Goal: Communication & Community: Answer question/provide support

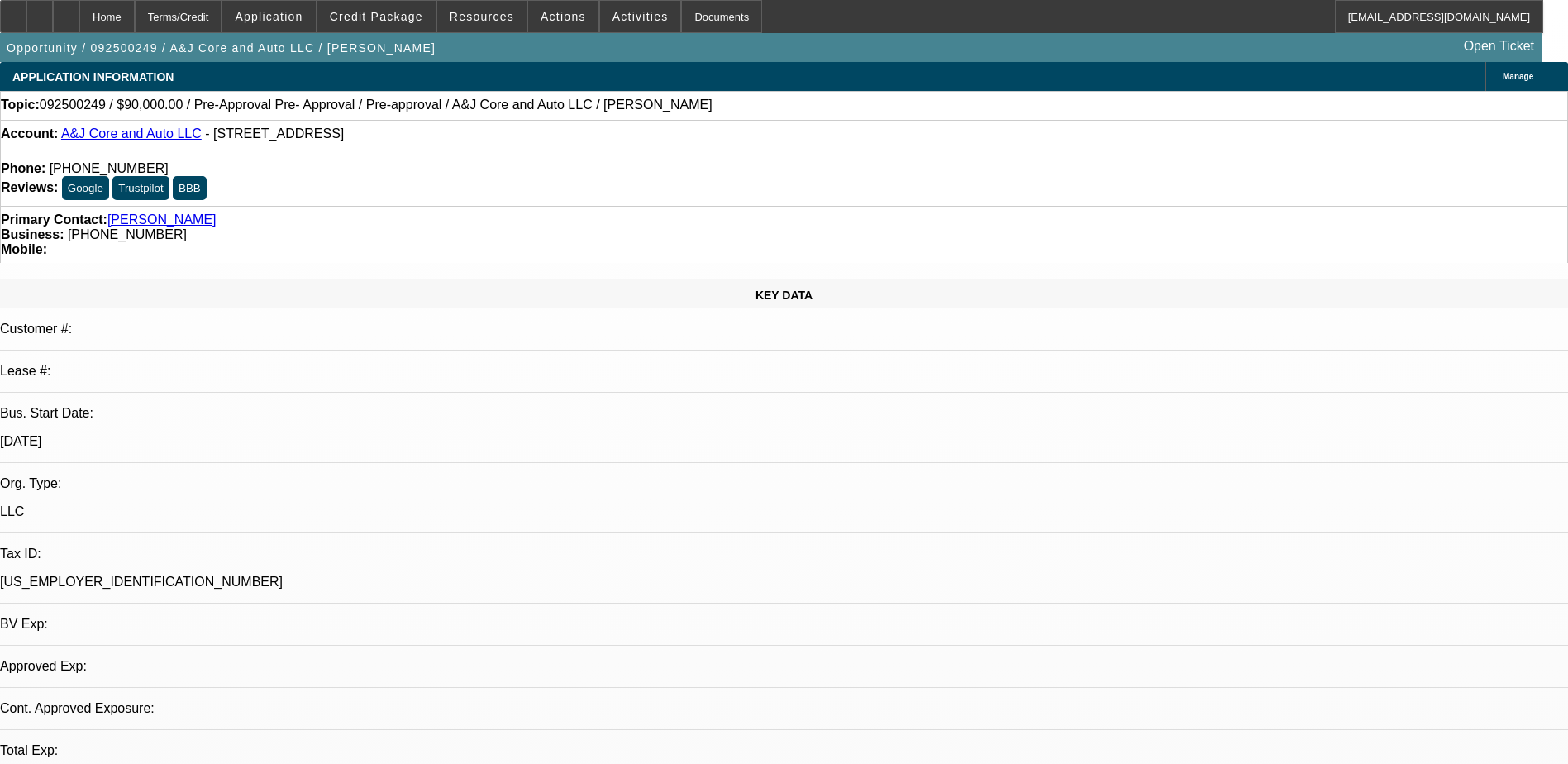
select select "0"
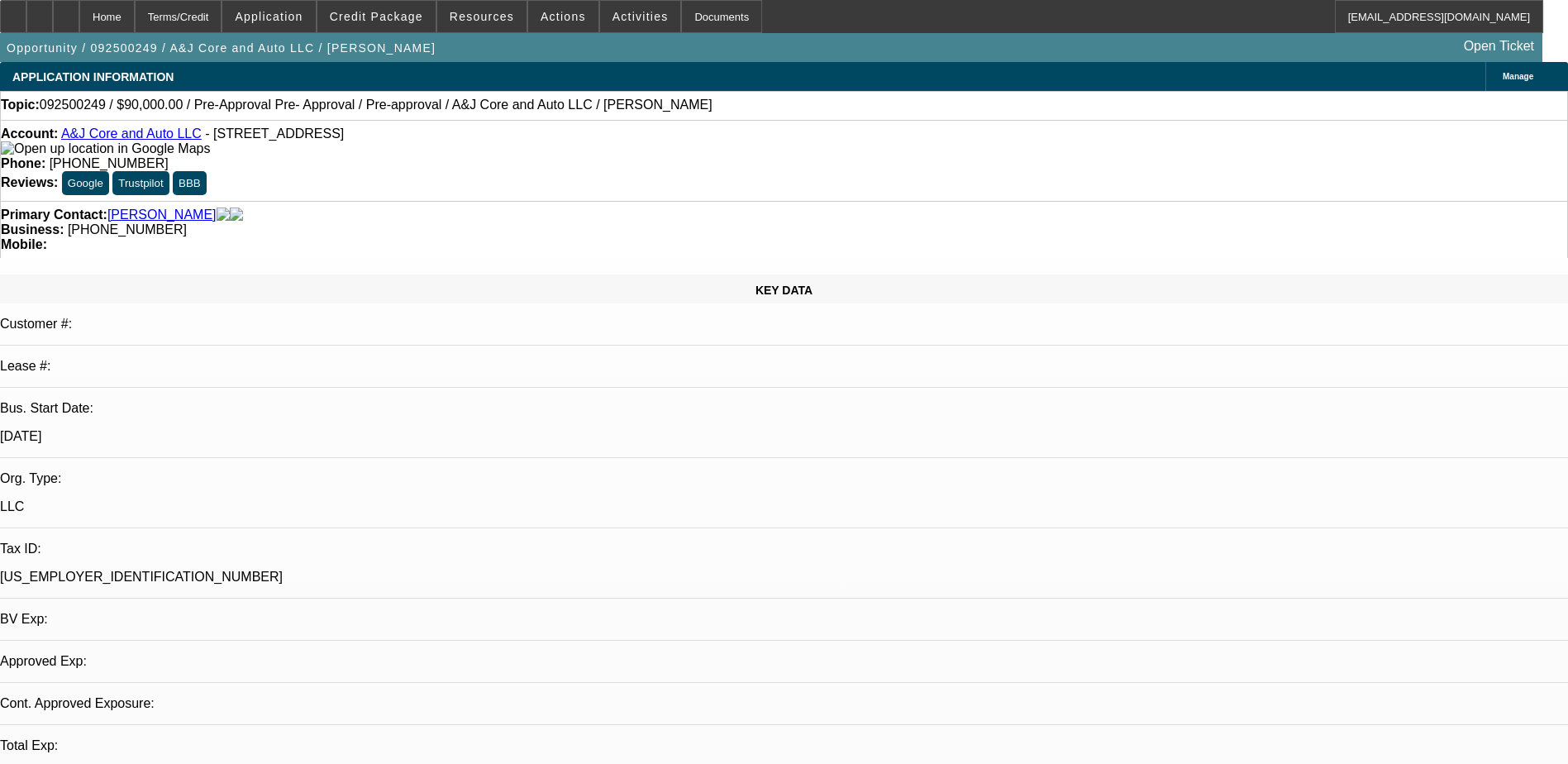
select select "2"
select select "0.1"
select select "1"
select select "2"
select select "4"
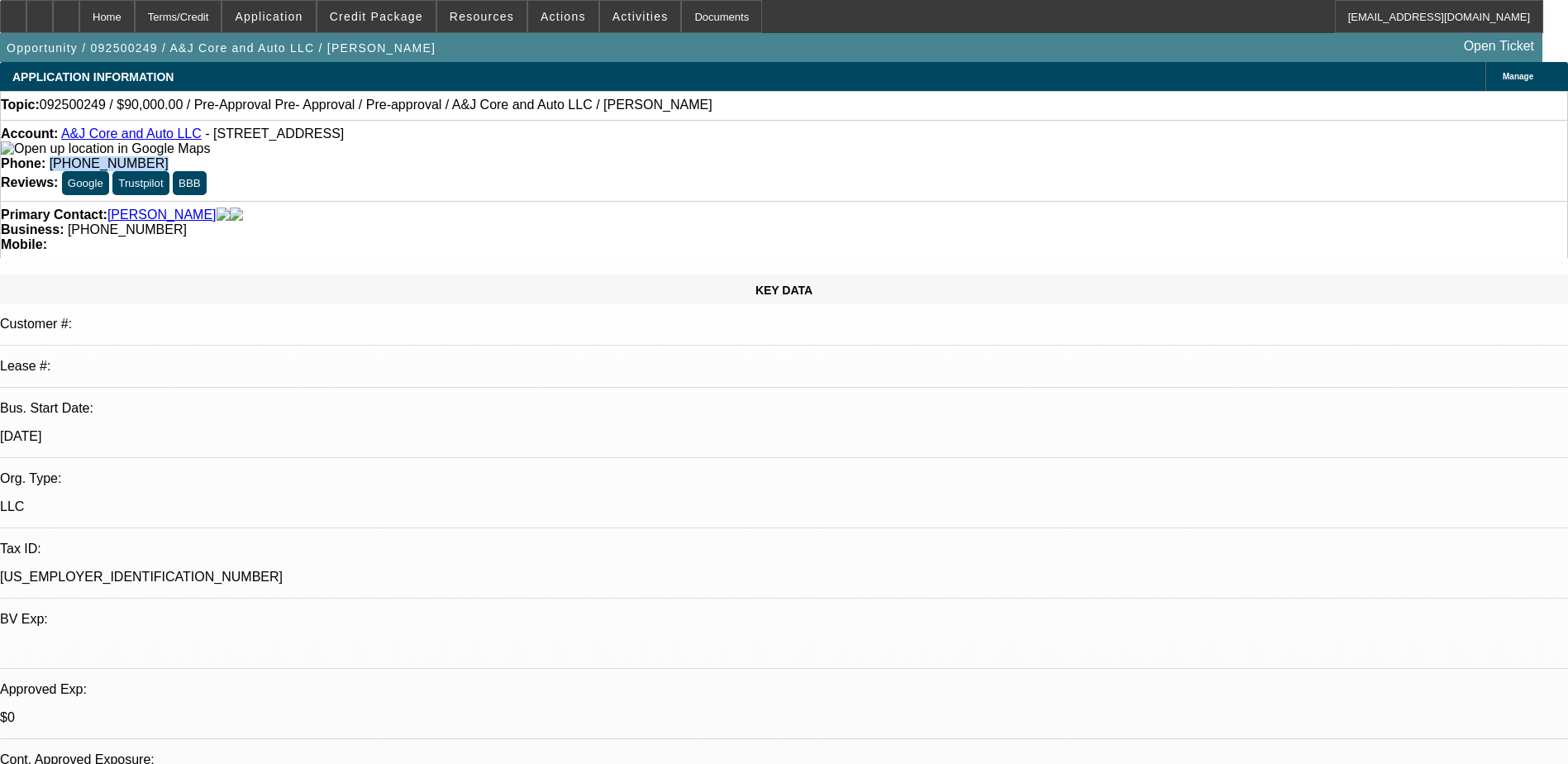
drag, startPoint x: 664, startPoint y: 141, endPoint x: 575, endPoint y: 140, distance: 89.0
click at [575, 157] on div "Phone: (256) 343-4959" at bounding box center [784, 164] width 1566 height 15
drag, startPoint x: 575, startPoint y: 140, endPoint x: 632, endPoint y: 129, distance: 58.1
copy span "(256) 343-4959"
click at [708, 157] on div "Account: A&J Core and Auto LLC - 991 Zellwood Cir, Talladega, AL 35160 Phone: (…" at bounding box center [784, 160] width 1568 height 81
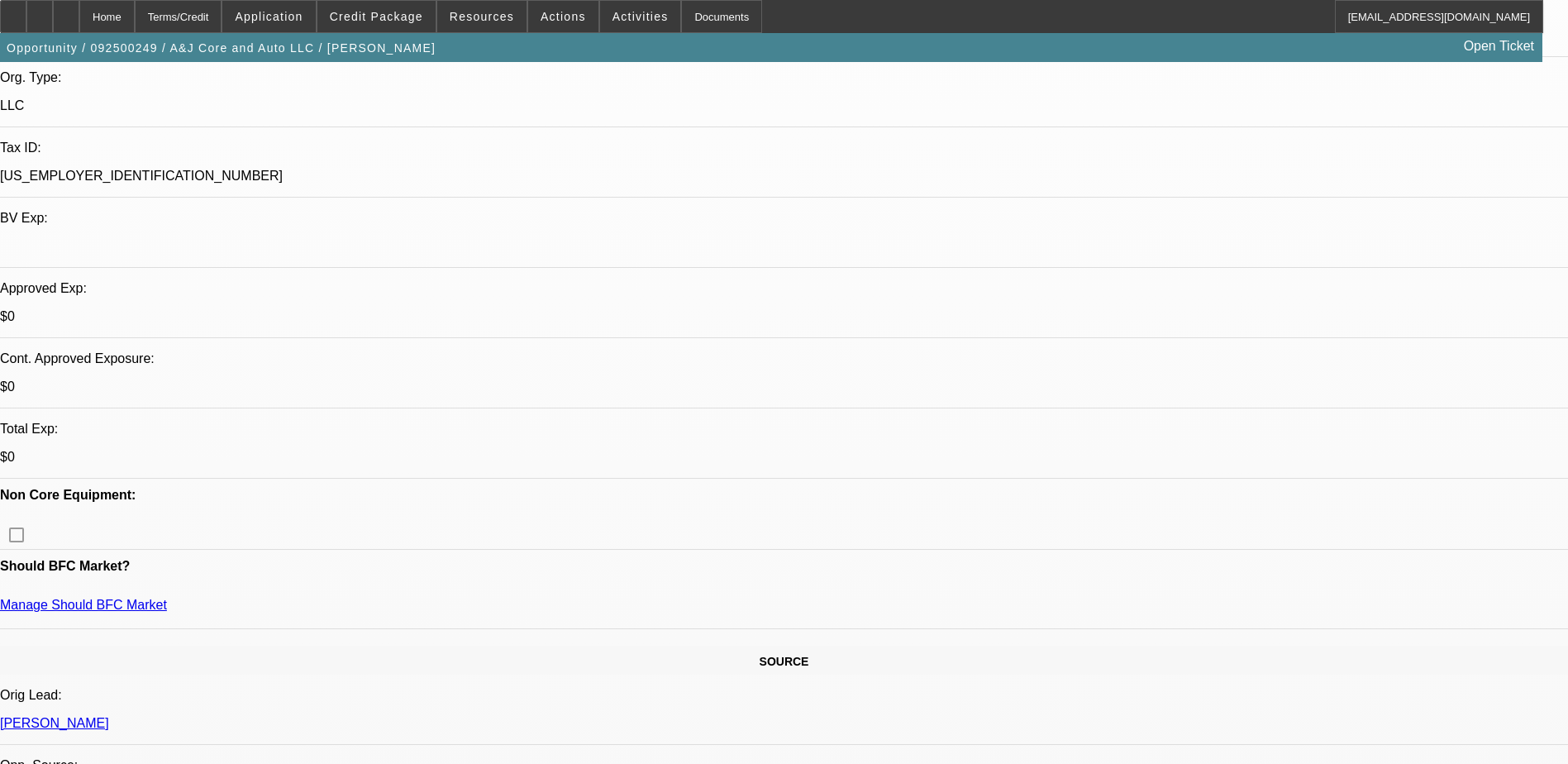
scroll to position [413, 0]
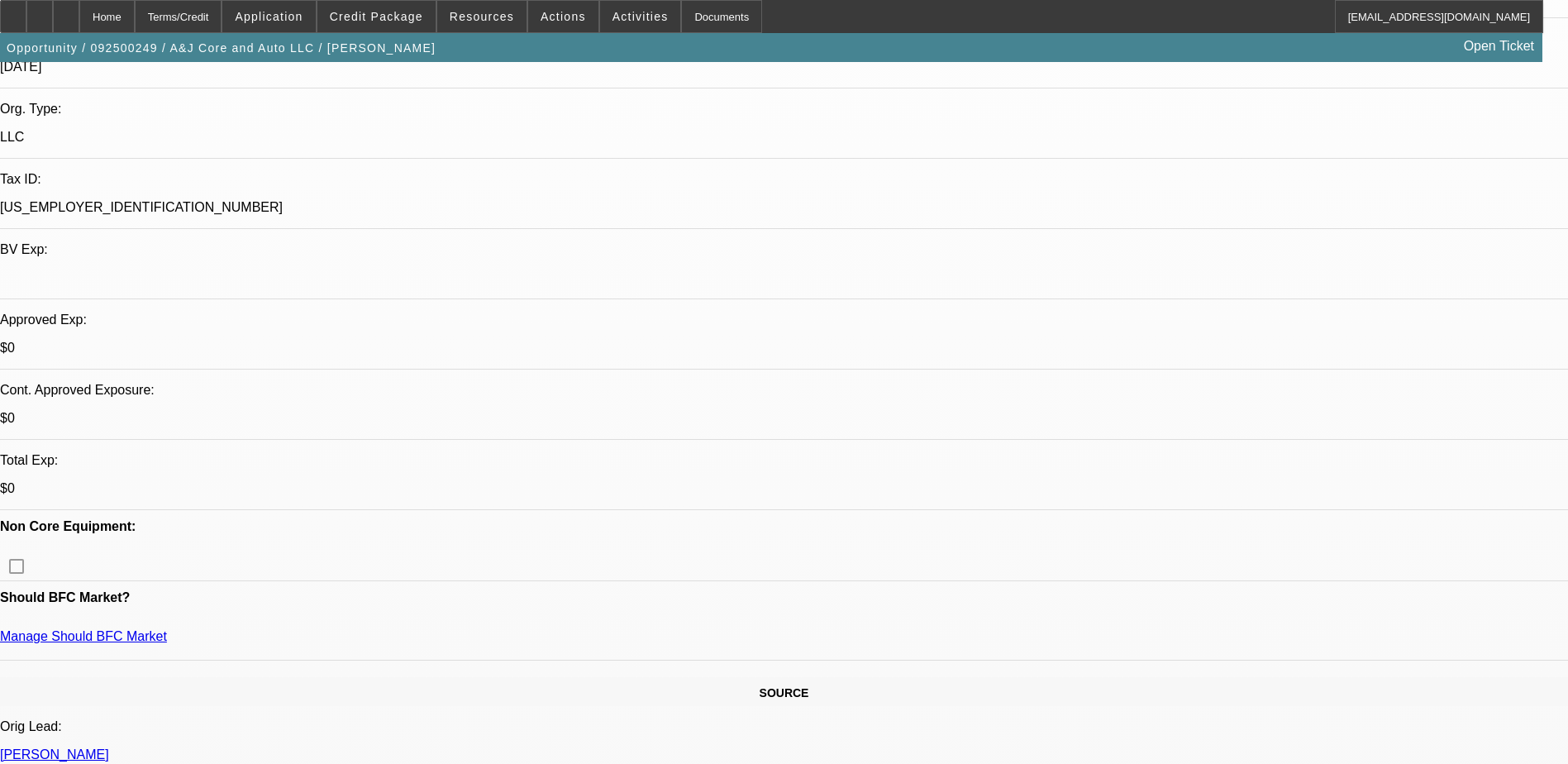
scroll to position [0, 0]
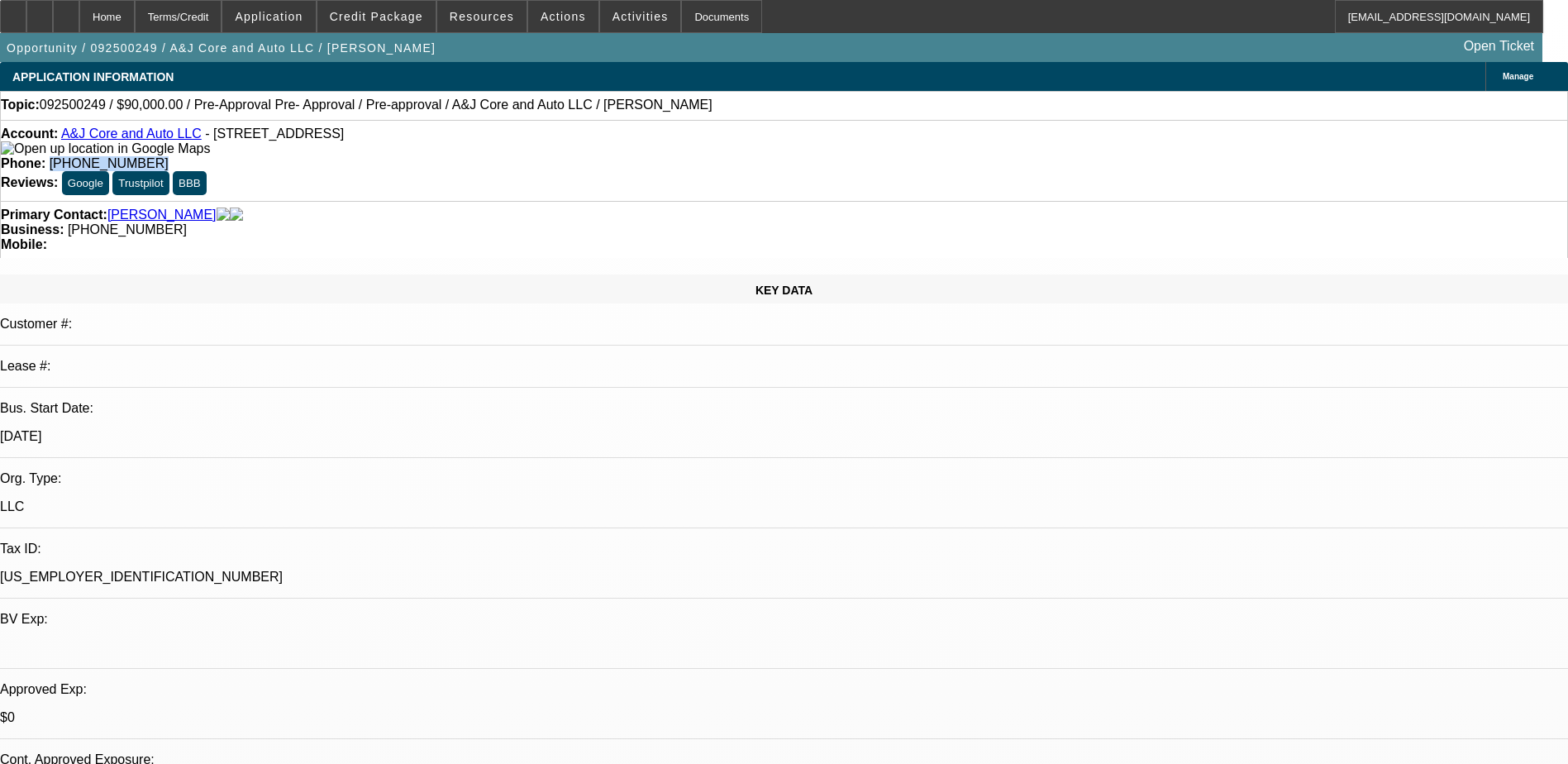
drag, startPoint x: 658, startPoint y: 131, endPoint x: 575, endPoint y: 148, distance: 84.7
click at [575, 148] on div "Account: A&J Core and Auto LLC - 991 Zellwood Cir, Talladega, AL 35160 Phone: (…" at bounding box center [784, 160] width 1568 height 81
click at [702, 105] on div "Topic: 092500249 / $90,000.00 / Pre-Approval Pre- Approval / Pre-approval / A&J…" at bounding box center [784, 104] width 1566 height 15
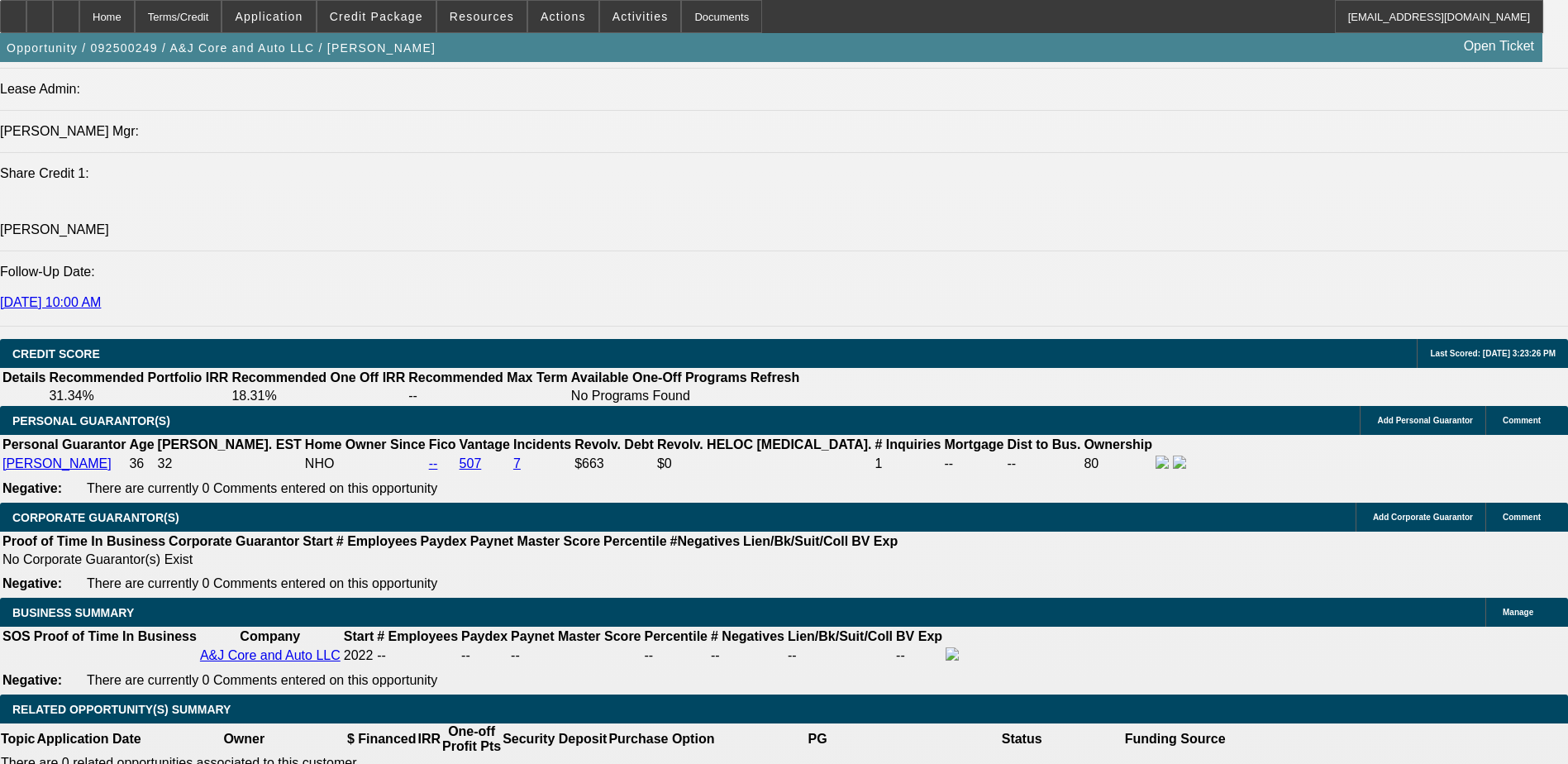
scroll to position [2150, 0]
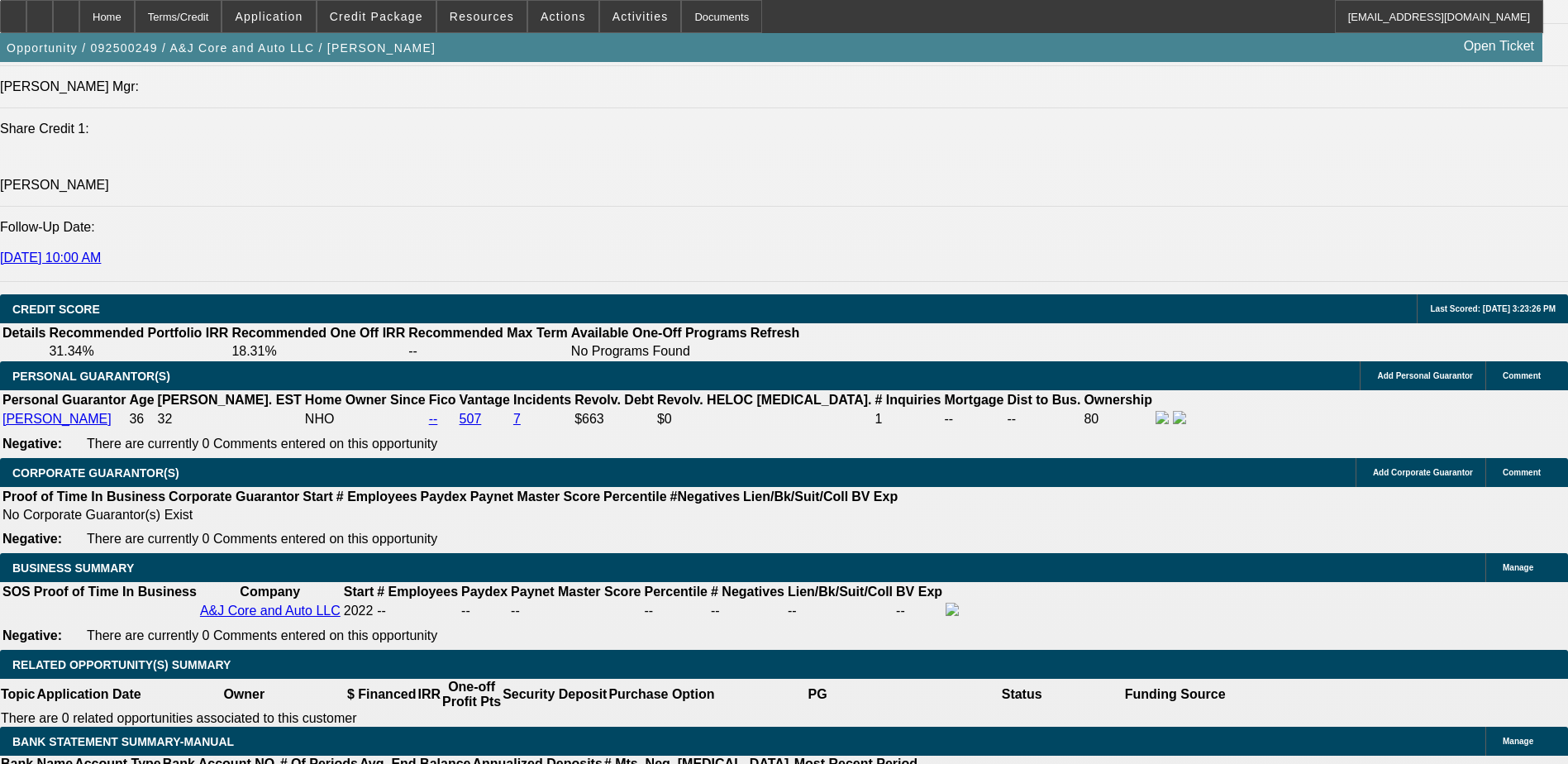
radio input "true"
type textarea "sent text"
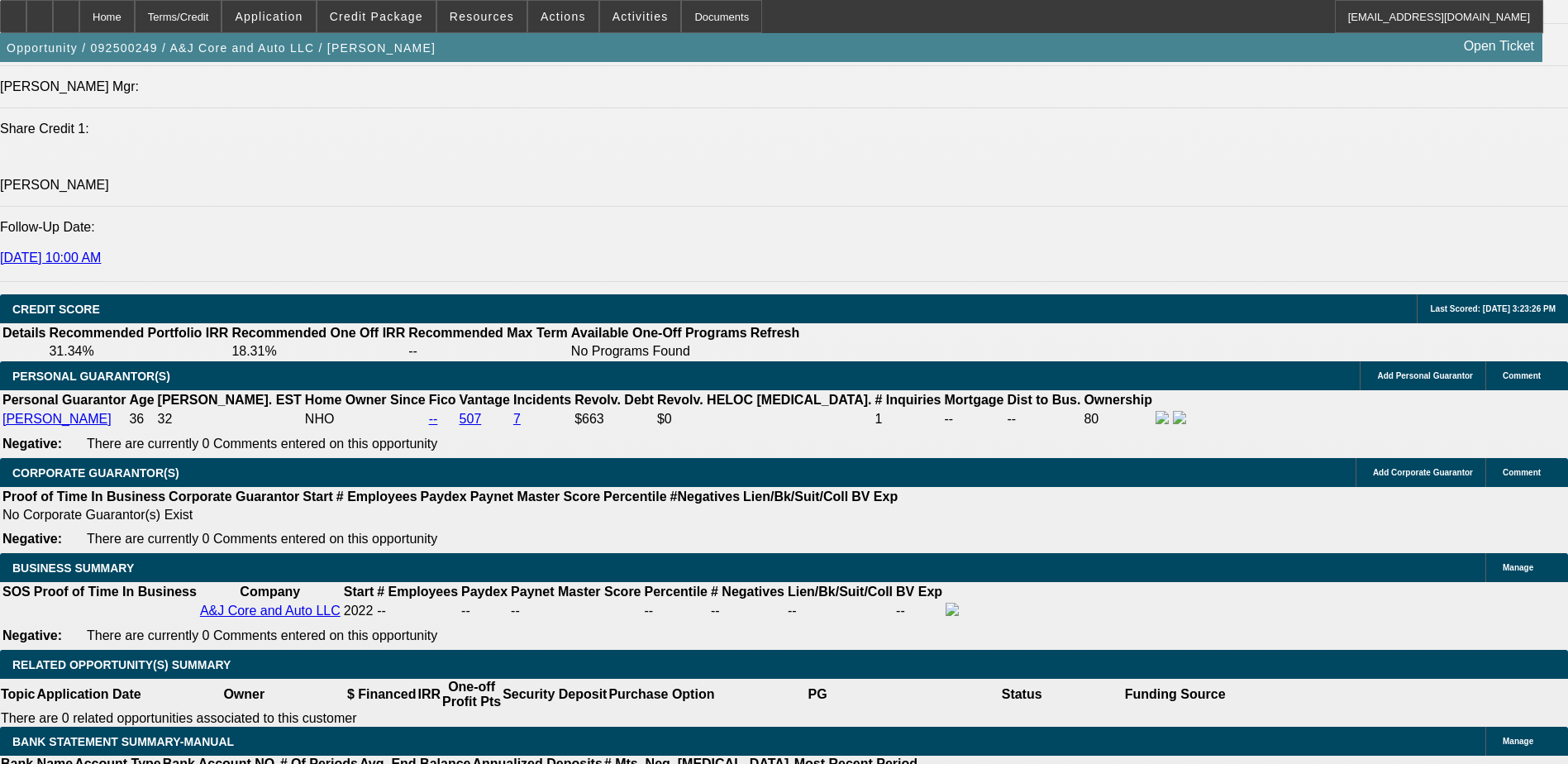
radio input "true"
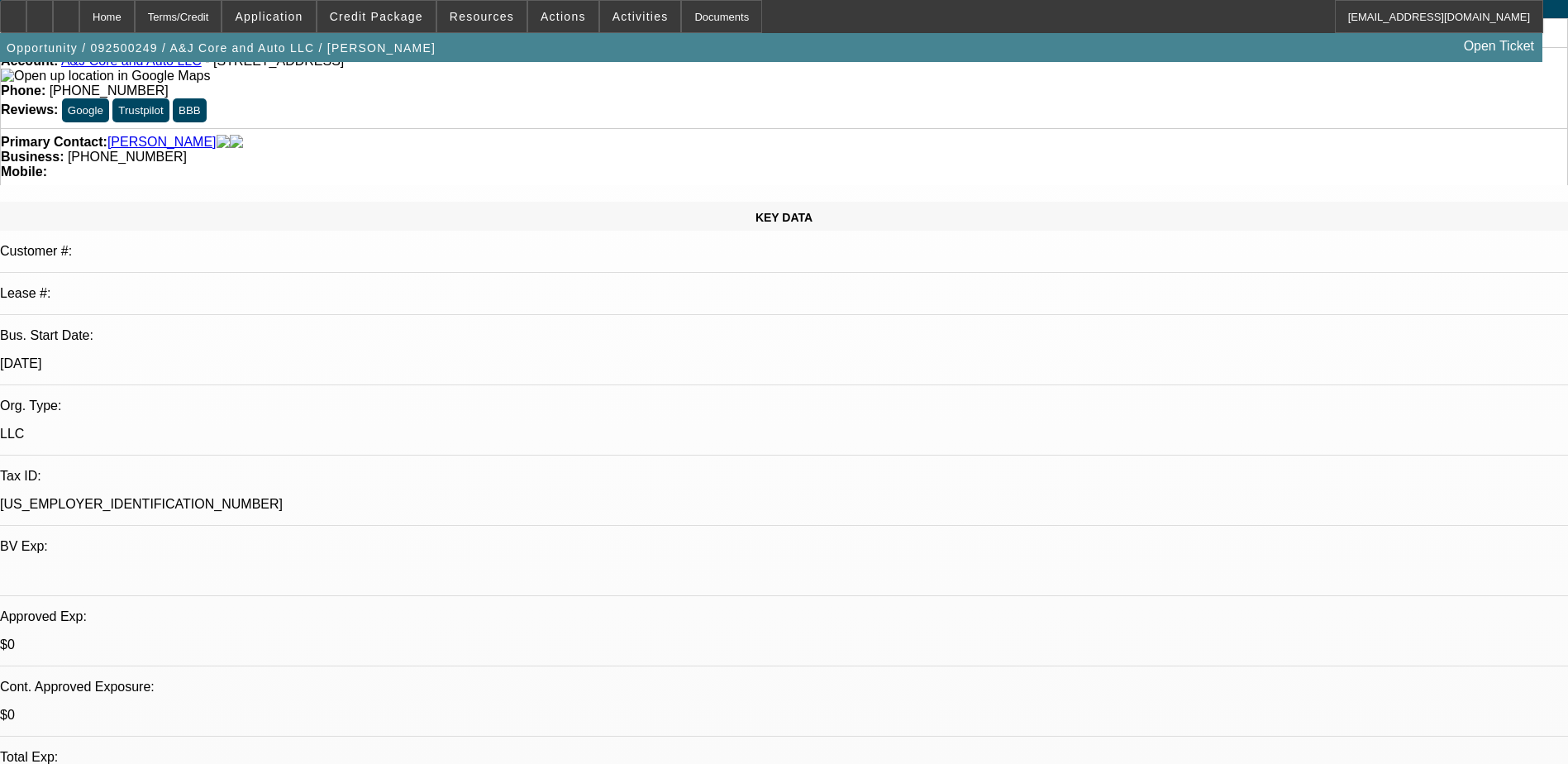
scroll to position [0, 0]
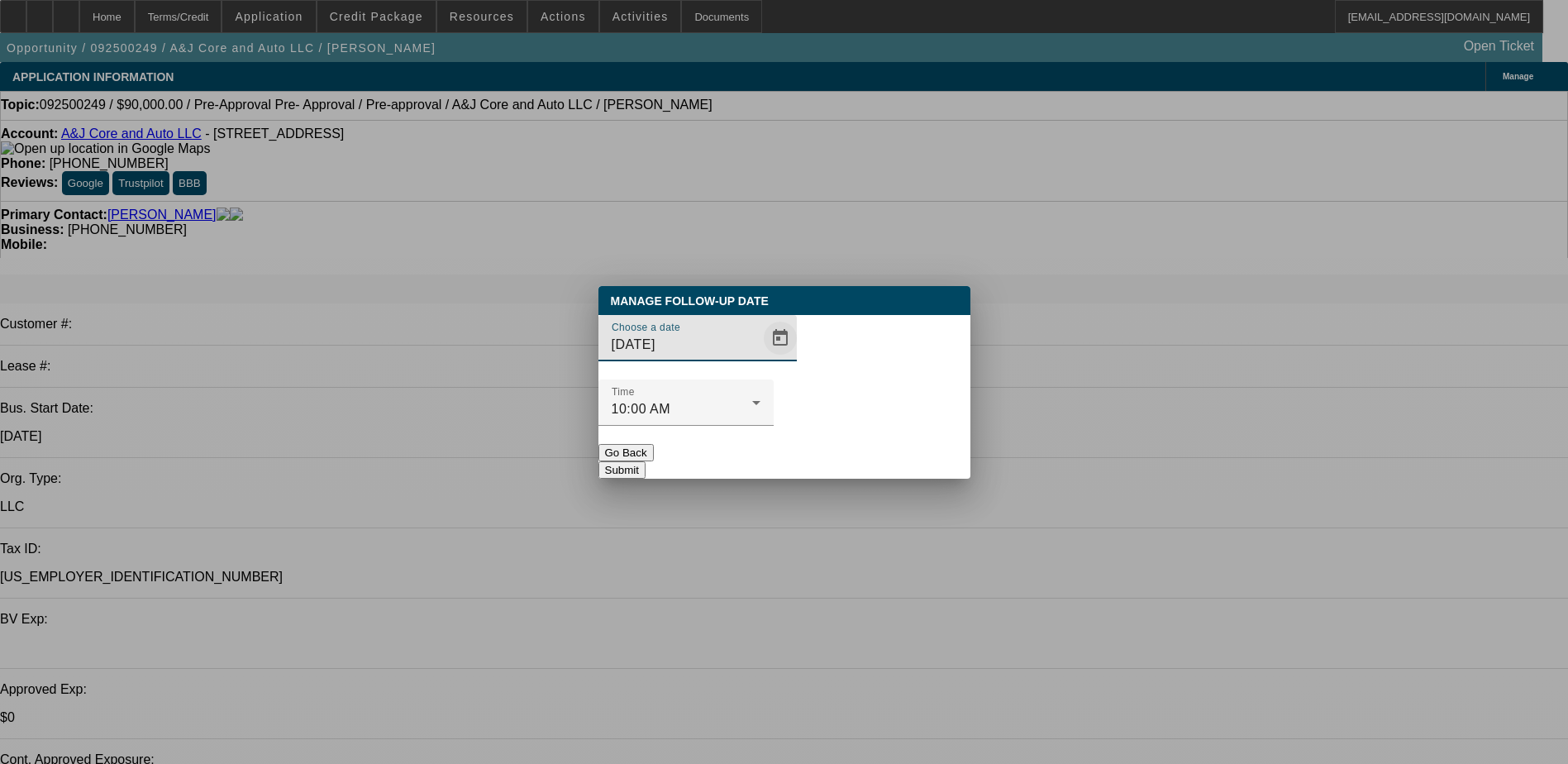
click at [760, 359] on span "Open calendar" at bounding box center [780, 338] width 40 height 40
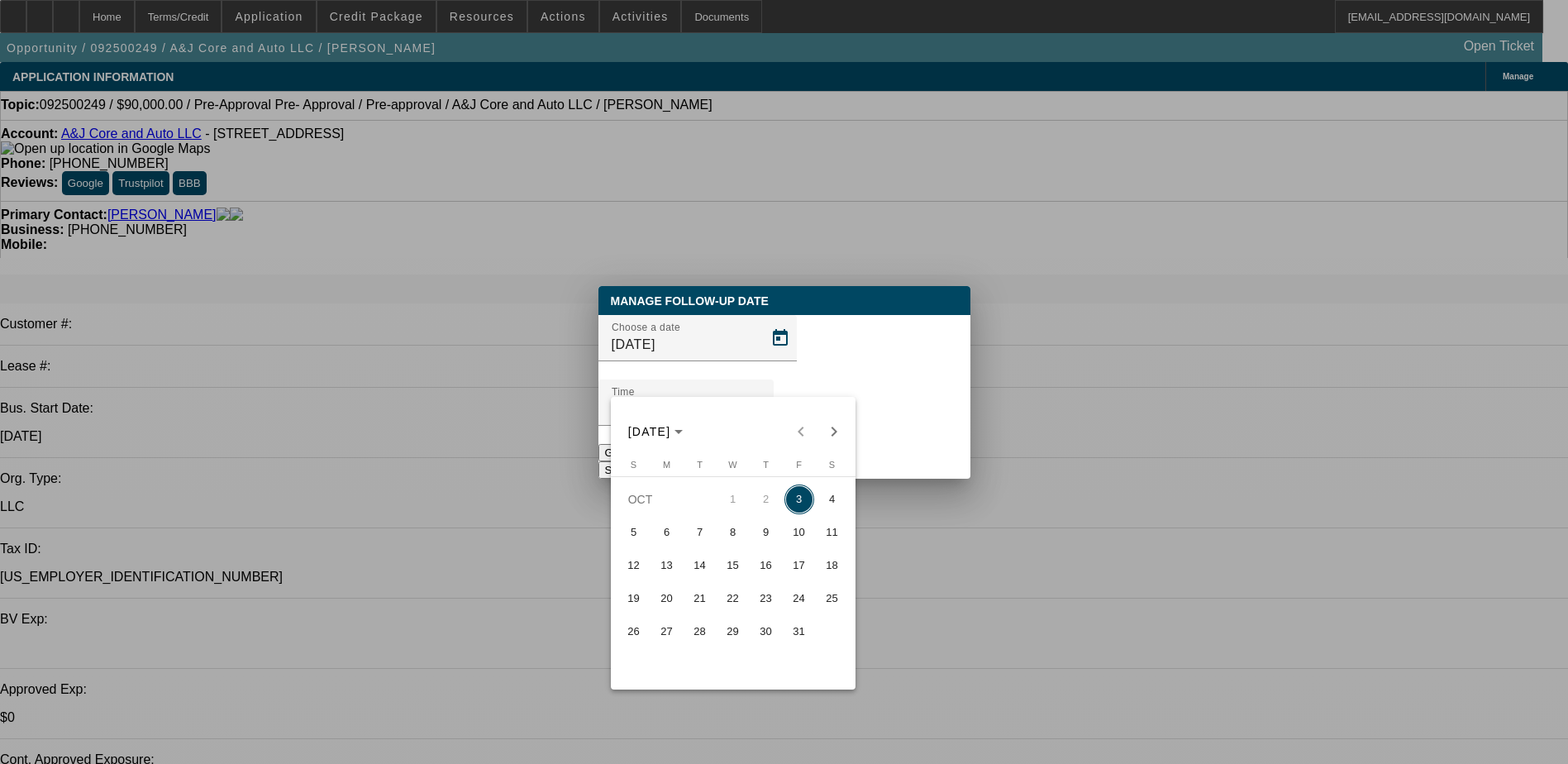
click at [795, 541] on span "10" at bounding box center [799, 533] width 30 height 30
type input "10/10/2025"
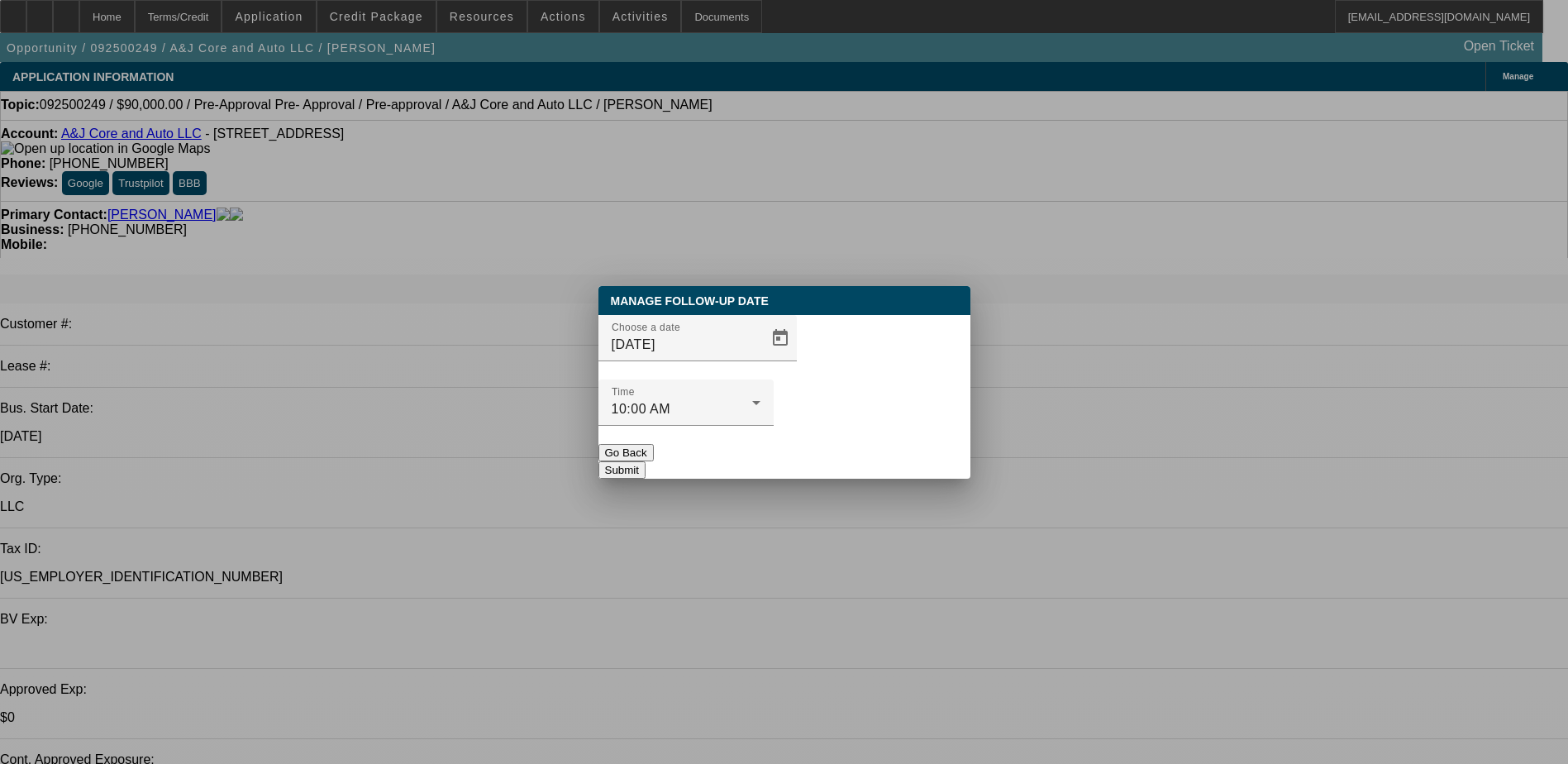
click at [645, 461] on button "Submit" at bounding box center [622, 470] width 47 height 17
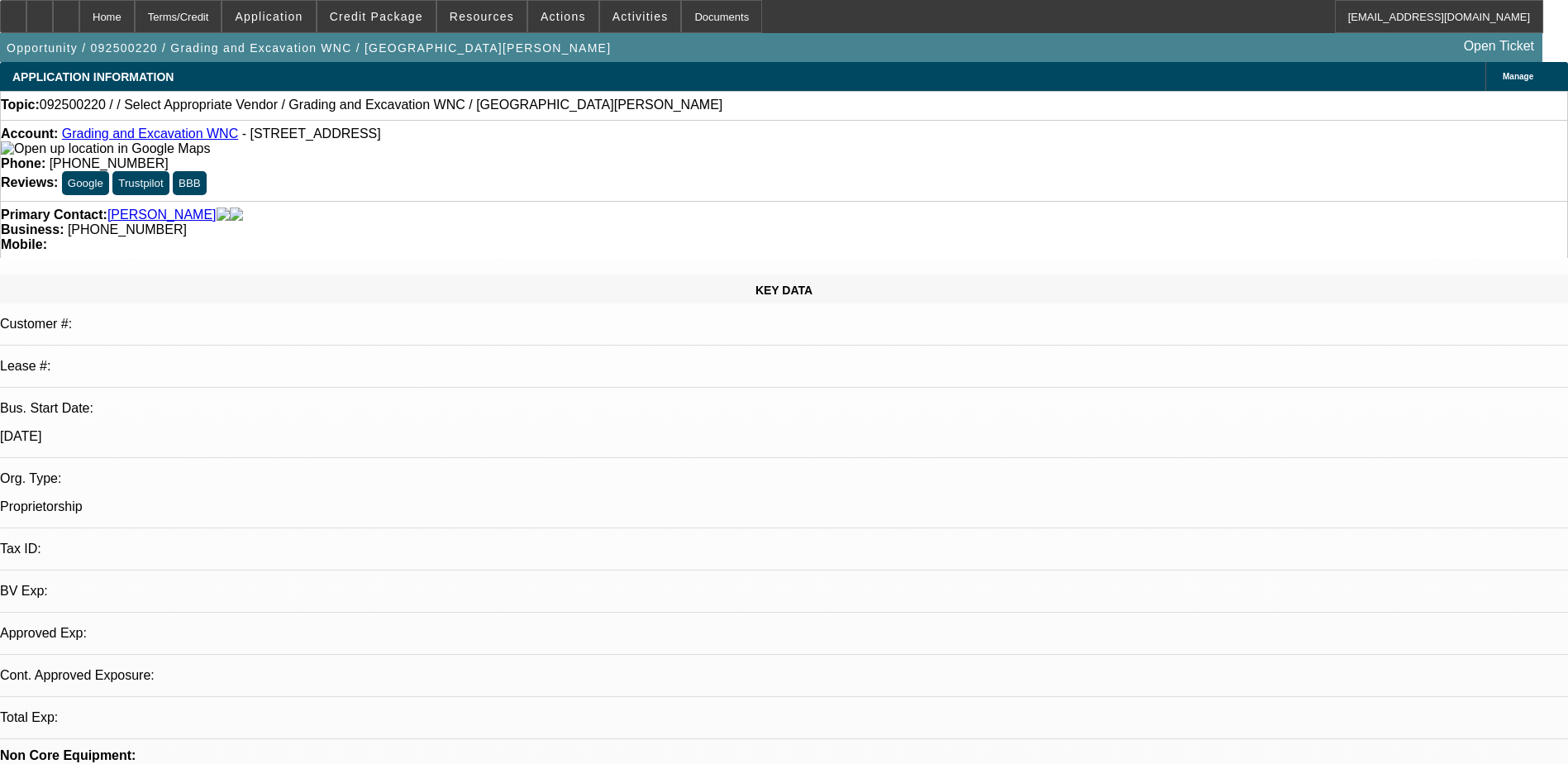
select select "0"
select select "2"
select select "0.1"
select select "1"
select select "2"
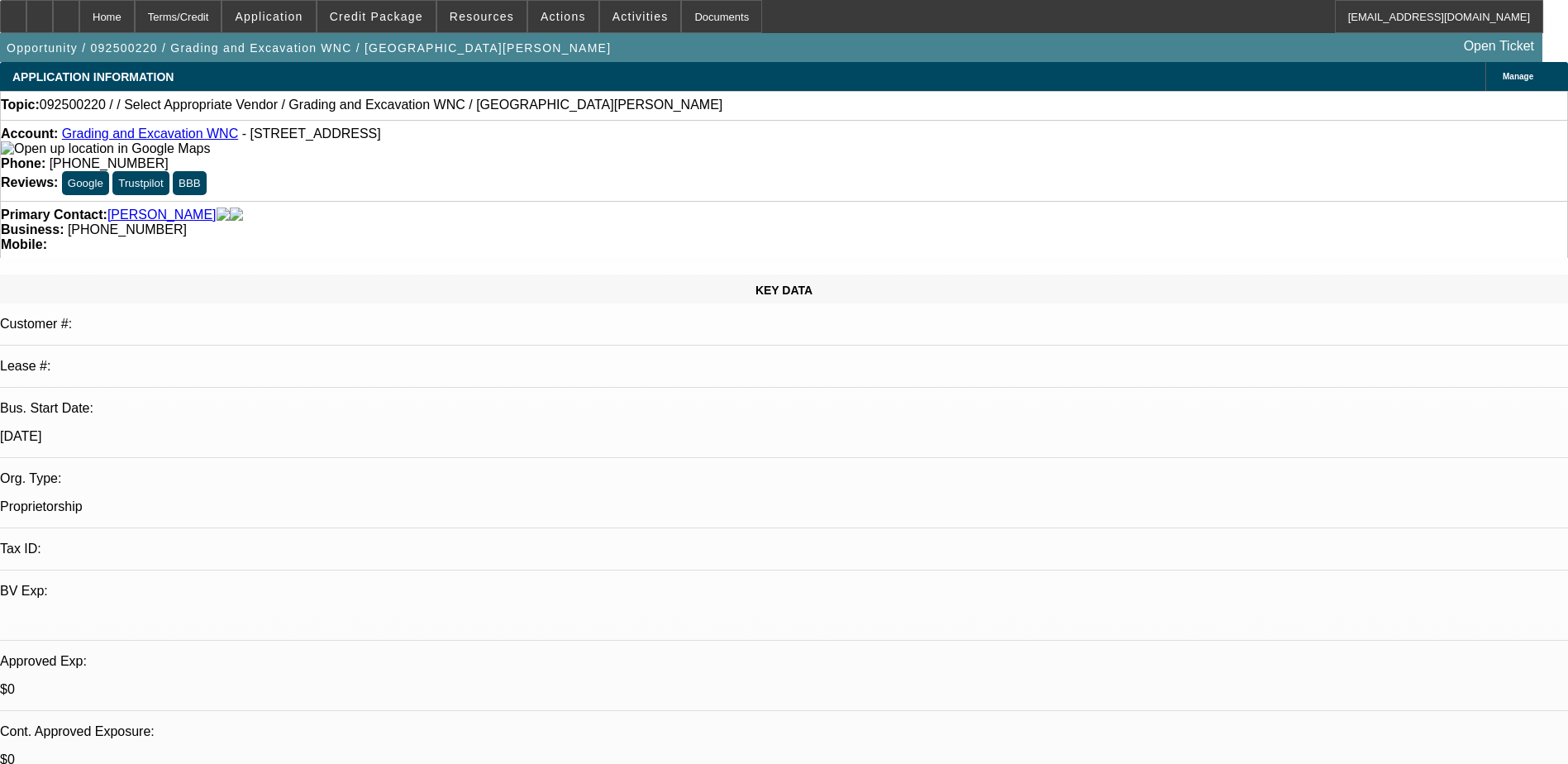
select select "4"
click at [552, 14] on span "Actions" at bounding box center [564, 16] width 45 height 13
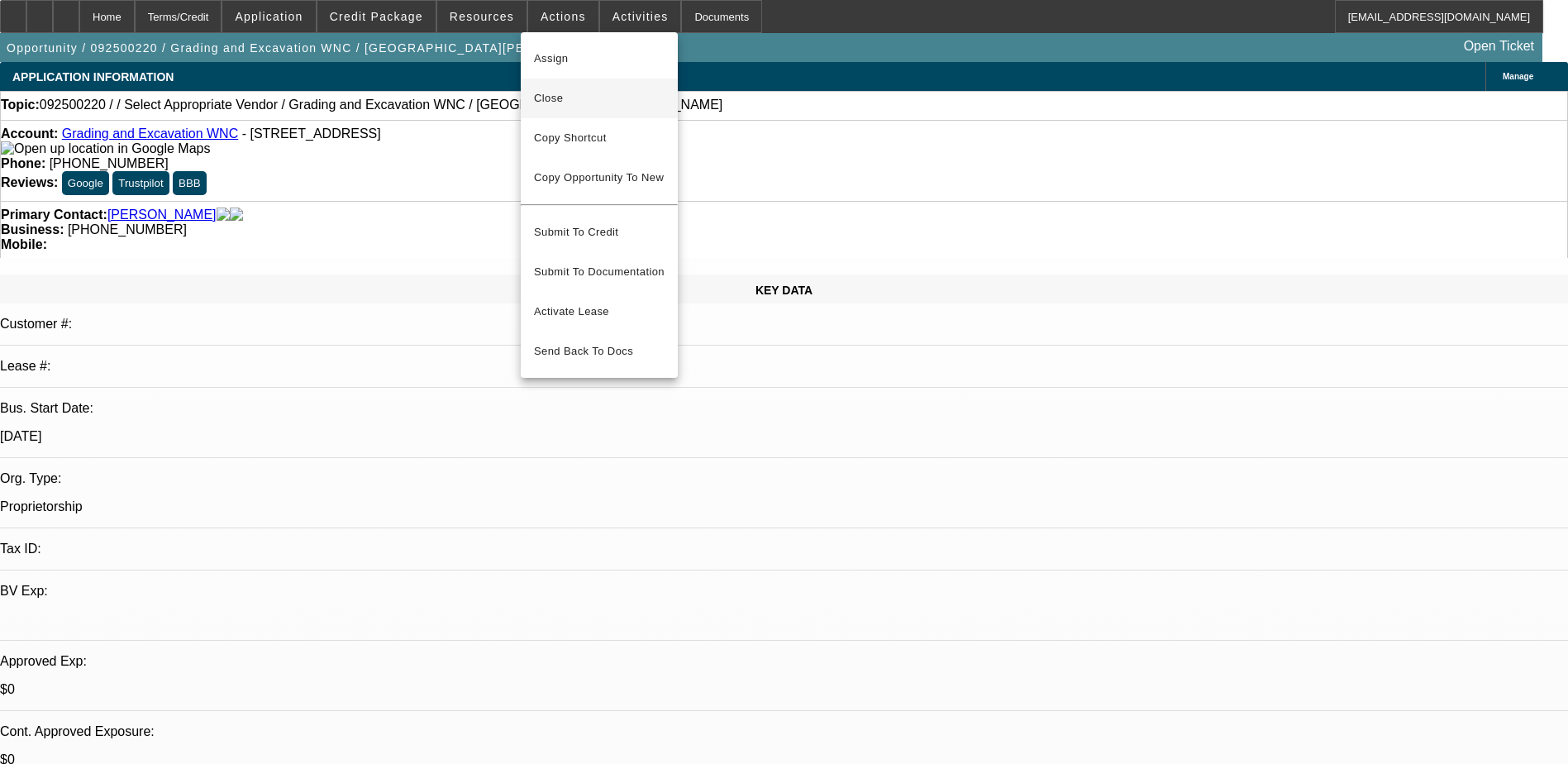
click at [574, 91] on span "Close" at bounding box center [599, 98] width 130 height 20
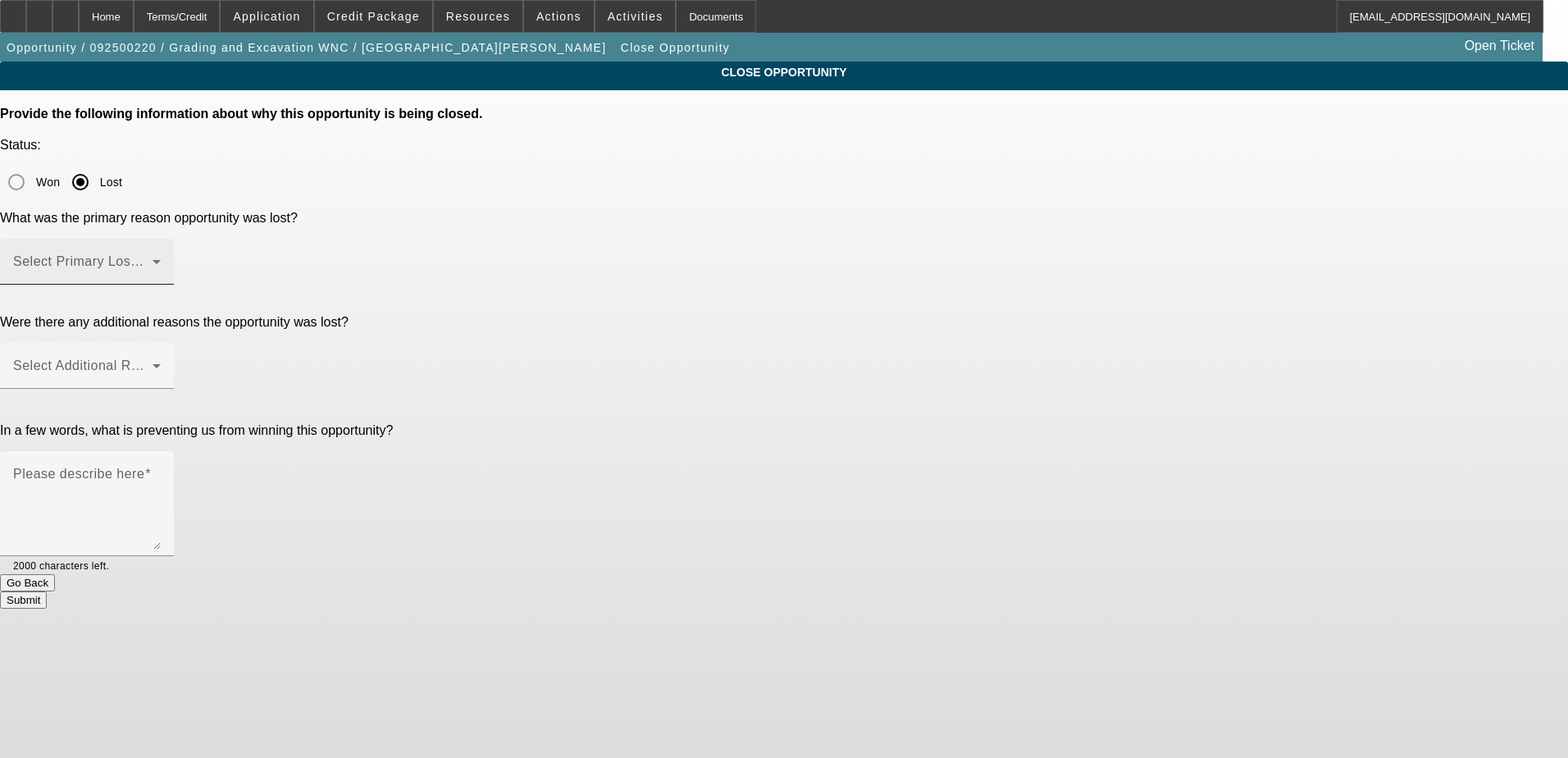
click at [153, 258] on span at bounding box center [83, 268] width 140 height 20
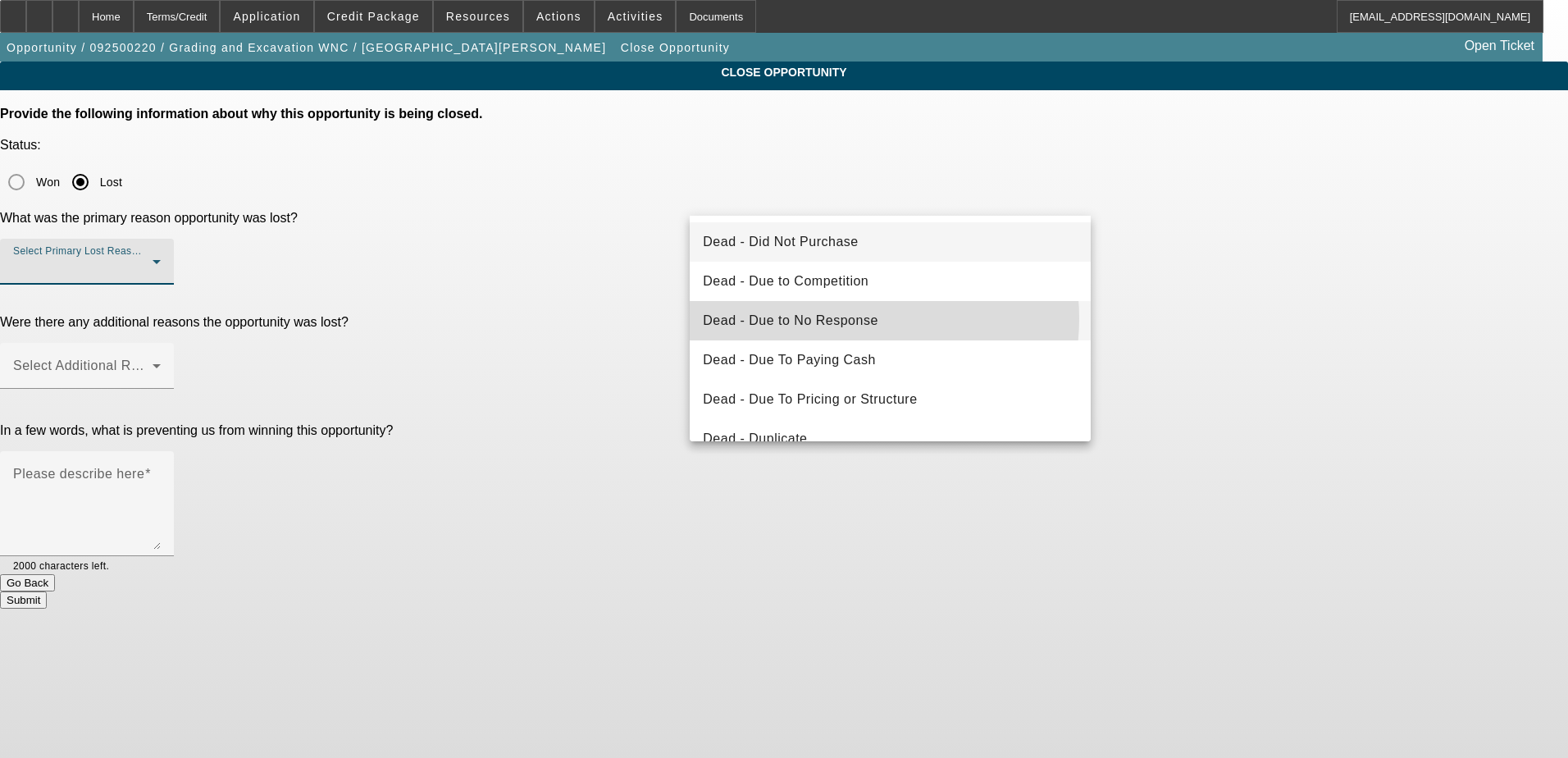
click at [847, 319] on span "Dead - Due to No Response" at bounding box center [790, 320] width 175 height 20
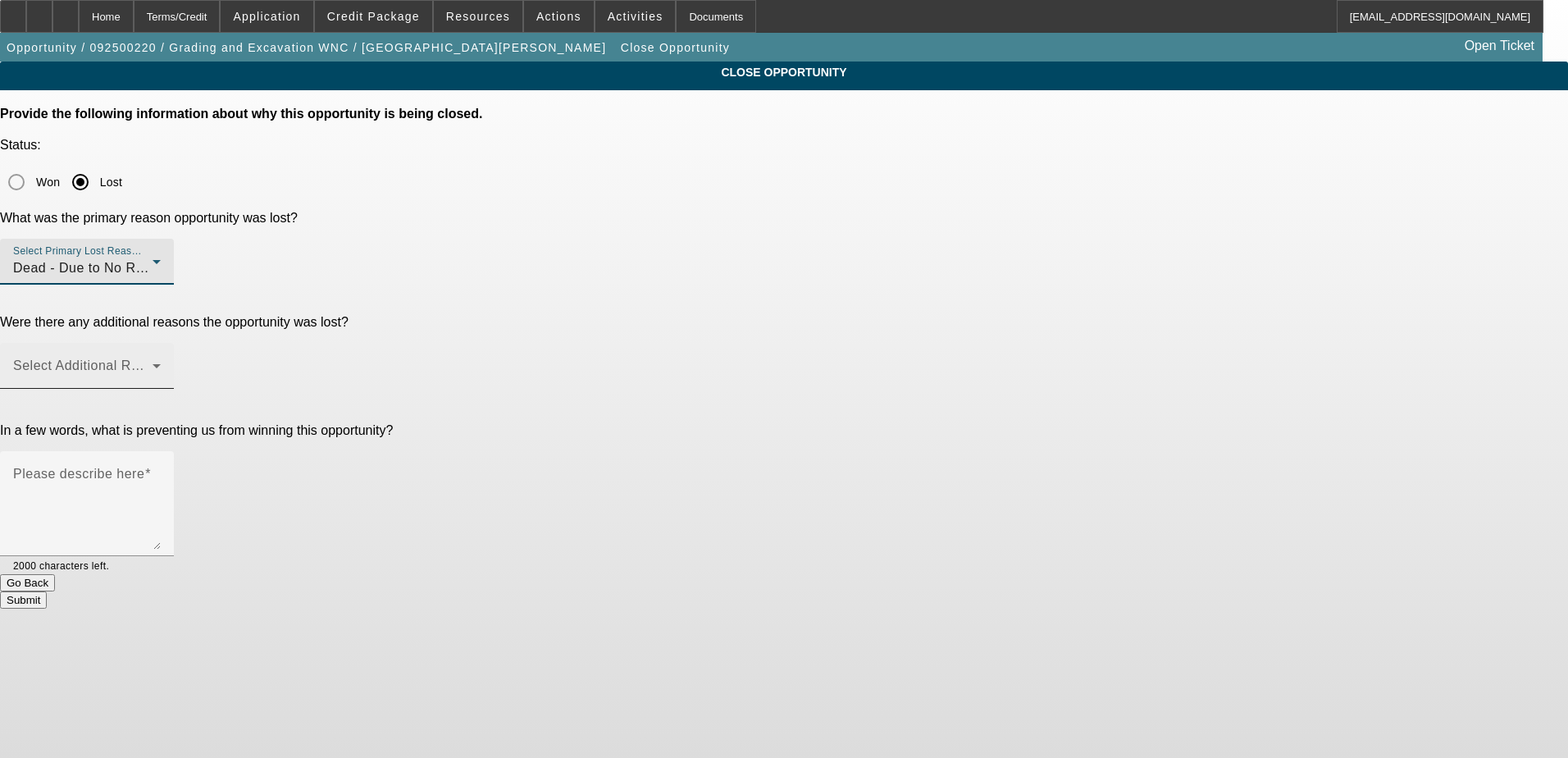
click at [161, 363] on mat-select at bounding box center [86, 372] width 148 height 20
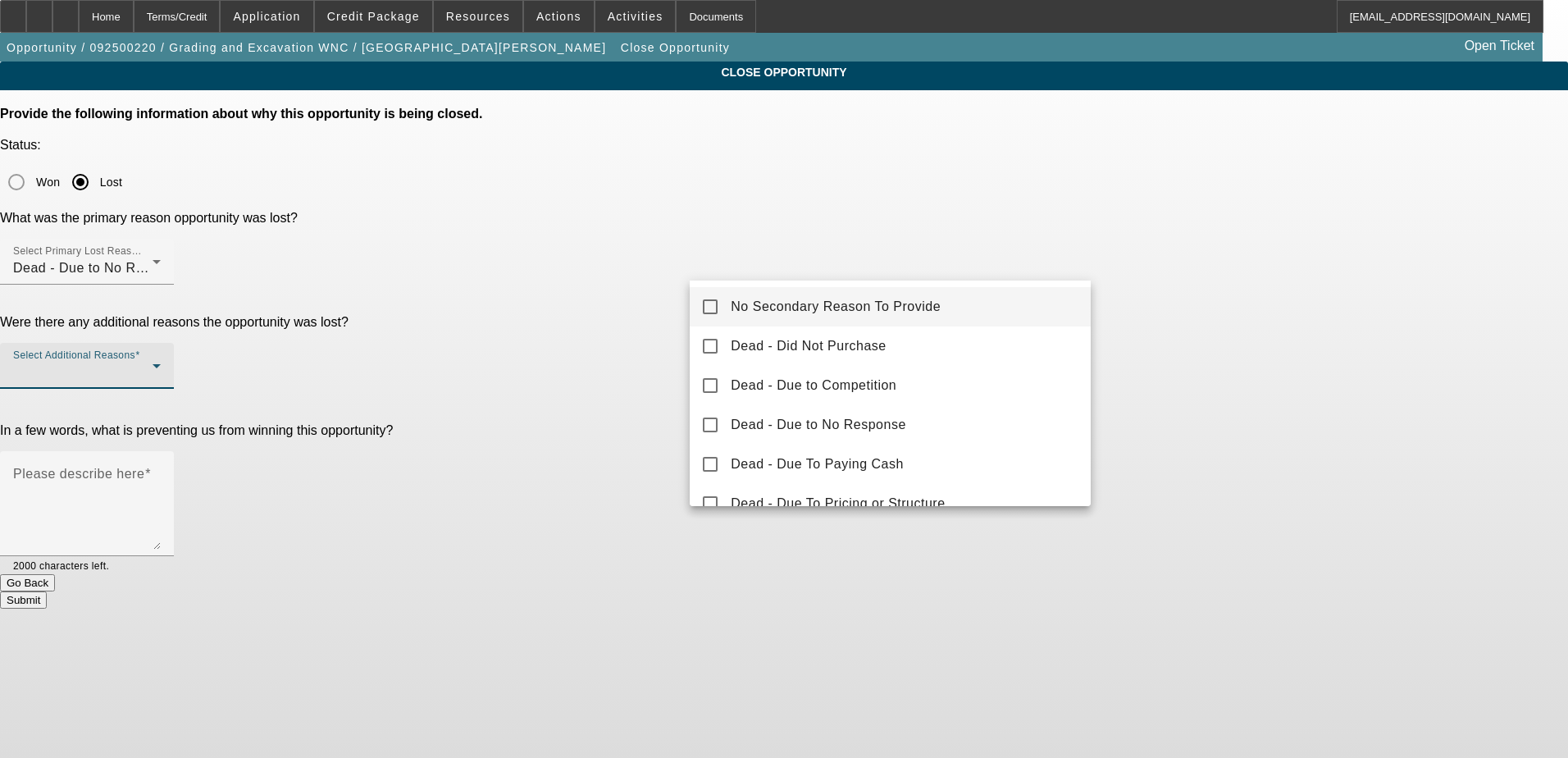
click at [866, 305] on span "No Secondary Reason To Provide" at bounding box center [835, 306] width 210 height 20
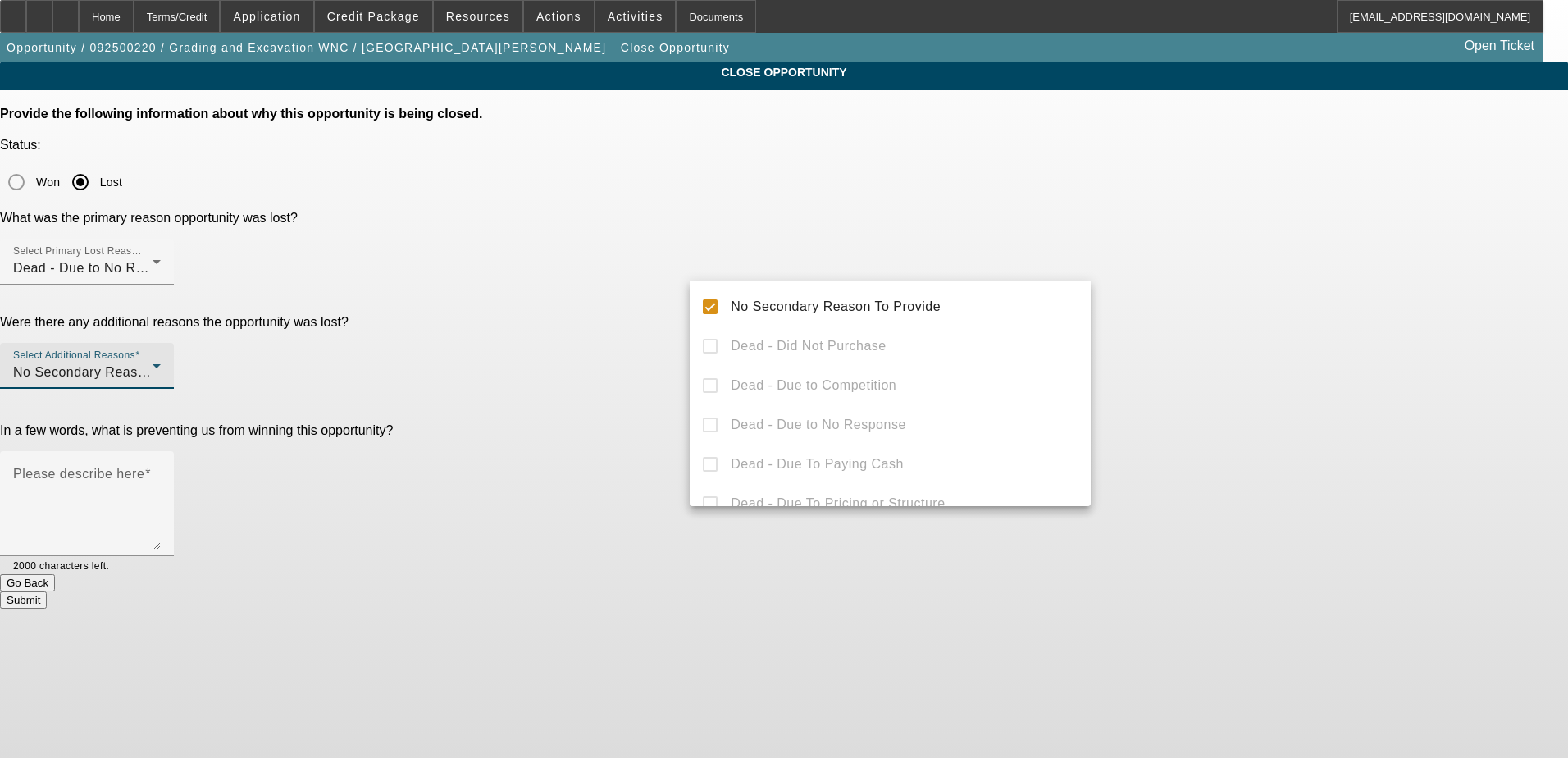
click at [654, 377] on div at bounding box center [784, 379] width 1568 height 758
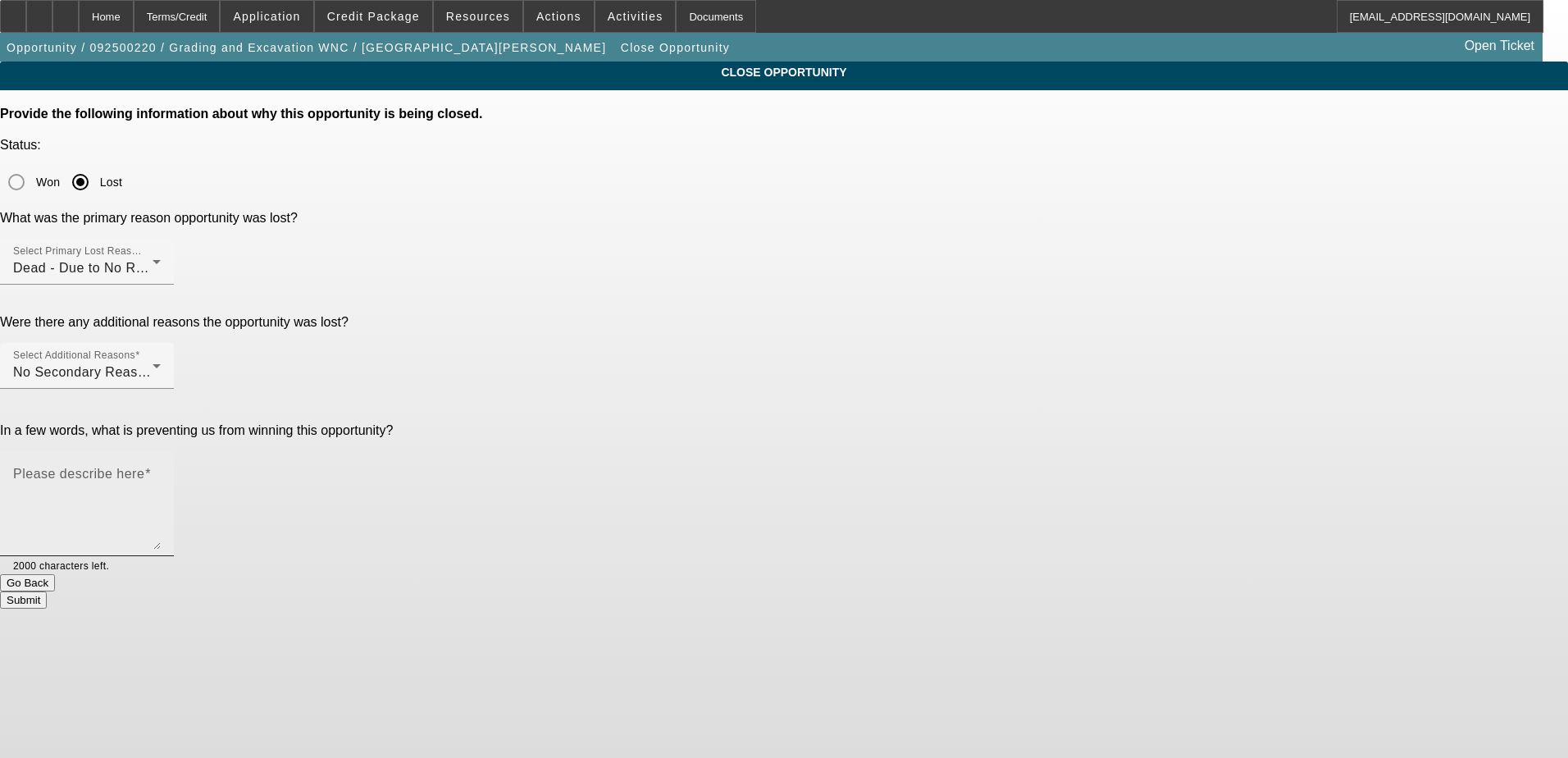
click at [161, 471] on textarea "Please describe here" at bounding box center [86, 510] width 148 height 79
click at [161, 471] on textarea "no response, only option would've been dakota" at bounding box center [86, 510] width 148 height 79
type textarea "no response, likely only option would've been Dakota"
click at [47, 591] on button "Submit" at bounding box center [23, 600] width 47 height 17
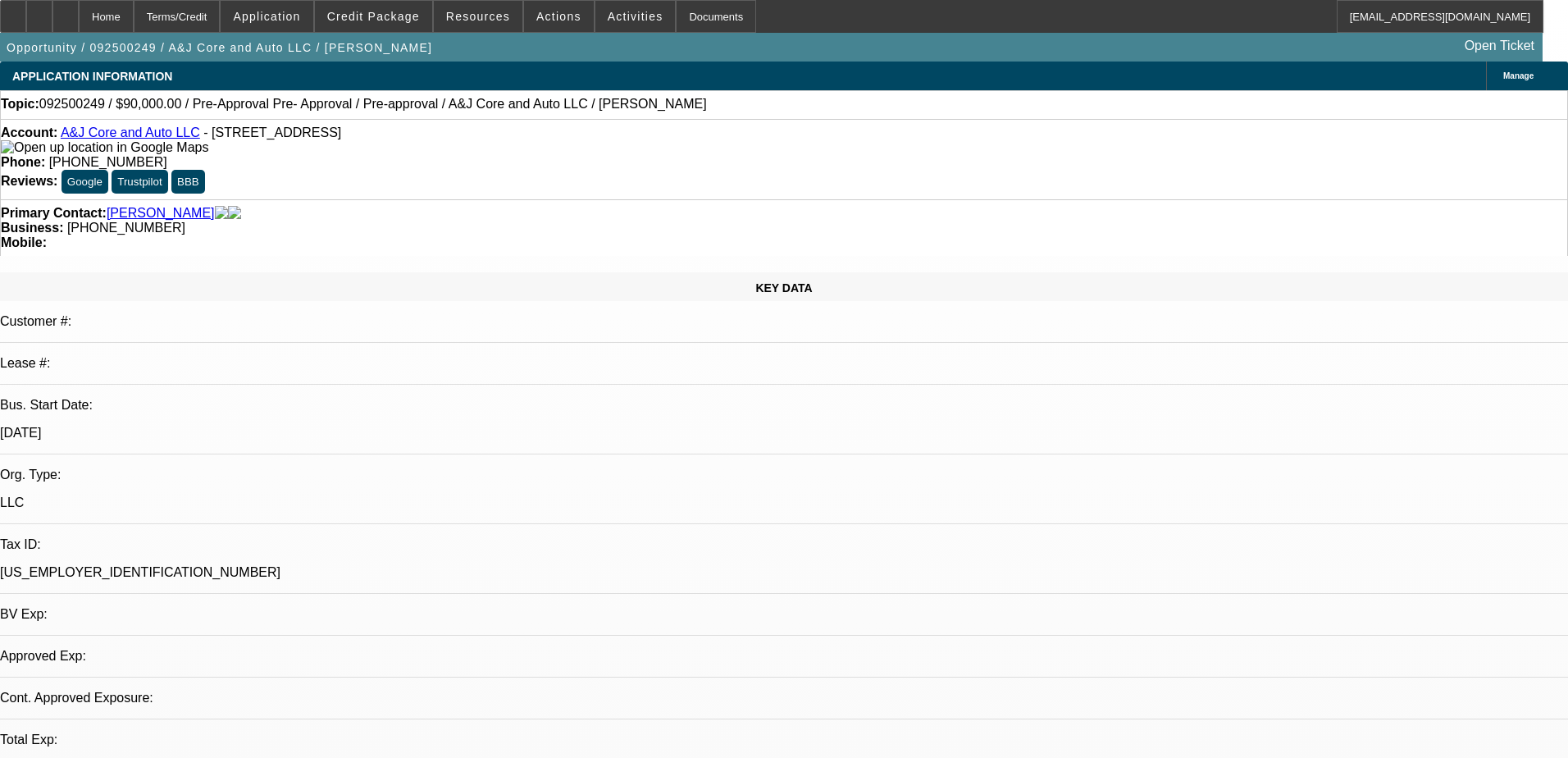
select select "0"
select select "2"
select select "0.1"
select select "4"
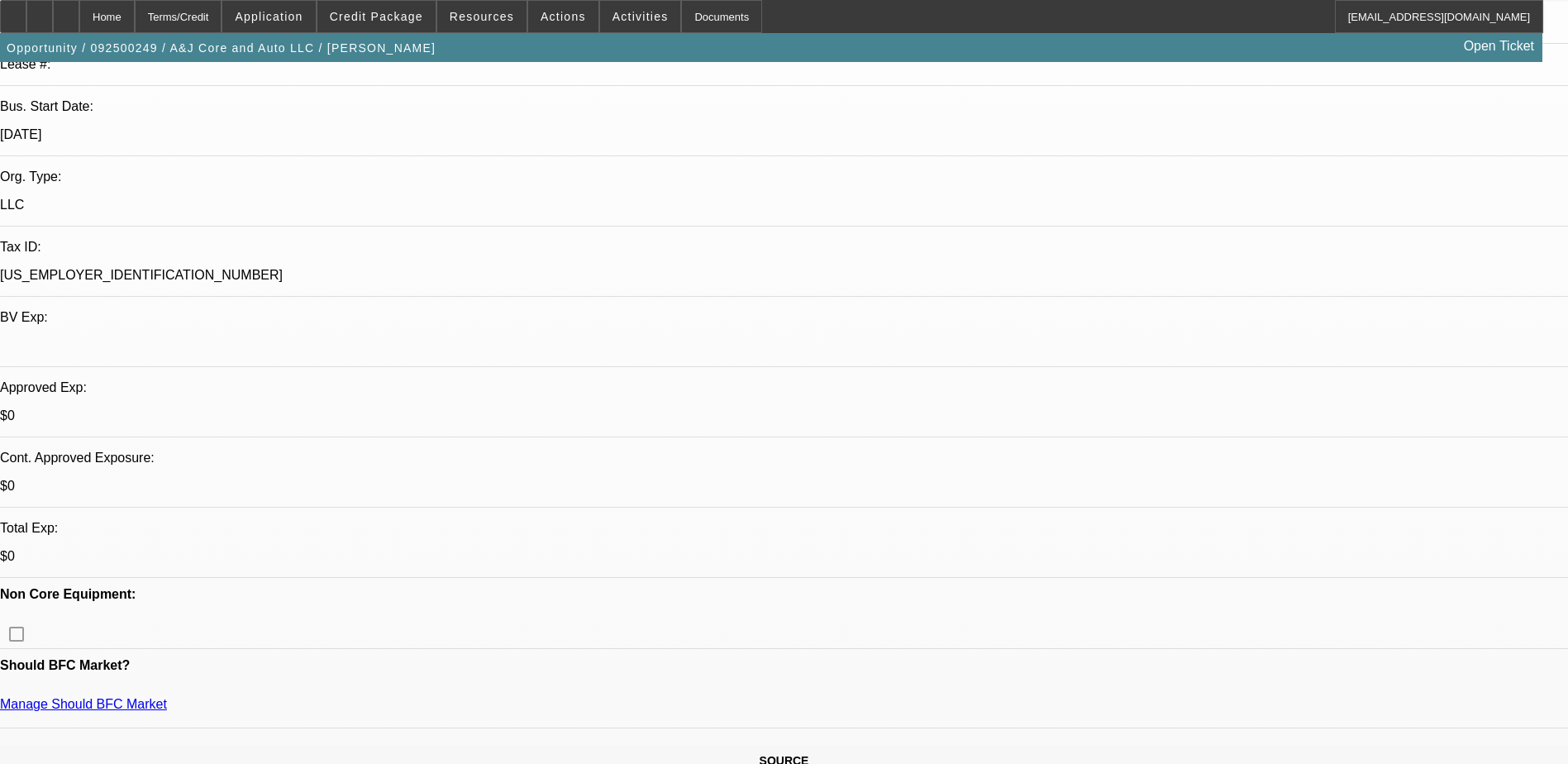
scroll to position [331, 0]
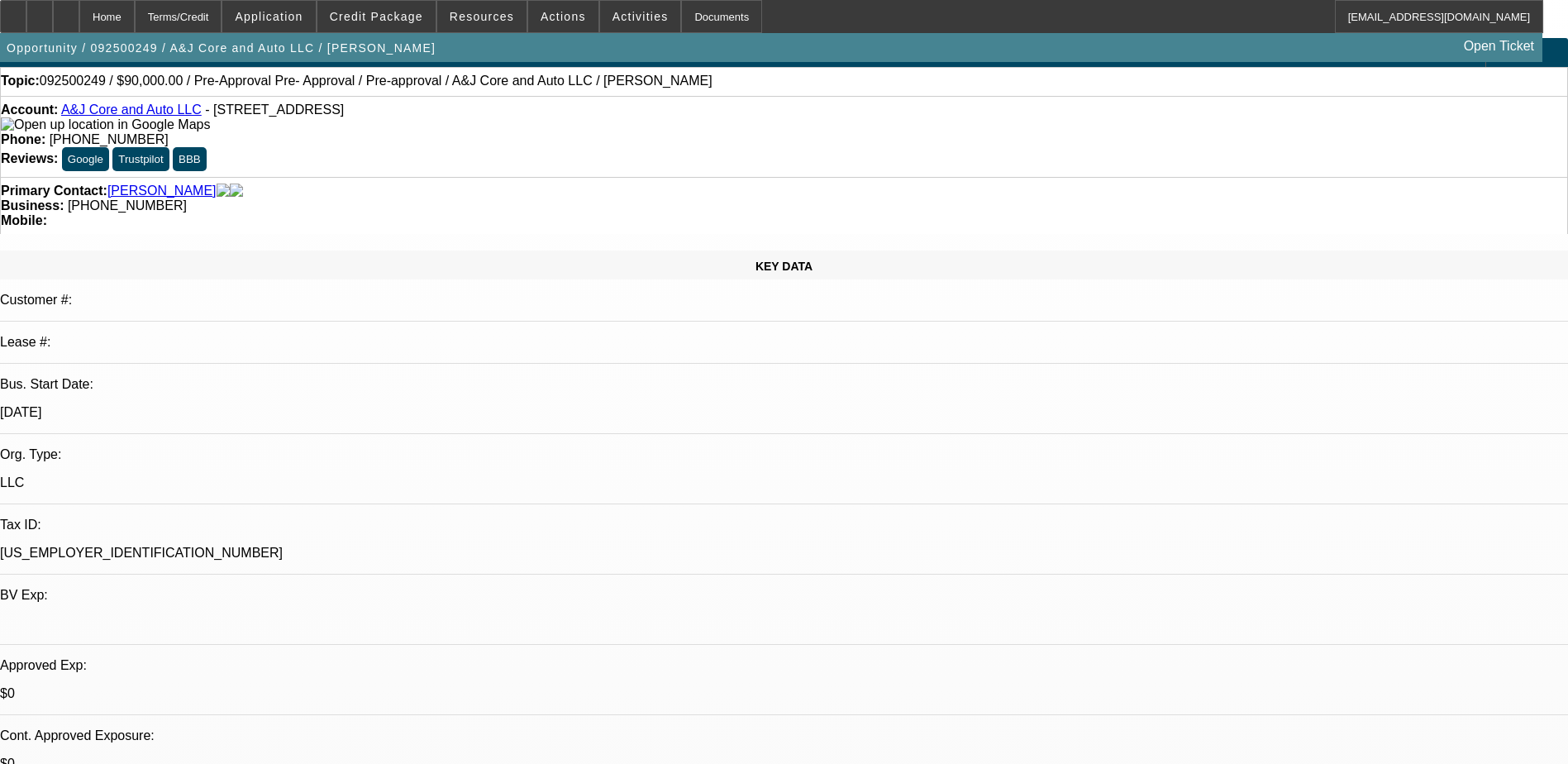
scroll to position [0, 0]
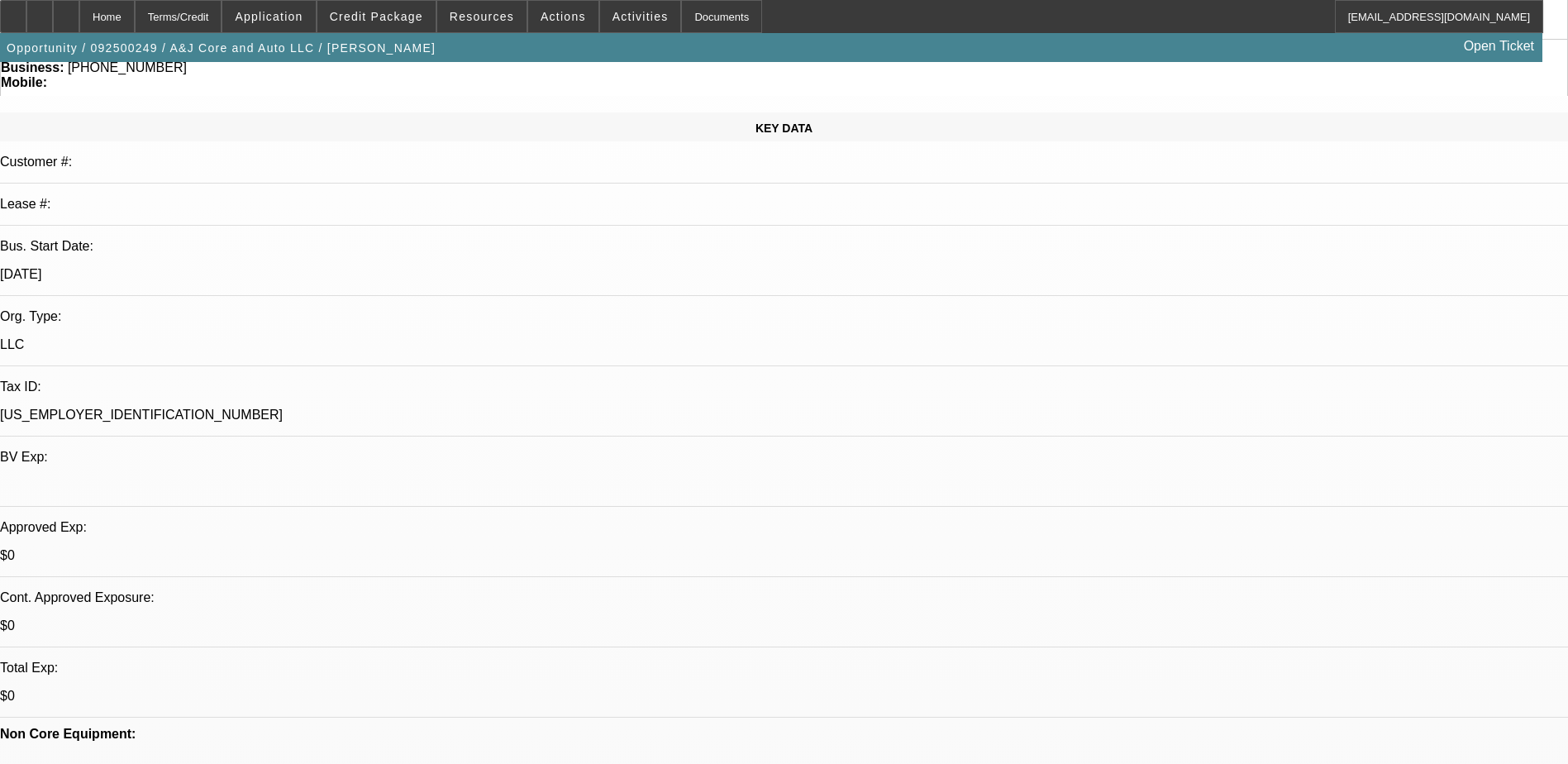
scroll to position [165, 0]
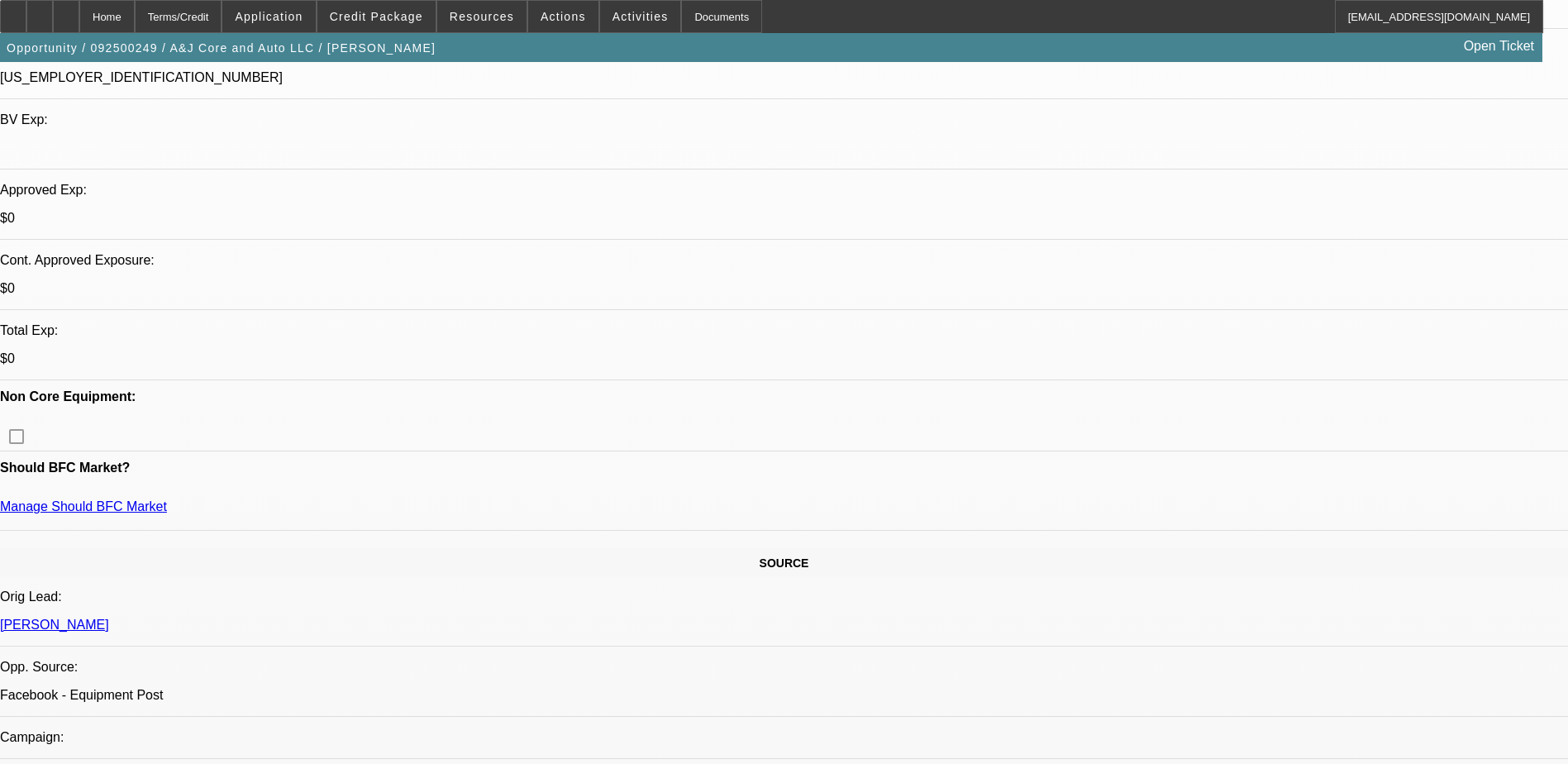
scroll to position [579, 0]
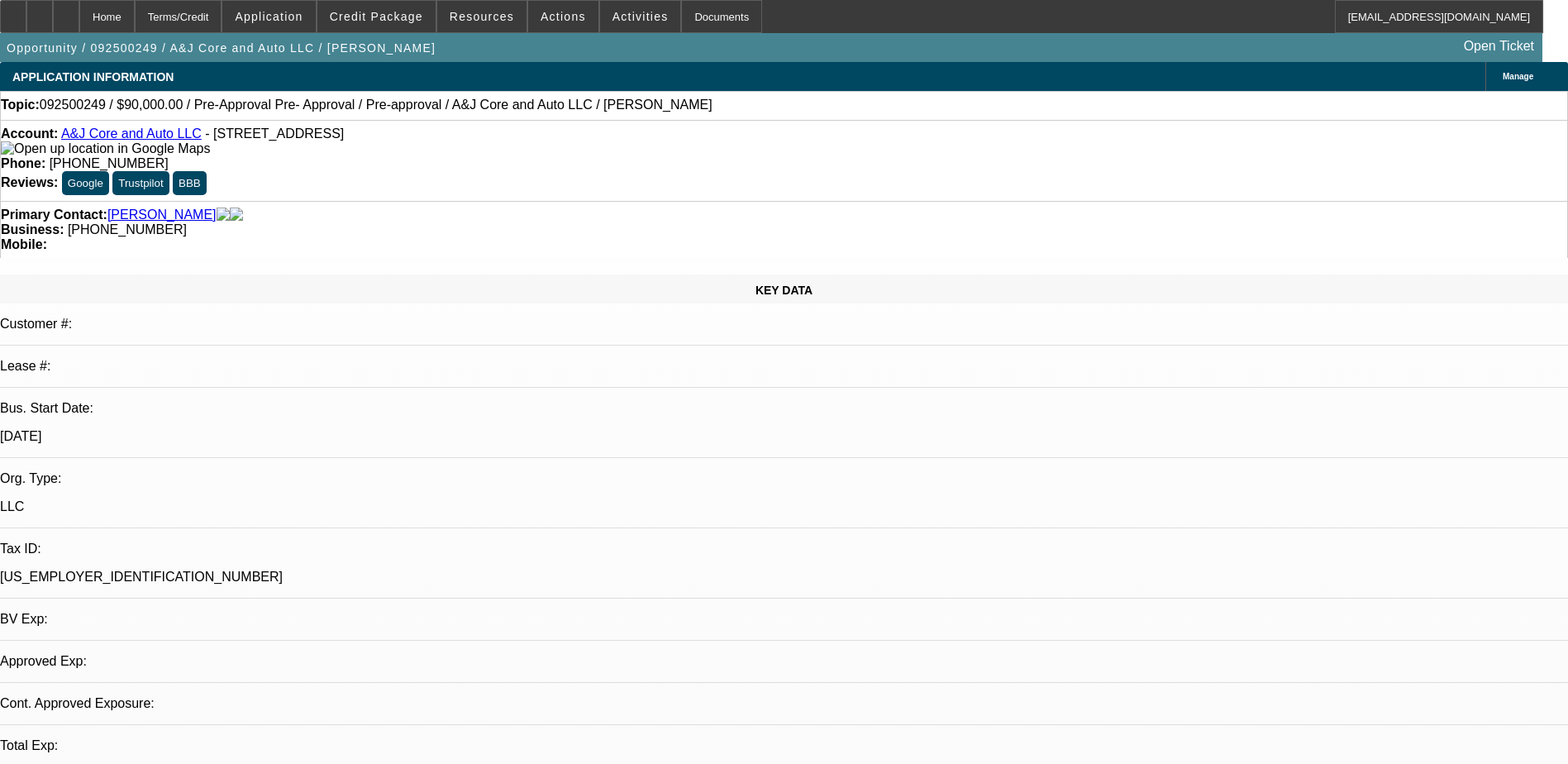
select select "0"
select select "2"
select select "0.1"
select select "1"
select select "2"
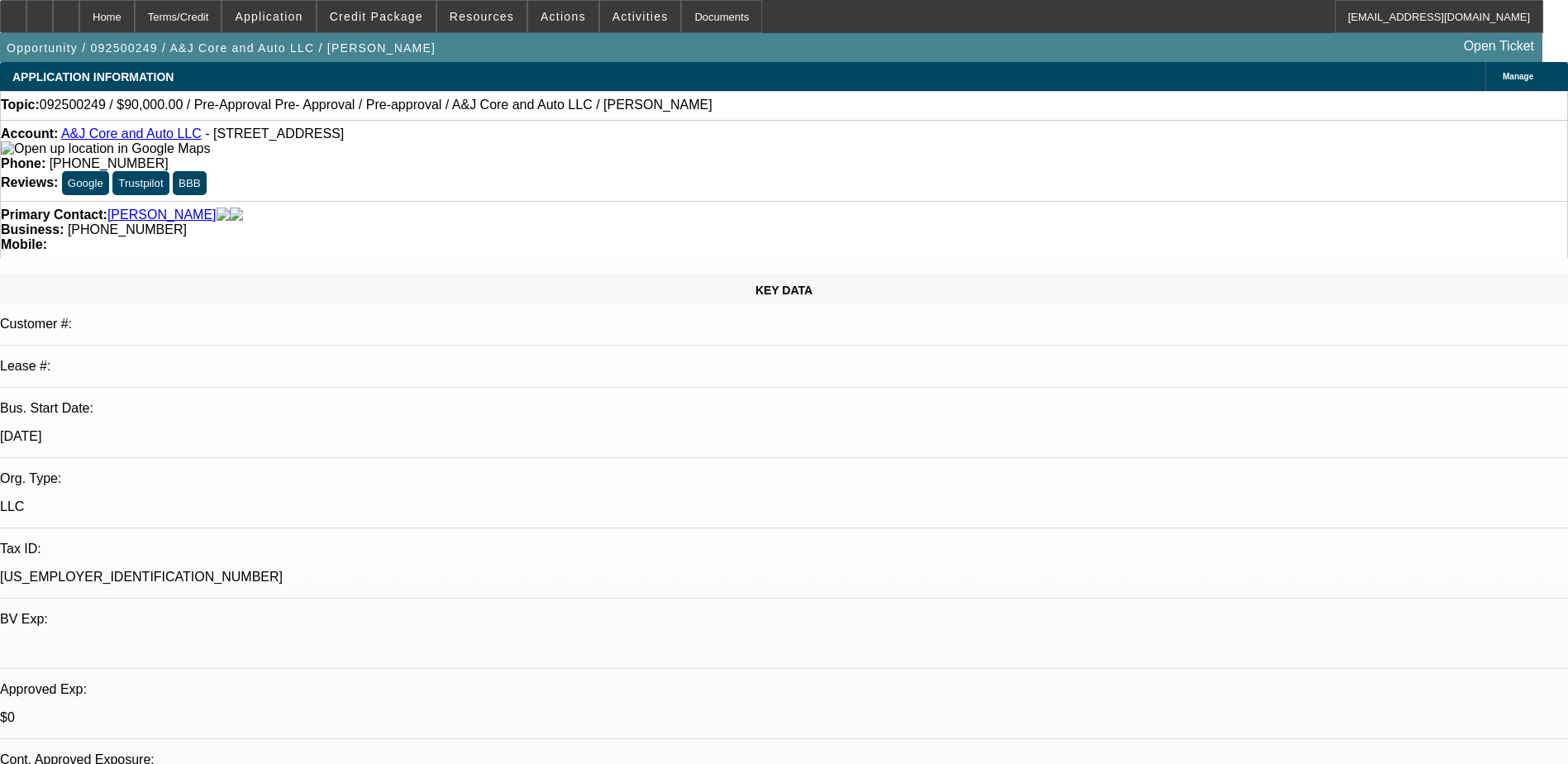
select select "4"
select select "0"
select select "0.1"
select select "0"
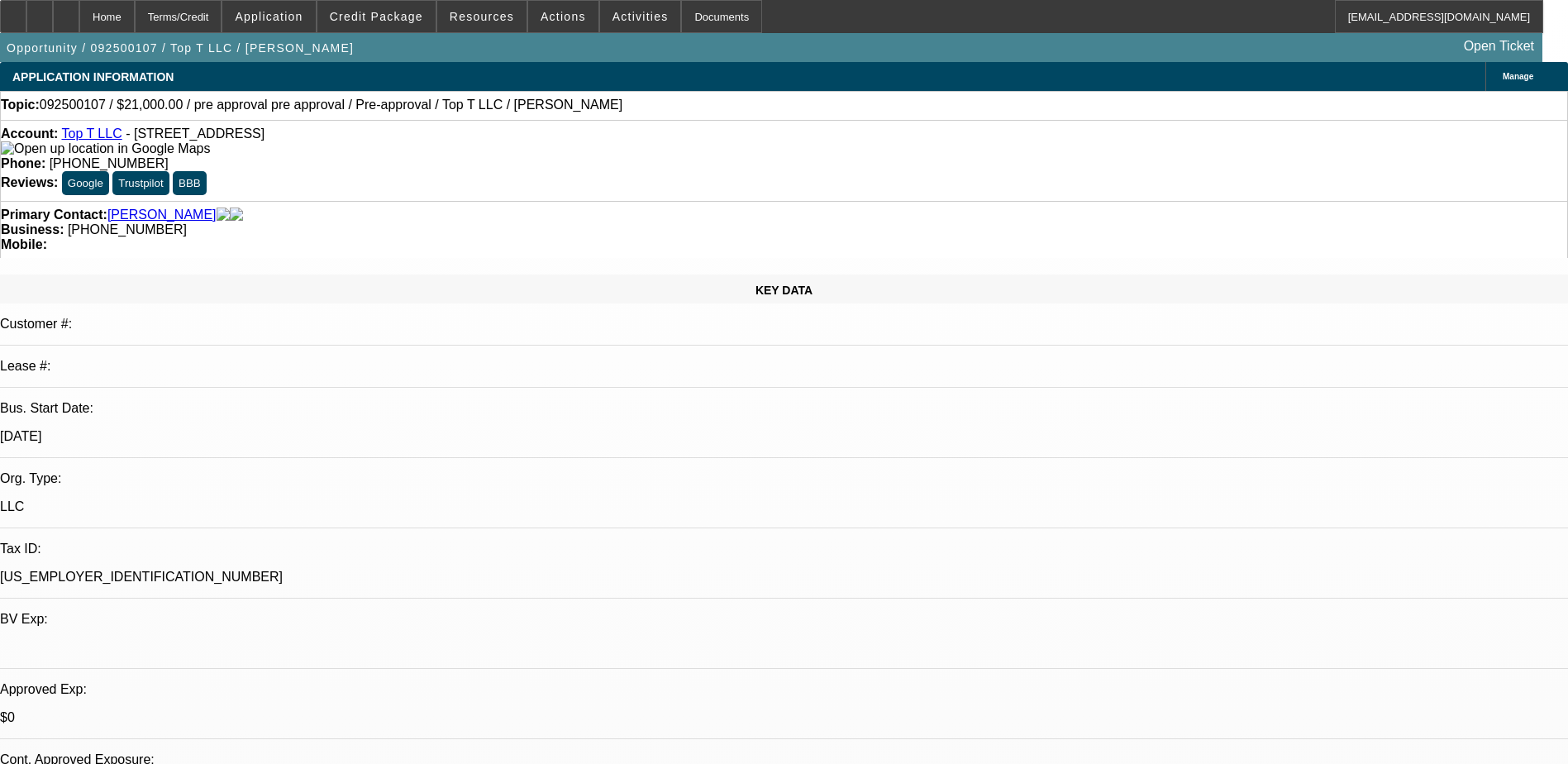
select select "0"
select select "0.1"
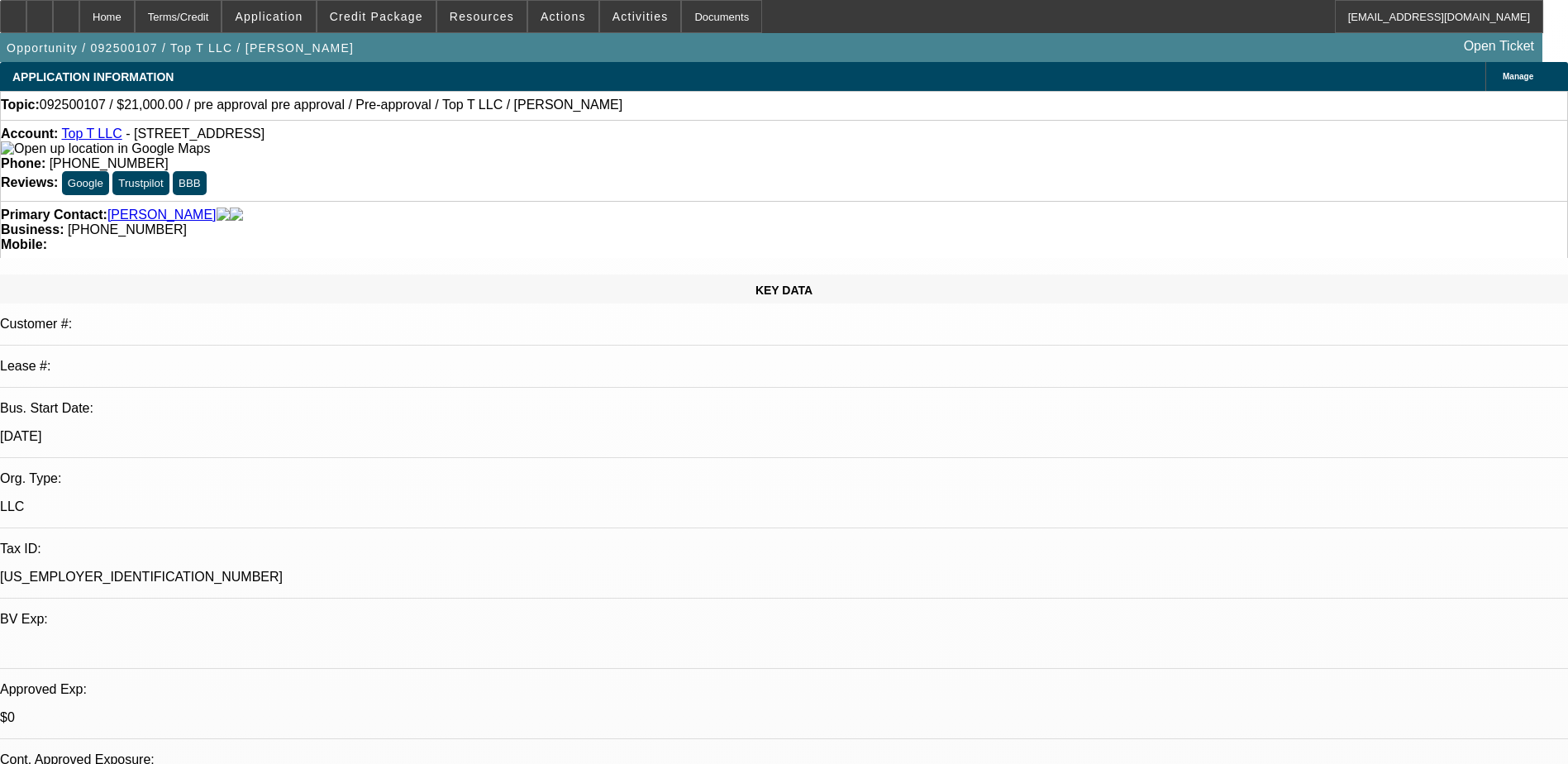
select select "0"
select select "0.1"
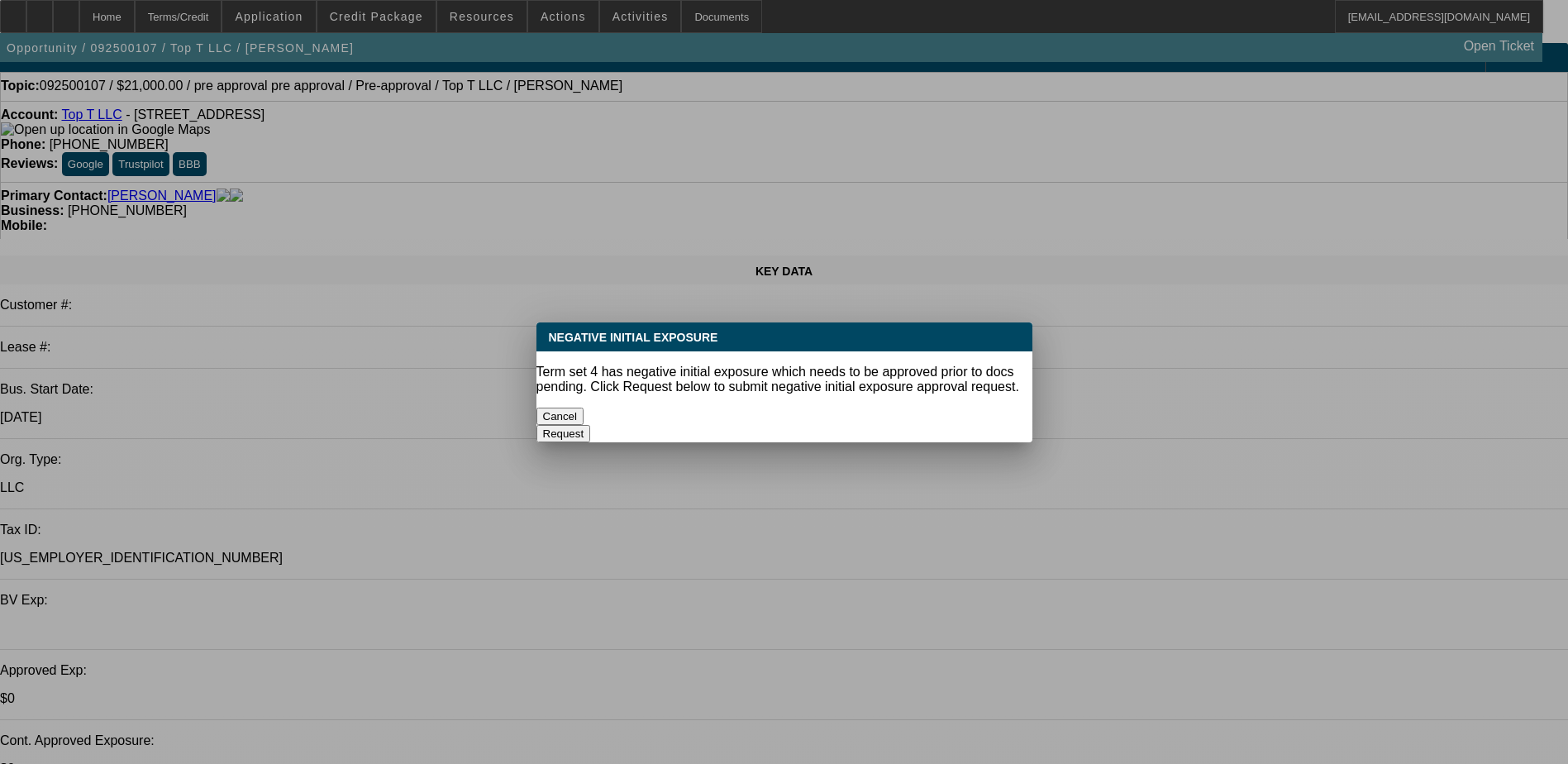
select select "1"
select select "15"
select select "4"
select select "1"
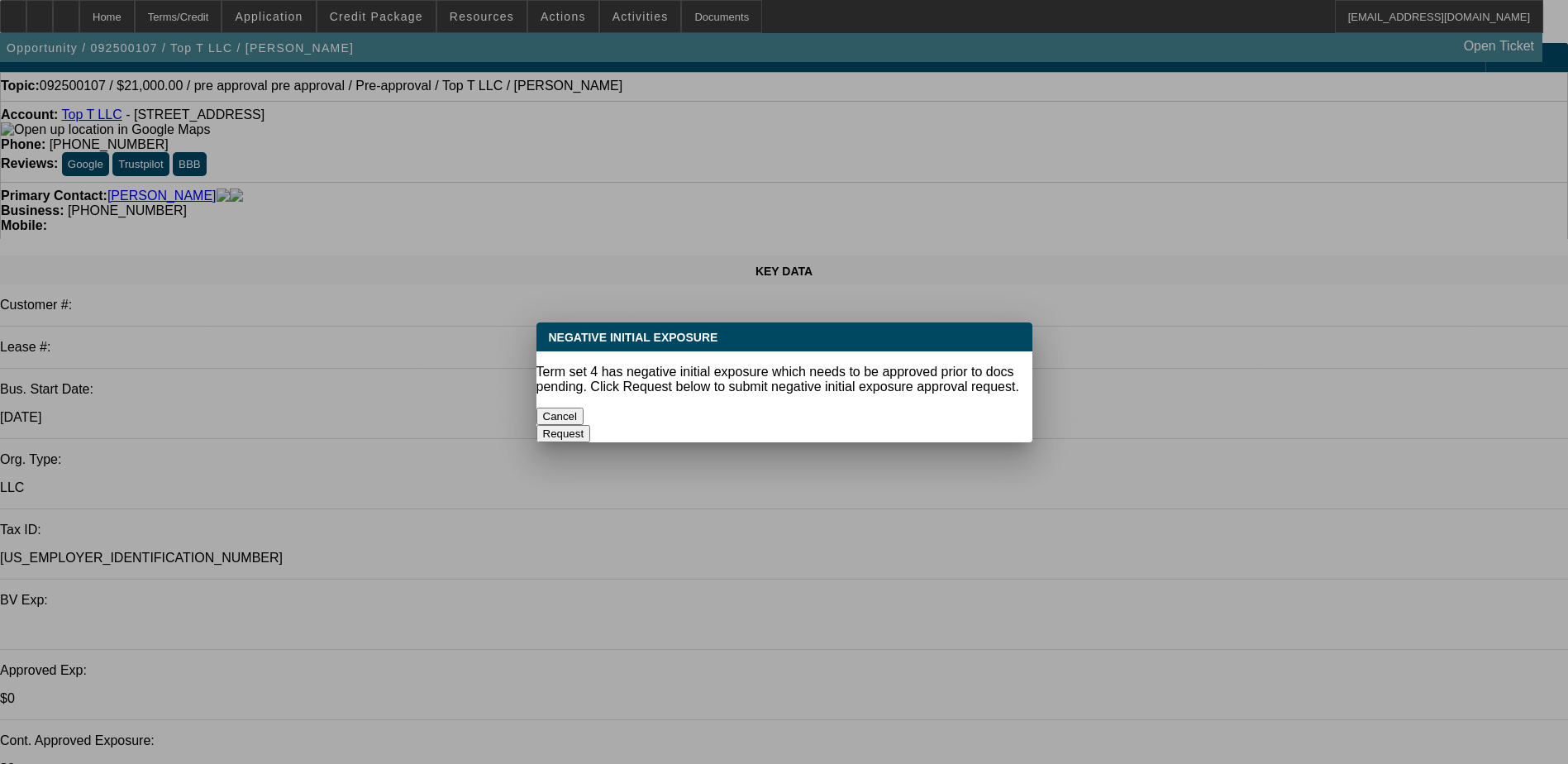
select select "6"
select select "1"
select select "4"
select select "1"
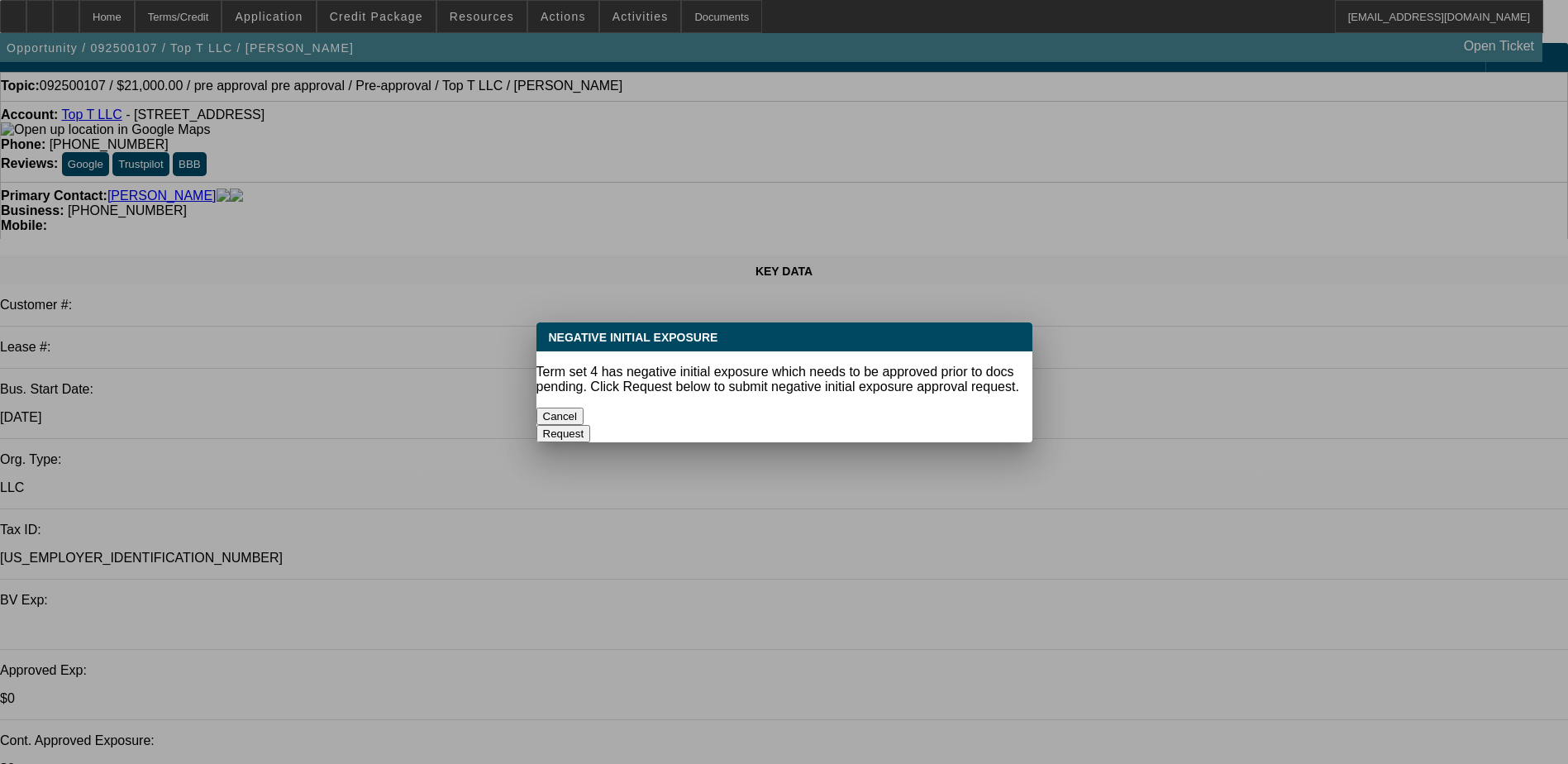
select select "1"
select select "4"
click at [584, 409] on button "Cancel" at bounding box center [560, 417] width 48 height 17
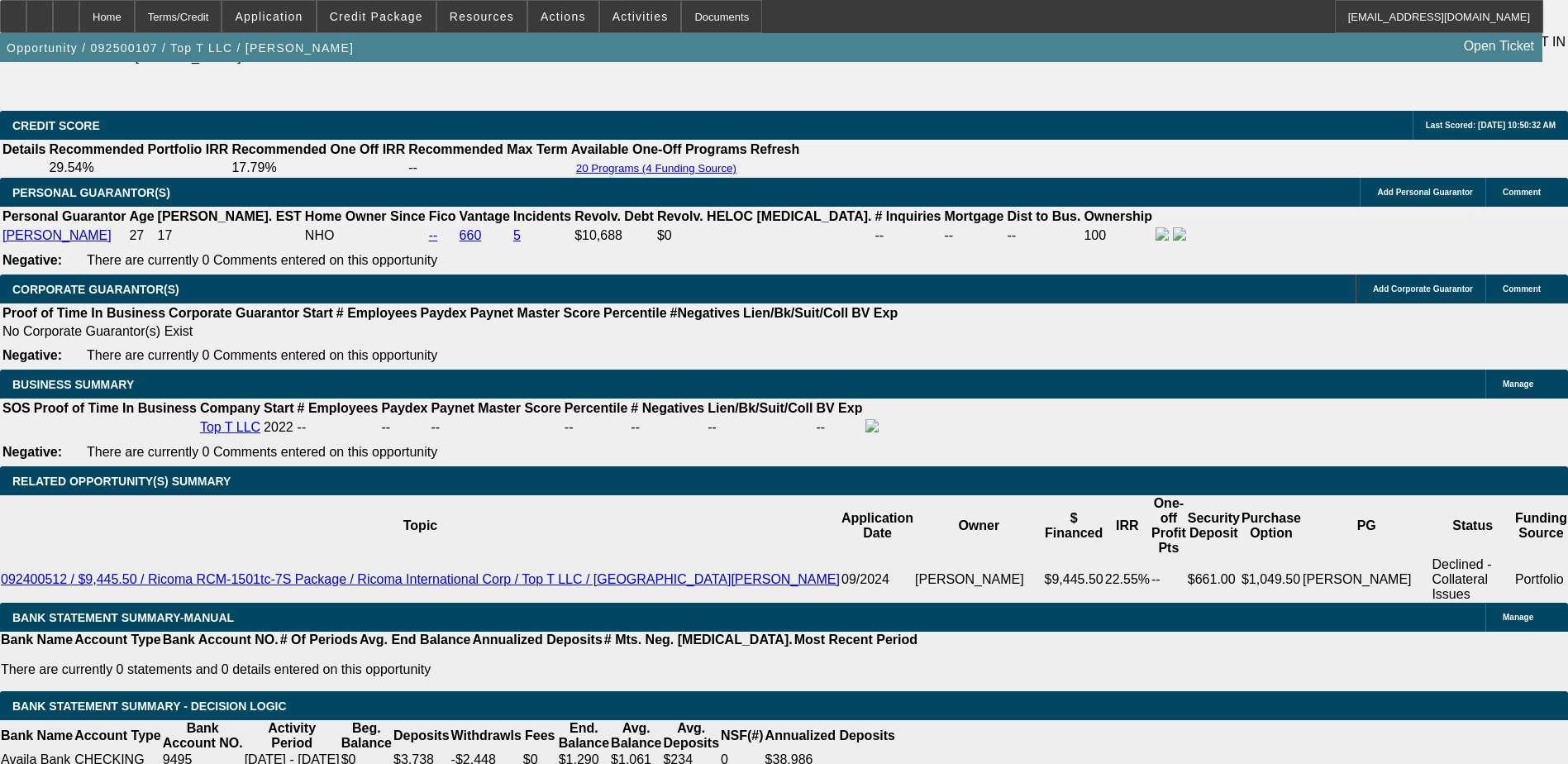
scroll to position [2549, 0]
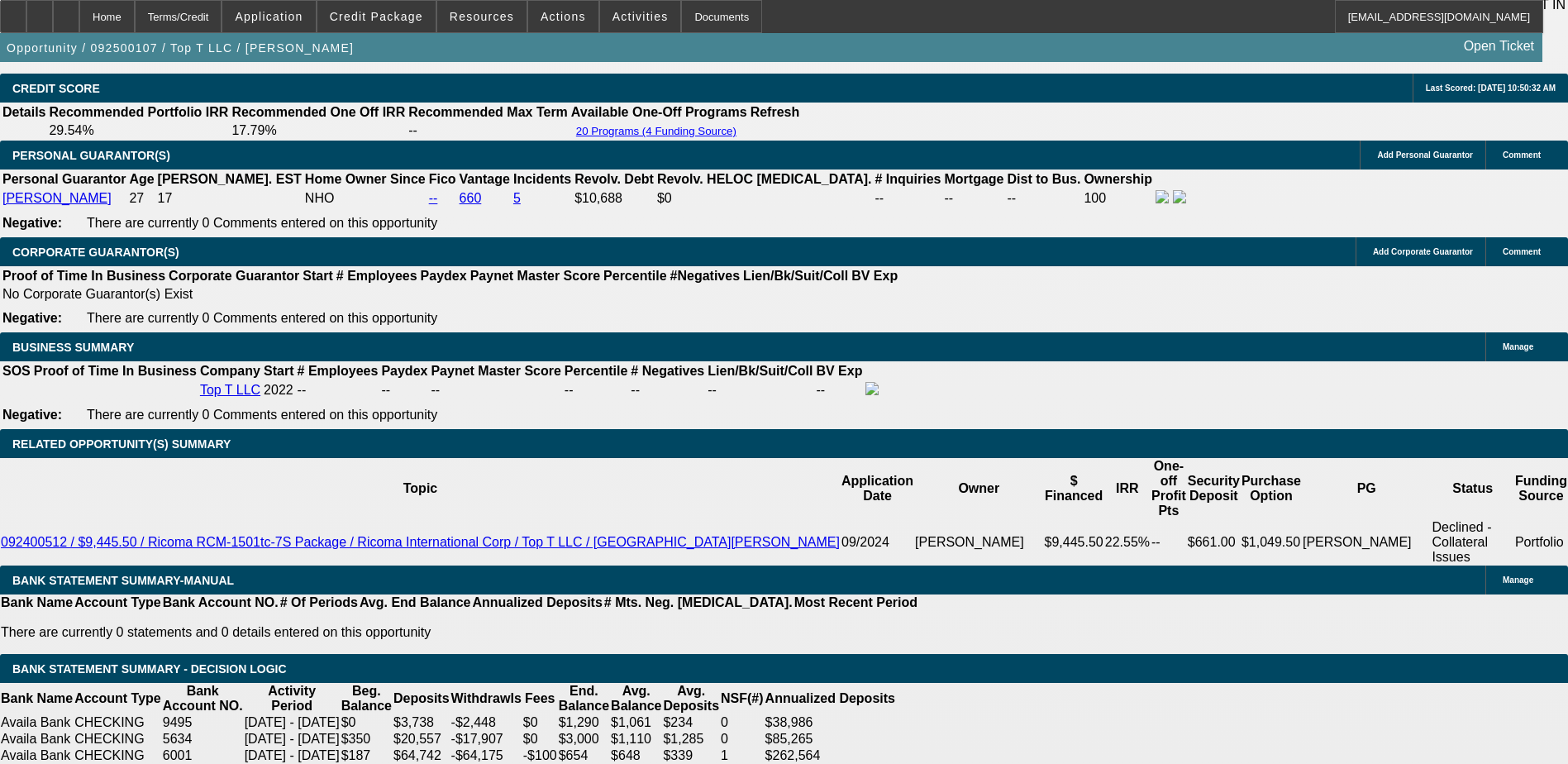
drag, startPoint x: 1258, startPoint y: 275, endPoint x: 1236, endPoint y: 305, distance: 37.2
radio input "true"
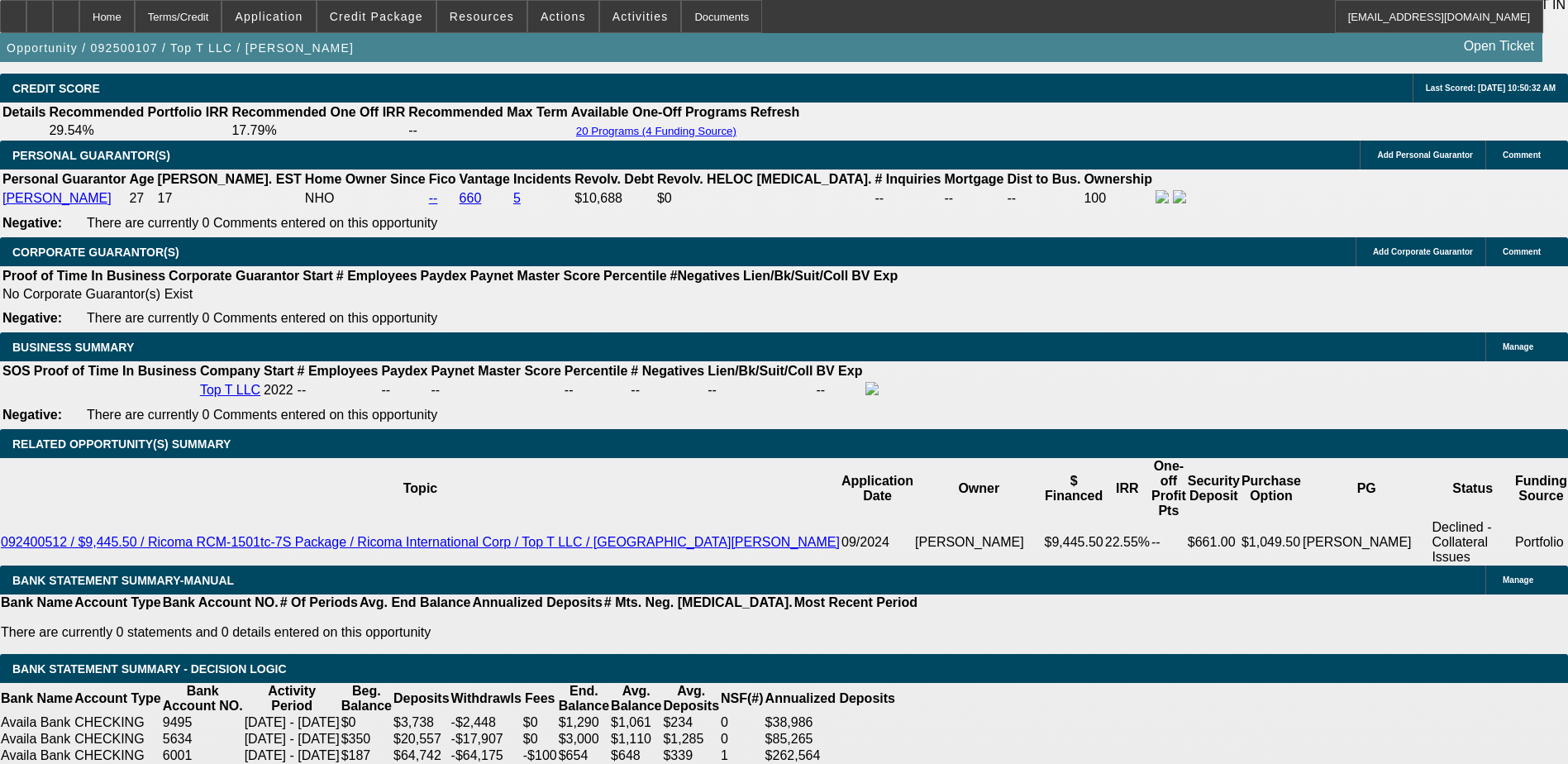
paste textarea "Hey Sam! So… embroidery has been swamped. Is the pre approval only for a DTF or…"
type textarea "replied to this email that payments would be in the 300's and I just need an in…"
radio input "true"
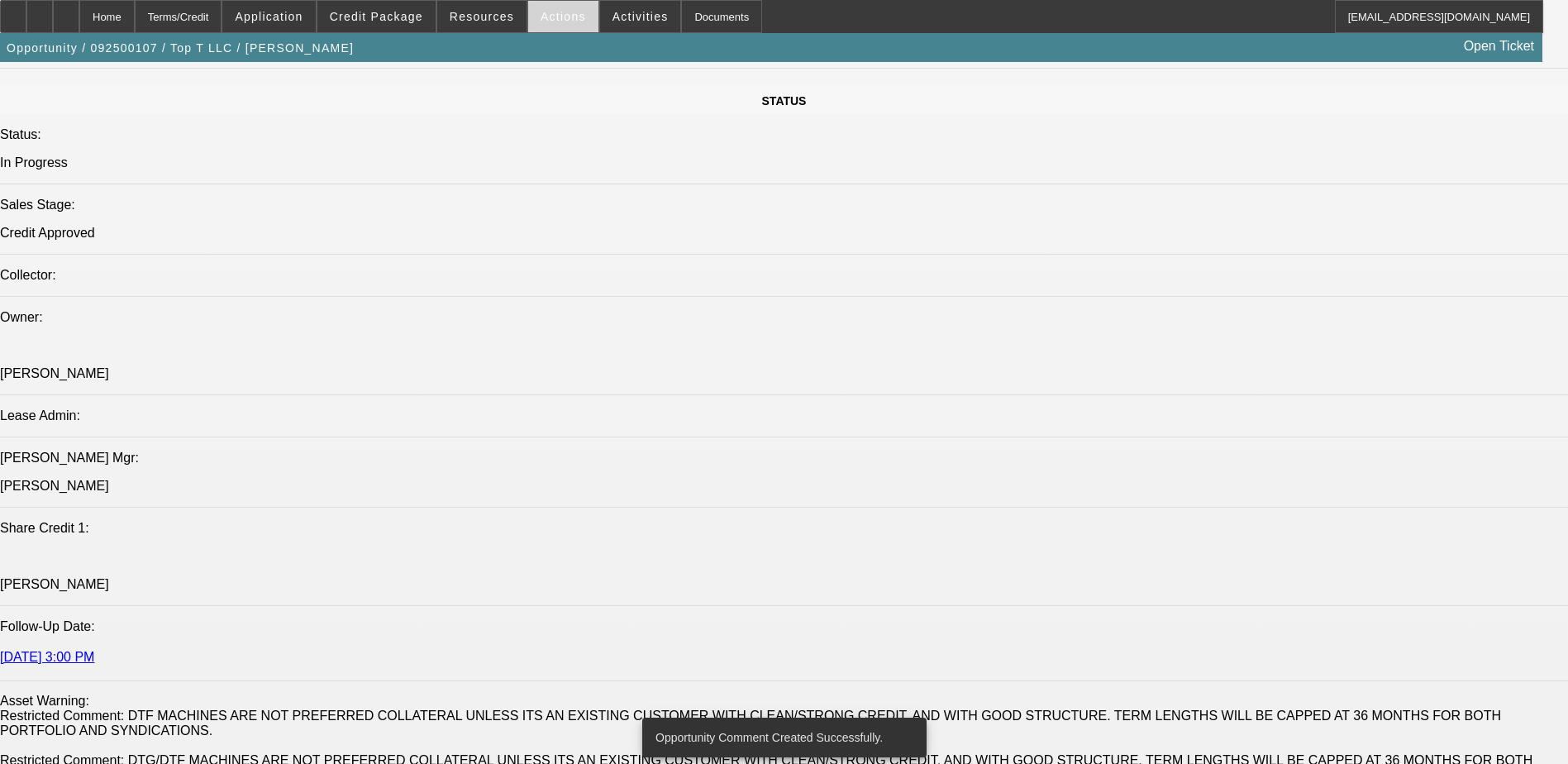
scroll to position [1557, 0]
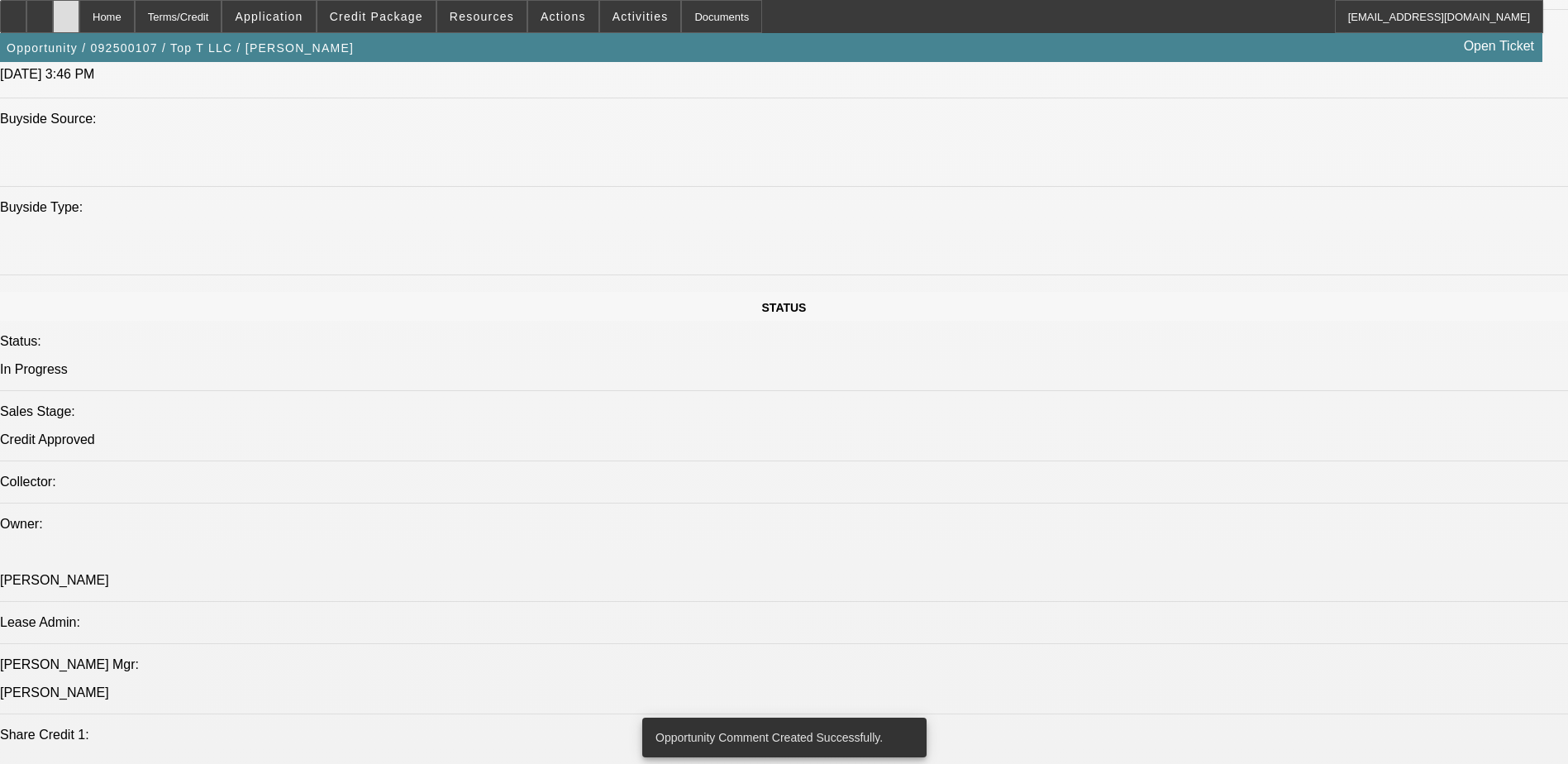
click at [66, 10] on icon at bounding box center [66, 10] width 0 height 0
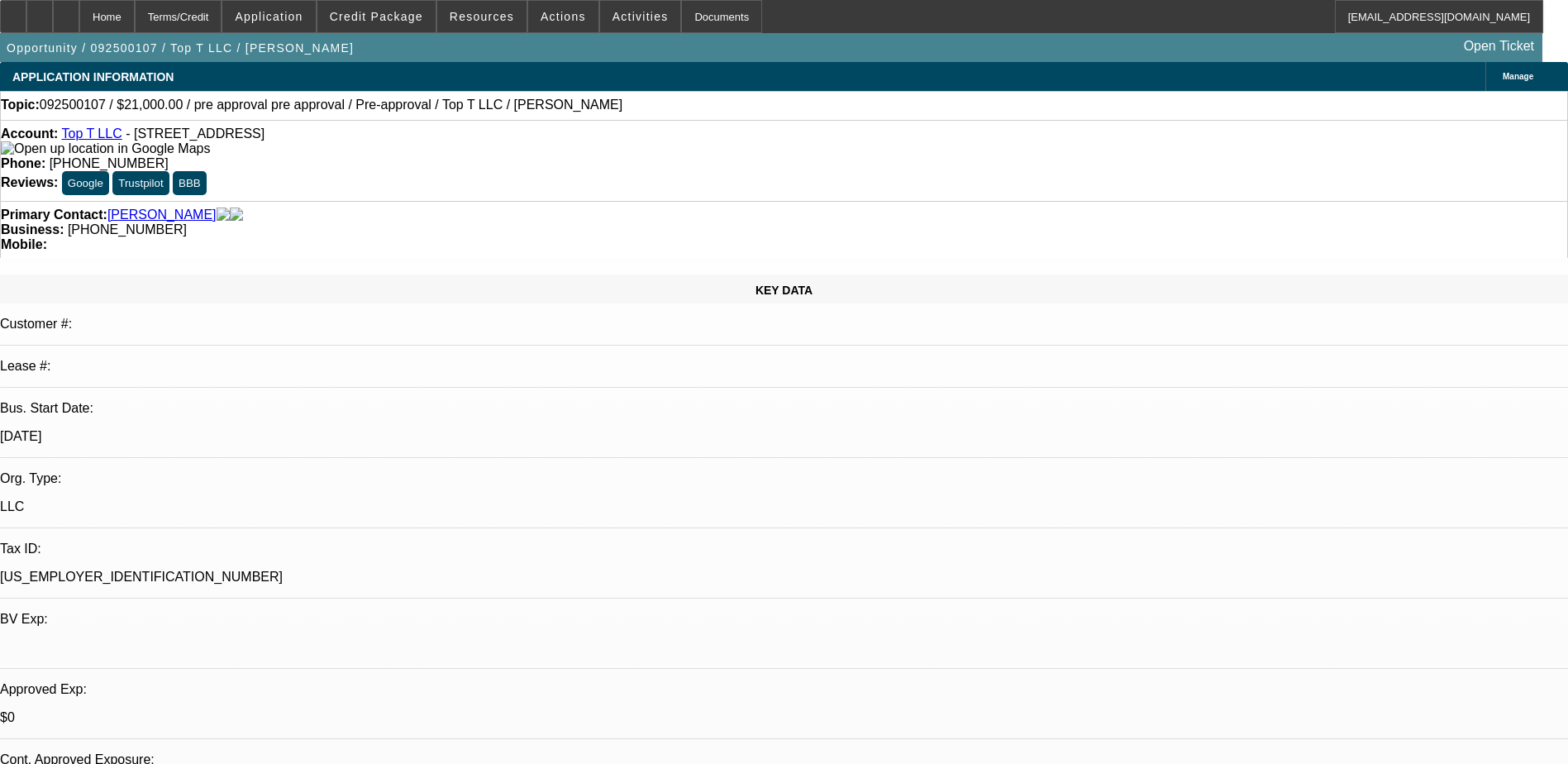
select select "0"
select select "0.1"
select select "0"
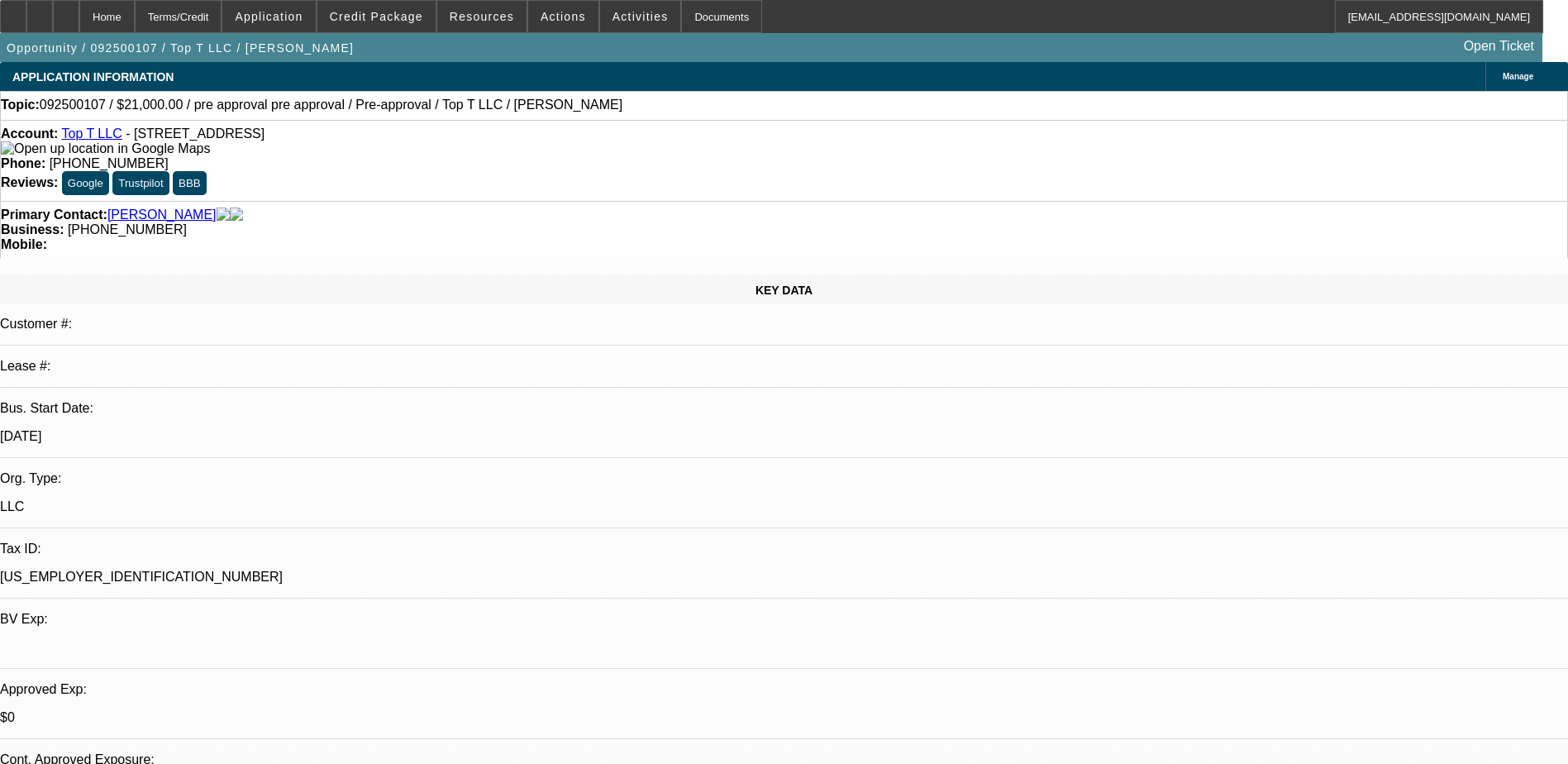
select select "0"
select select "0.1"
select select "0"
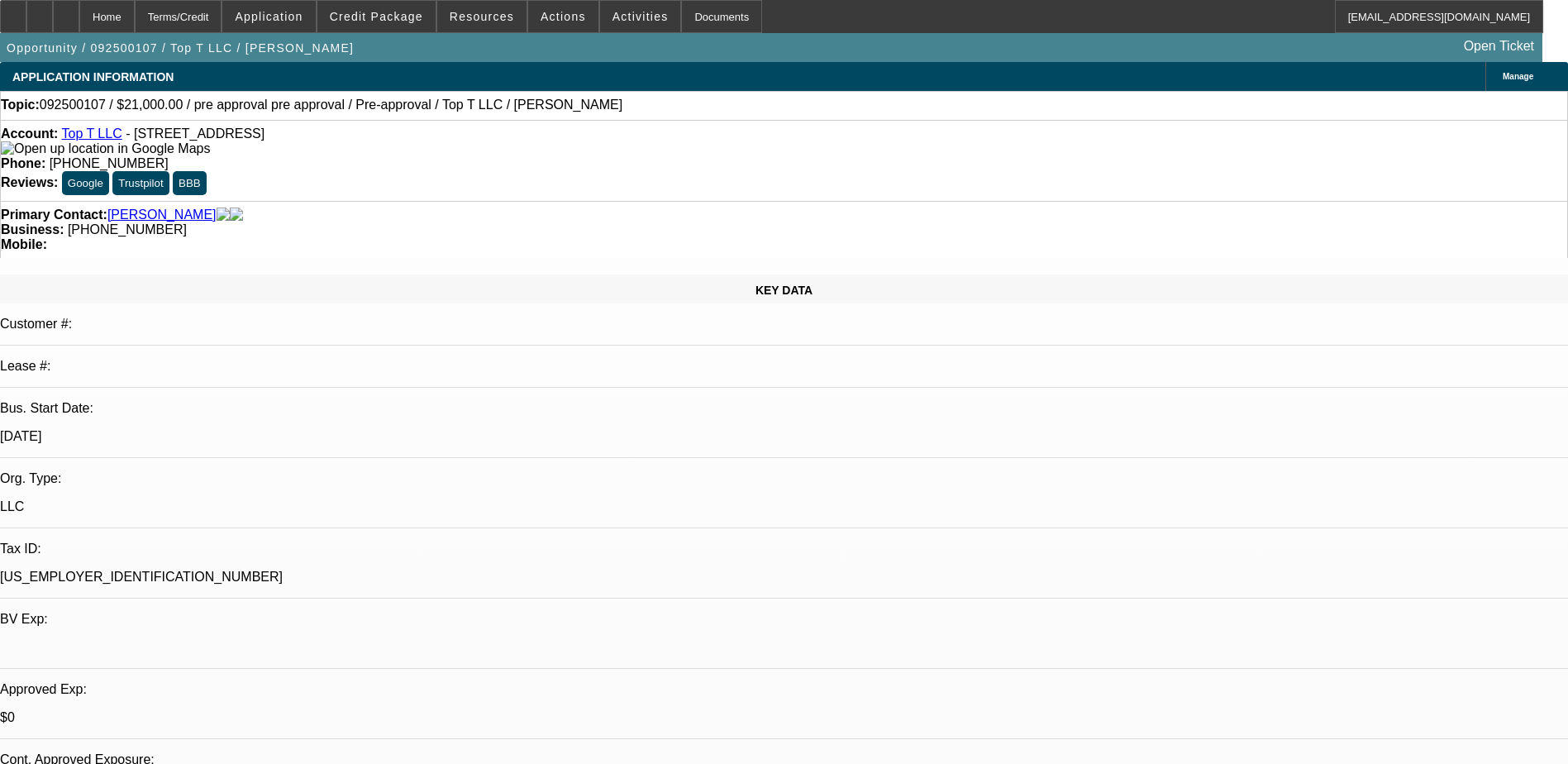
select select "0"
select select "0.1"
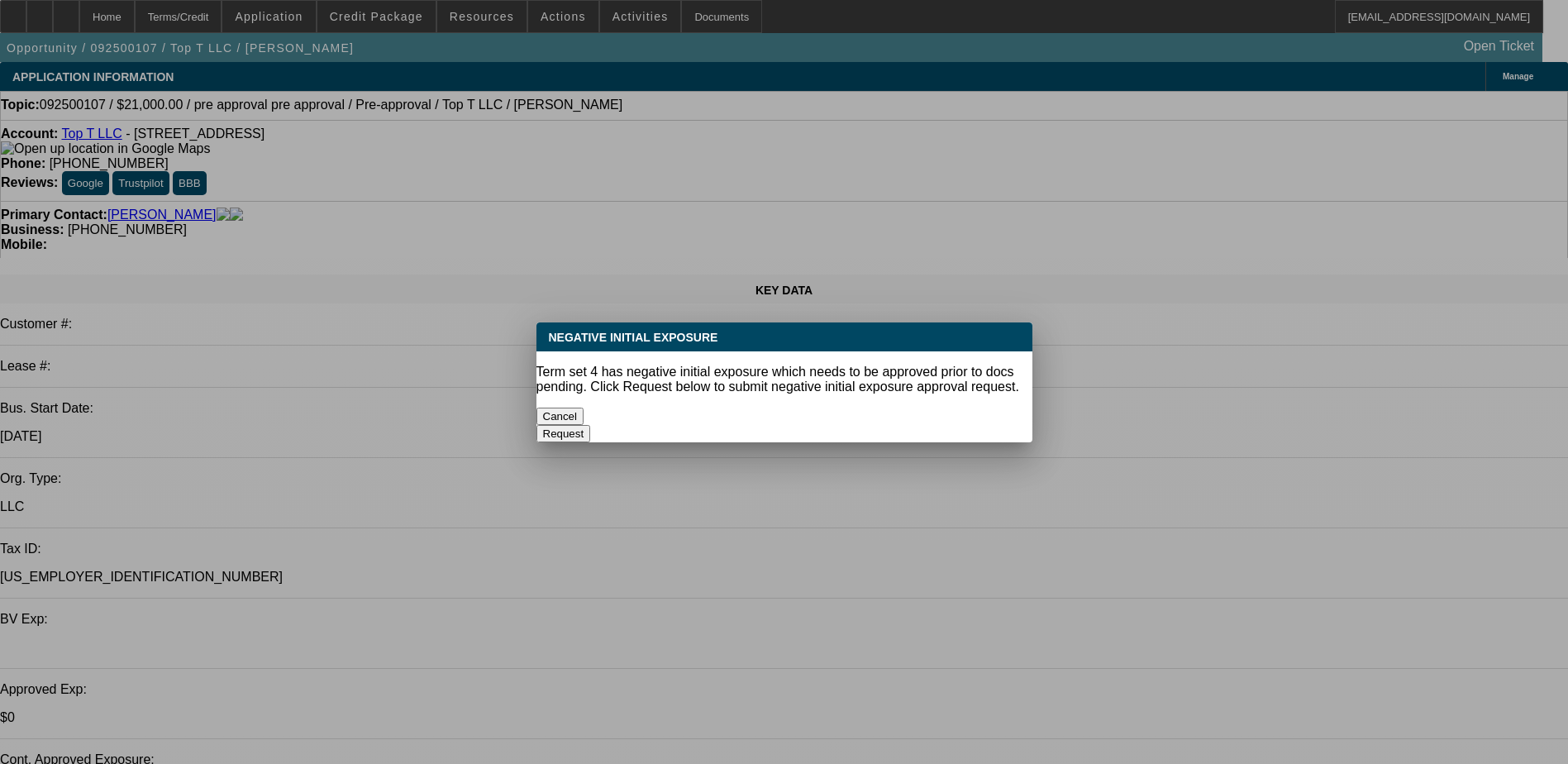
select select "1"
select select "15"
select select "4"
select select "1"
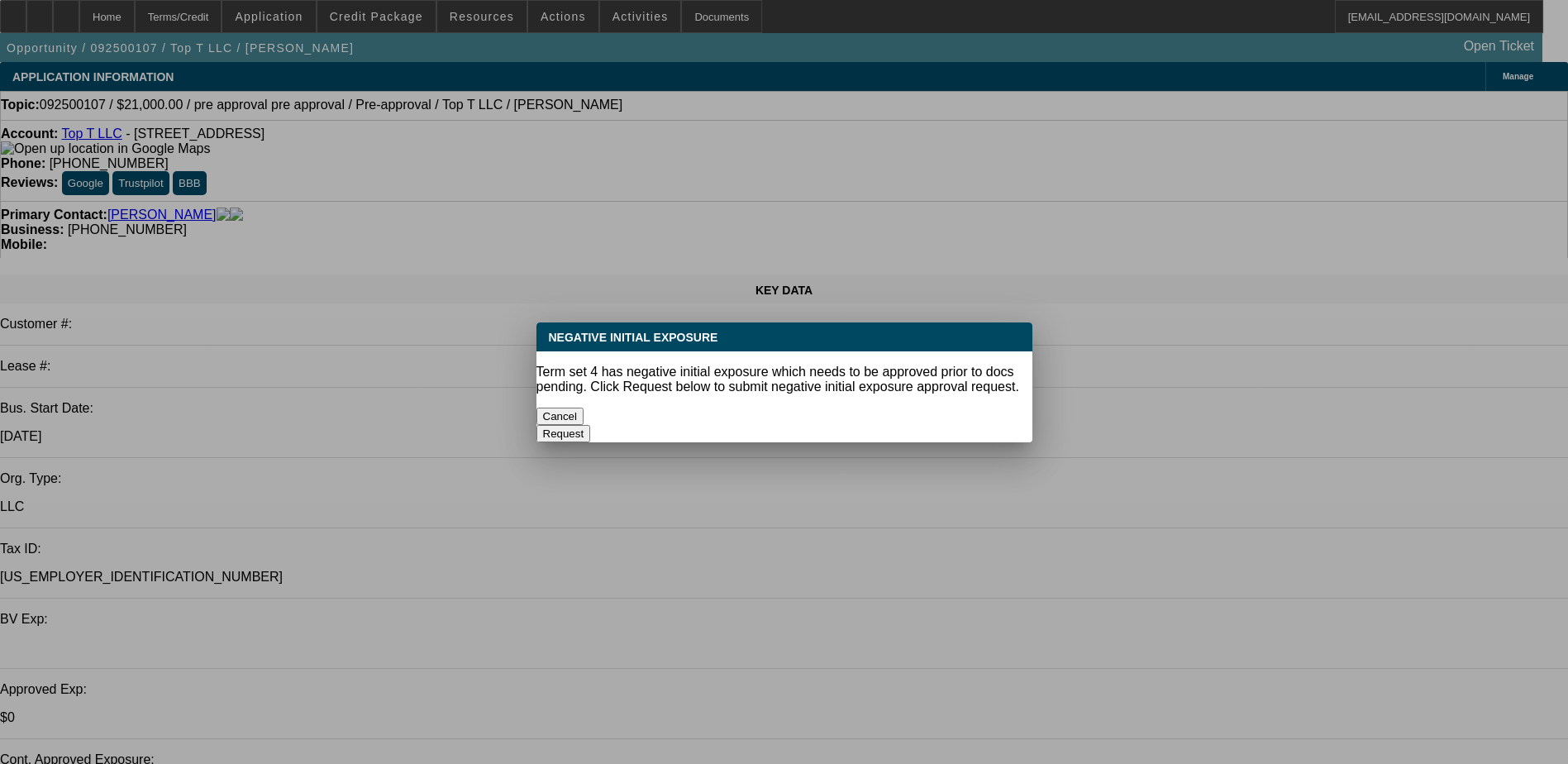
select select "6"
select select "1"
select select "4"
select select "1"
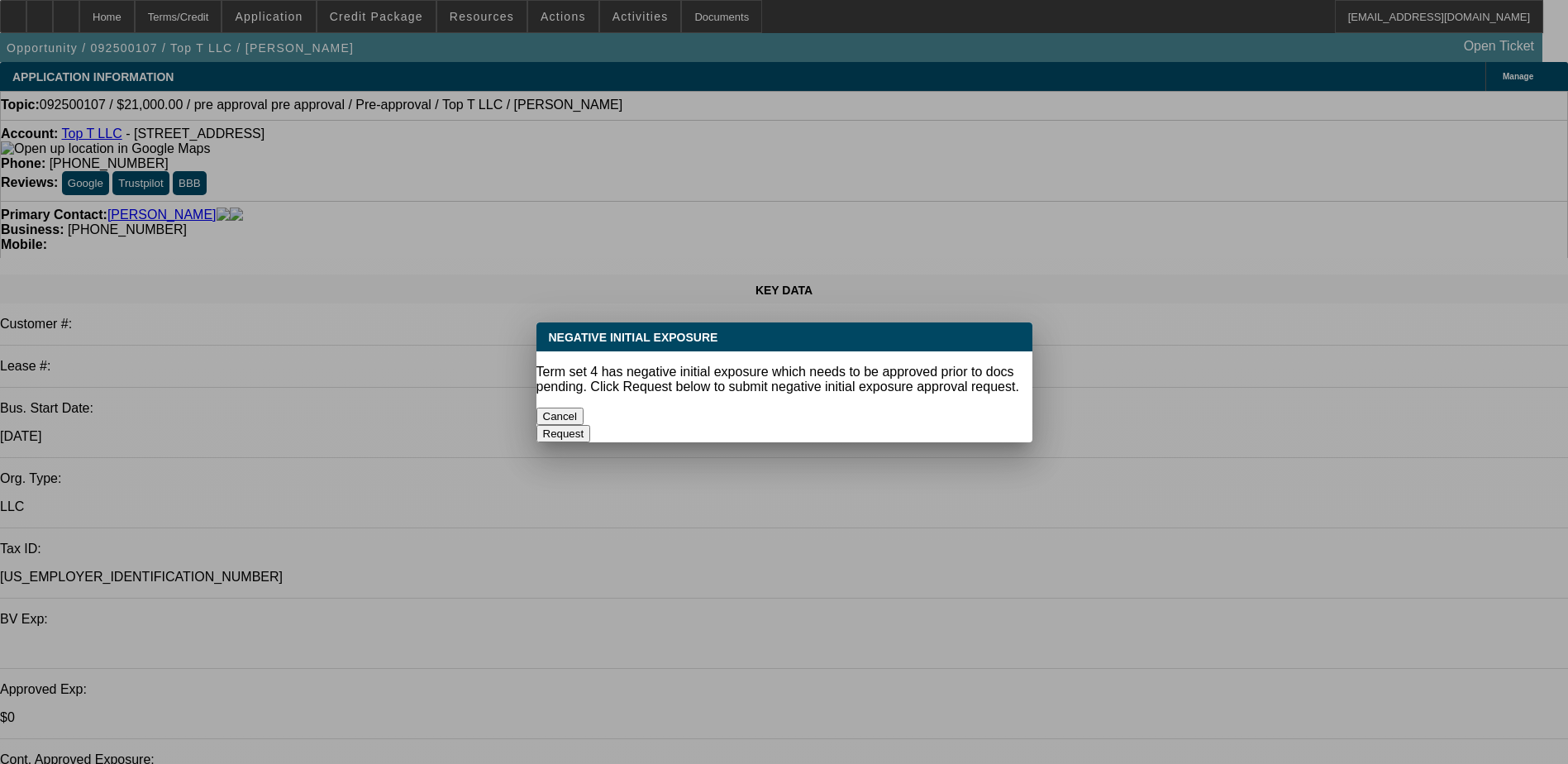
select select "1"
select select "4"
click at [584, 408] on button "Cancel" at bounding box center [560, 417] width 48 height 17
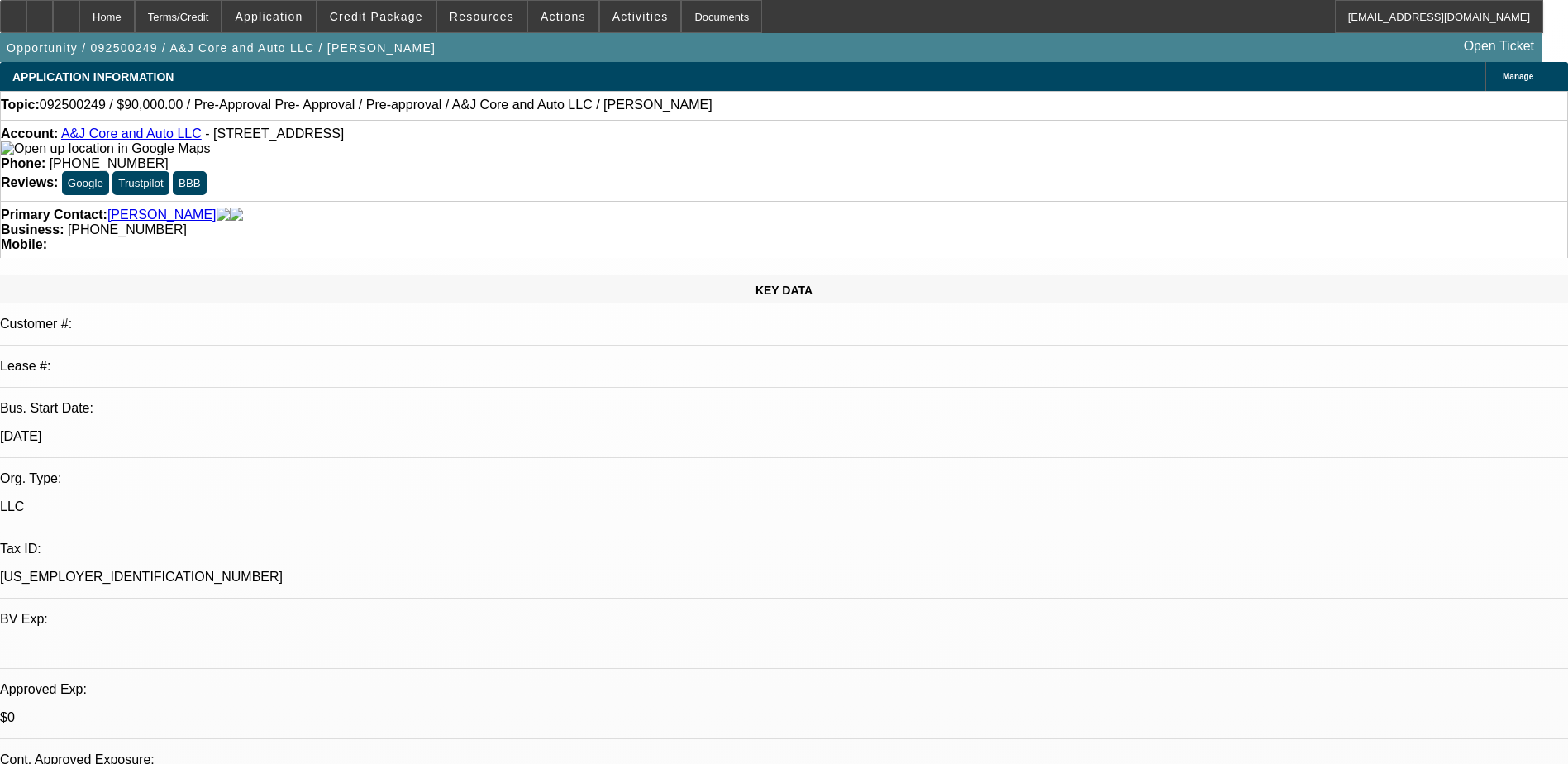
select select "0"
select select "2"
select select "0.1"
select select "4"
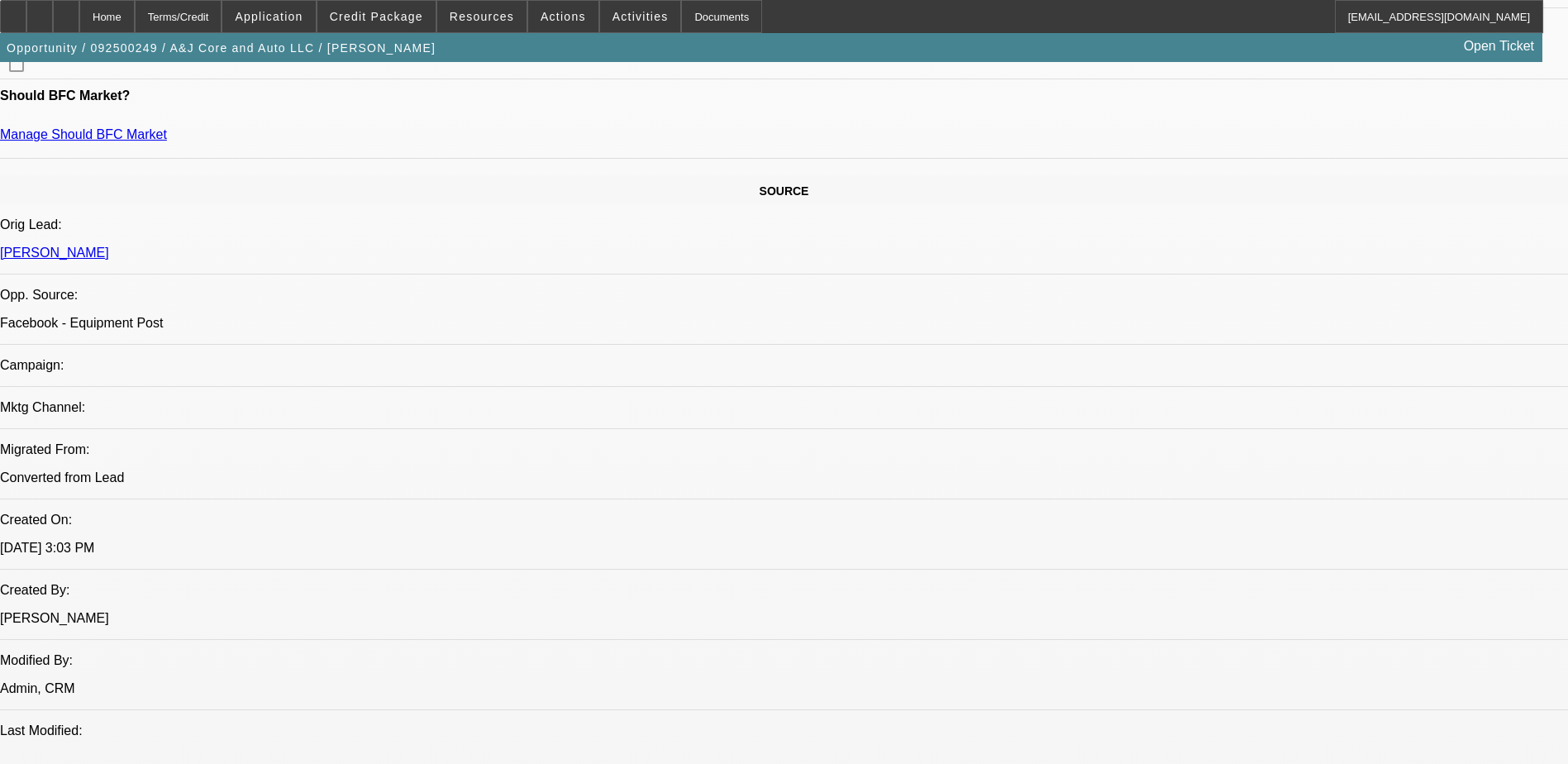
scroll to position [992, 0]
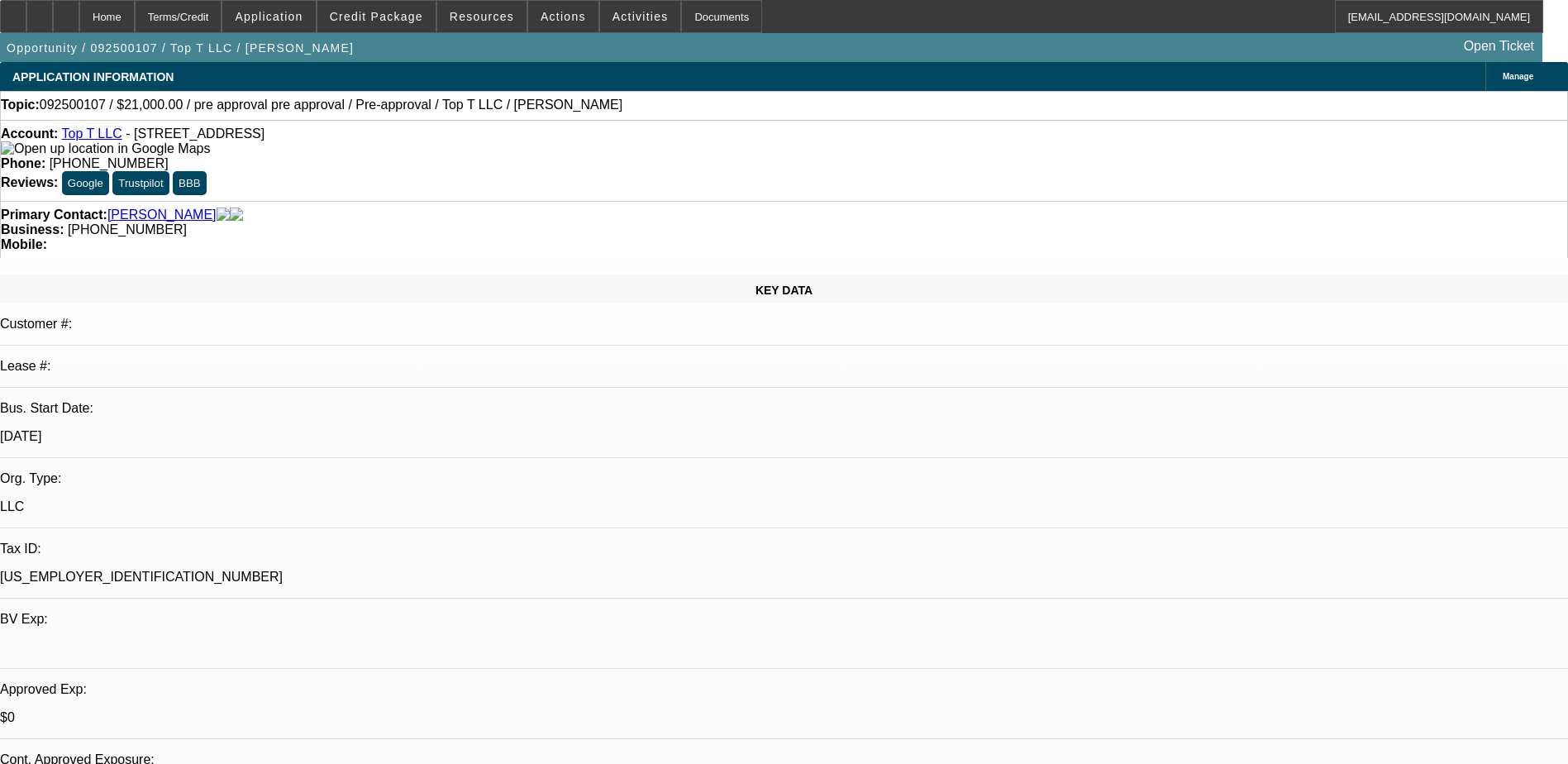
select select "0"
select select "0.1"
select select "0"
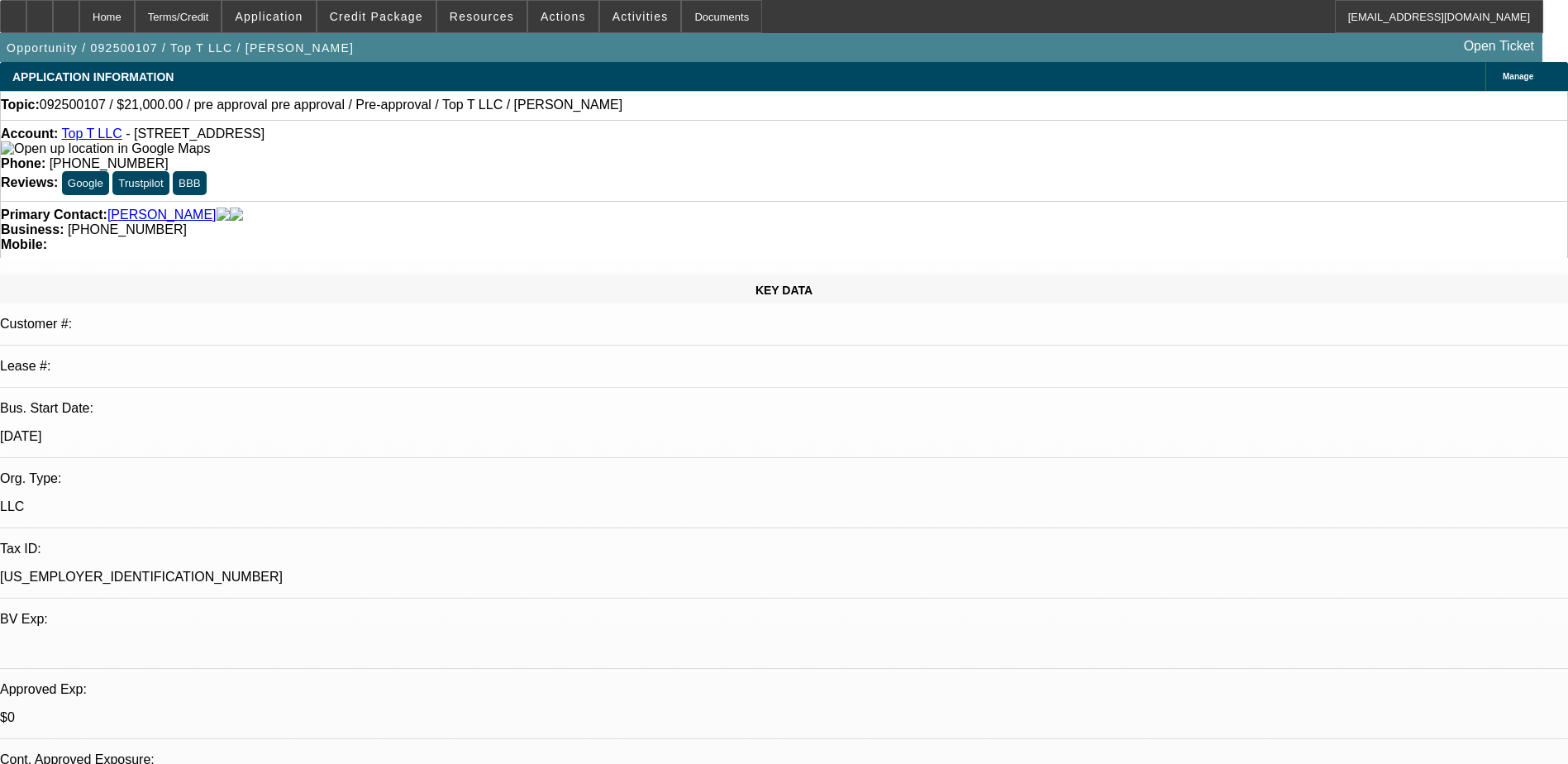
select select "0"
select select "0.1"
select select "0"
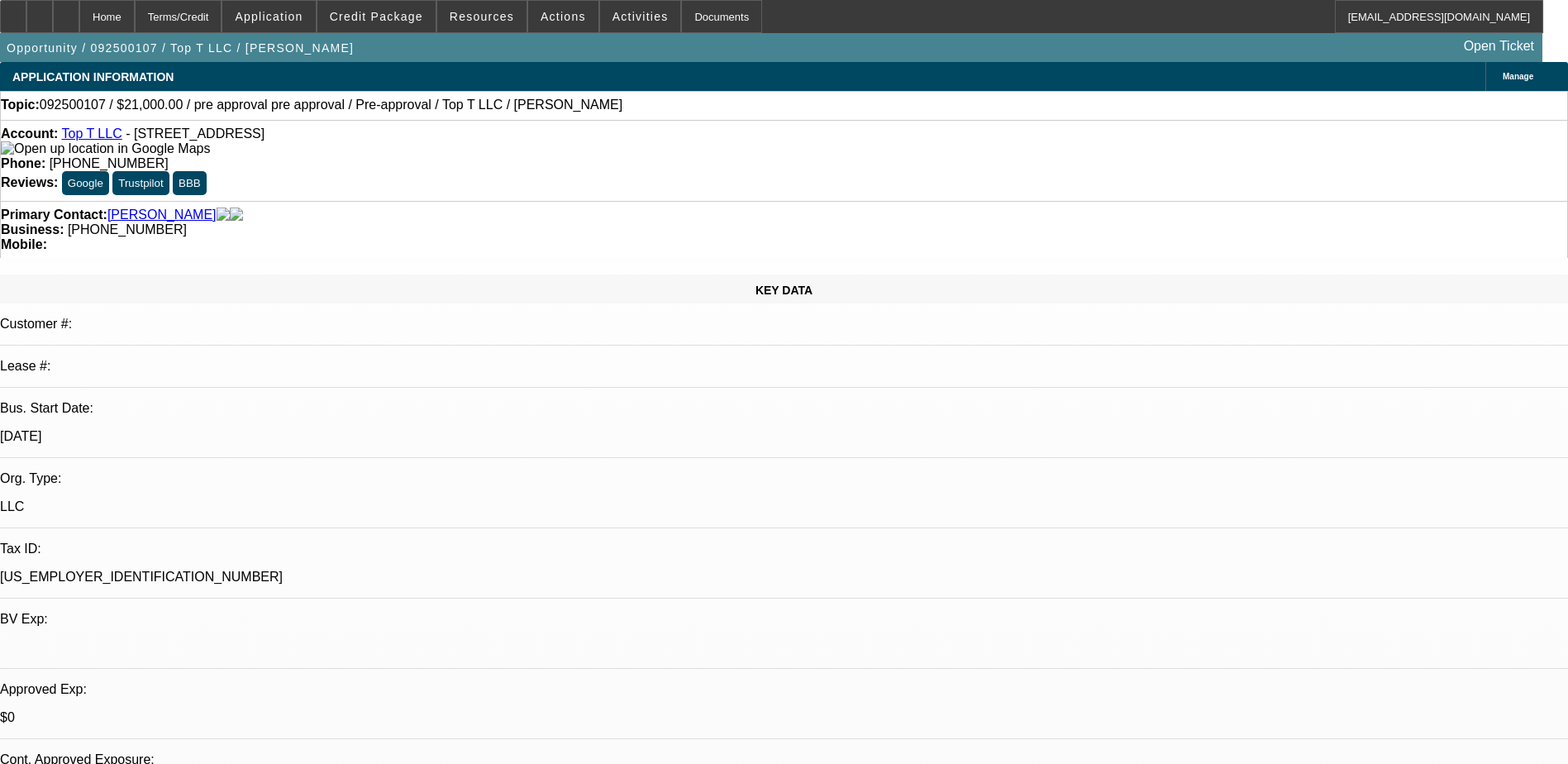
select select "0"
select select "0.1"
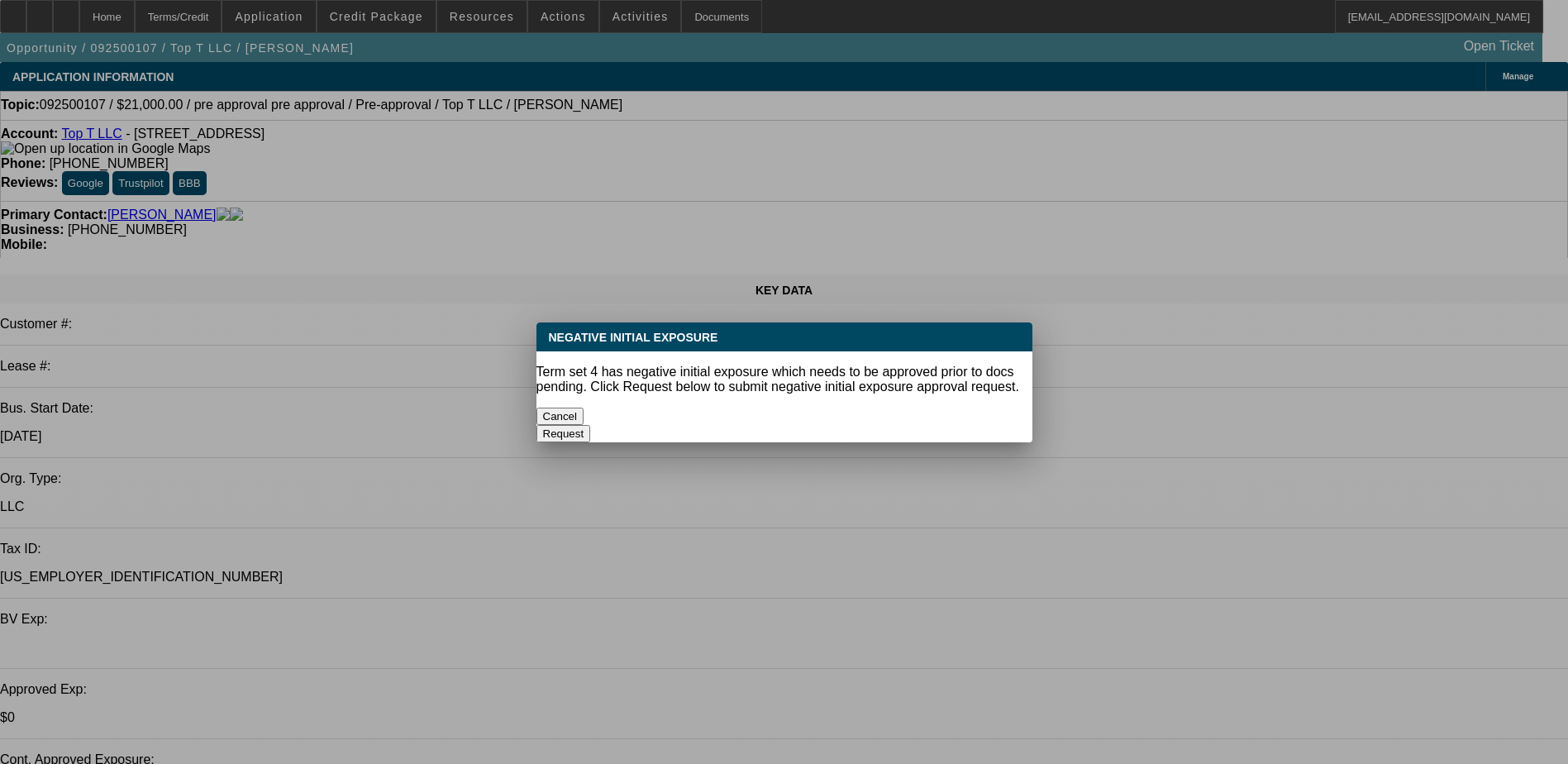
select select "1"
select select "15"
select select "4"
select select "1"
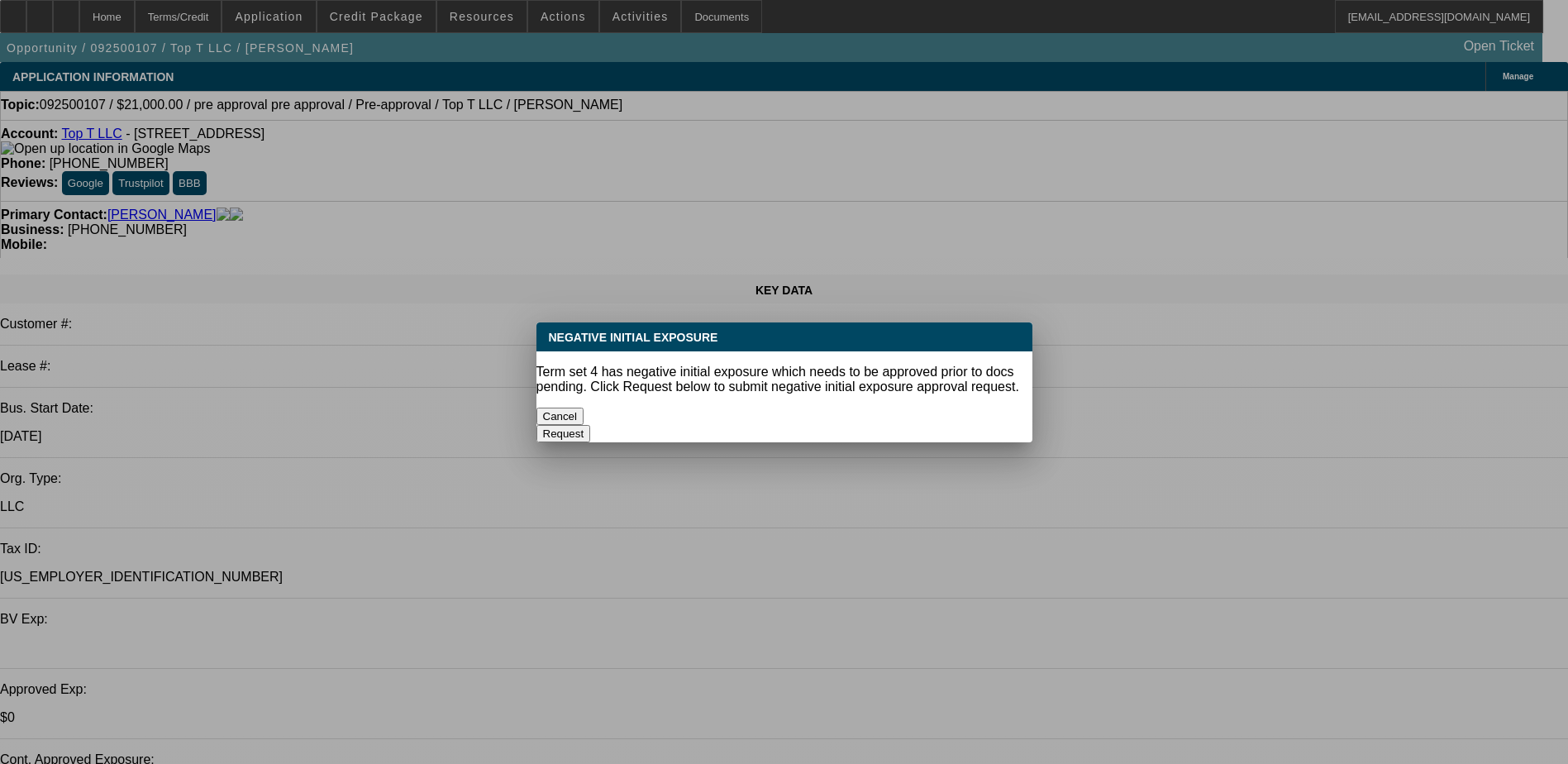
select select "6"
select select "1"
select select "4"
select select "1"
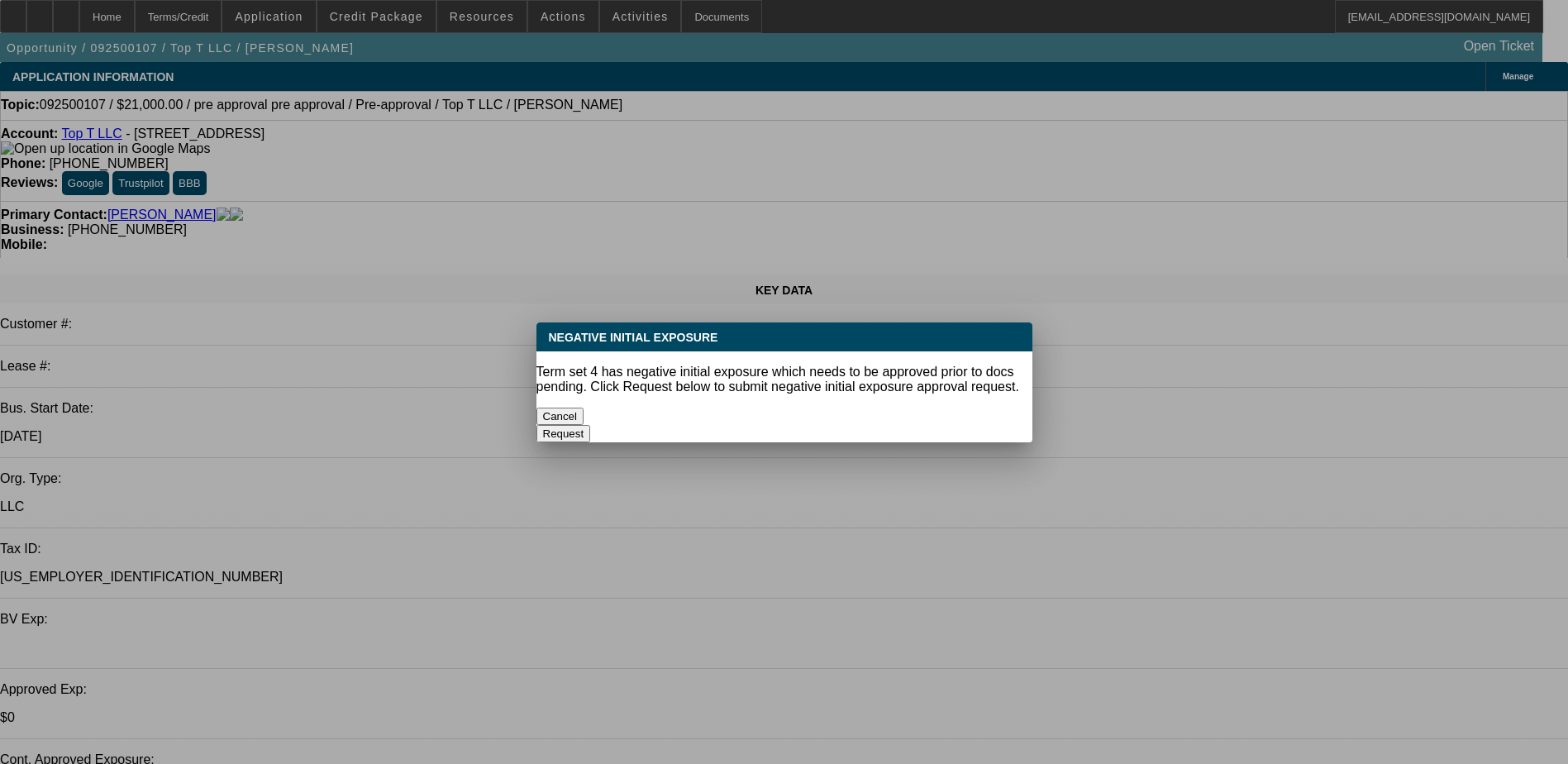
select select "1"
select select "4"
click at [584, 408] on button "Cancel" at bounding box center [560, 417] width 48 height 17
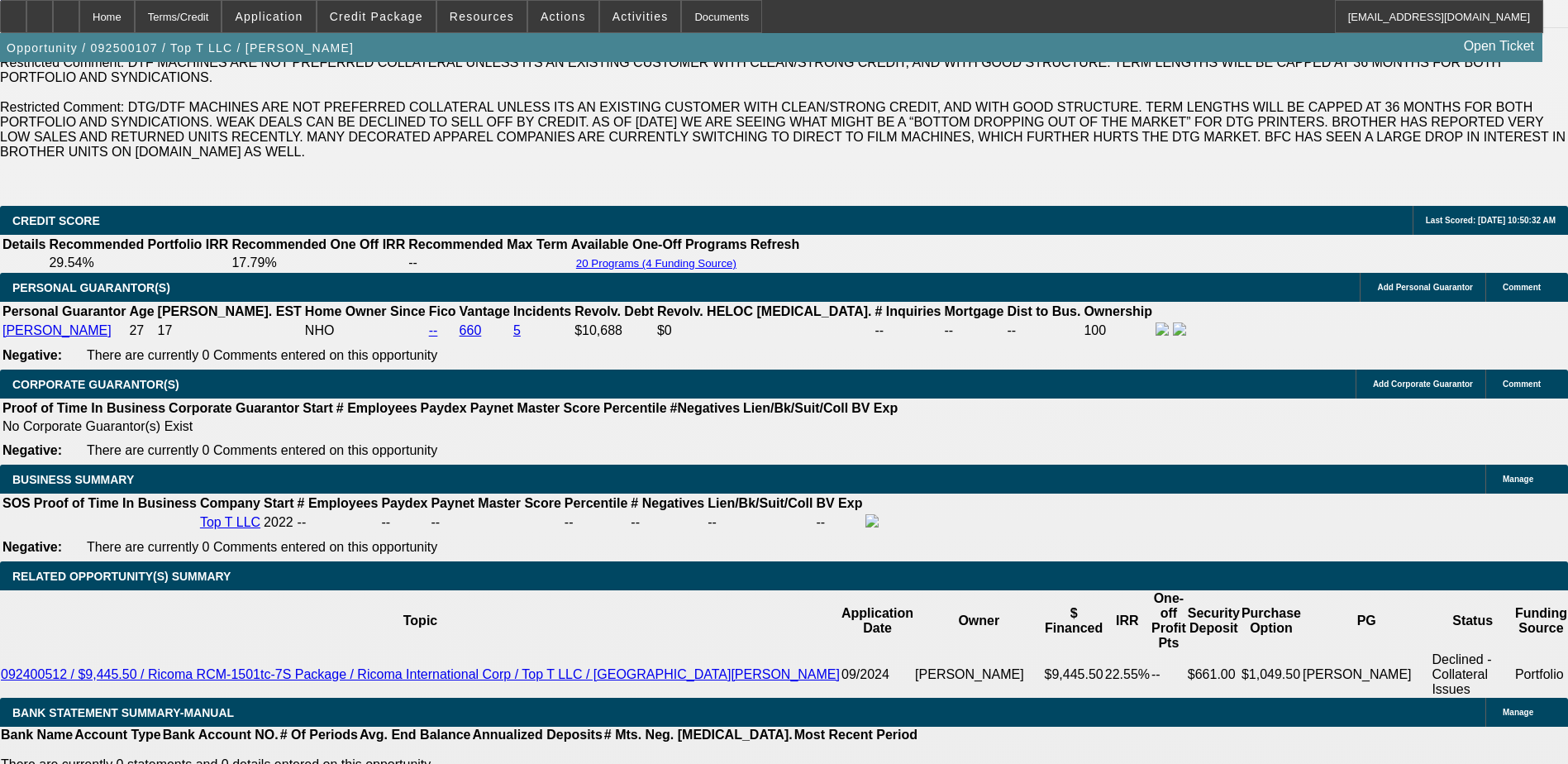
scroll to position [2315, 0]
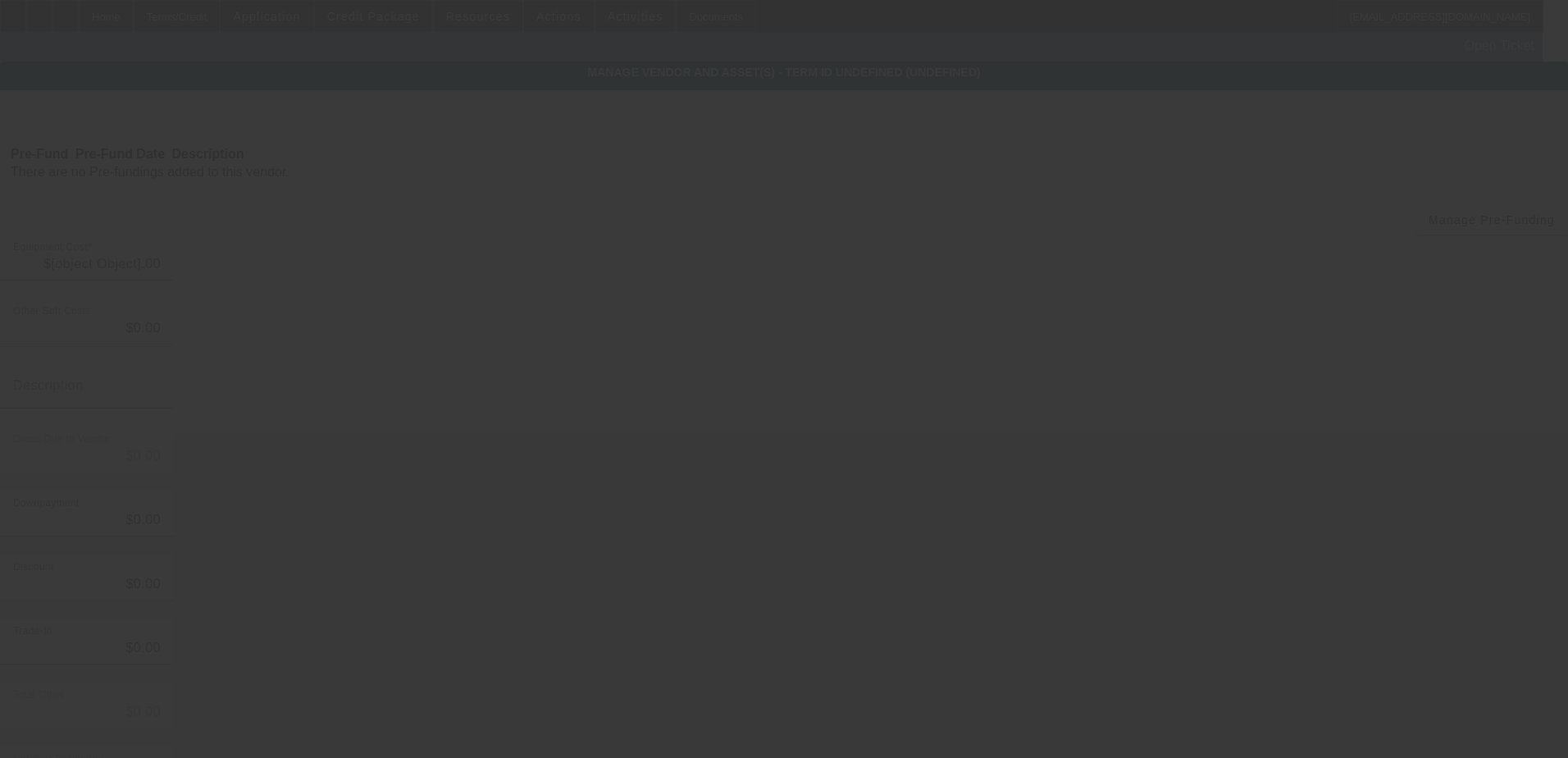
type input "$25,000.00"
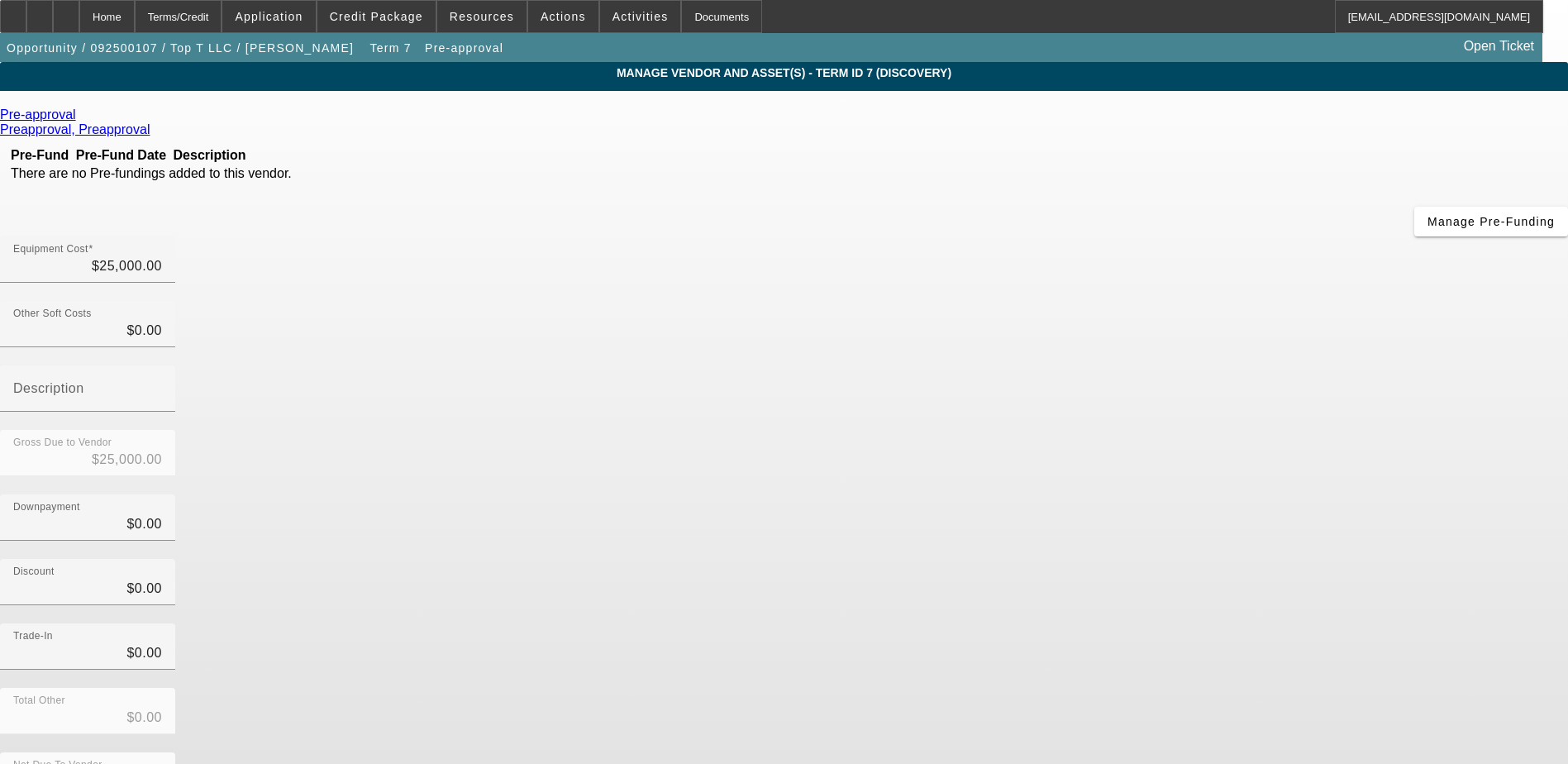
click at [80, 120] on icon at bounding box center [80, 115] width 0 height 14
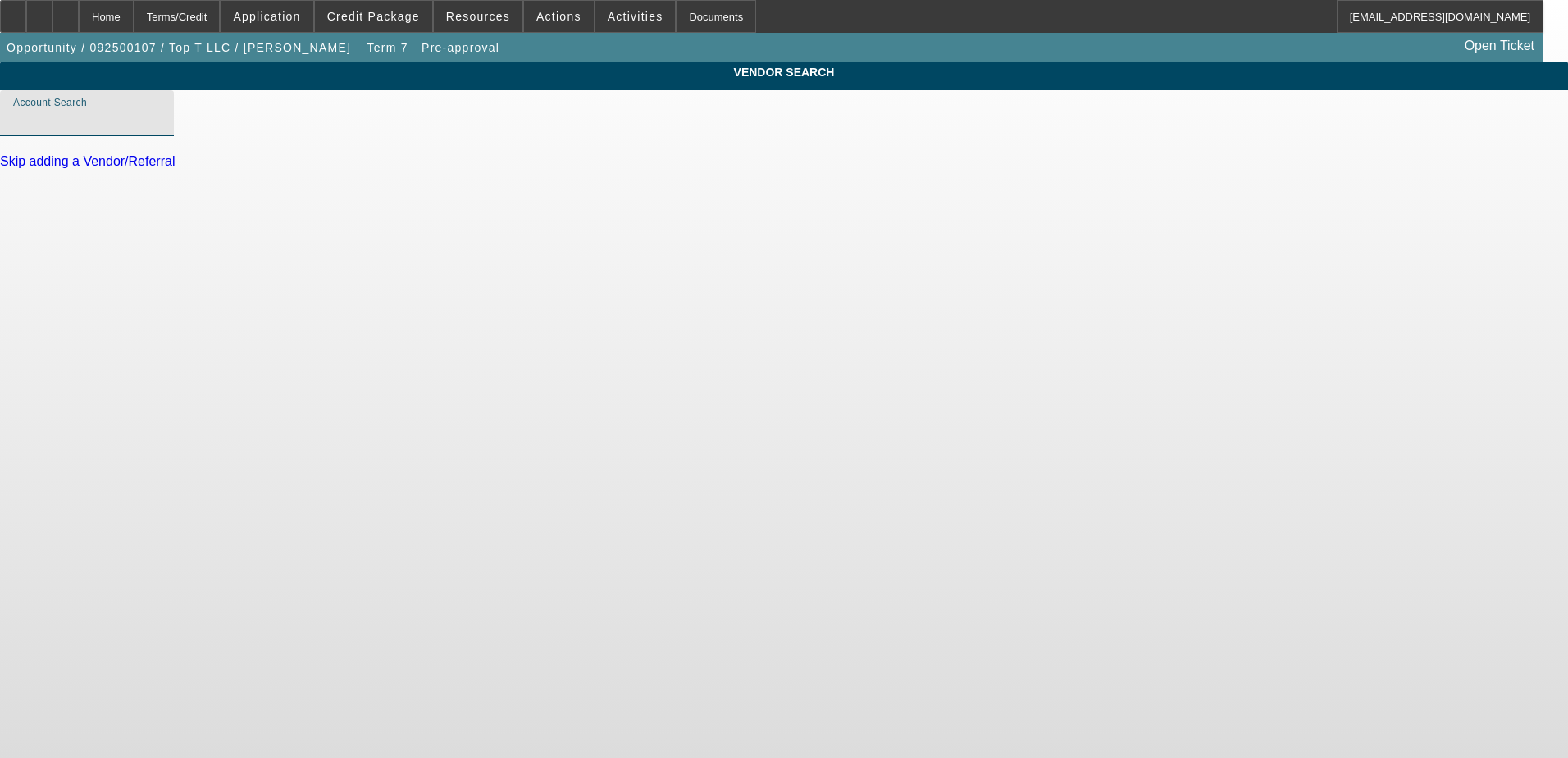
click at [161, 129] on input "Account Search" at bounding box center [86, 119] width 148 height 20
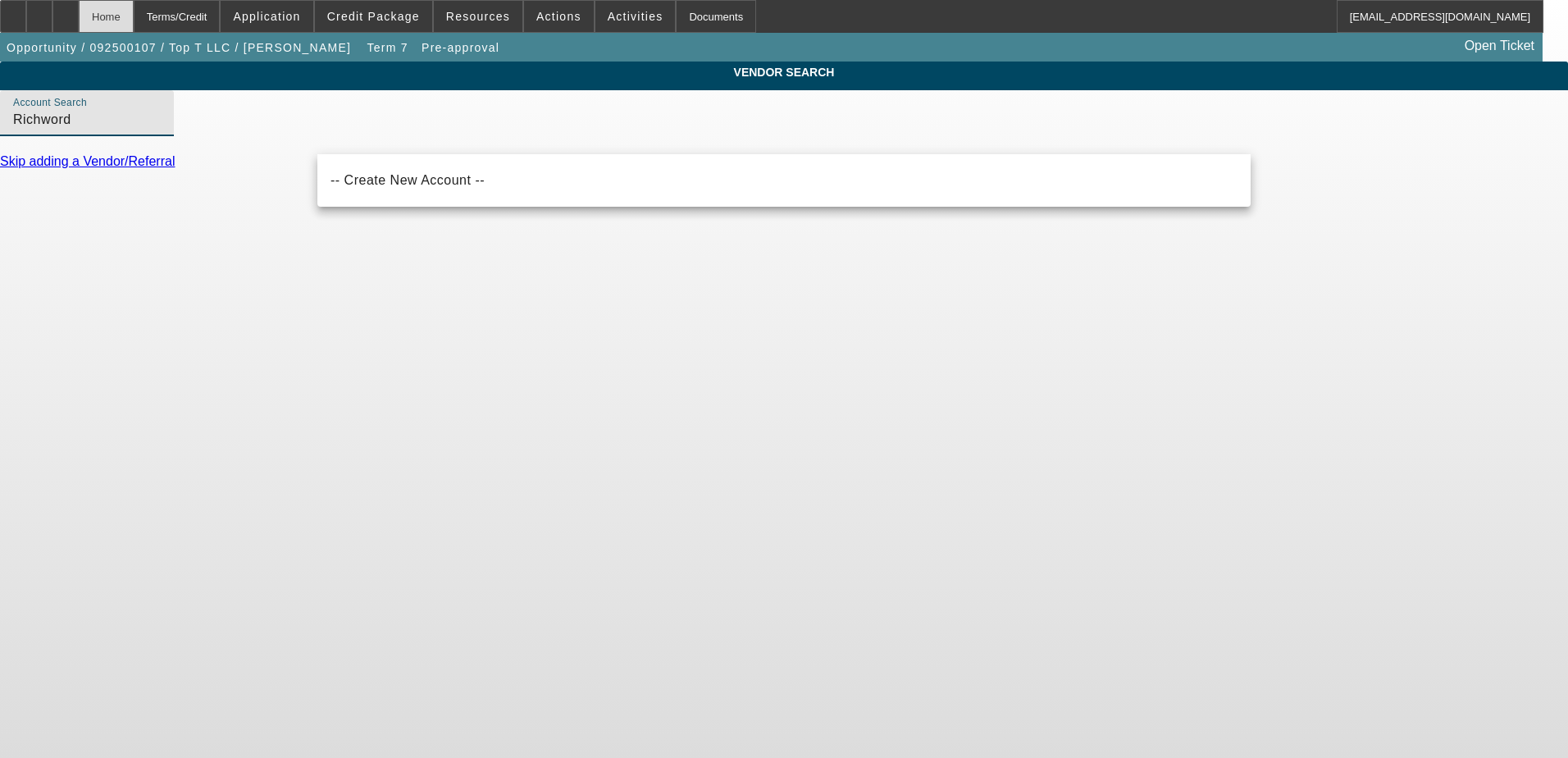
type input "Richword"
click at [134, 14] on div "Home" at bounding box center [106, 16] width 55 height 33
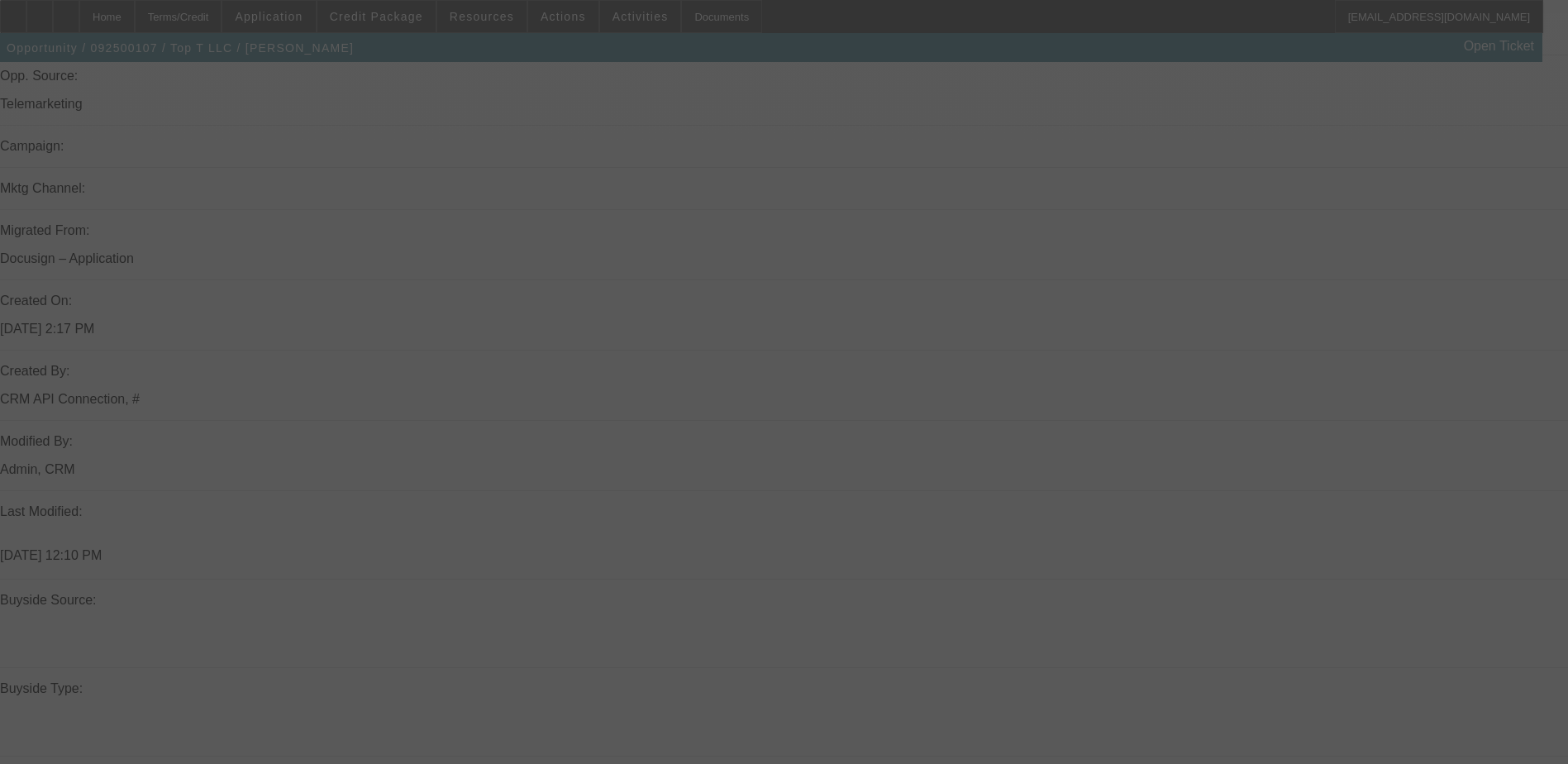
scroll to position [1654, 0]
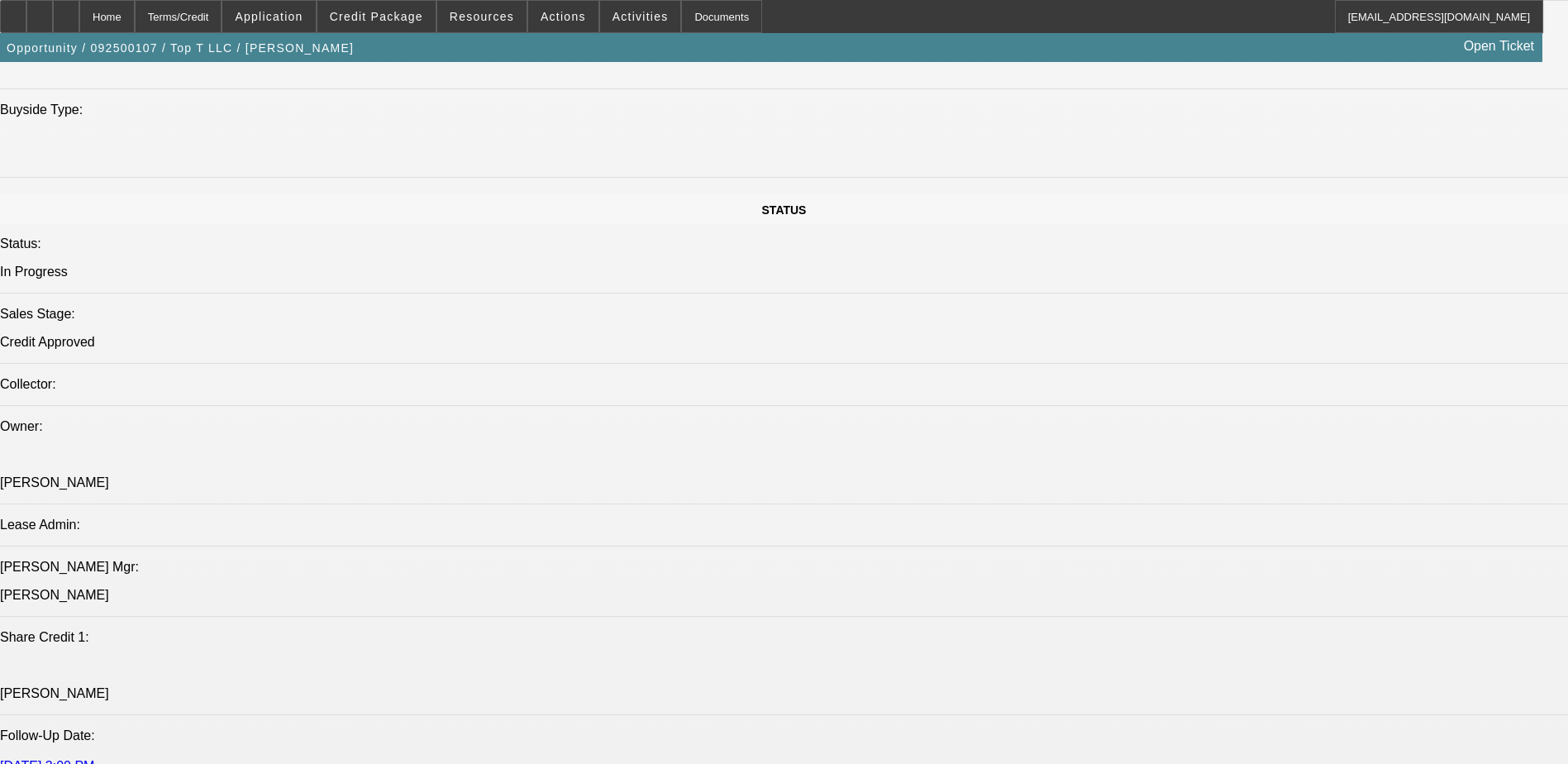
select select "0"
select select "15"
select select "0.1"
select select "4"
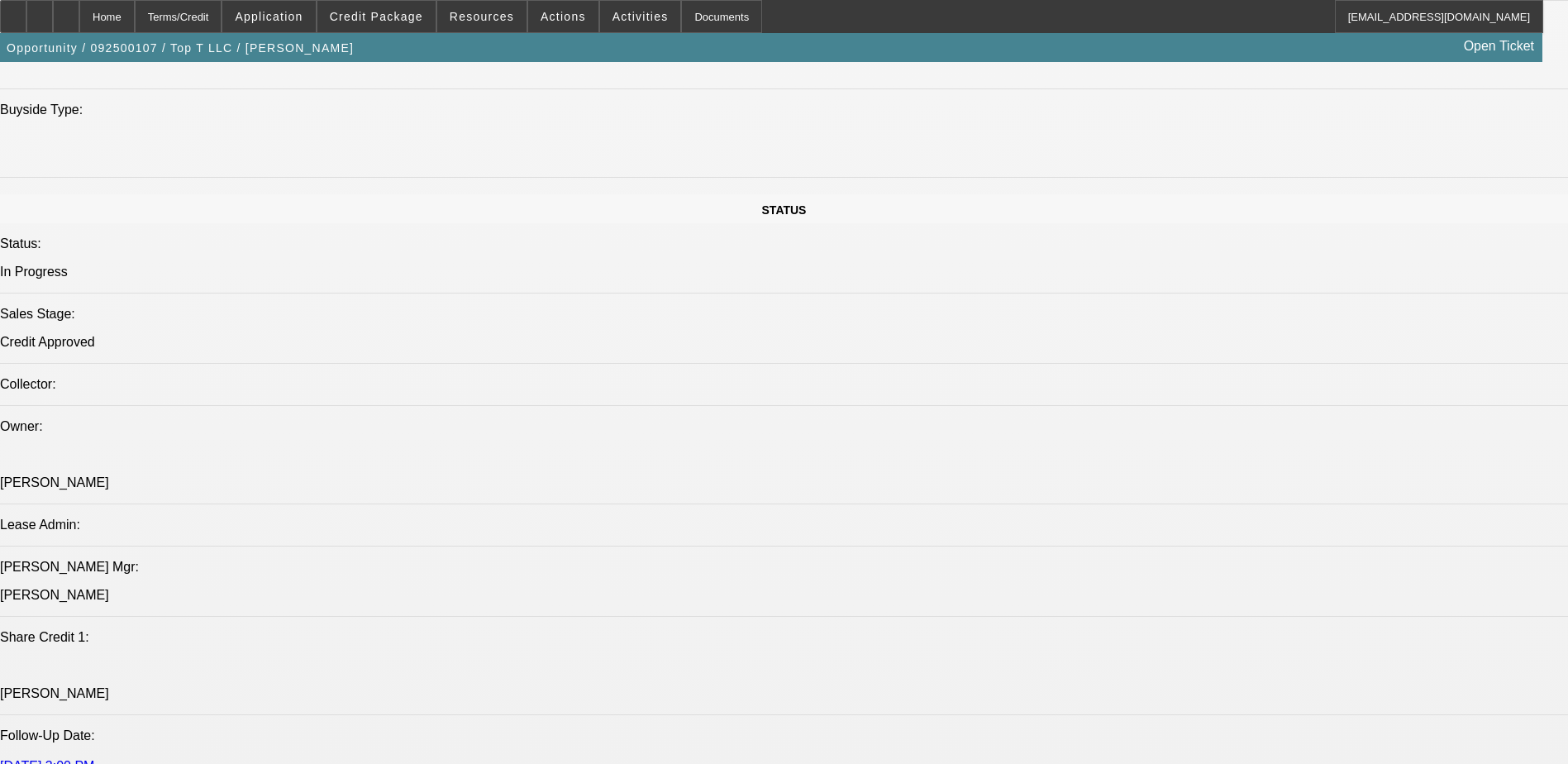
select select "0"
select select "6"
select select "0"
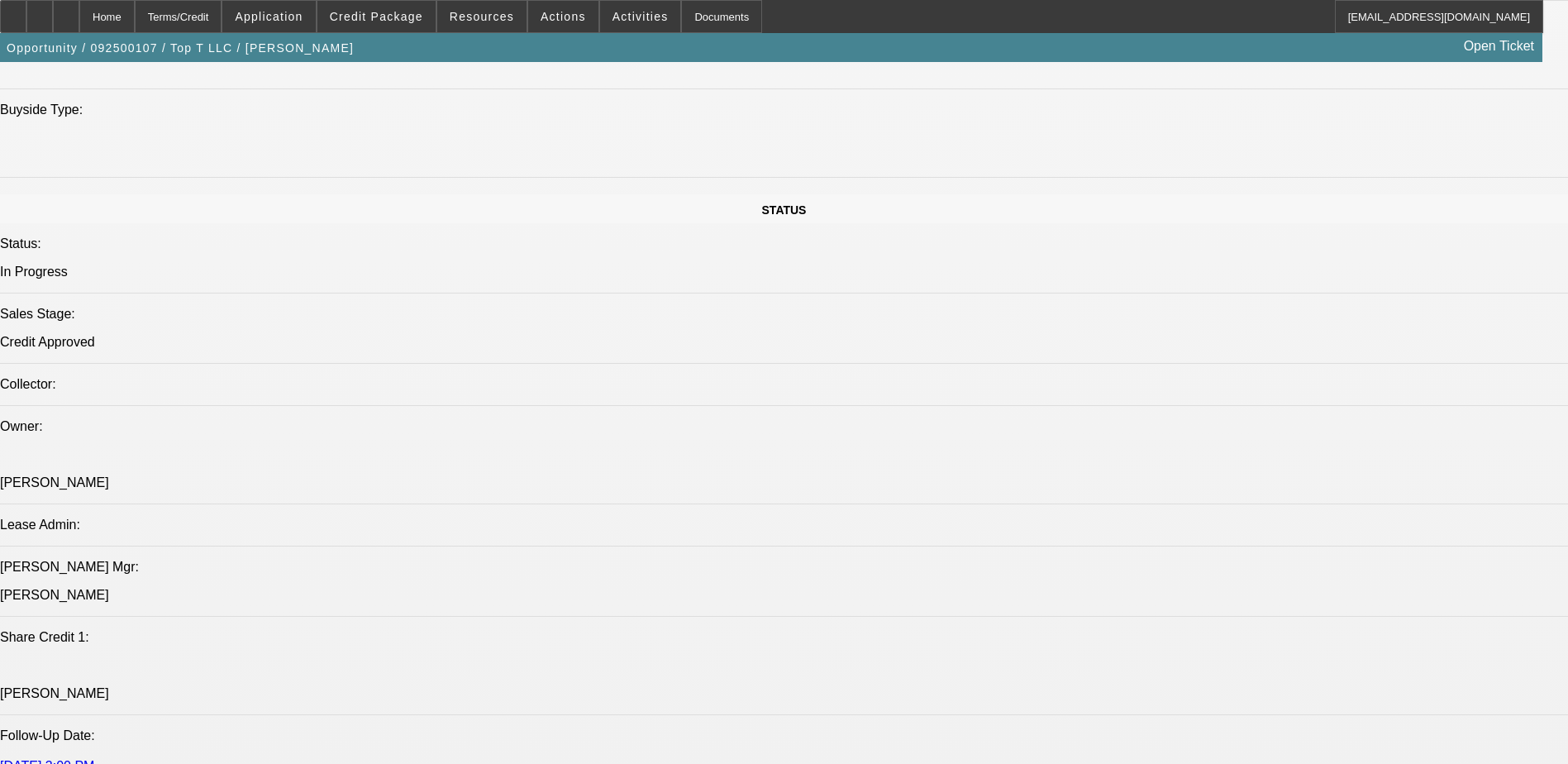
select select "0"
select select "0.1"
select select "4"
select select "0"
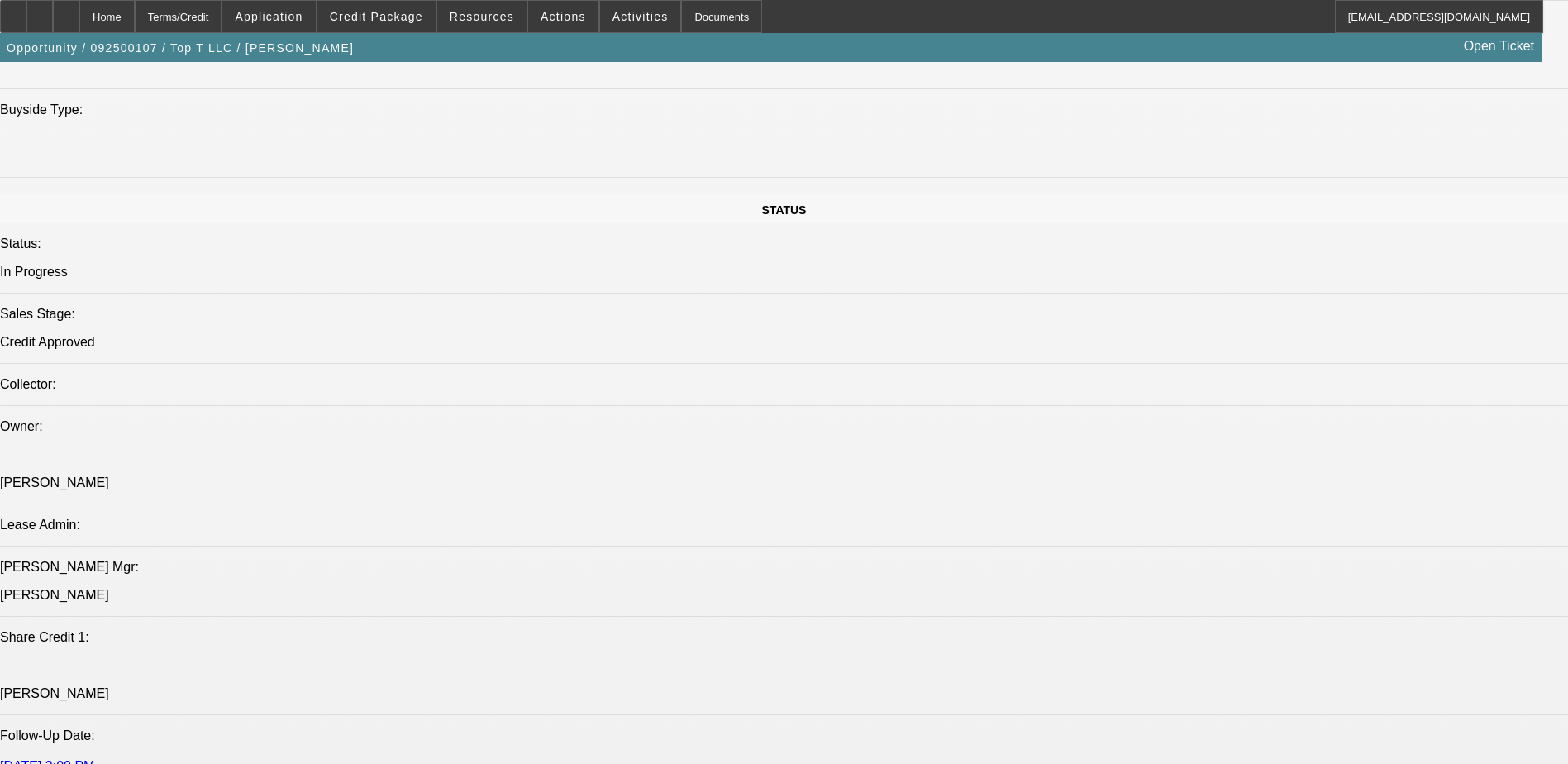
select select "0.1"
select select "4"
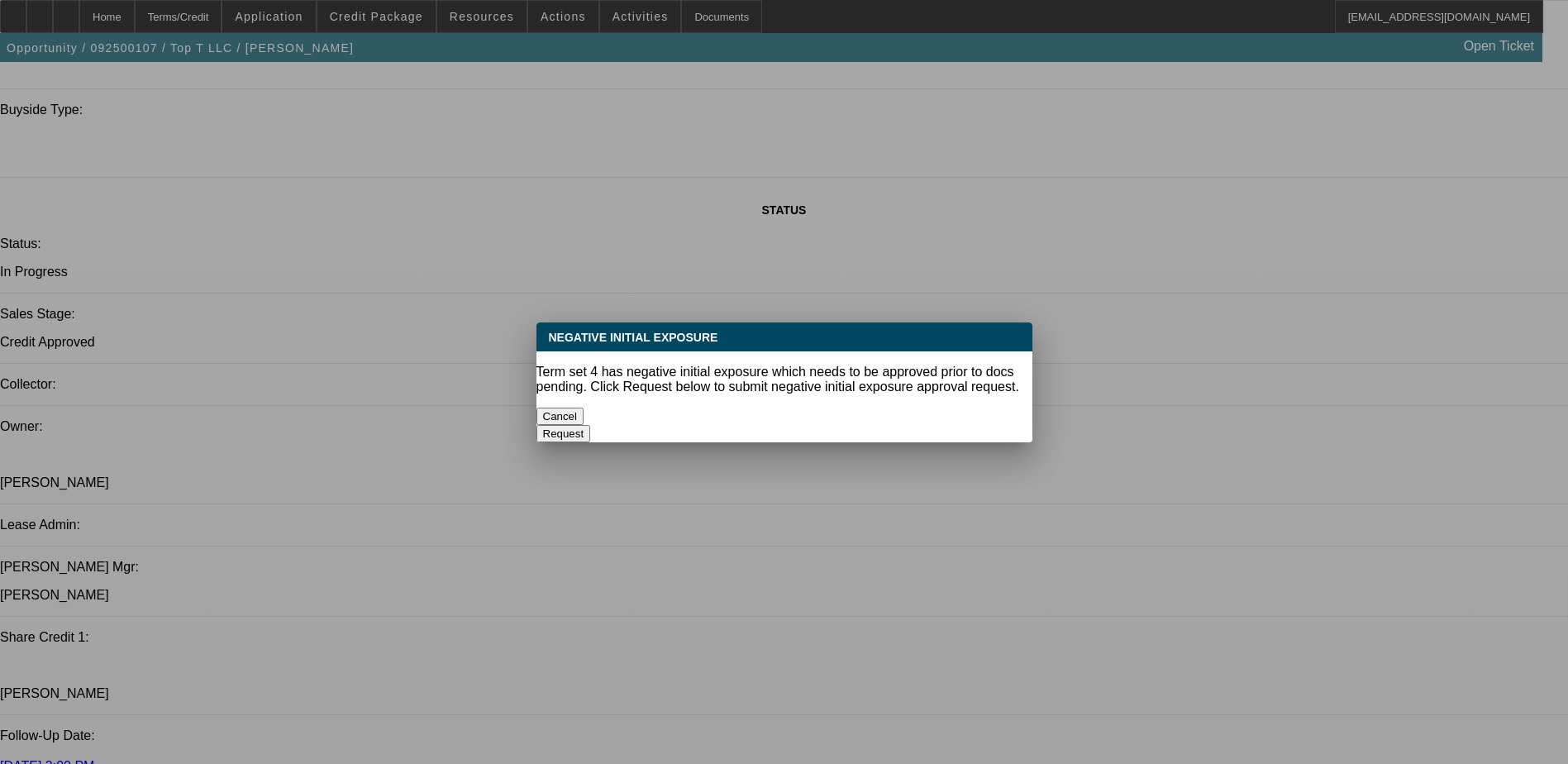
scroll to position [0, 0]
drag, startPoint x: 724, startPoint y: 406, endPoint x: 651, endPoint y: 457, distance: 89.1
click at [584, 408] on button "Cancel" at bounding box center [560, 417] width 48 height 17
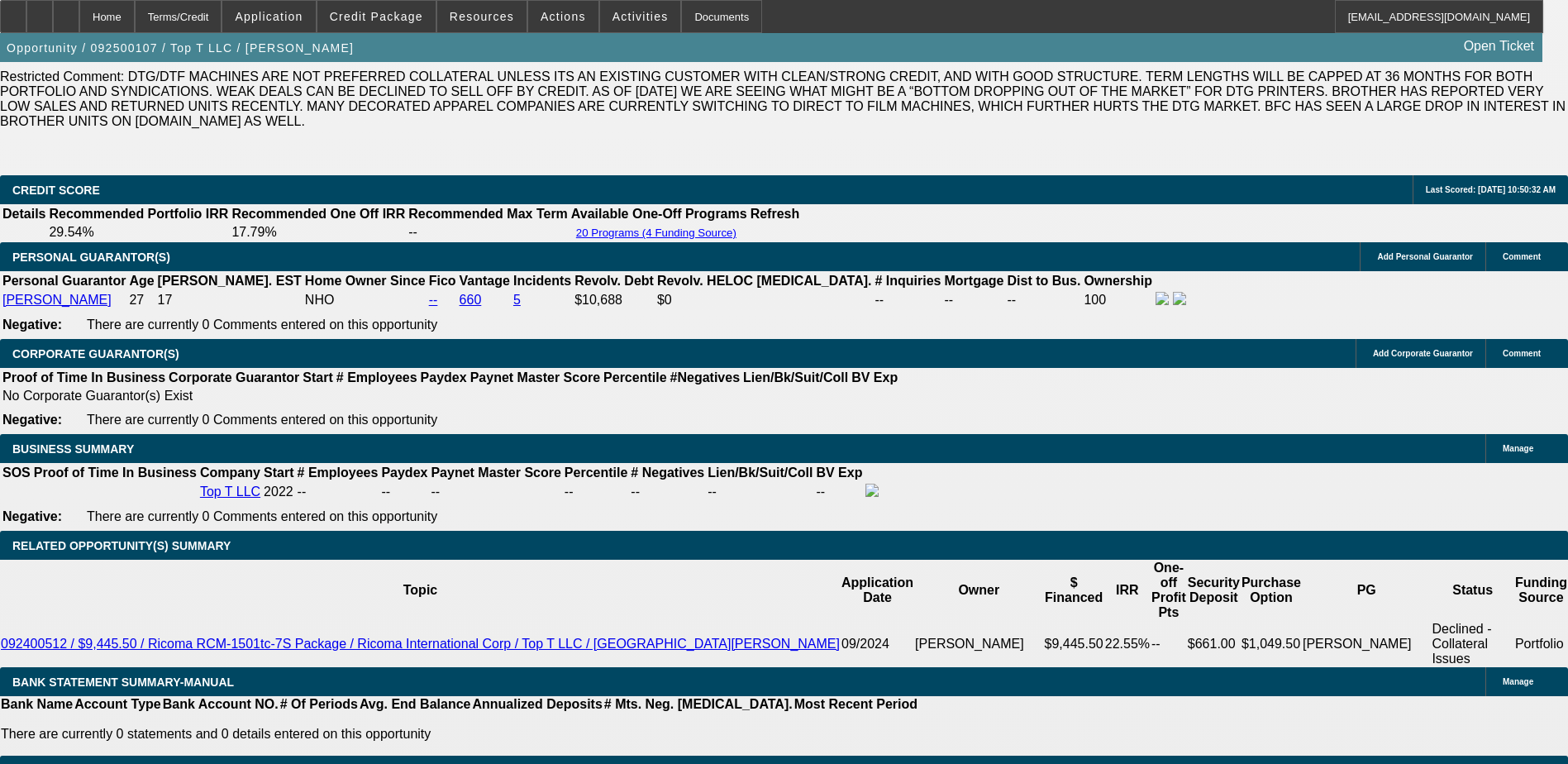
scroll to position [2199, 0]
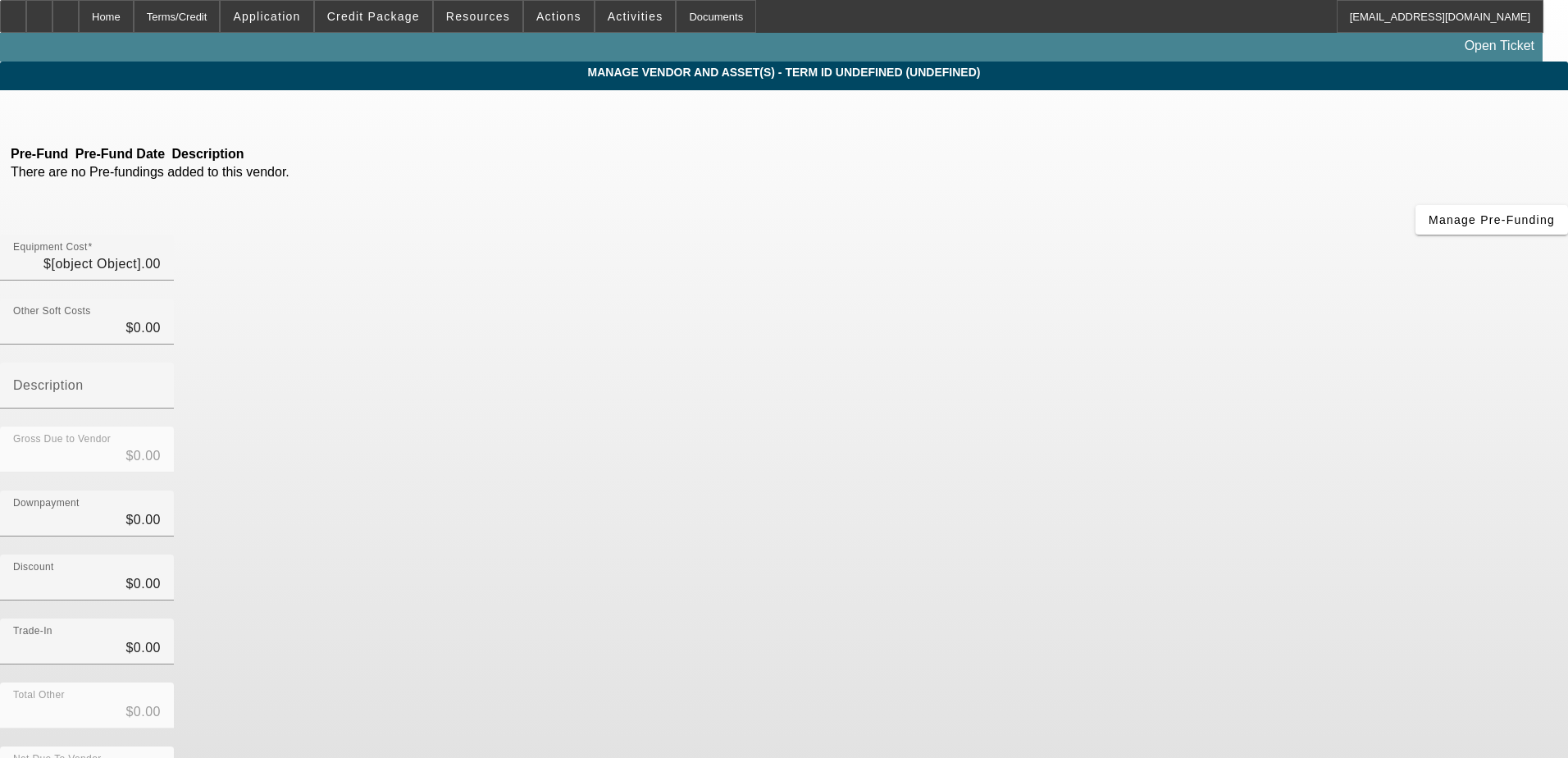
type input "$25,000.00"
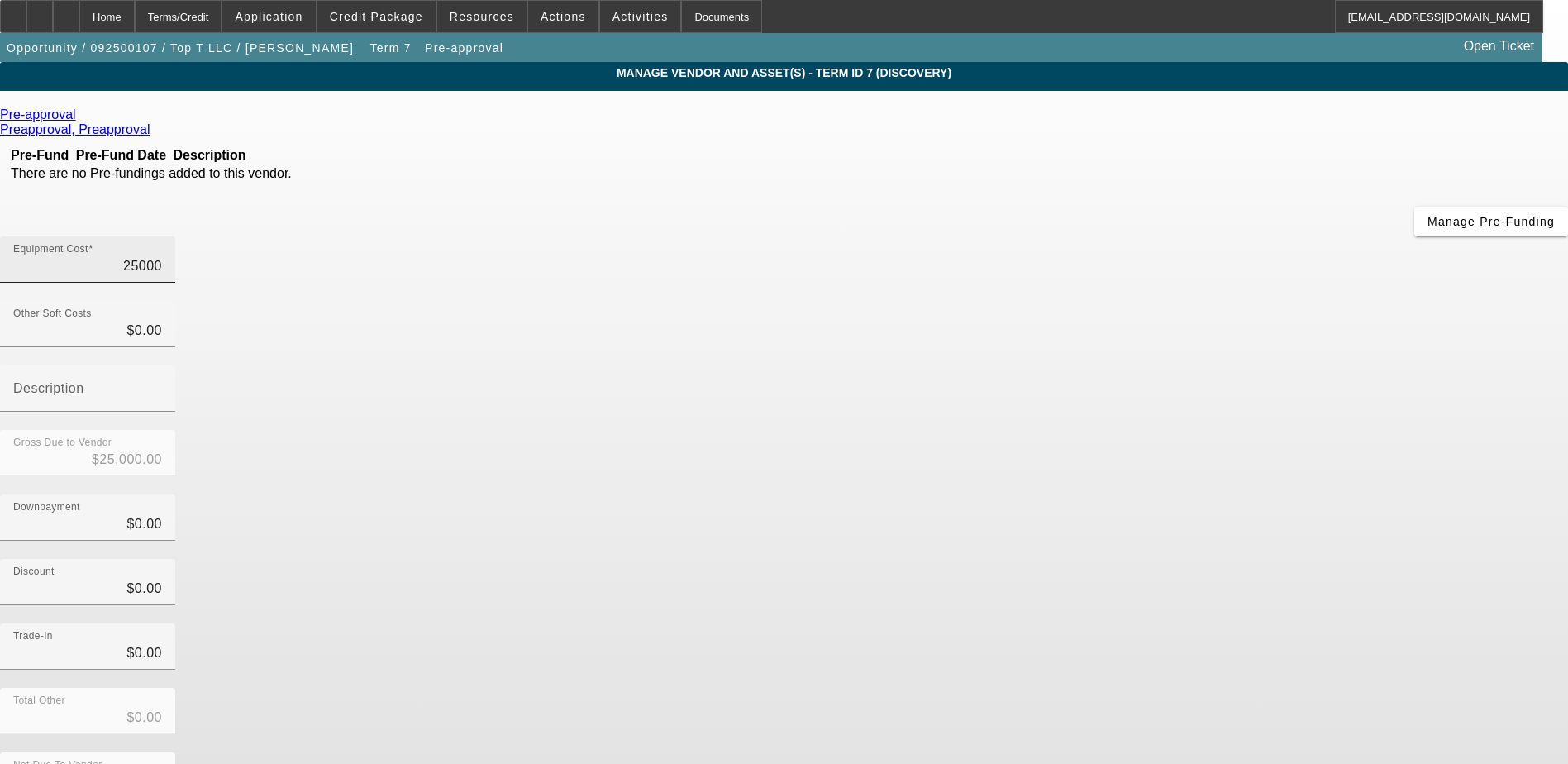
click at [162, 257] on input "25000" at bounding box center [87, 266] width 149 height 20
type input "2500"
type input "$2,500.00"
type input "250"
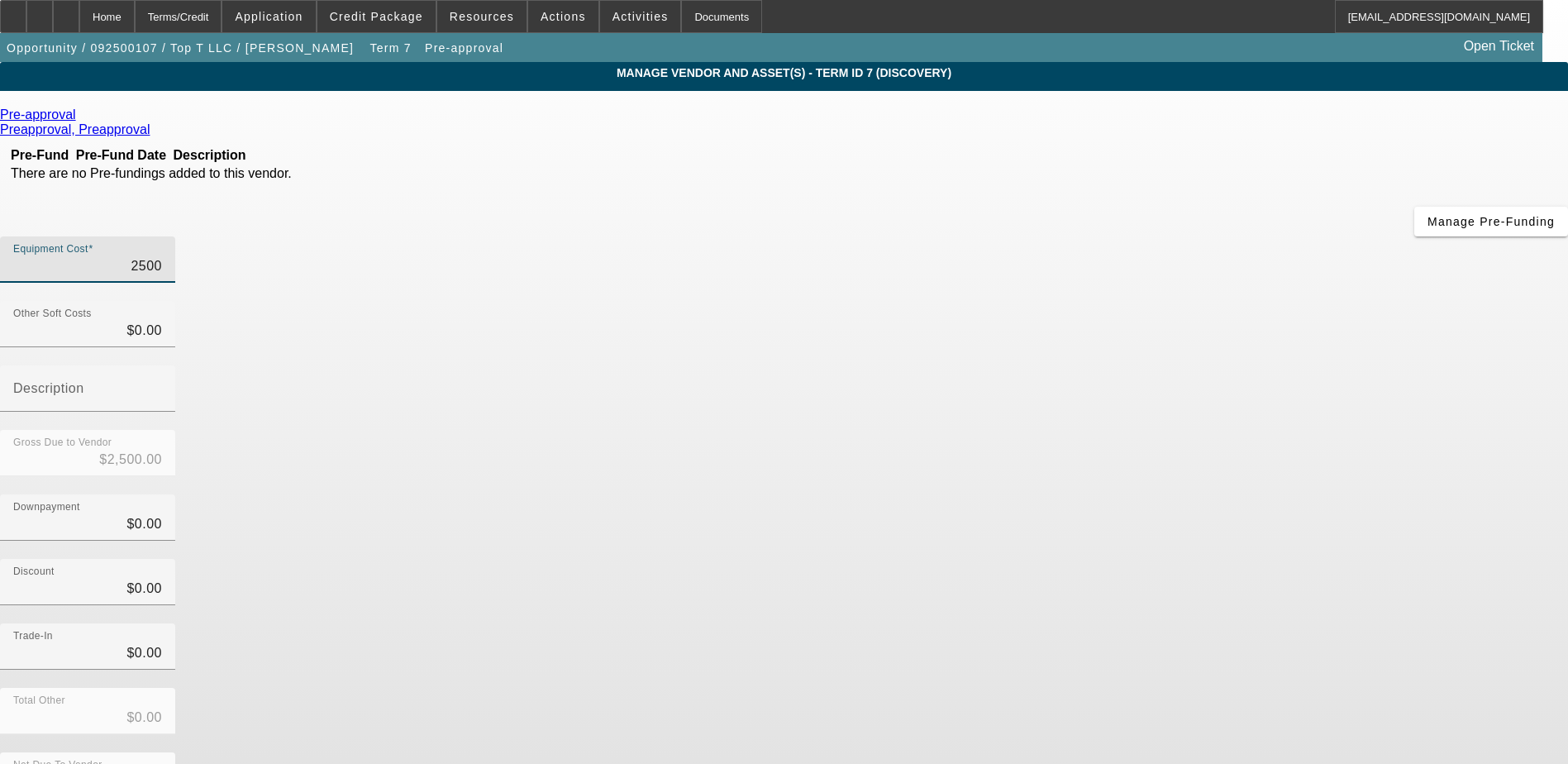
type input "$250.00"
type input "25"
type input "$25.00"
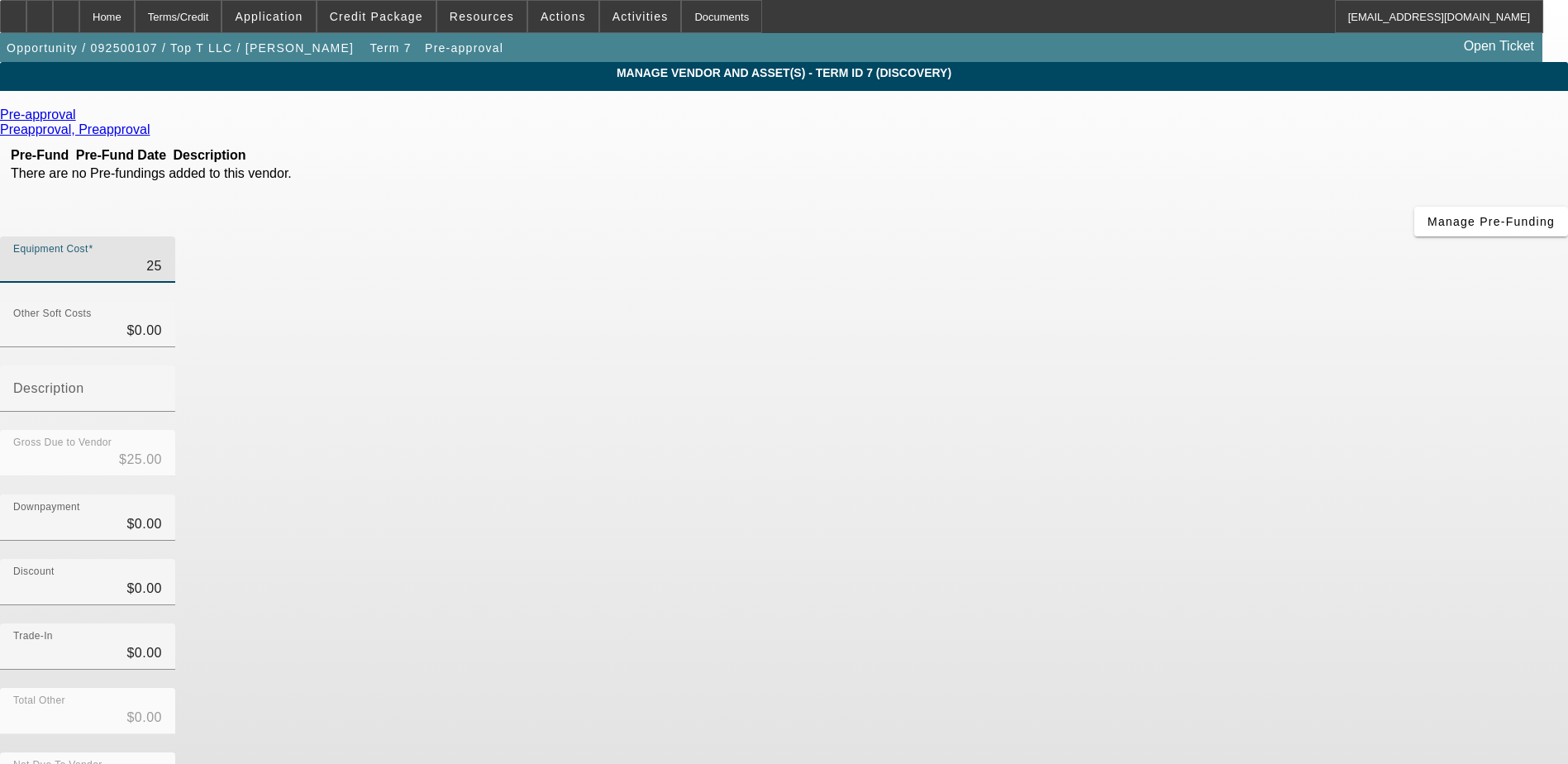
type input "2"
type input "$2.00"
type input "$0.00"
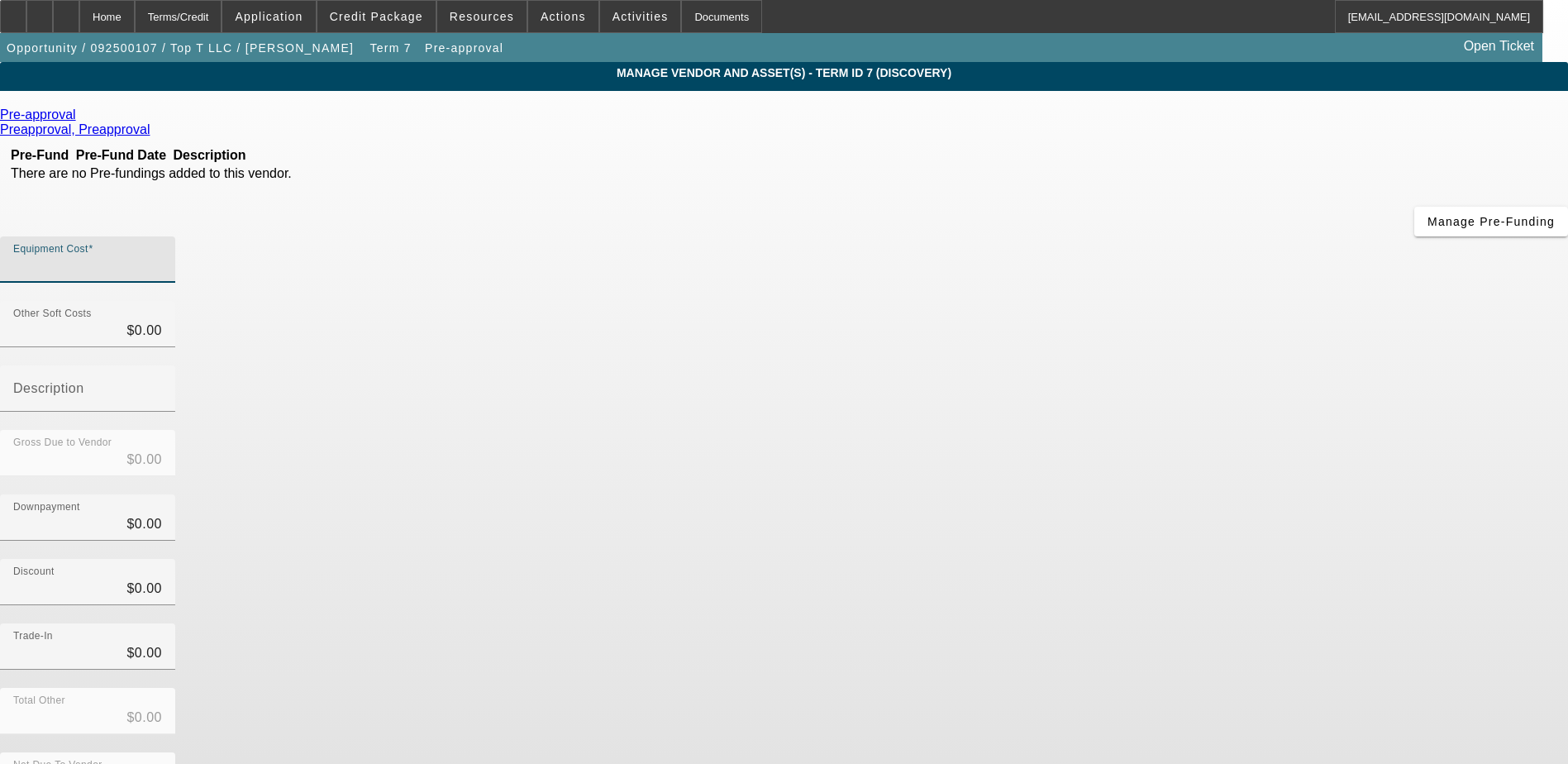
type input "5"
type input "$5.00"
type input "50"
type input "$50.00"
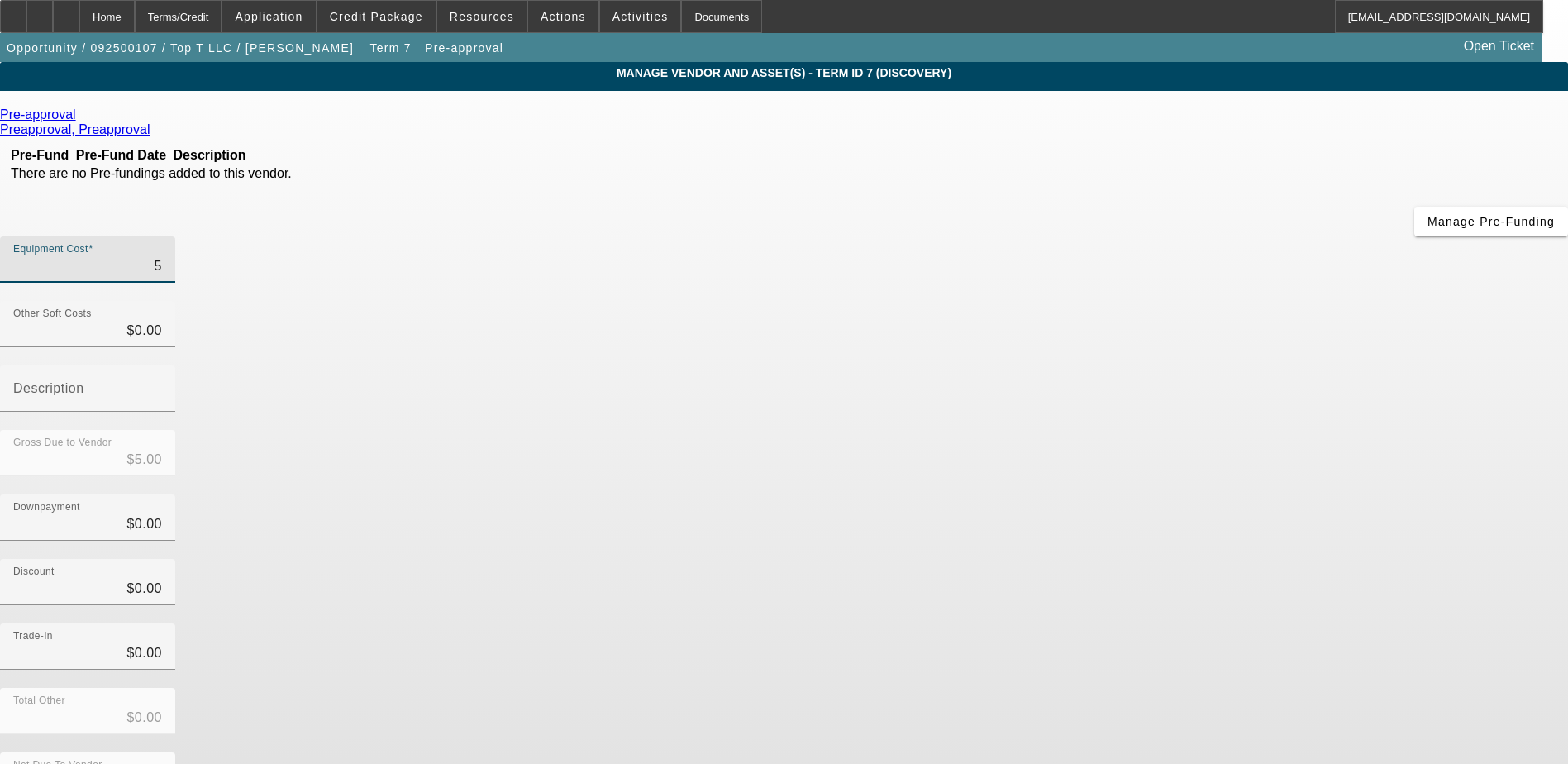
type input "$50.00"
type input "500"
type input "$500.00"
type input "5000"
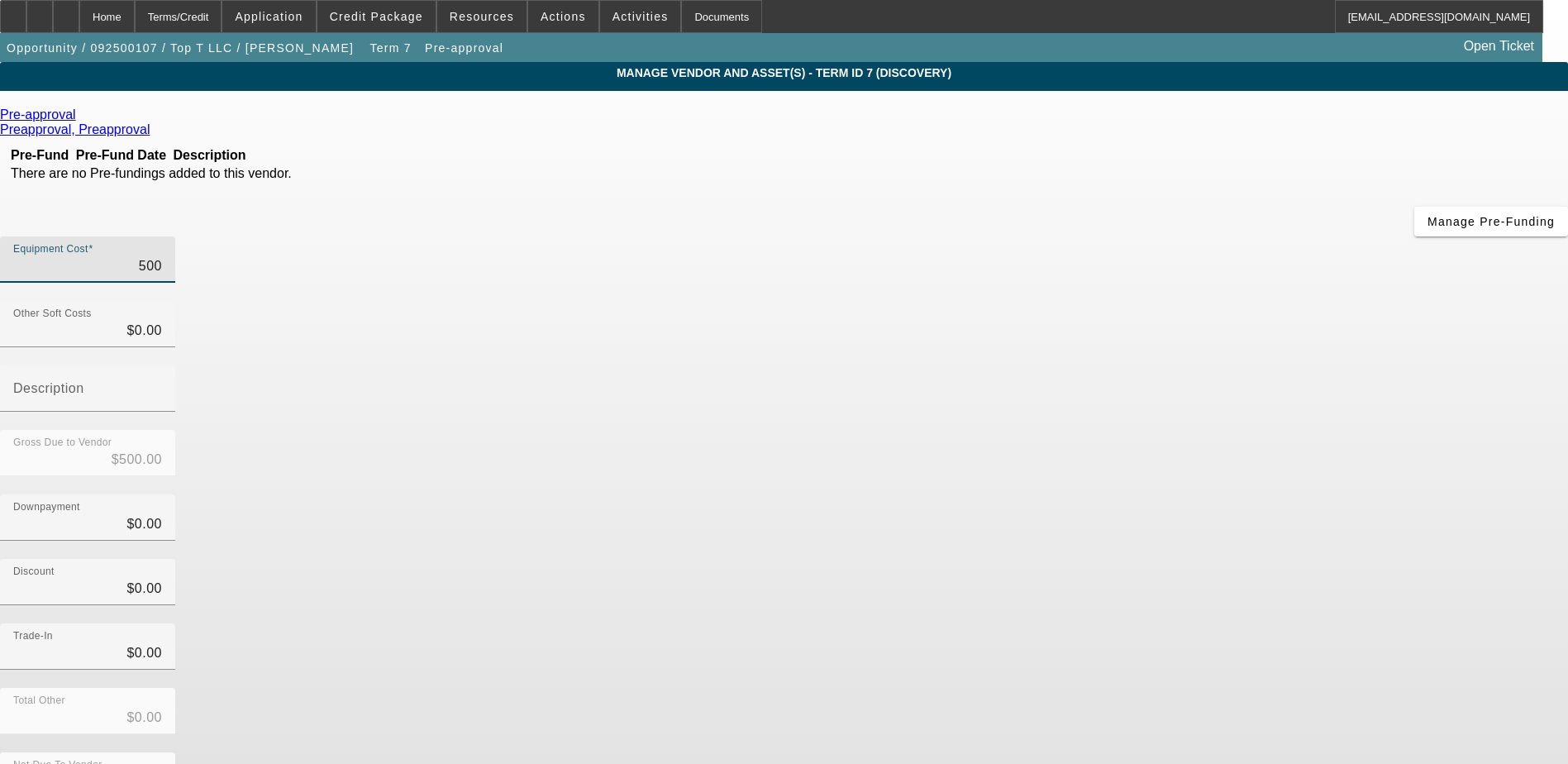
type input "$5,000.00"
click at [1084, 430] on div "Gross Due to Vendor $5,000.00" at bounding box center [784, 462] width 1568 height 64
click at [1093, 559] on div "Discount $0.00" at bounding box center [784, 591] width 1568 height 64
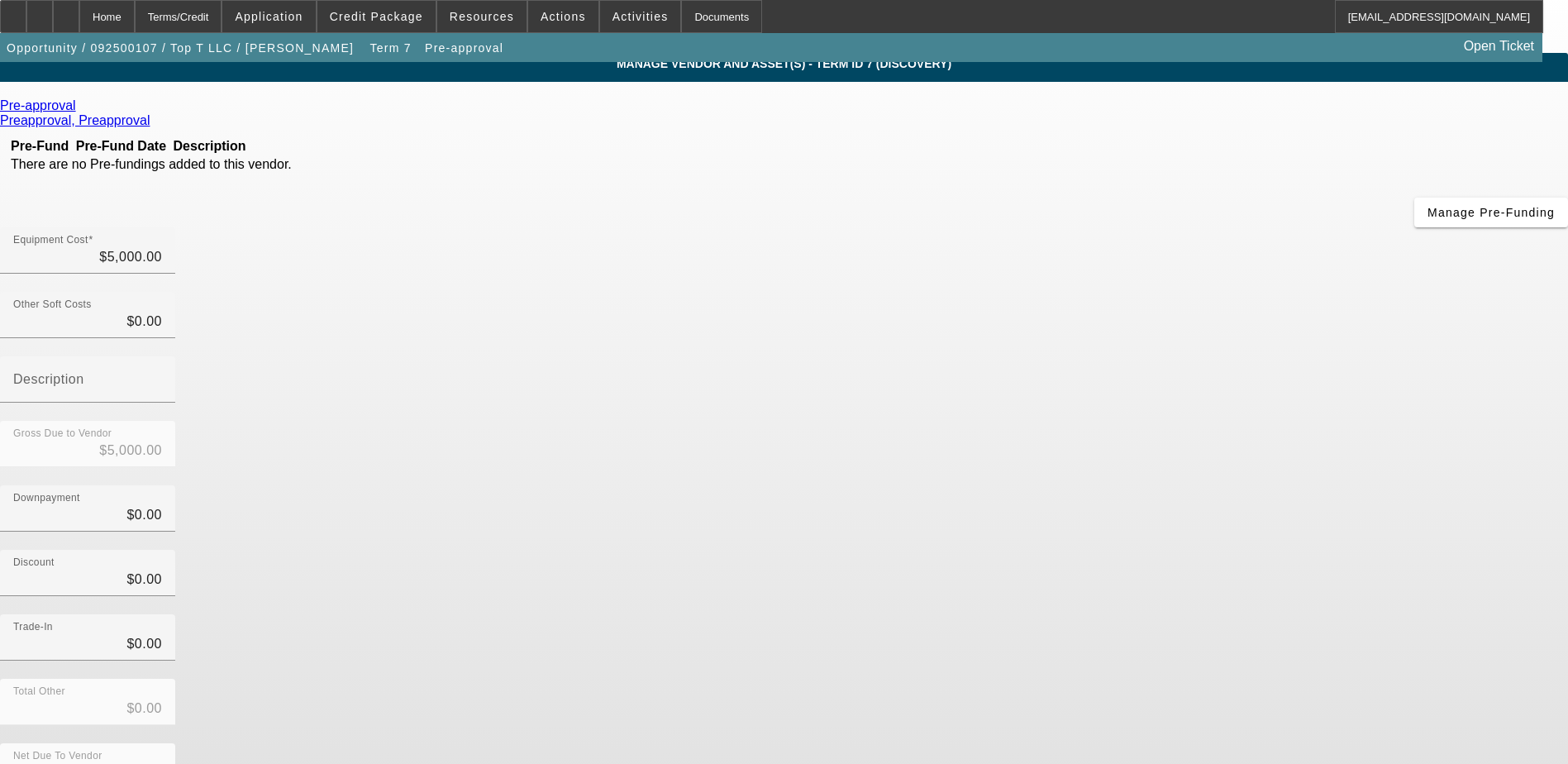
scroll to position [11, 0]
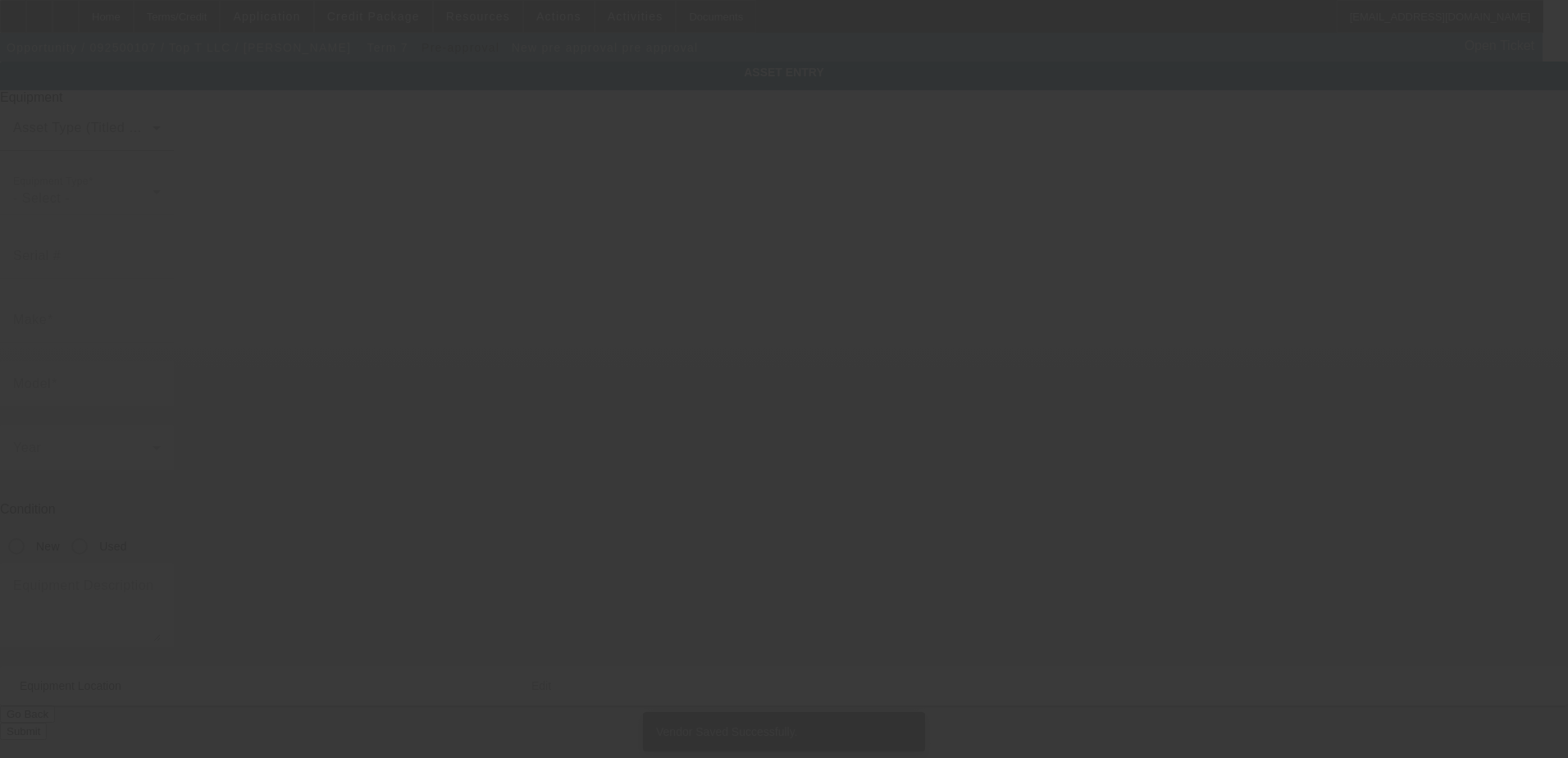
type input "pre approval"
radio input "true"
type textarea "DTF machine"
type input "411 3rd Ave NW"
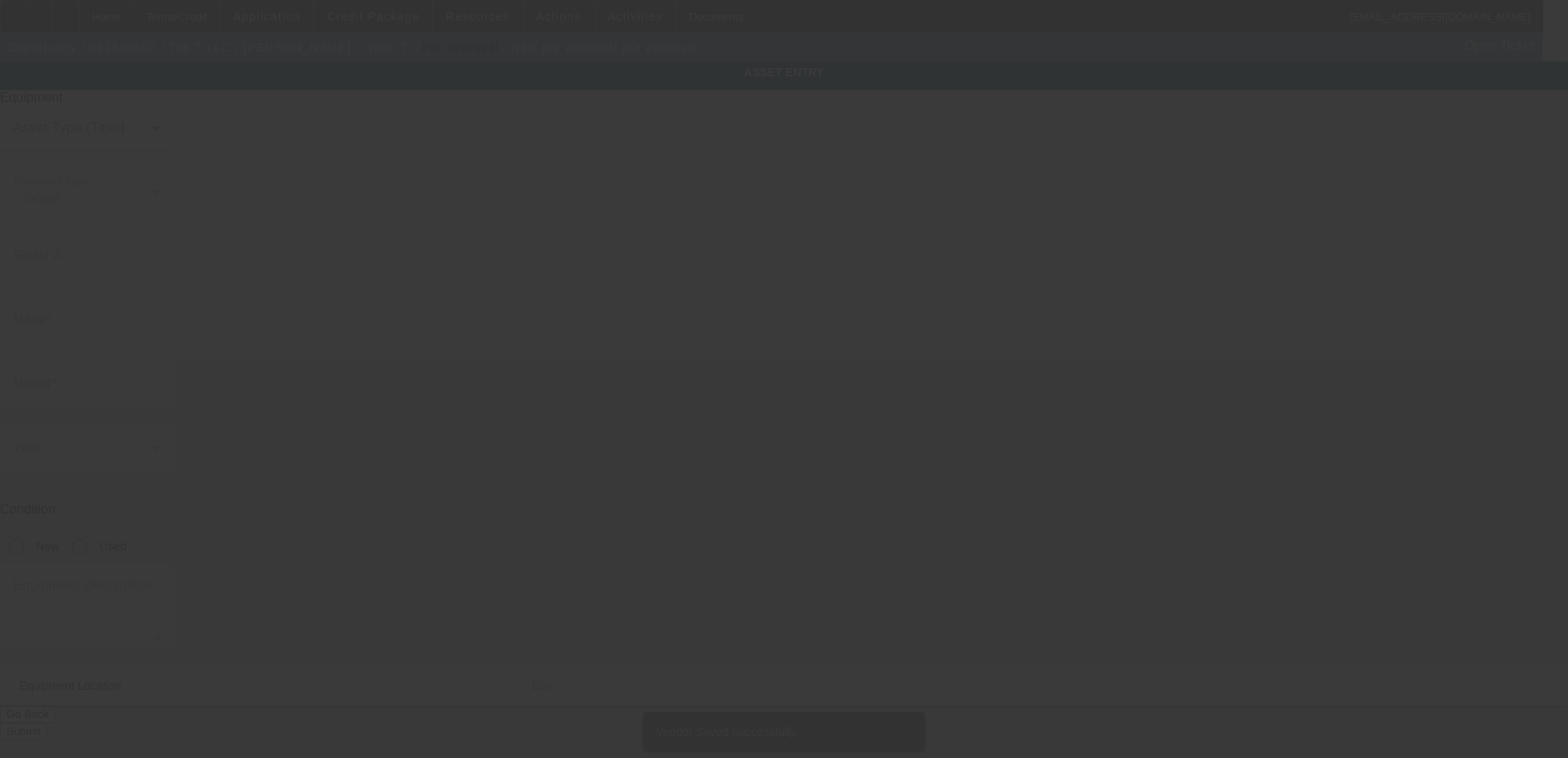
type input "Pocahontas"
type input "50574"
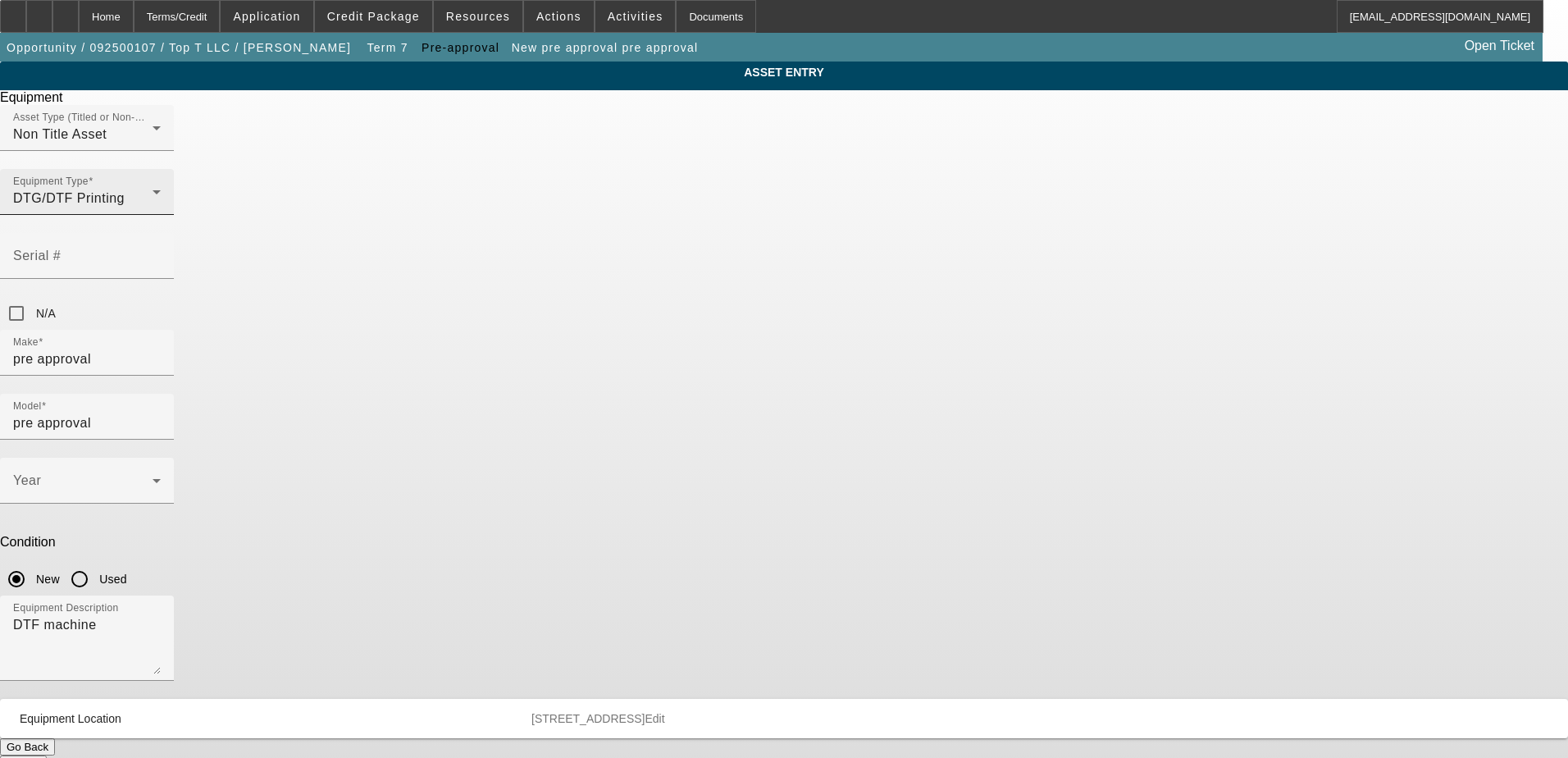
click at [153, 208] on div "DTG/DTF Printing" at bounding box center [83, 199] width 140 height 20
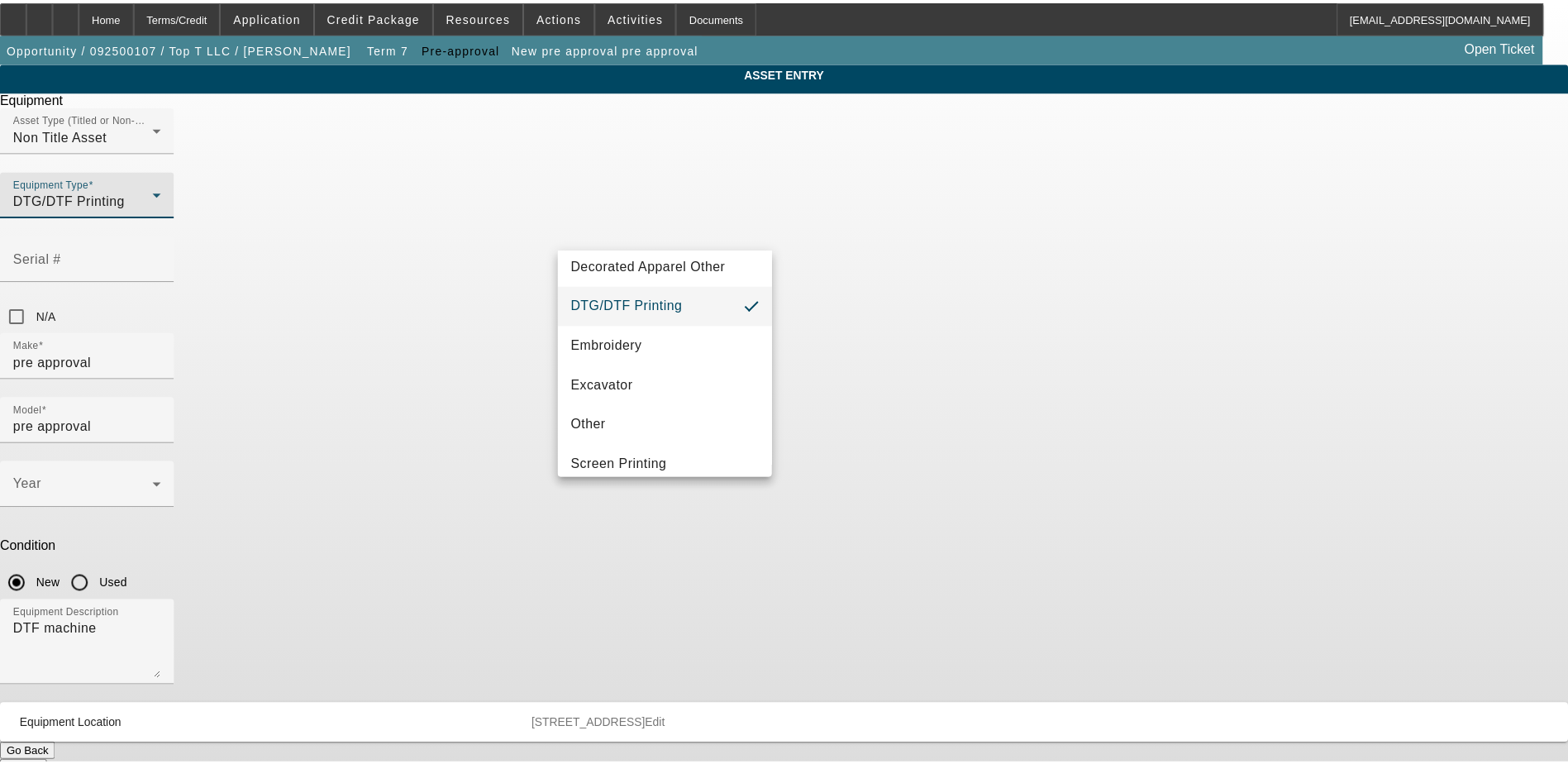
scroll to position [248, 0]
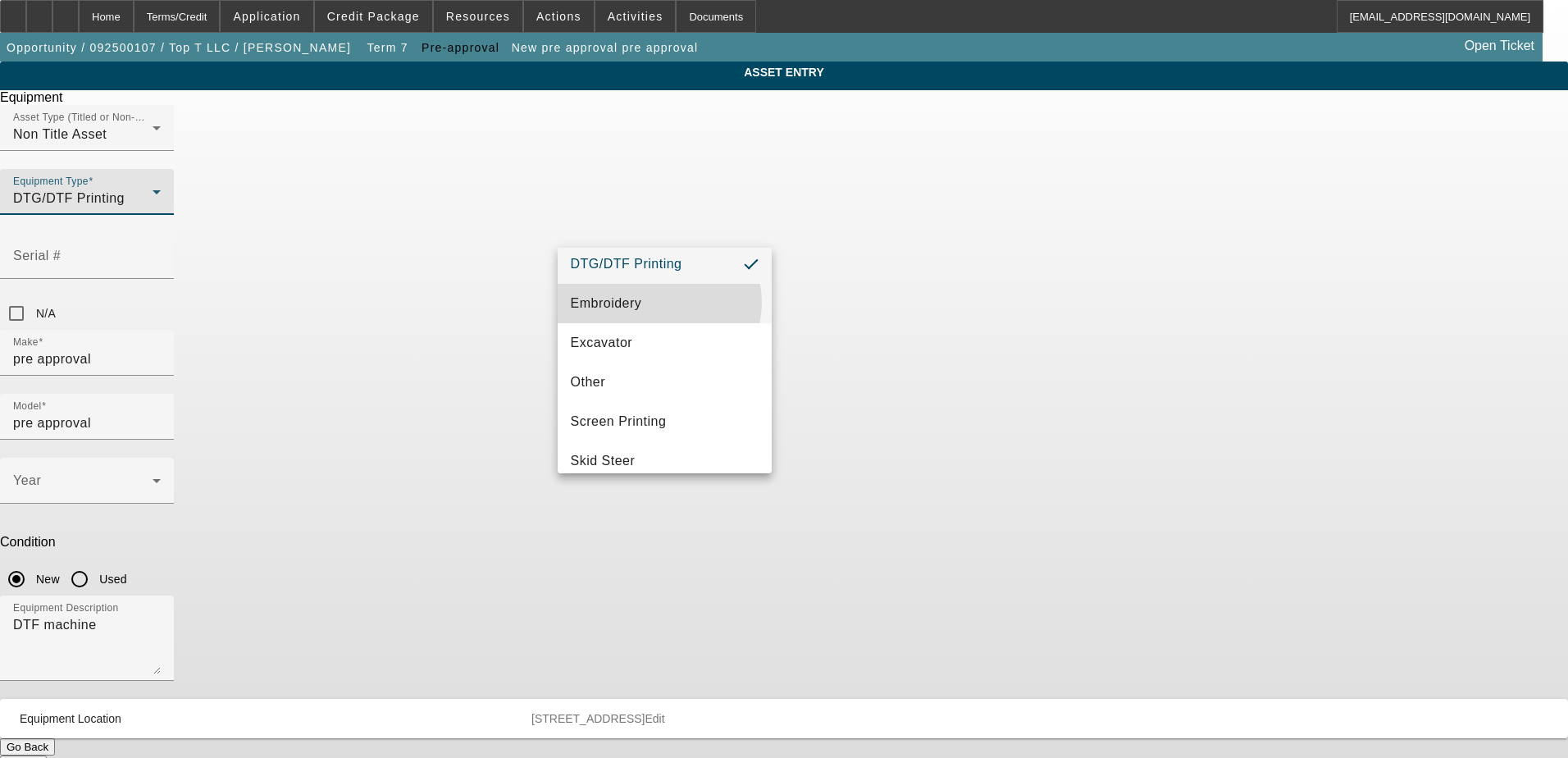
click at [658, 303] on mat-option "Embroidery" at bounding box center [664, 304] width 215 height 40
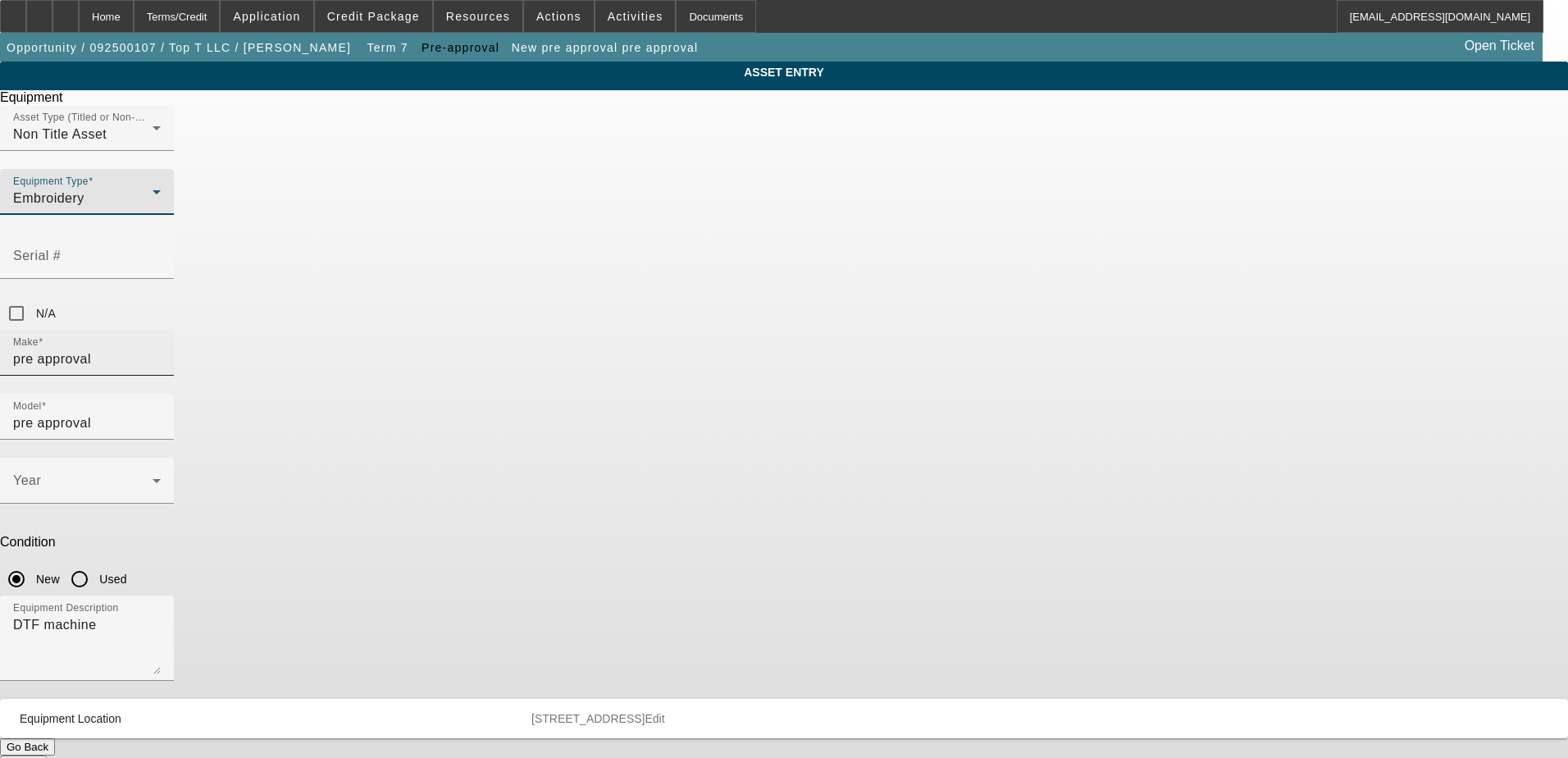
click at [161, 350] on input "pre approval" at bounding box center [86, 359] width 148 height 20
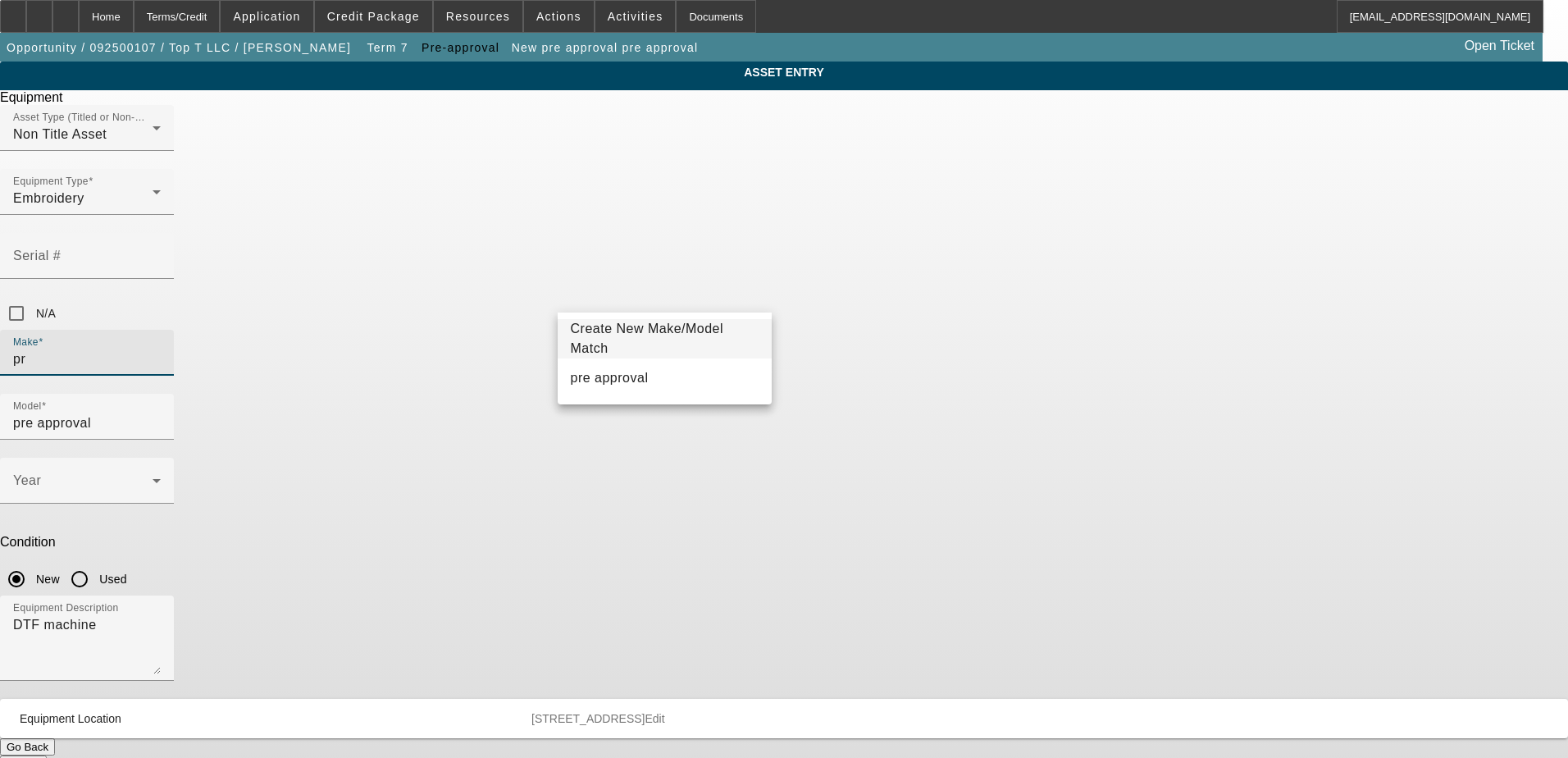
type input "p"
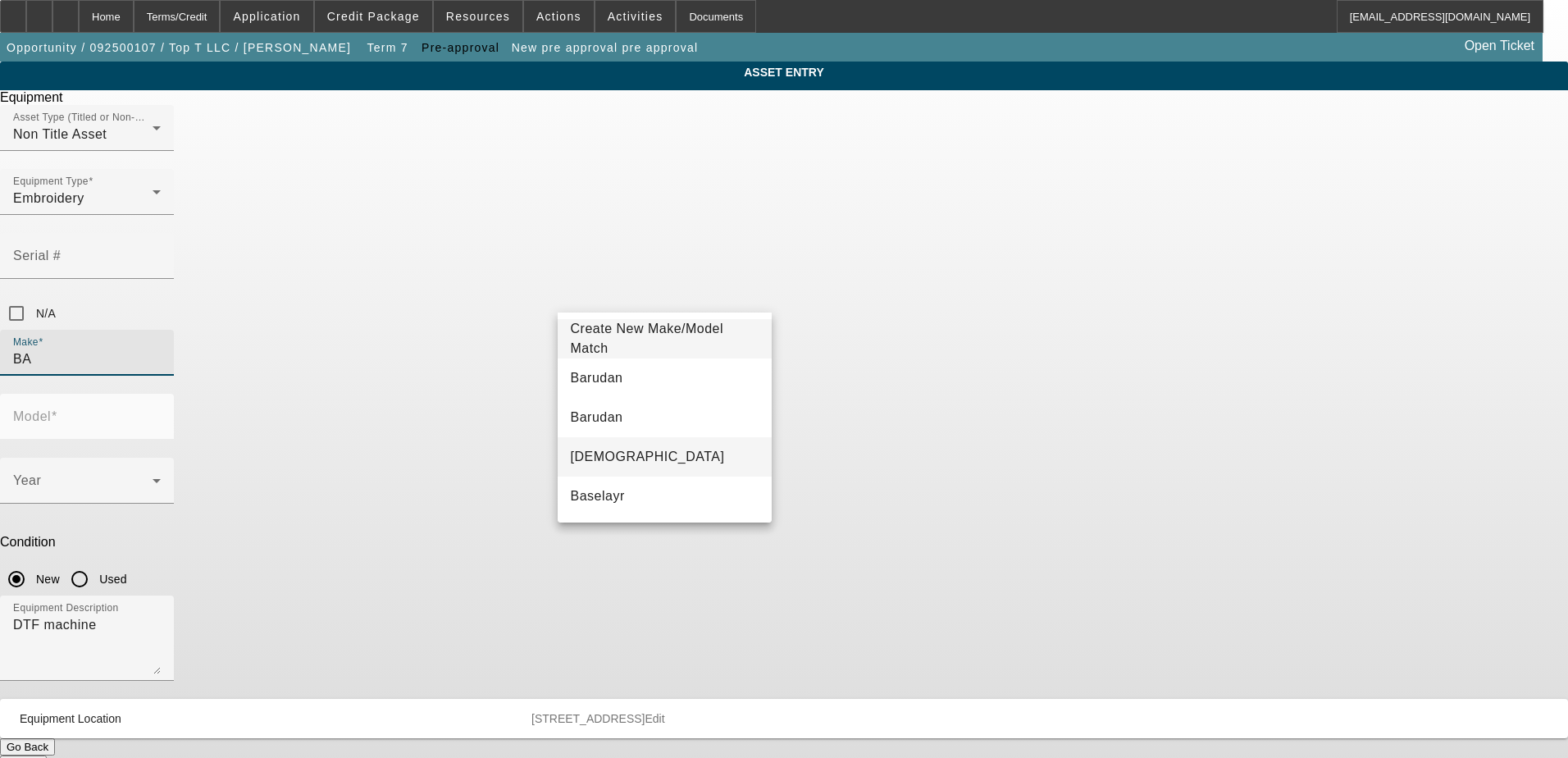
click at [638, 442] on mat-option "BAi" at bounding box center [664, 458] width 215 height 40
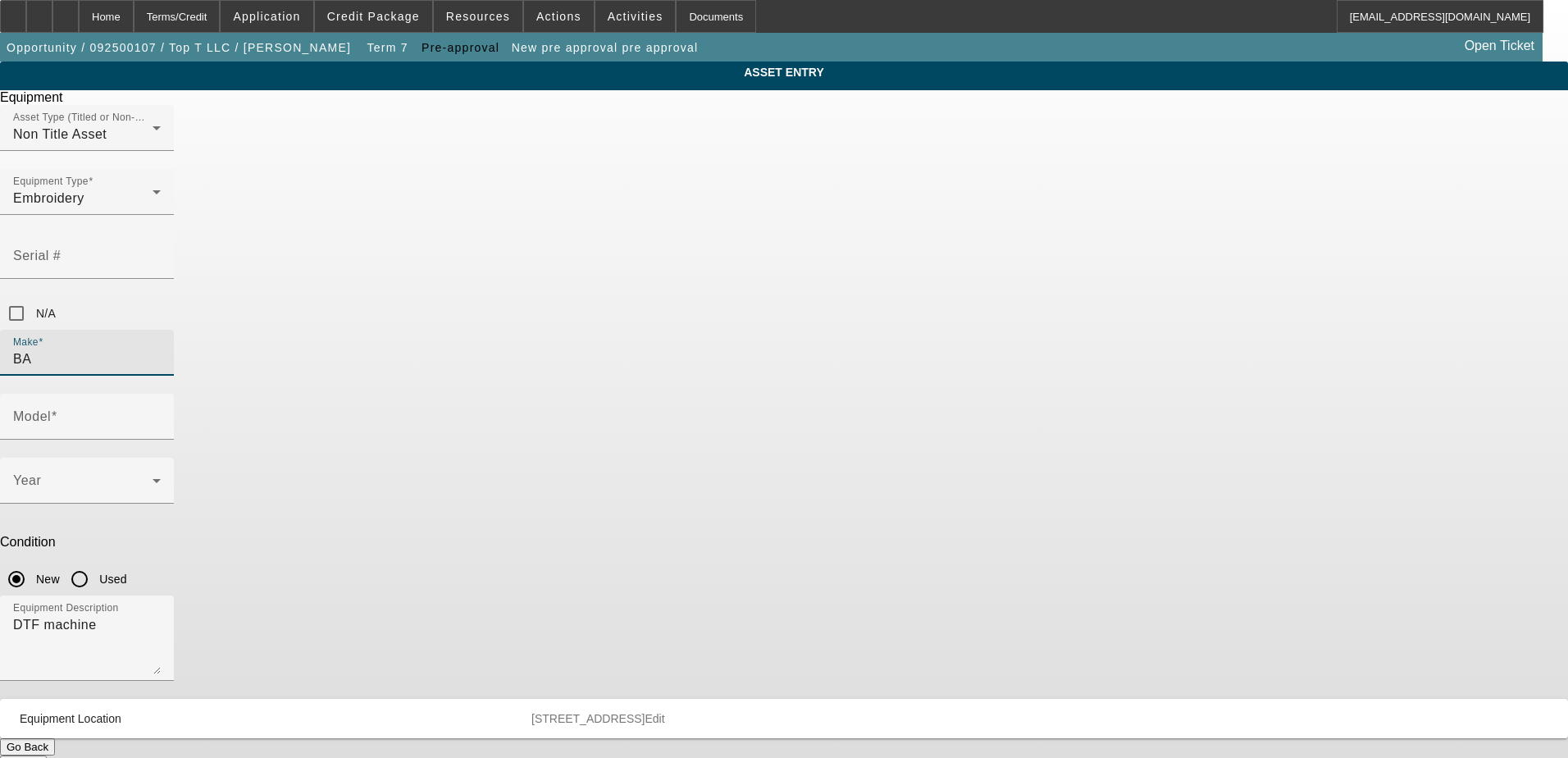
type input "BAi"
click at [161, 414] on input "Model" at bounding box center [86, 423] width 148 height 20
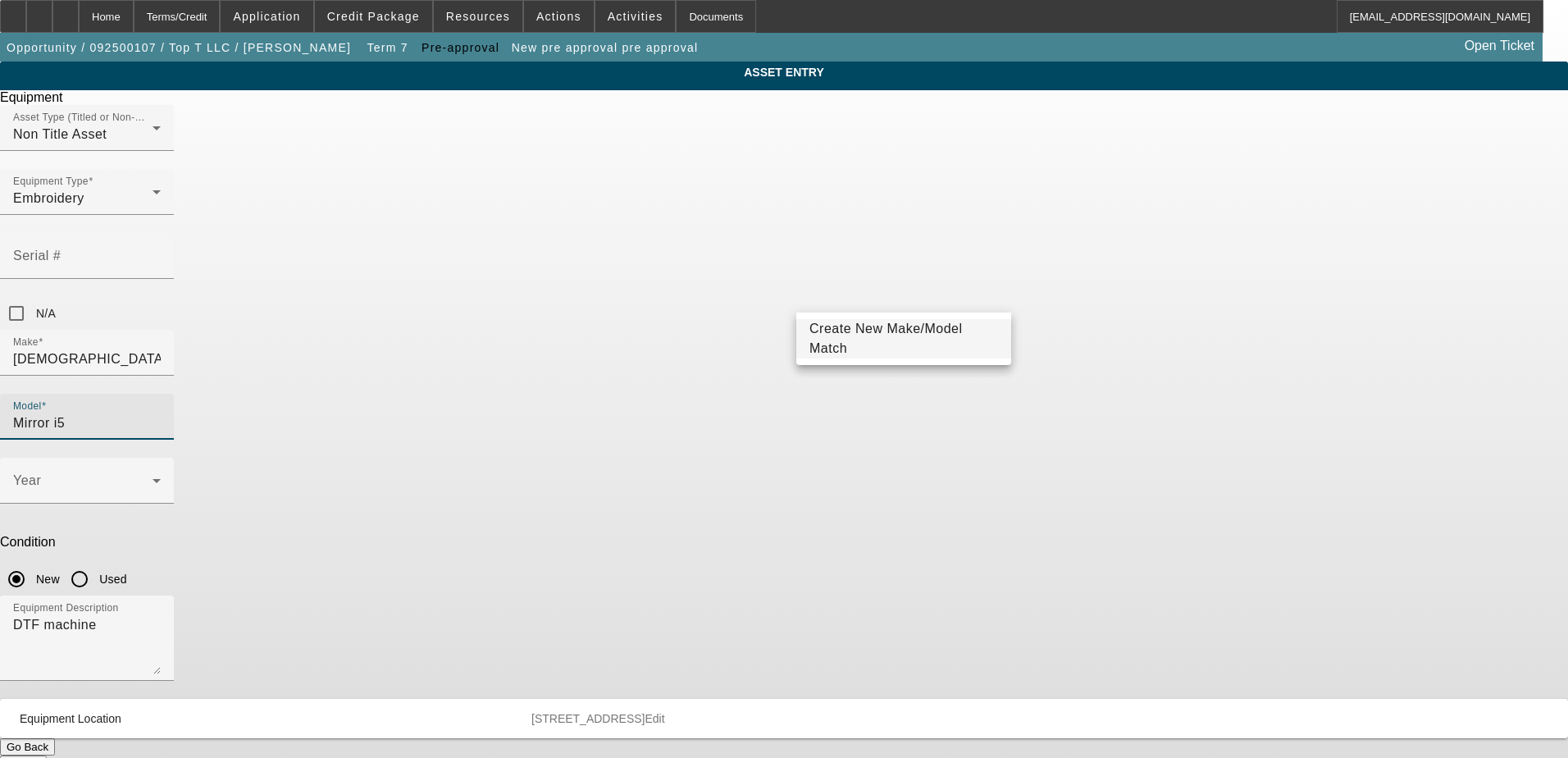
type input "Mirror i5"
click at [929, 329] on span "Create New Make/Model Match" at bounding box center [904, 339] width 189 height 40
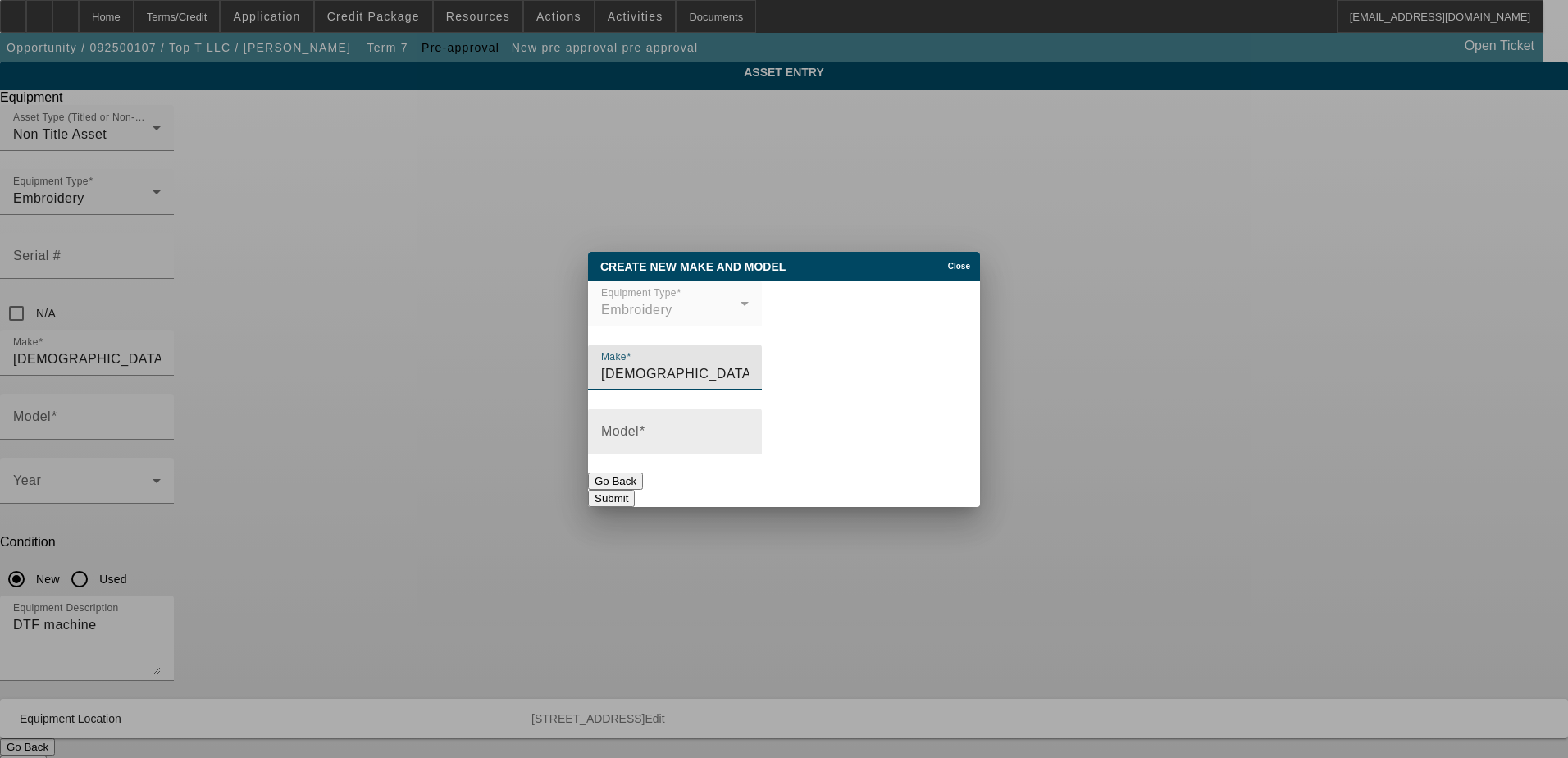
click at [686, 433] on input "Model" at bounding box center [675, 438] width 148 height 20
type input "Mirror i5"
click at [635, 490] on button "Submit" at bounding box center [611, 498] width 47 height 17
type input "Mirror i5"
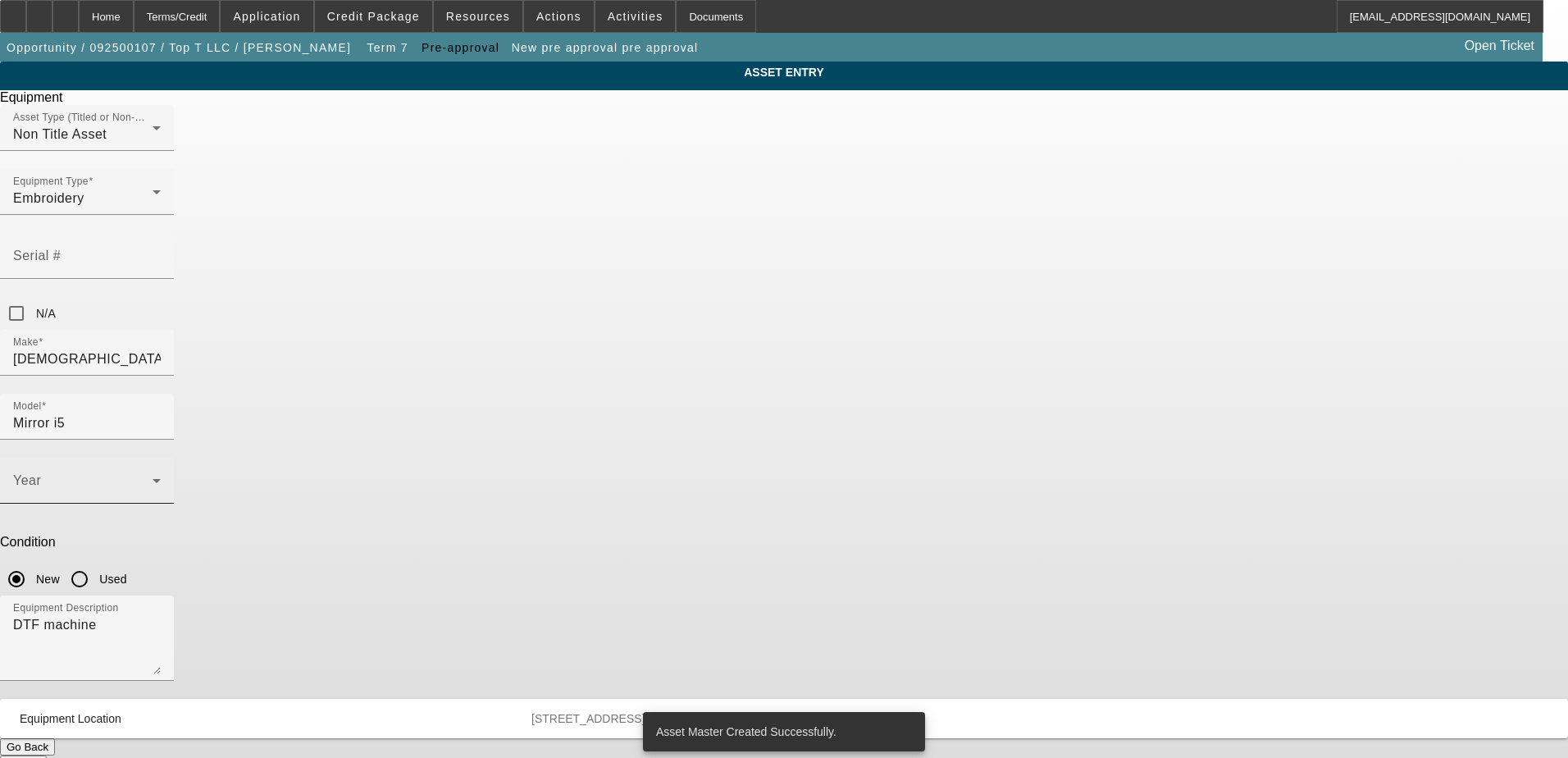
click at [153, 477] on span at bounding box center [83, 487] width 140 height 20
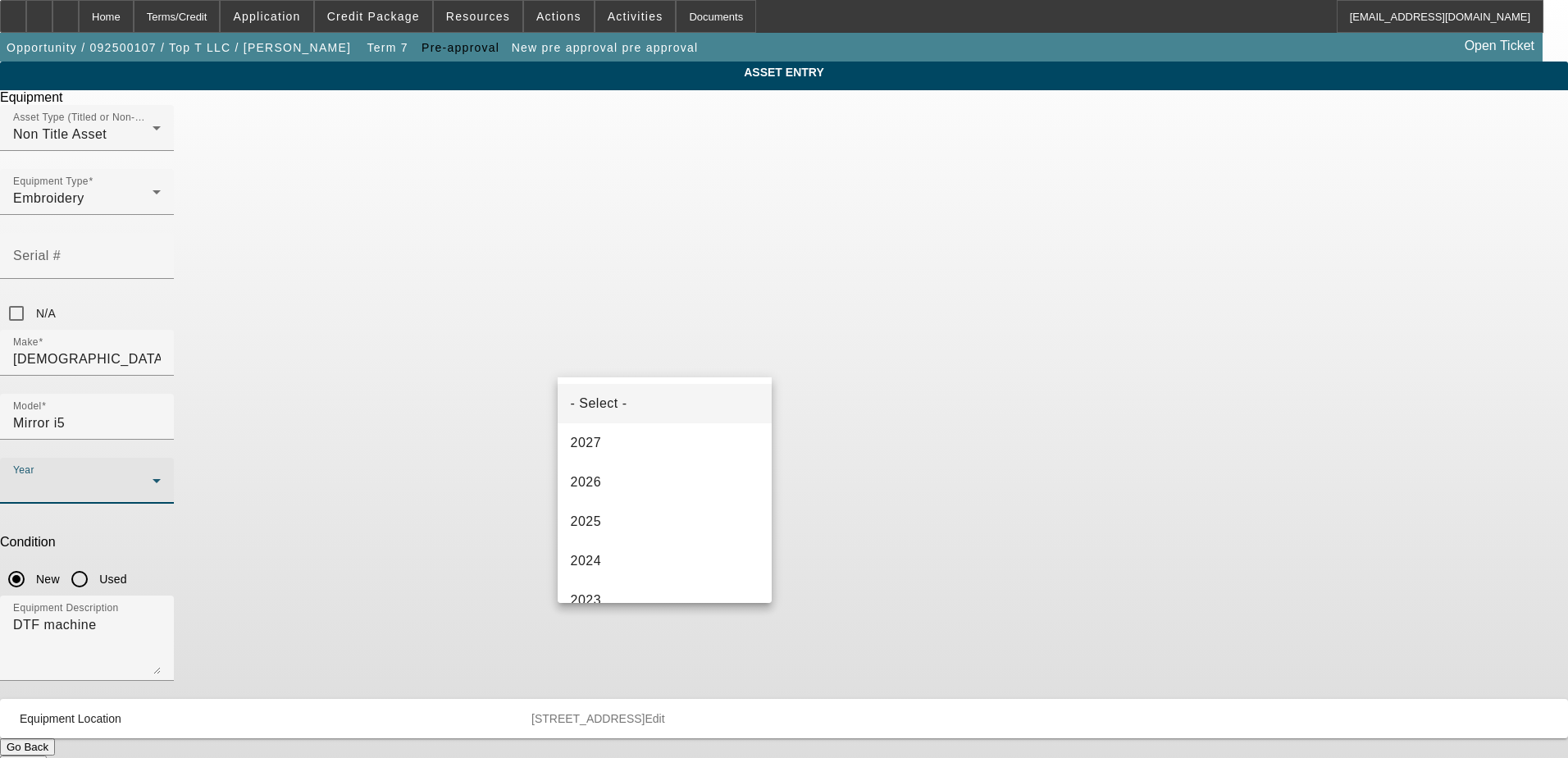
click at [961, 332] on div at bounding box center [784, 379] width 1568 height 758
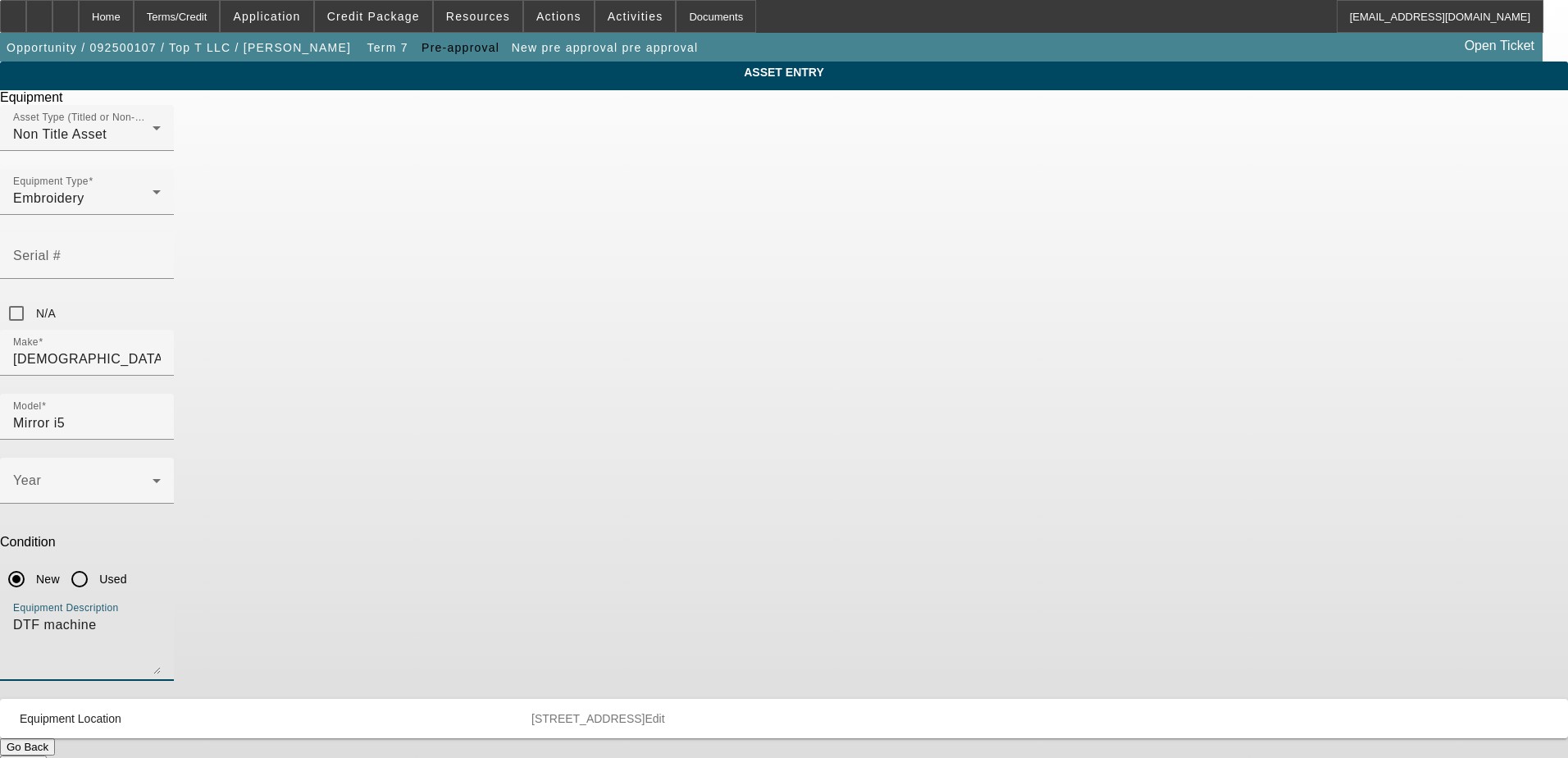
drag, startPoint x: 656, startPoint y: 434, endPoint x: 498, endPoint y: 428, distance: 158.1
click at [498, 428] on div "ASSET ENTRY Delete asset Equipment Asset Type (Titled or Non-Titled) Non Title …" at bounding box center [784, 417] width 1568 height 711
type textarea "Embroidery Machine"
click at [1124, 325] on div "ASSET ENTRY Delete asset Equipment Asset Type (Titled or Non-Titled) Non Title …" at bounding box center [784, 417] width 1568 height 711
click at [33, 297] on input "N/A" at bounding box center [16, 313] width 33 height 33
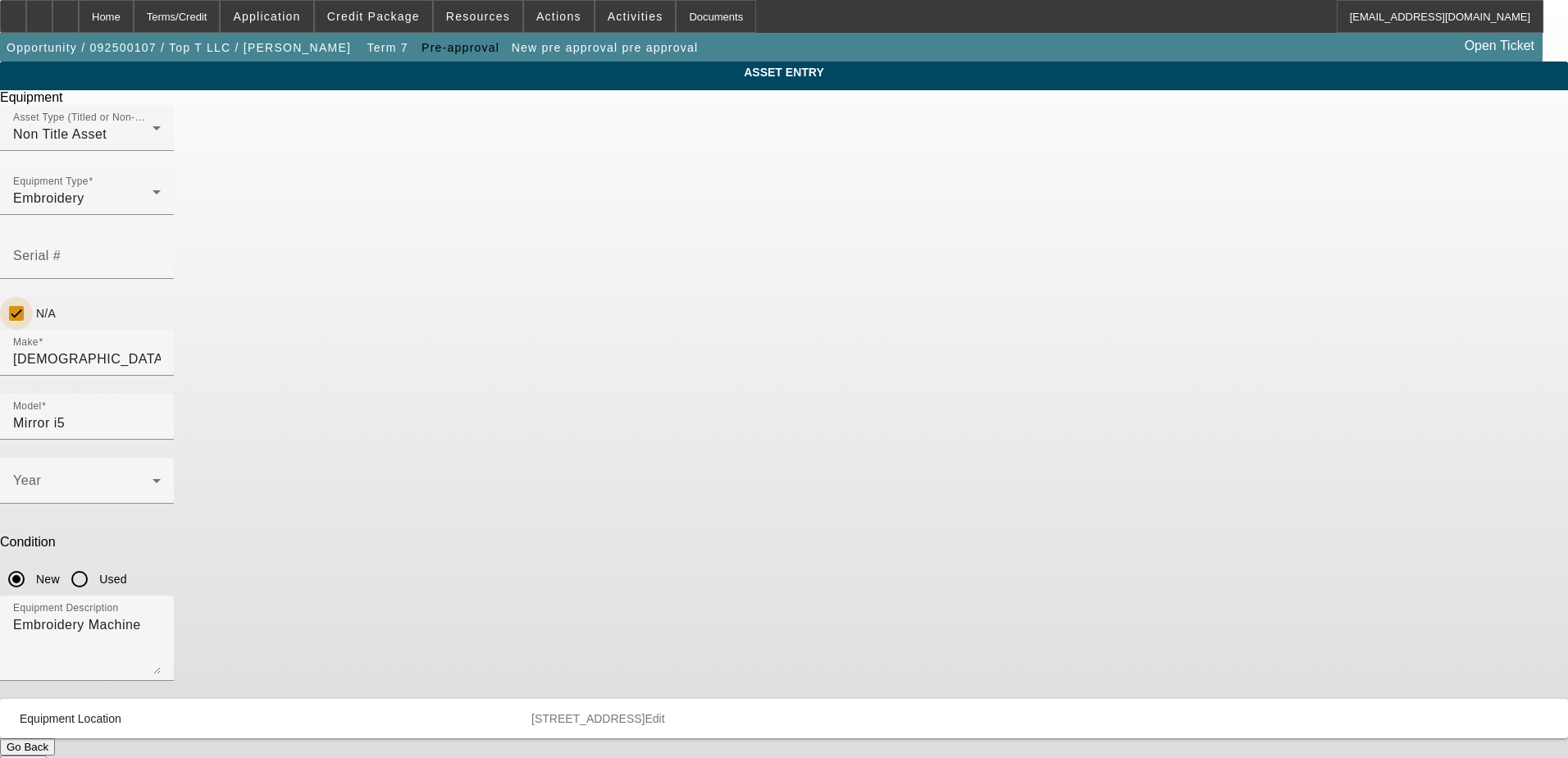
checkbox input "true"
click at [47, 755] on button "Submit" at bounding box center [23, 764] width 47 height 17
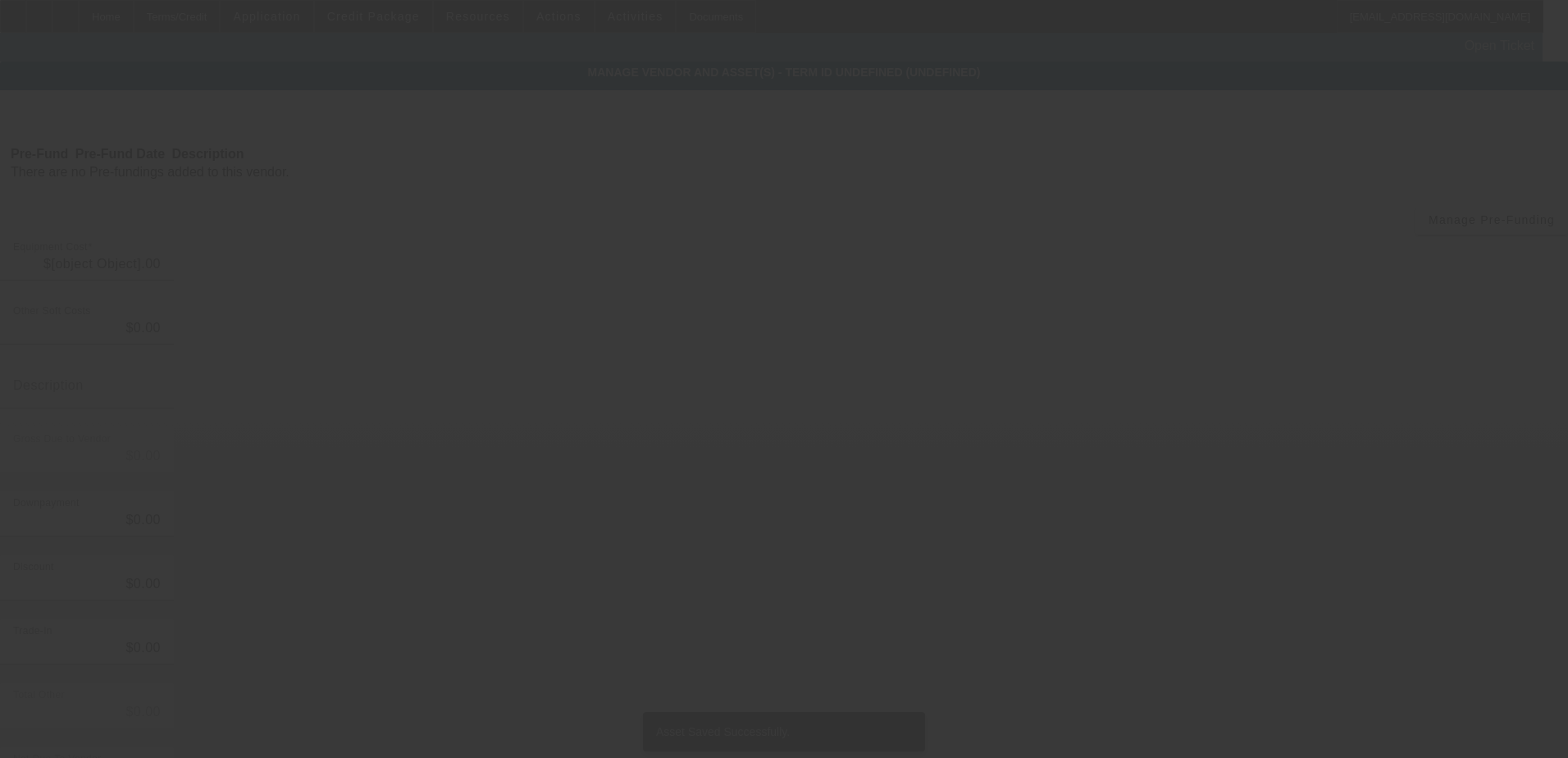
type input "$5,000.00"
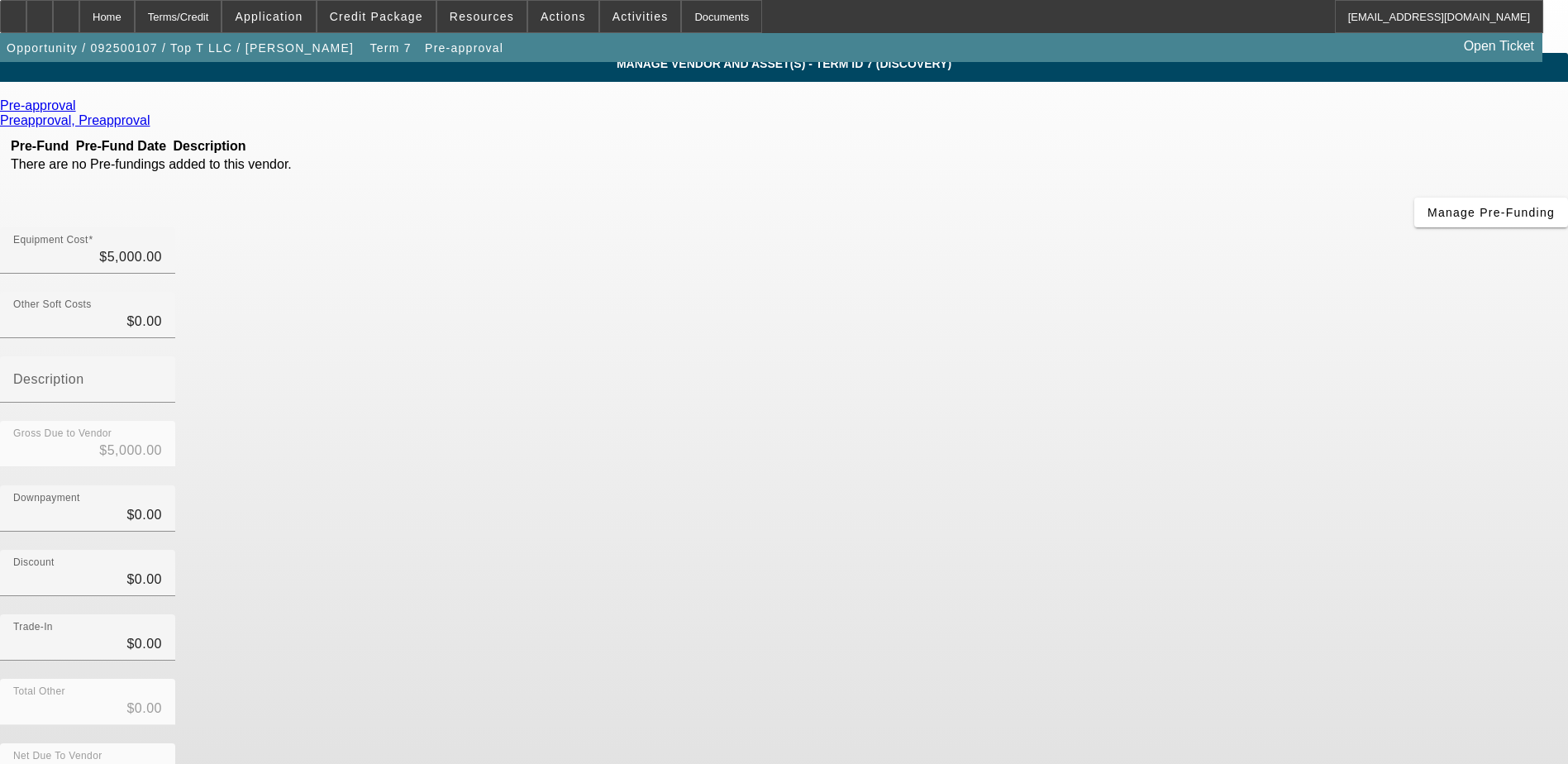
scroll to position [11, 0]
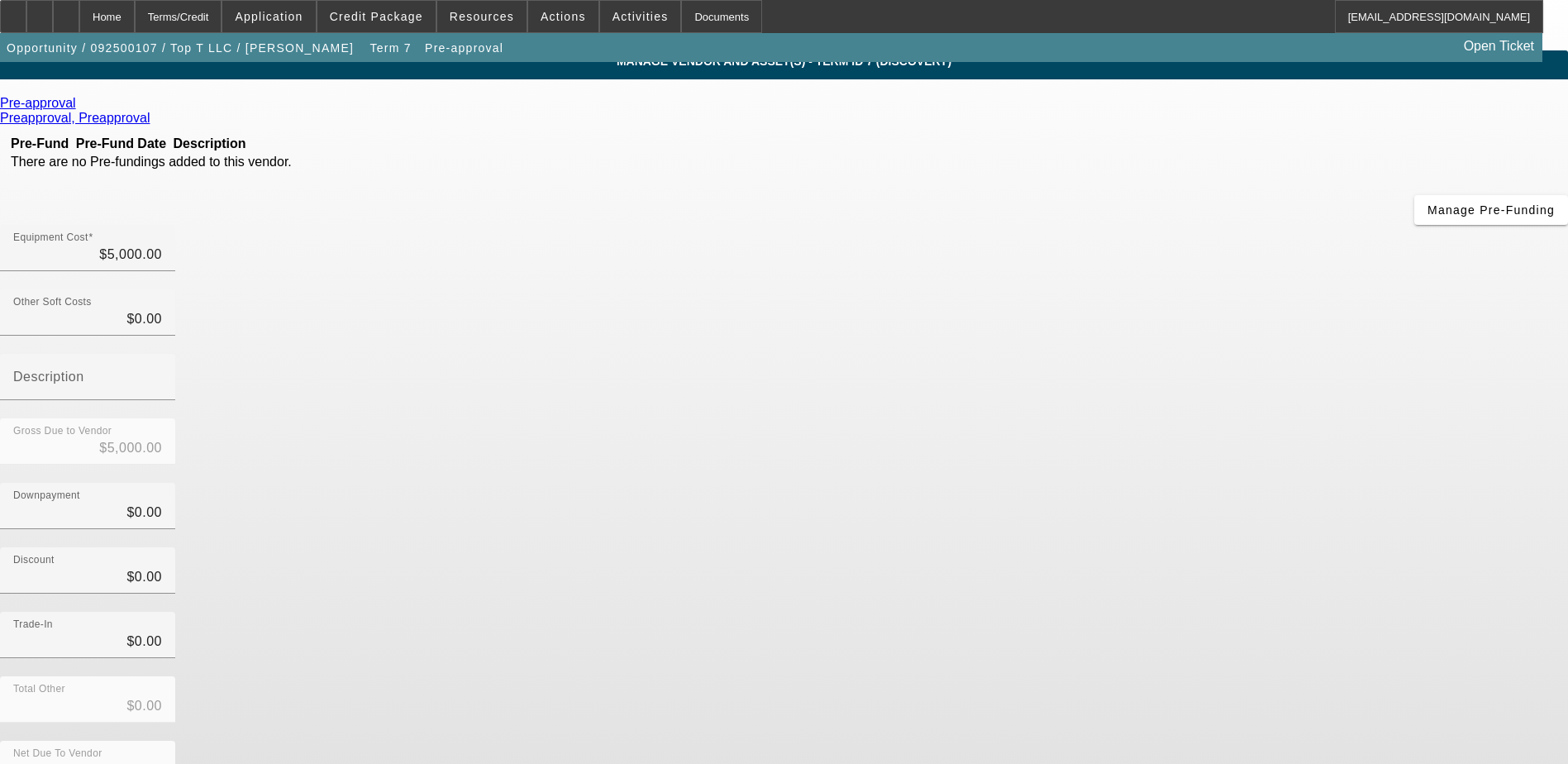
click at [1100, 741] on div "Net Due To Vendor $5,000.00" at bounding box center [784, 774] width 1568 height 64
click at [1135, 483] on div "Downpayment $0.00" at bounding box center [784, 515] width 1568 height 64
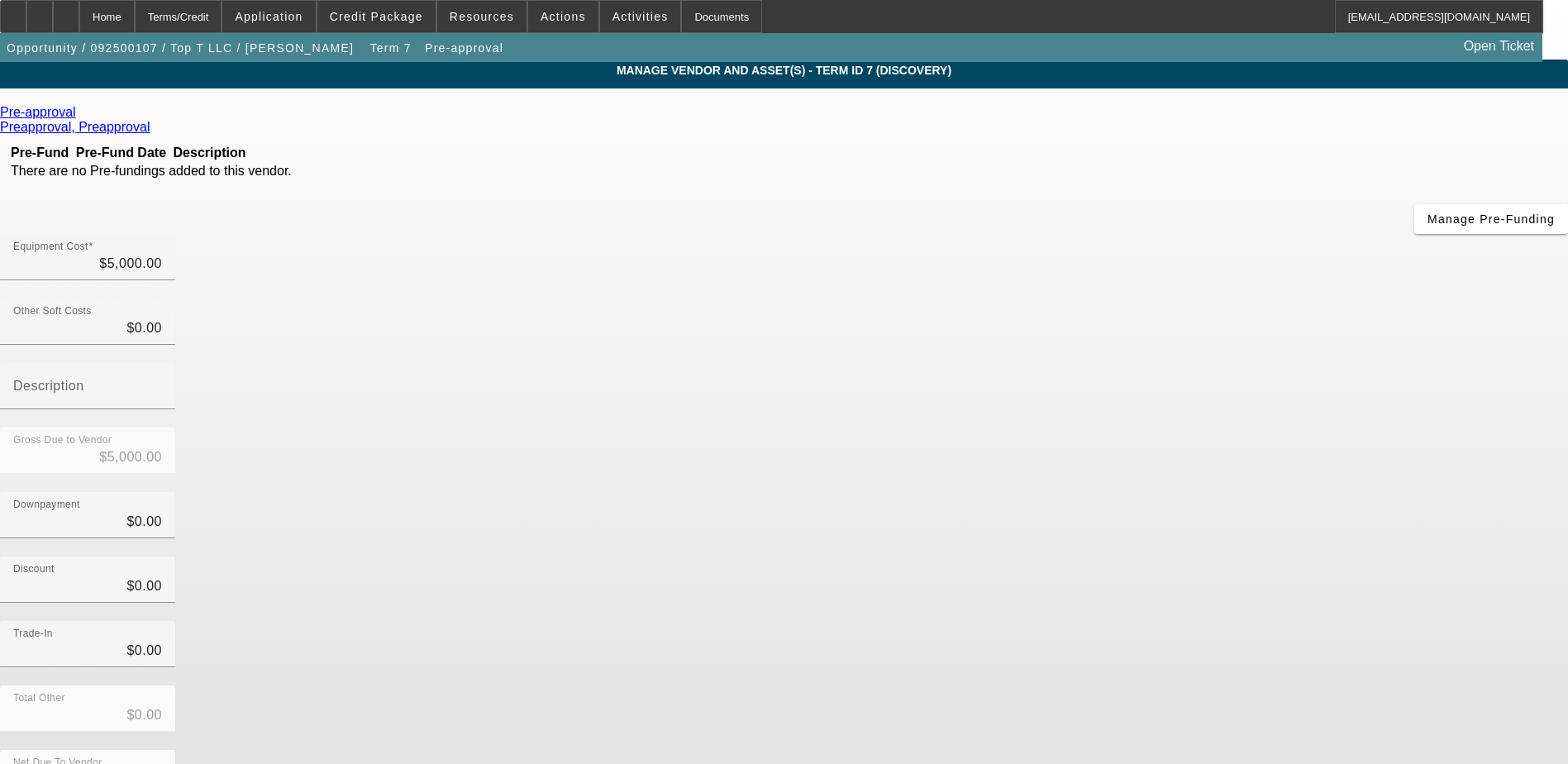
scroll to position [0, 0]
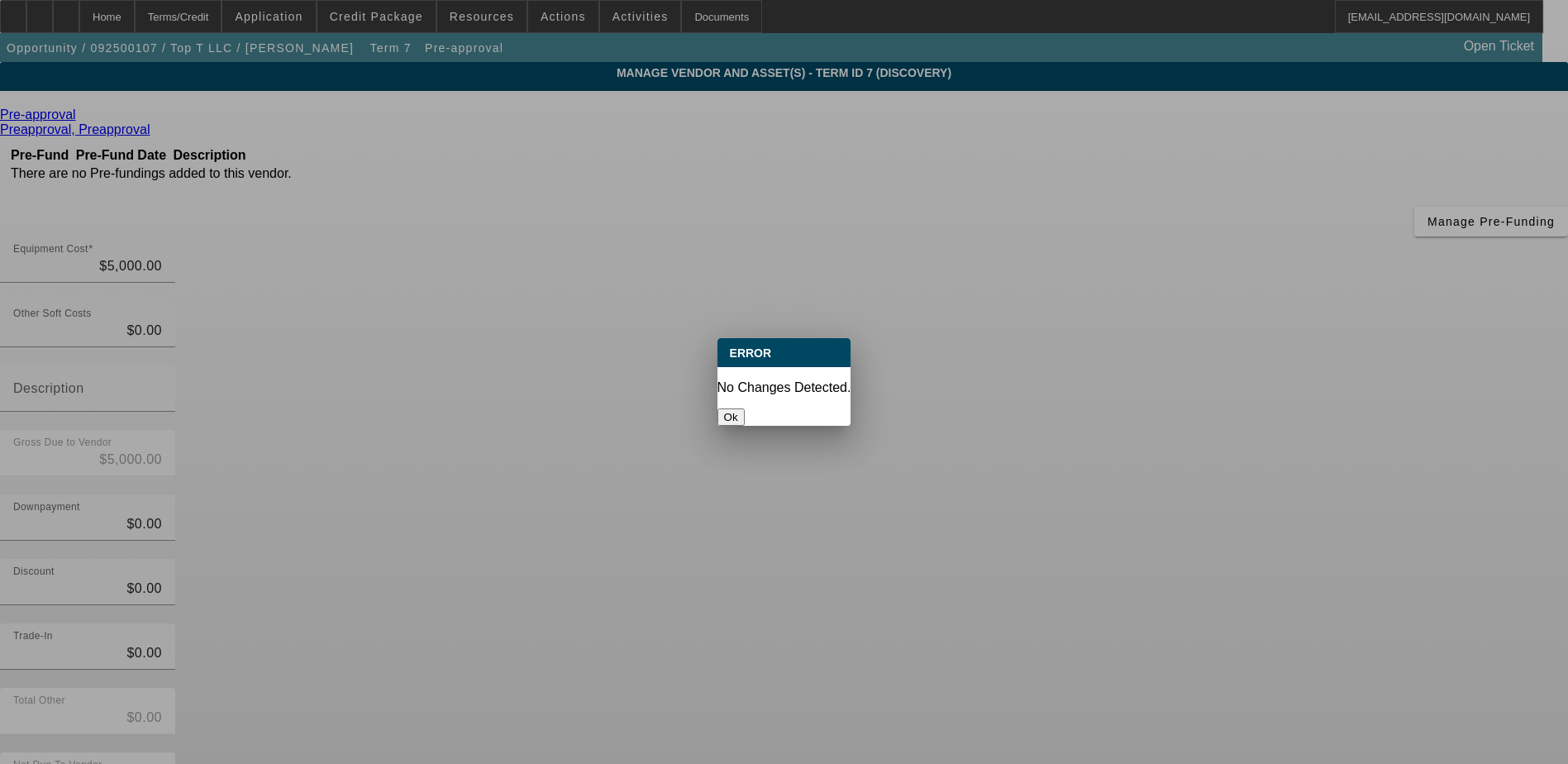
click at [744, 408] on button "Ok" at bounding box center [731, 417] width 27 height 17
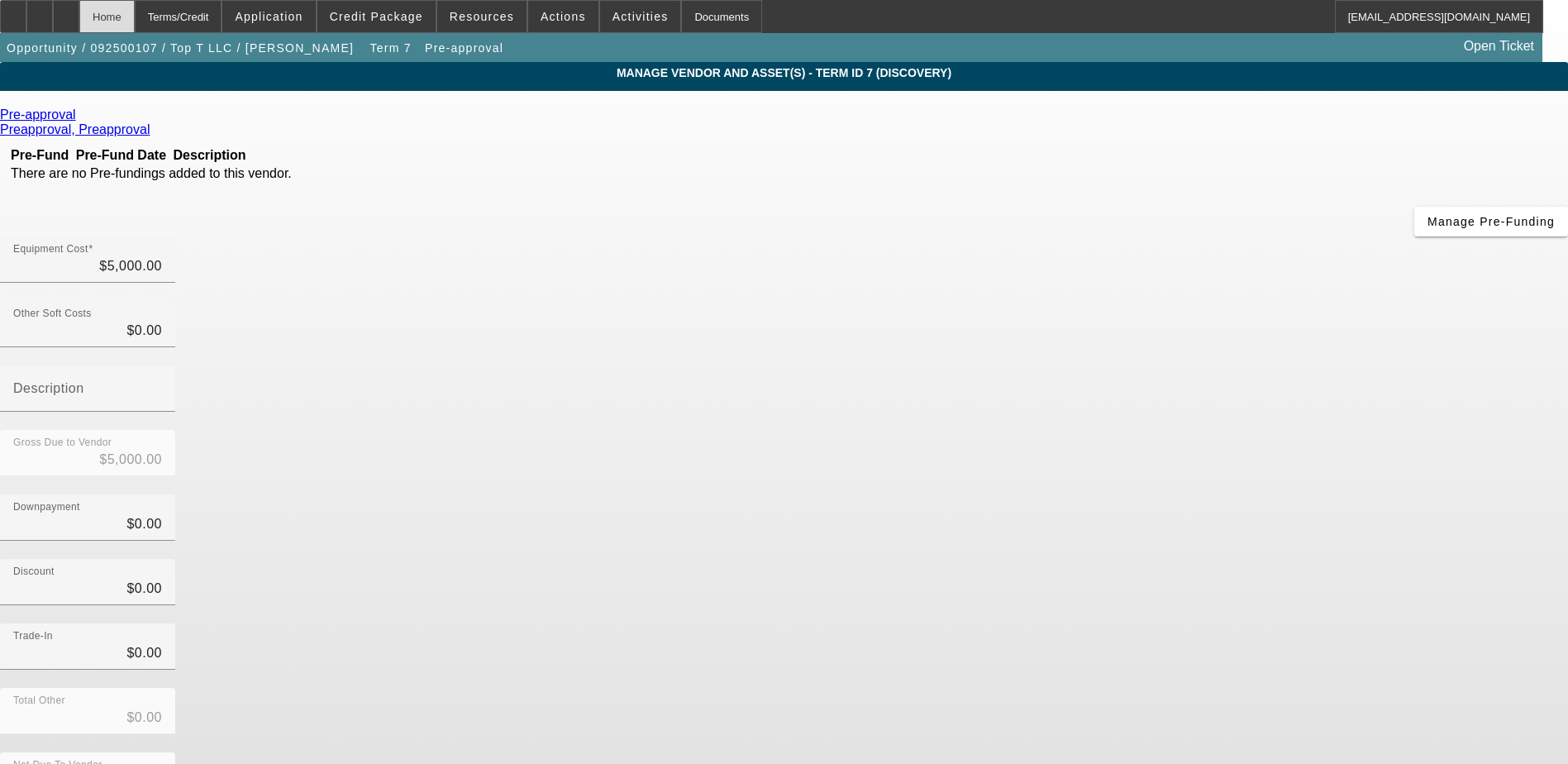
click at [135, 20] on div "Home" at bounding box center [107, 17] width 56 height 33
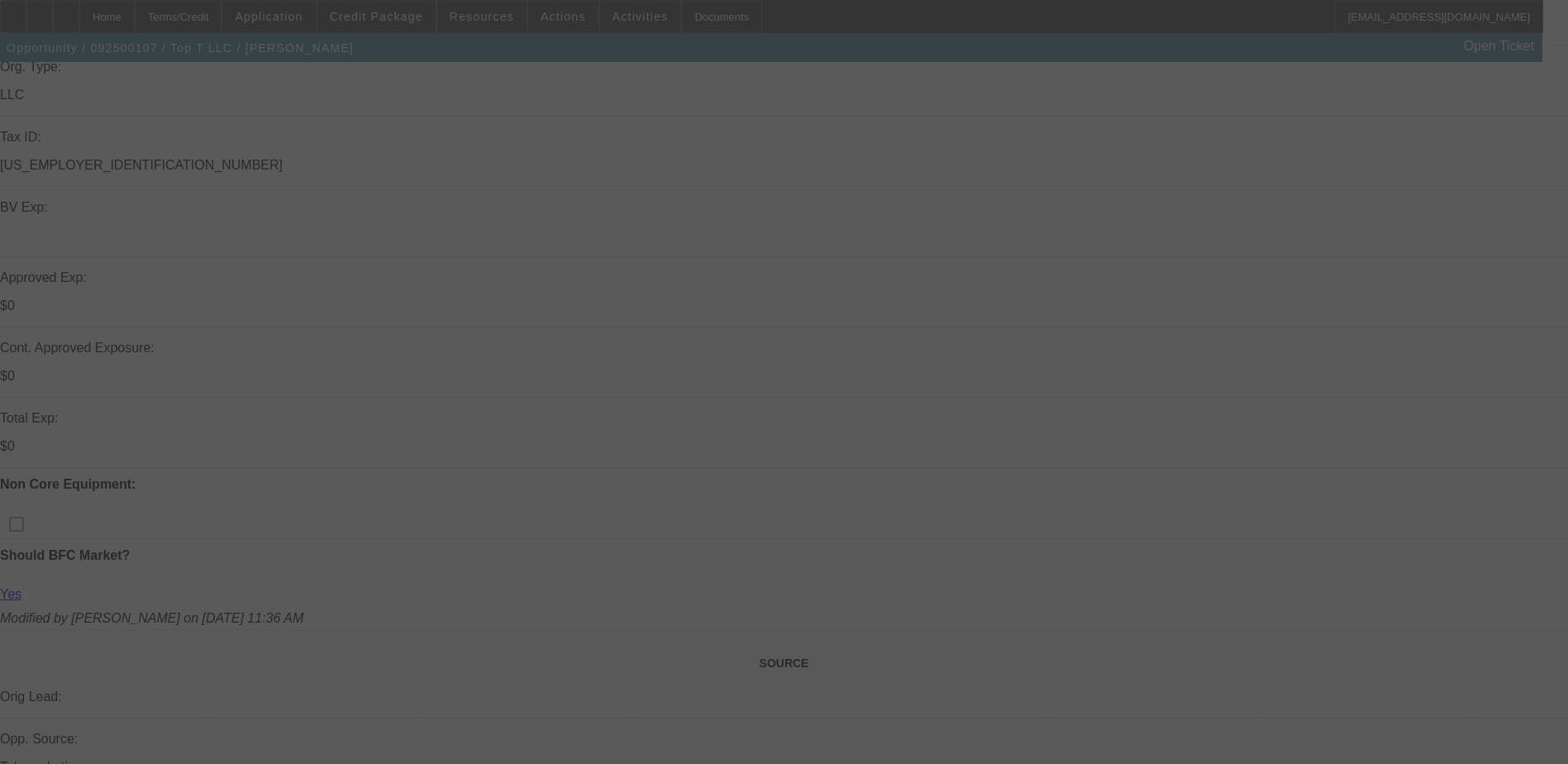
scroll to position [413, 0]
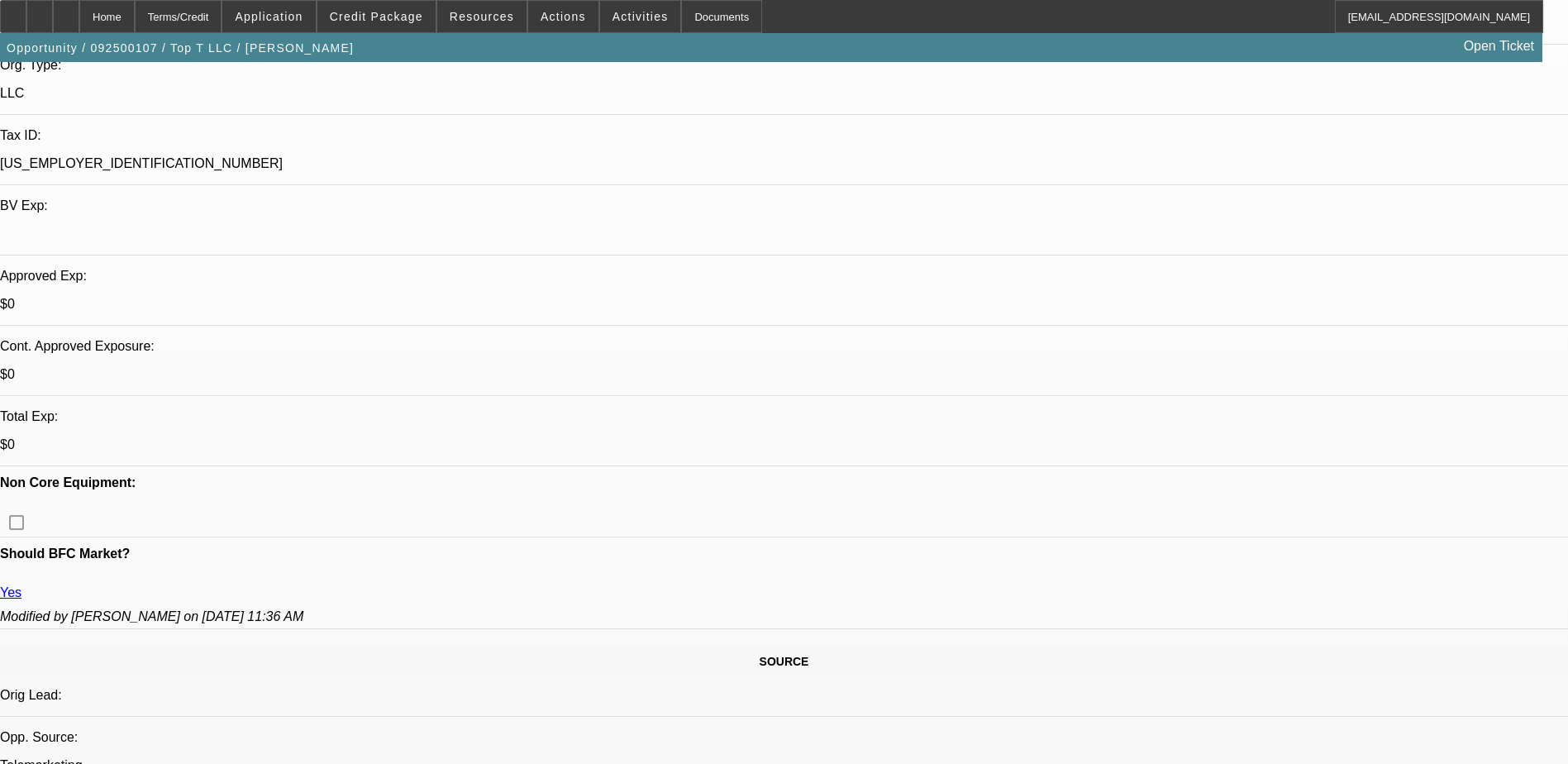
select select "0"
select select "15"
select select "0.1"
select select "4"
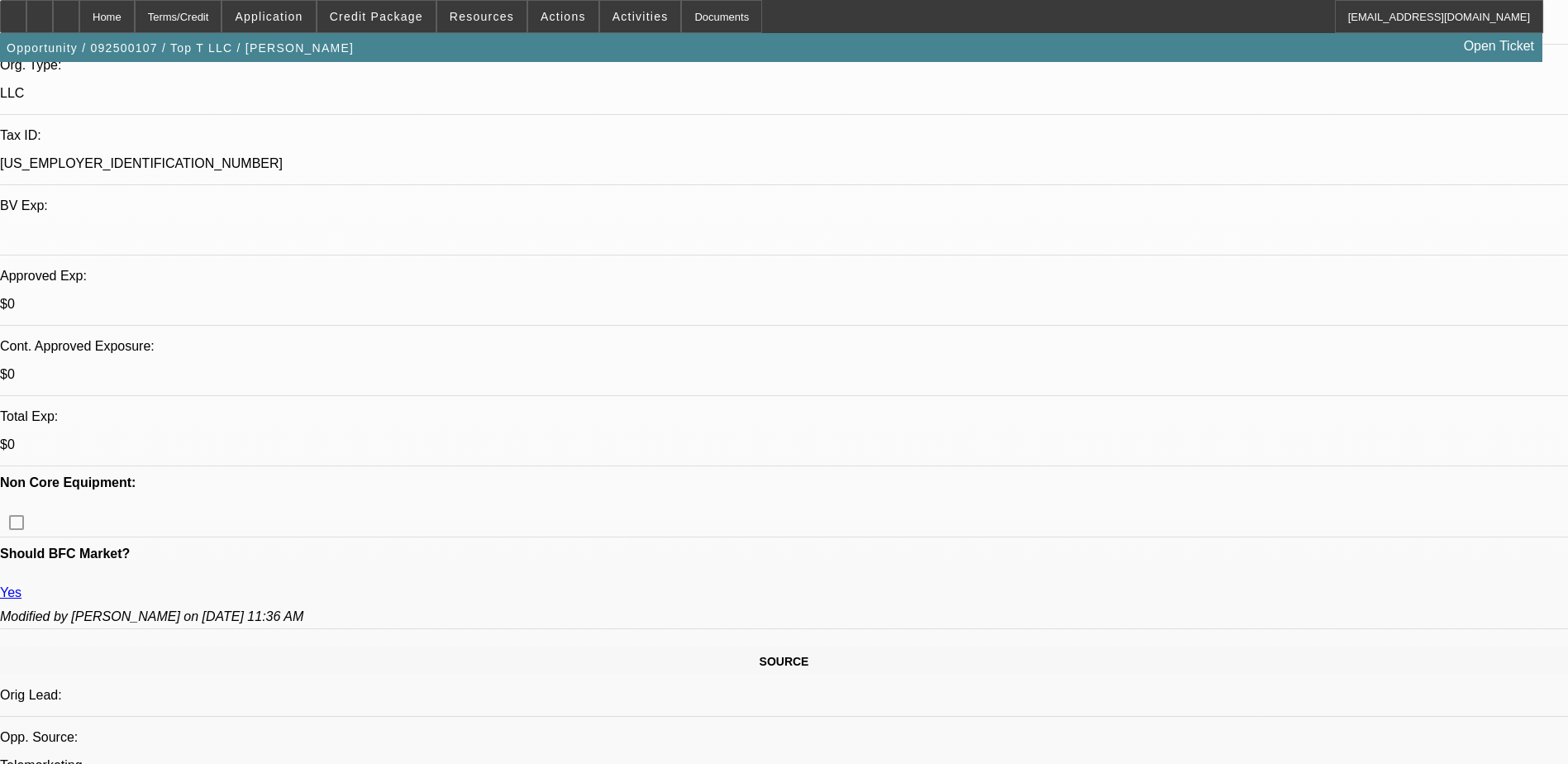
select select "0"
select select "6"
select select "0"
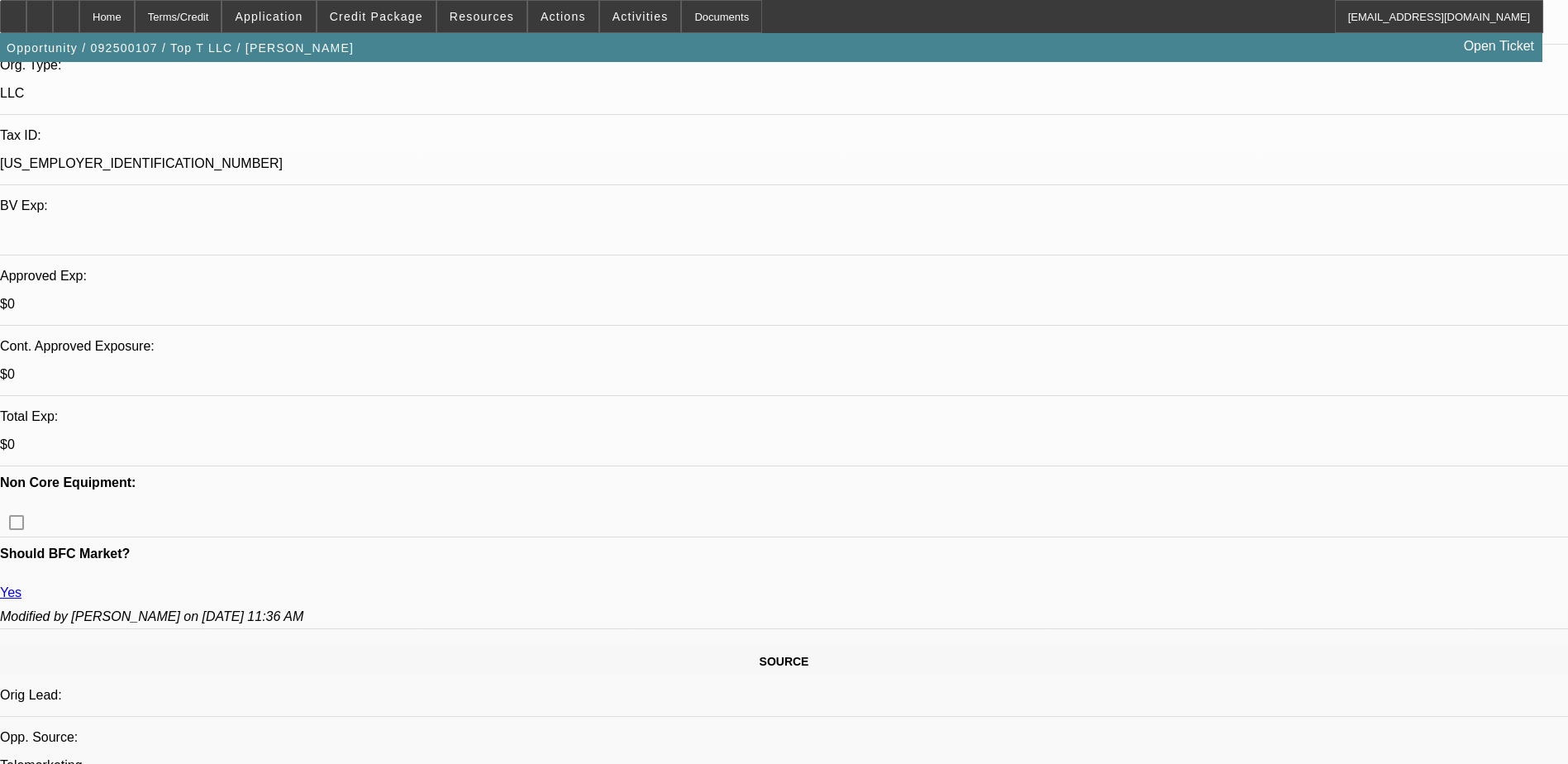
select select "0"
select select "0.1"
select select "4"
select select "0"
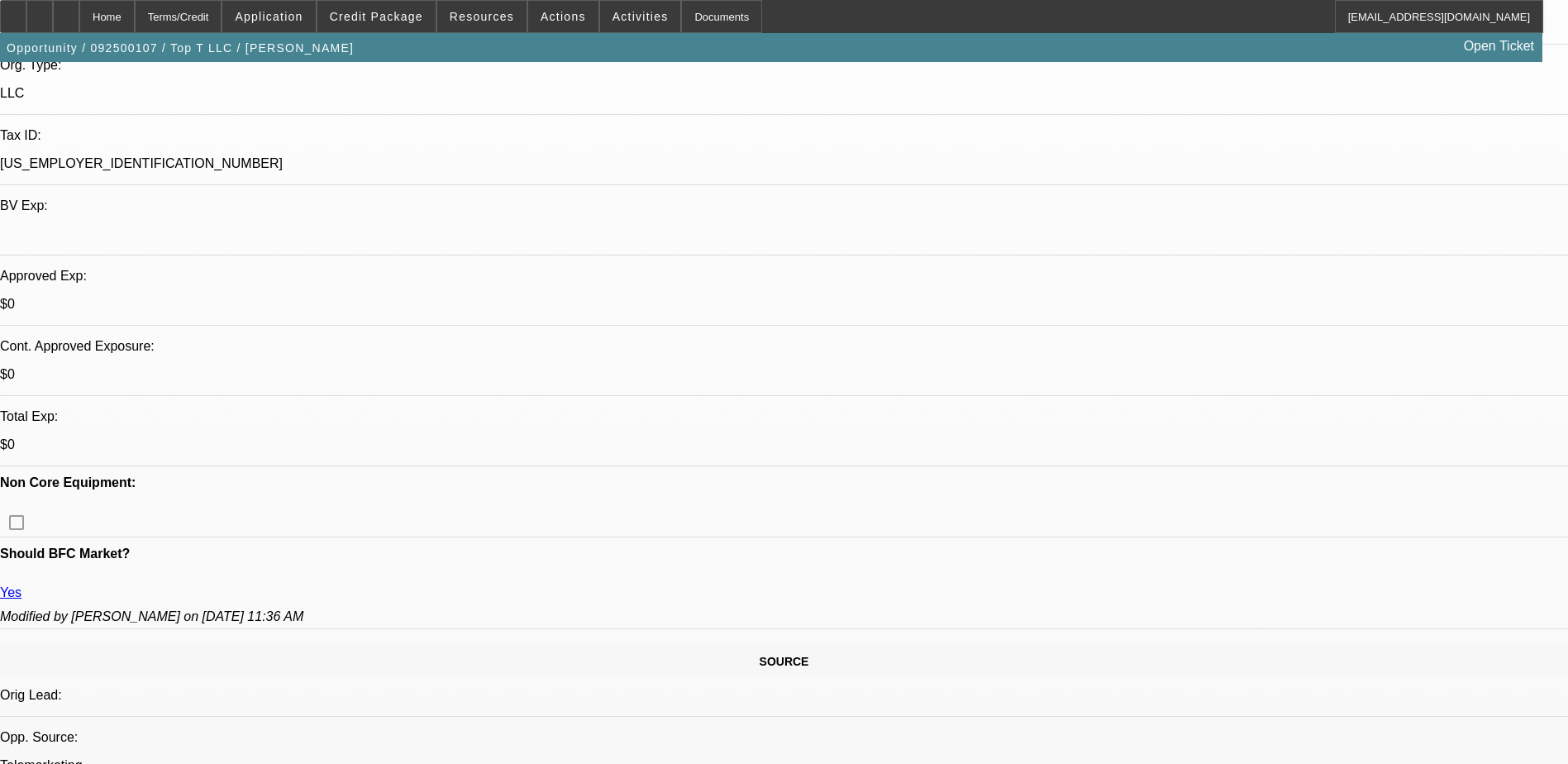
select select "0.1"
select select "4"
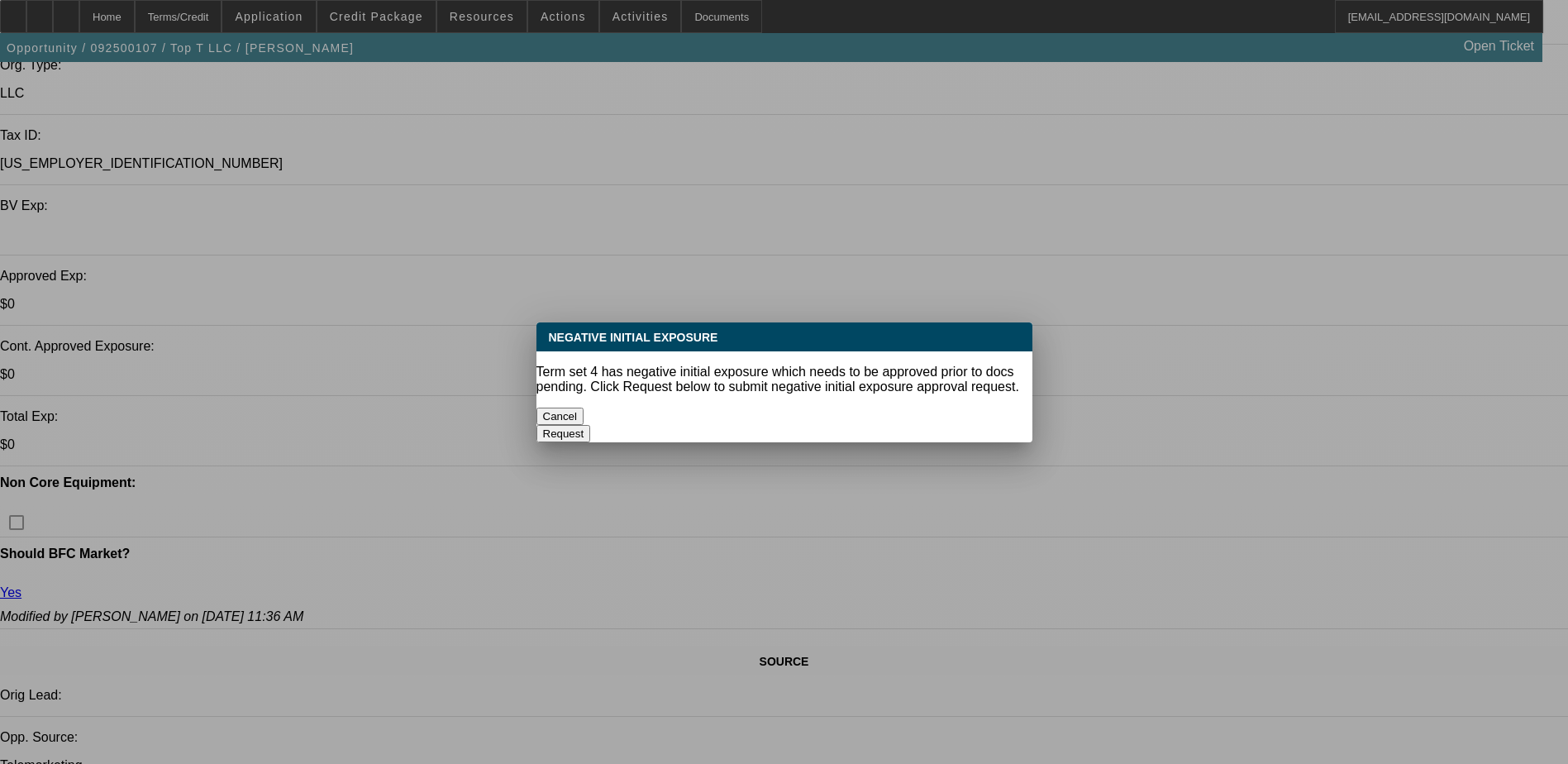
scroll to position [0, 0]
click at [584, 409] on button "Cancel" at bounding box center [560, 417] width 48 height 17
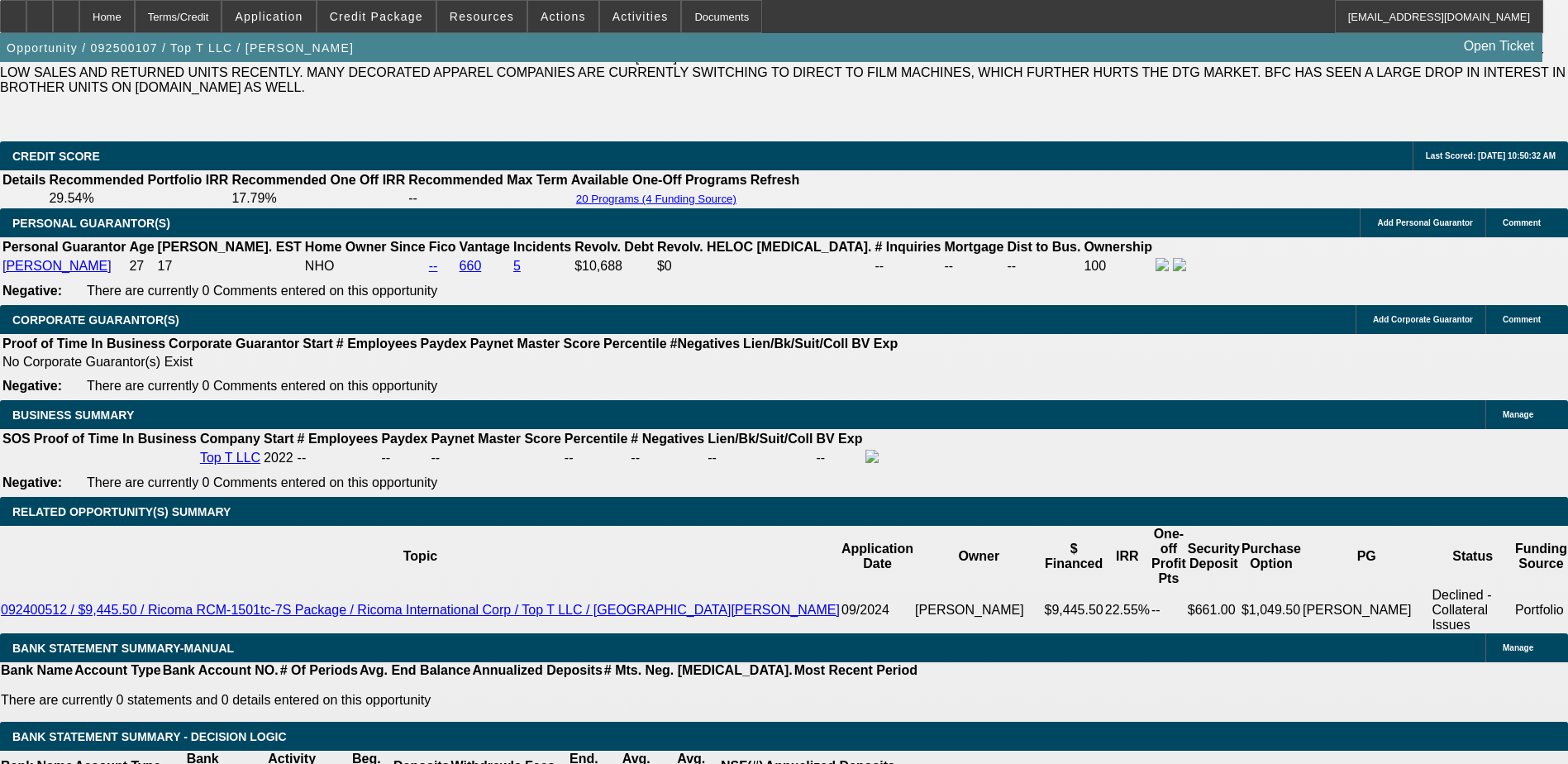
scroll to position [2563, 0]
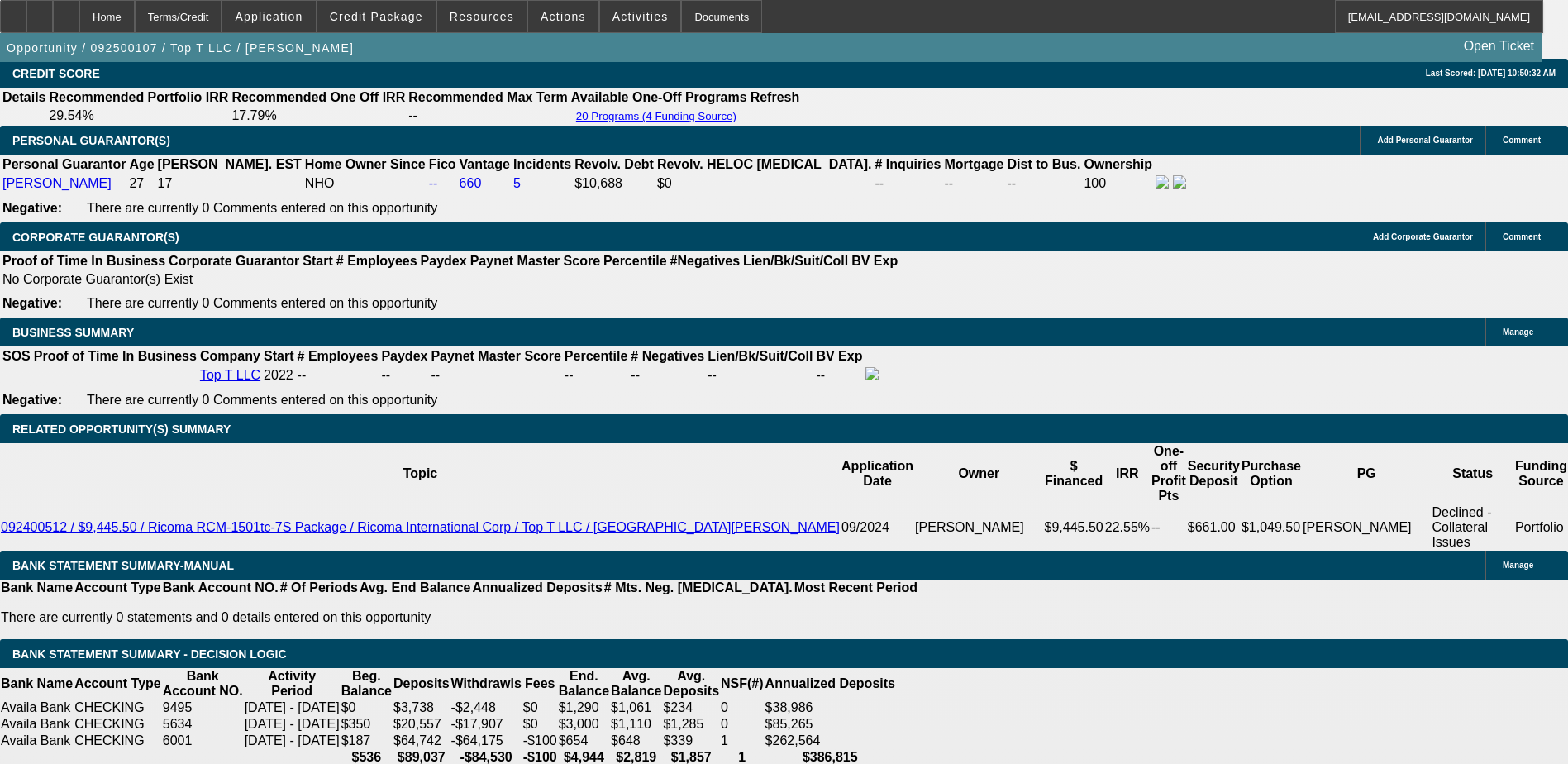
type input "UNKNOWN"
type input "17"
type input "$178.26"
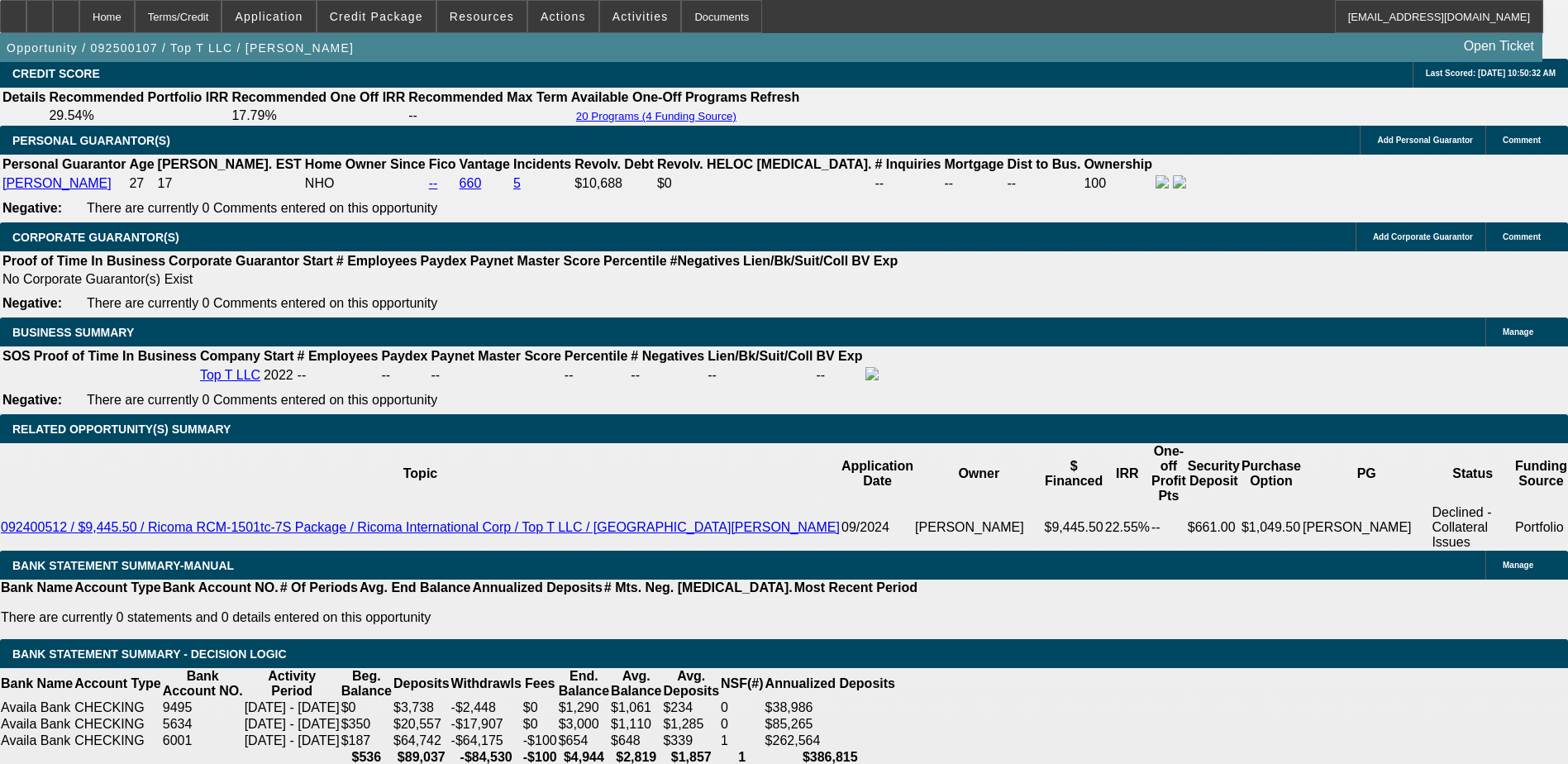
type input "1"
type input "$141.04"
type input "120"
type input "$516.72"
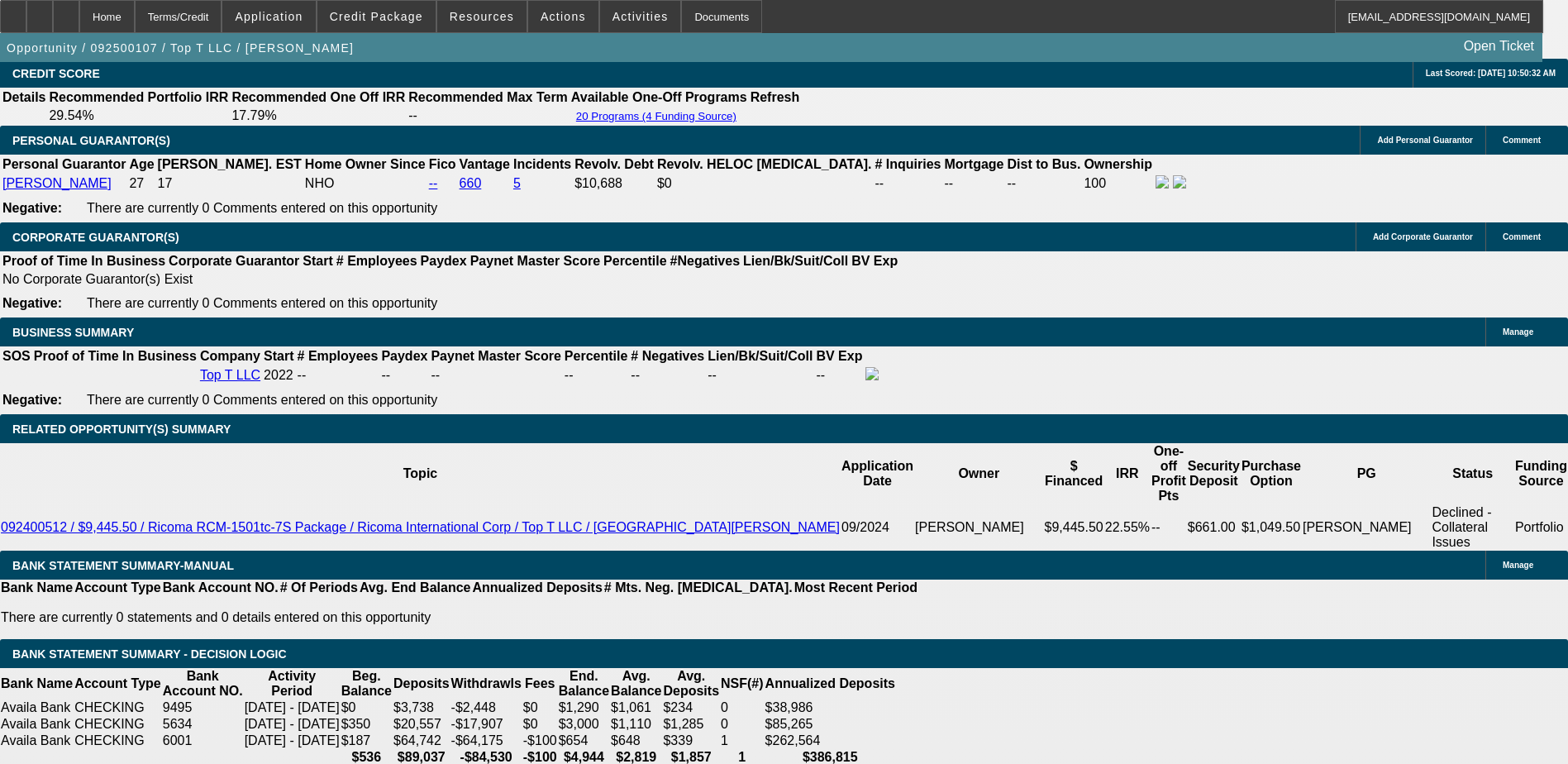
type input "20"
type input "$185.82"
type input "20"
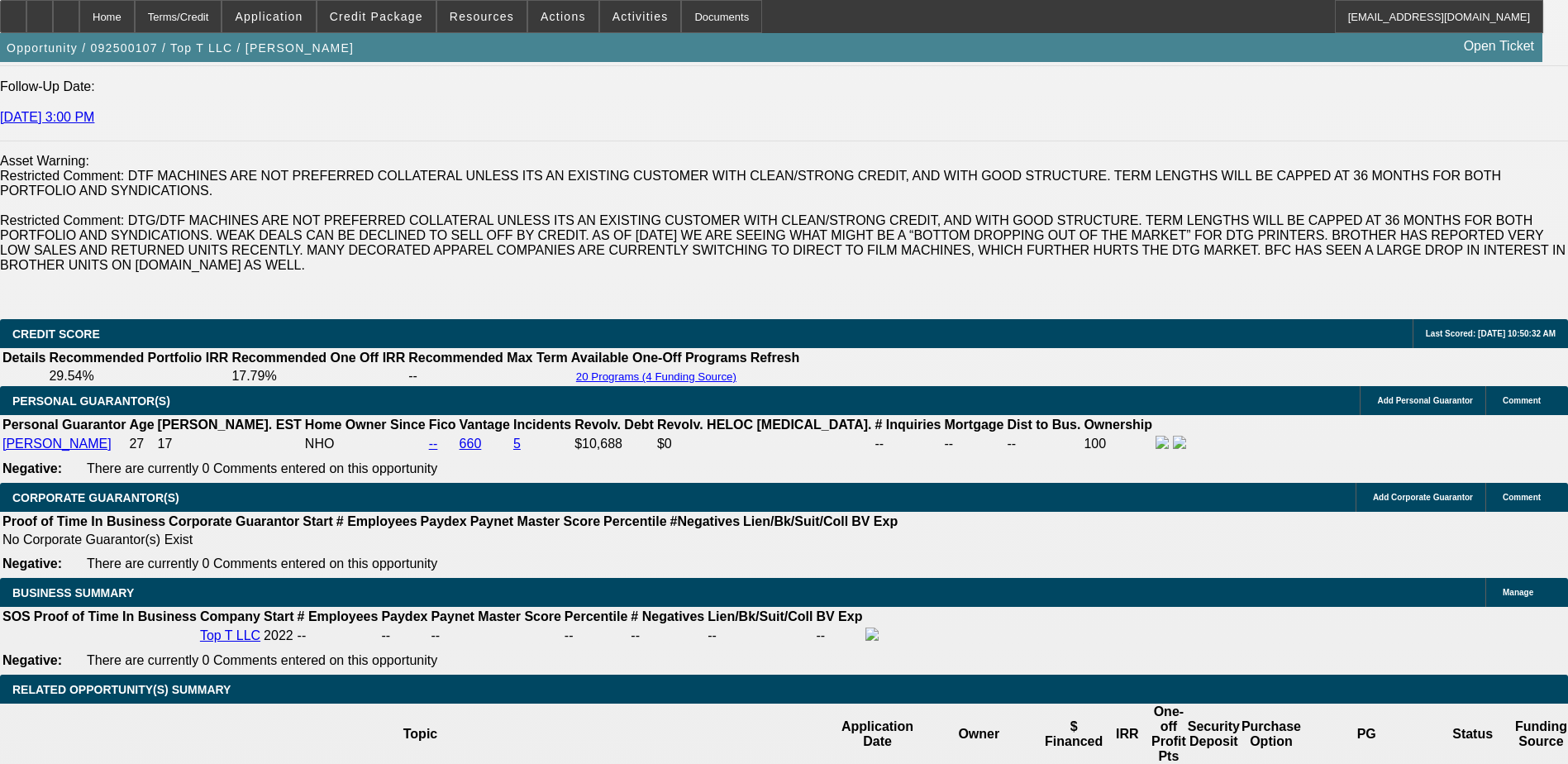
scroll to position [2233, 0]
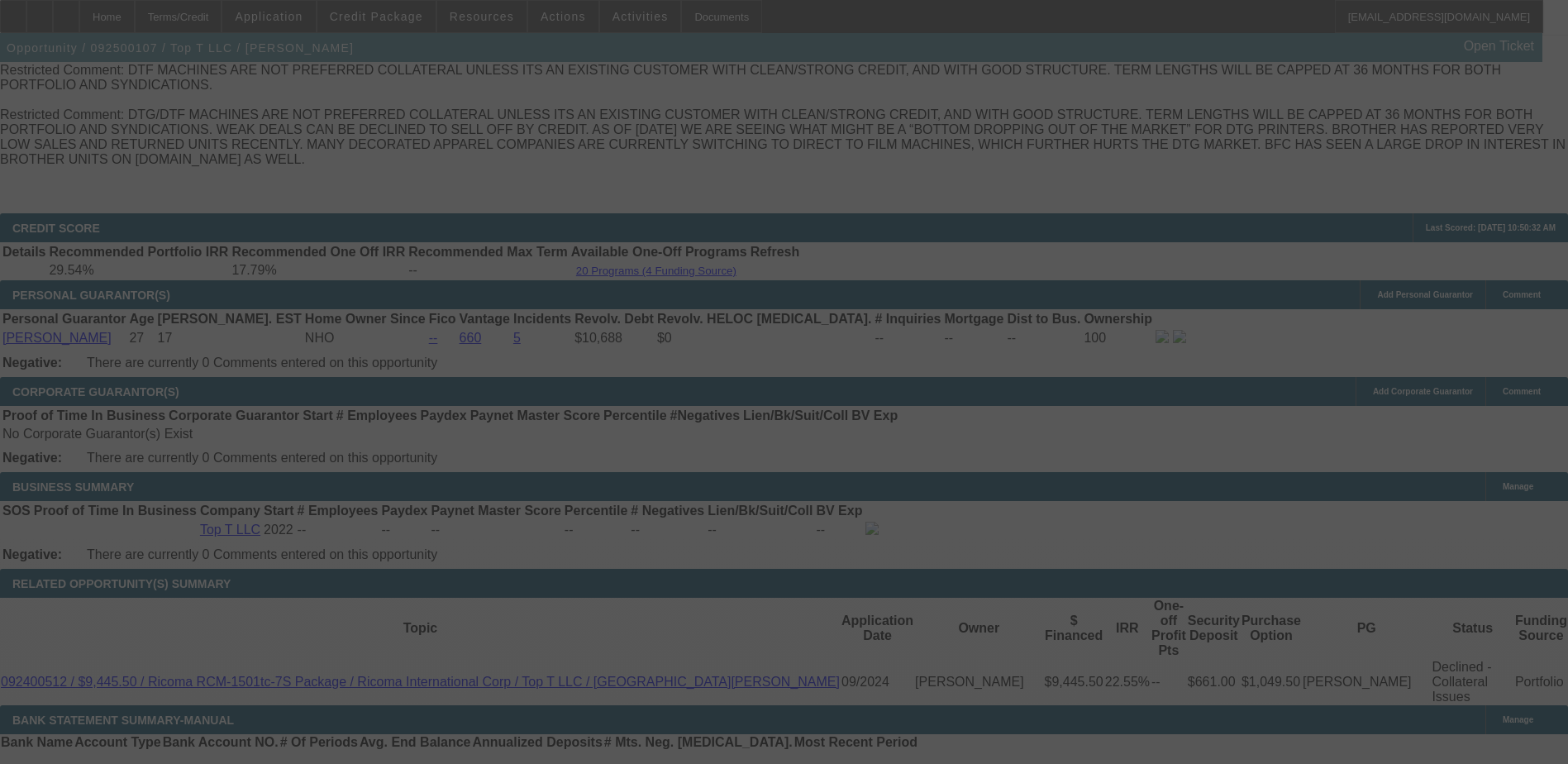
scroll to position [2563, 0]
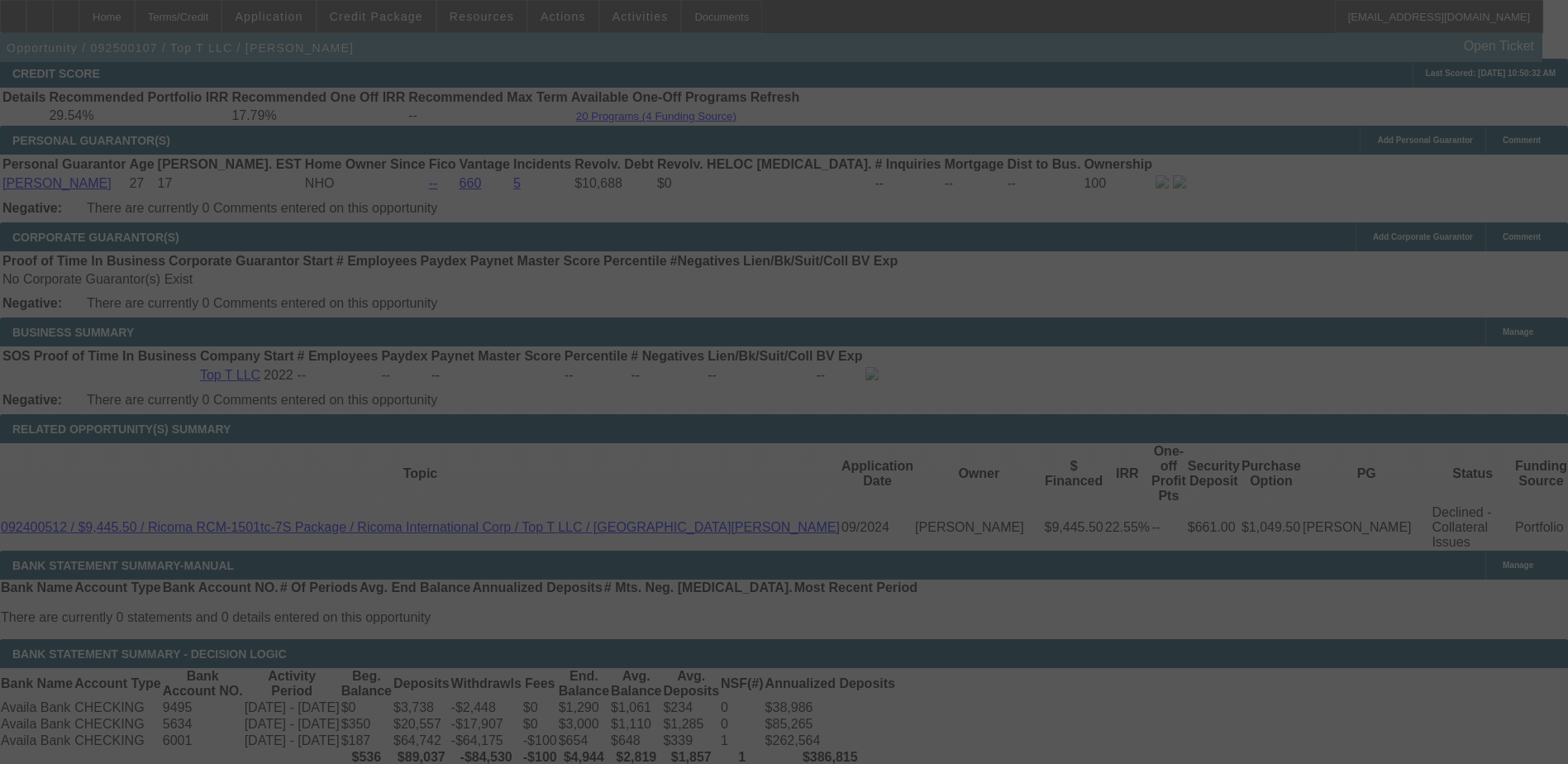
select select "0"
select select "15"
select select "0.1"
select select "4"
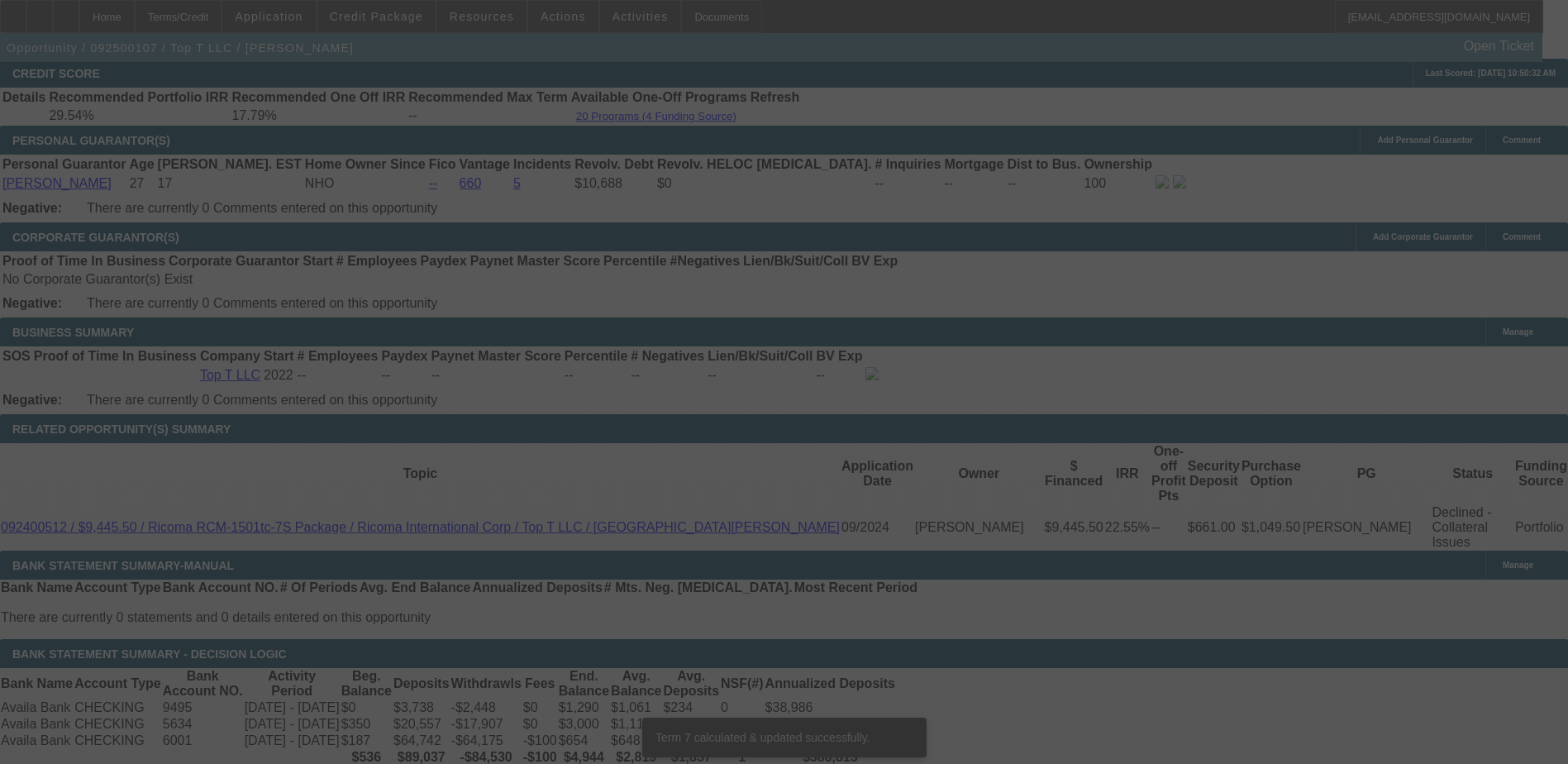
scroll to position [2555, 0]
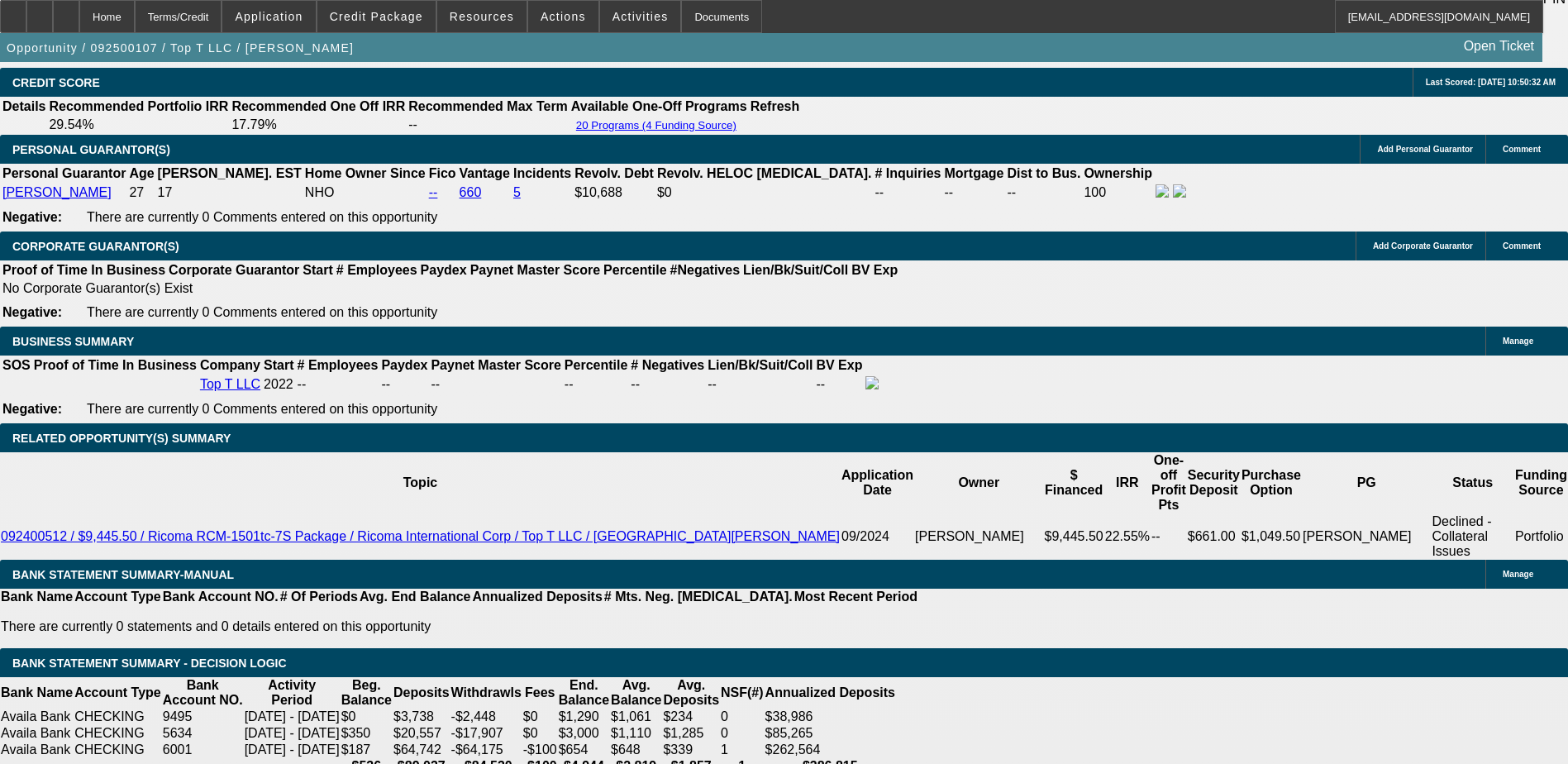
select select "1"
type input "UNKNOWN"
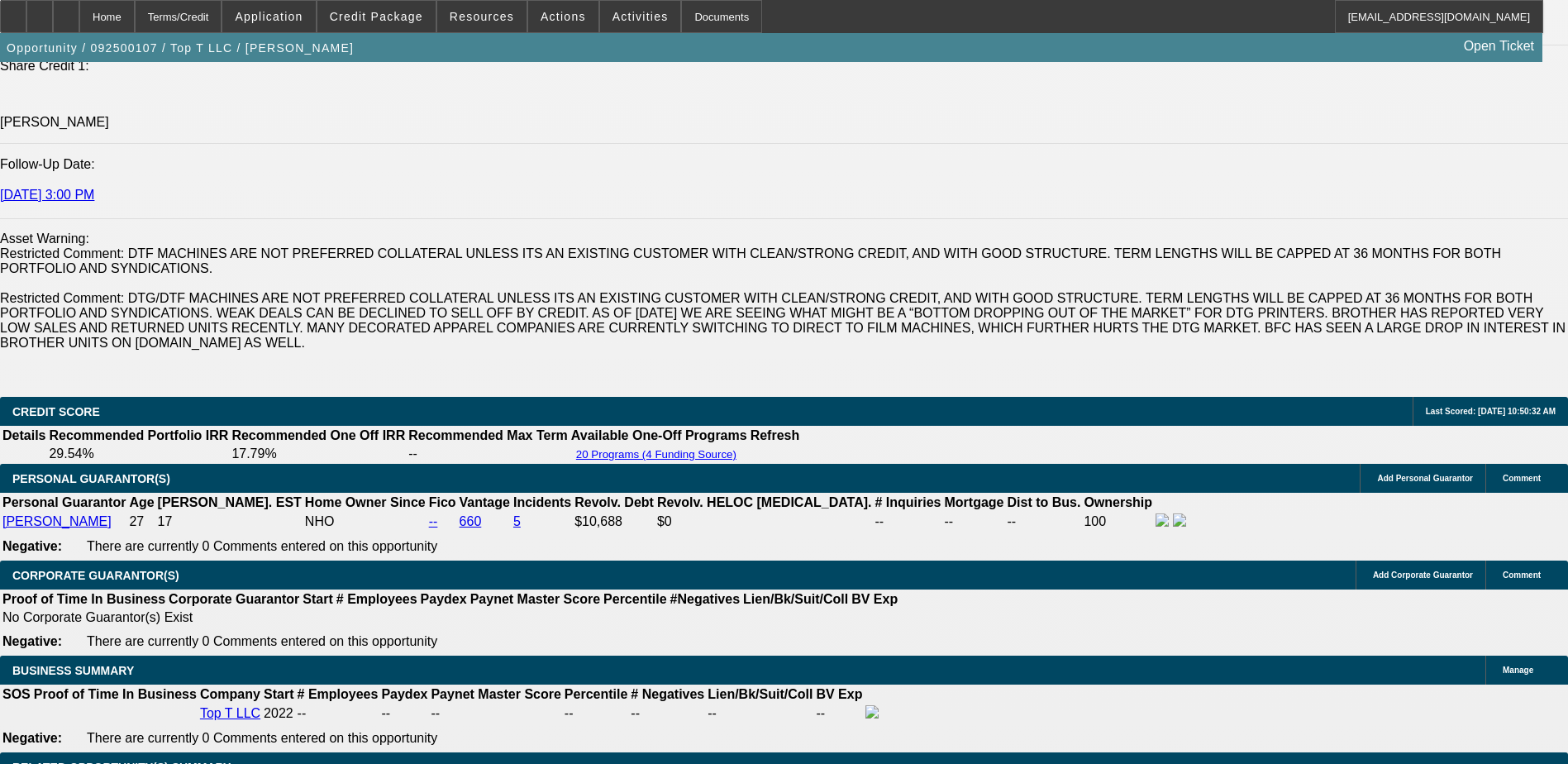
scroll to position [2224, 0]
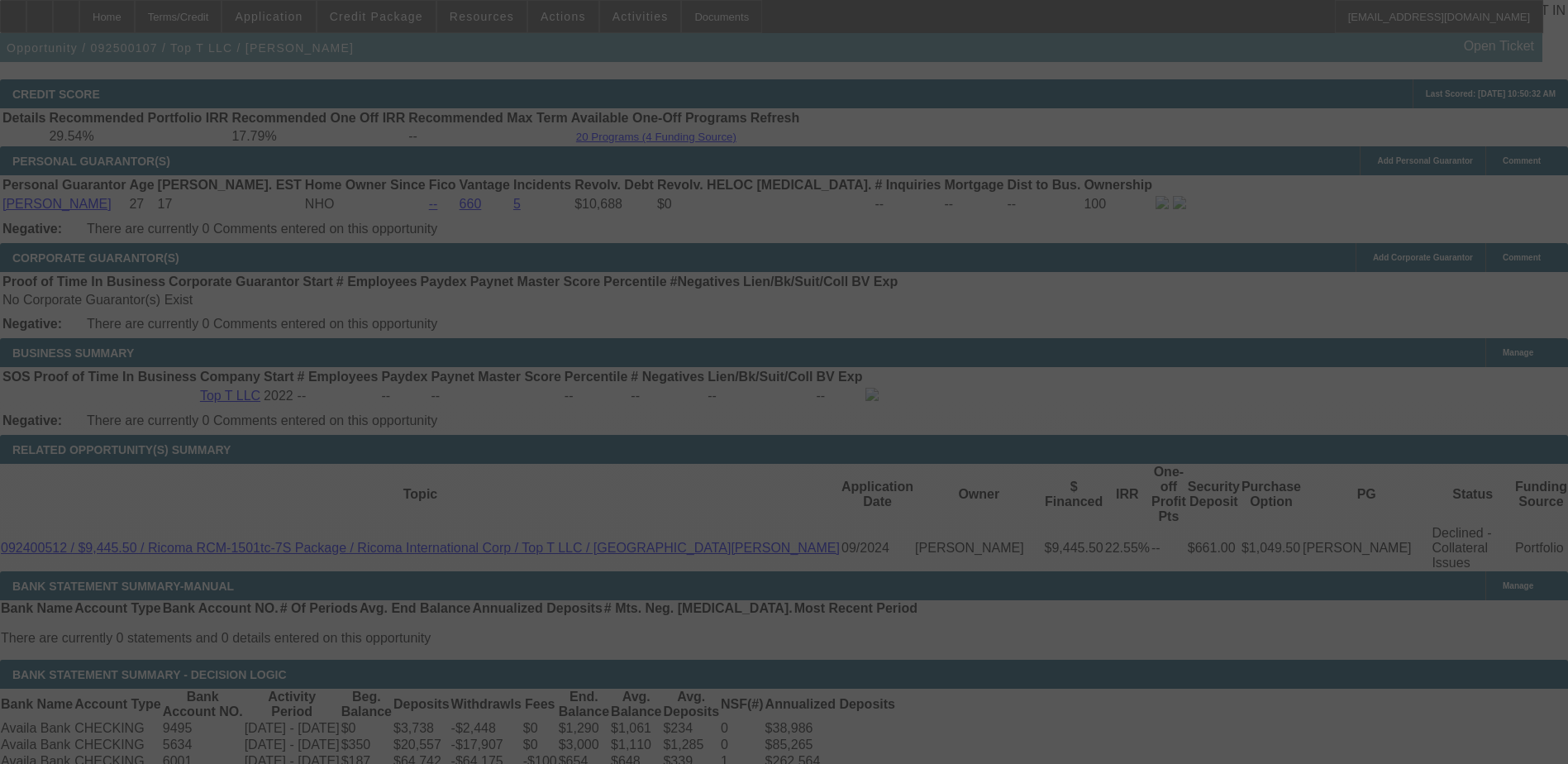
scroll to position [2555, 0]
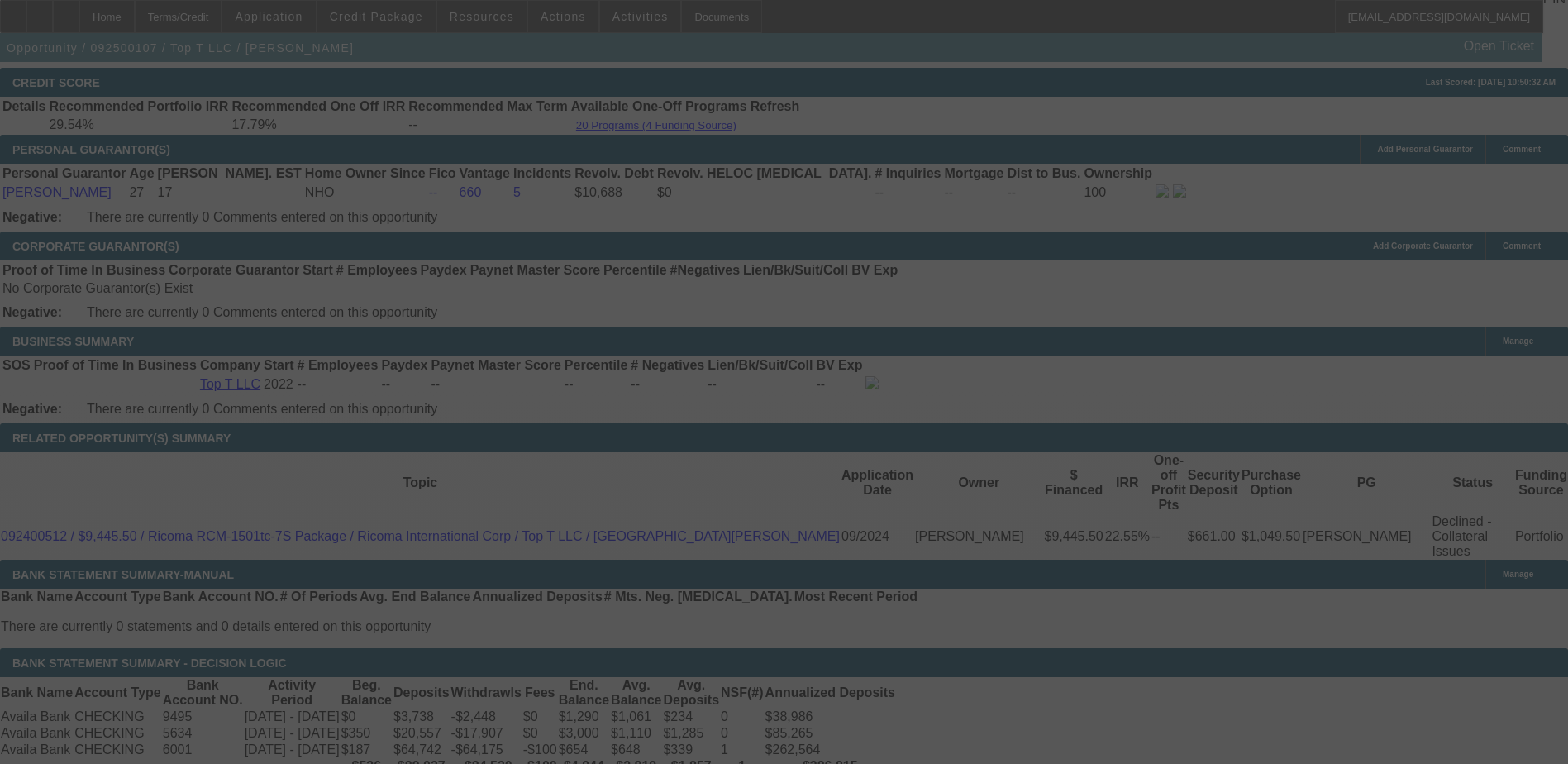
select select "0"
select select "0.1"
select select "4"
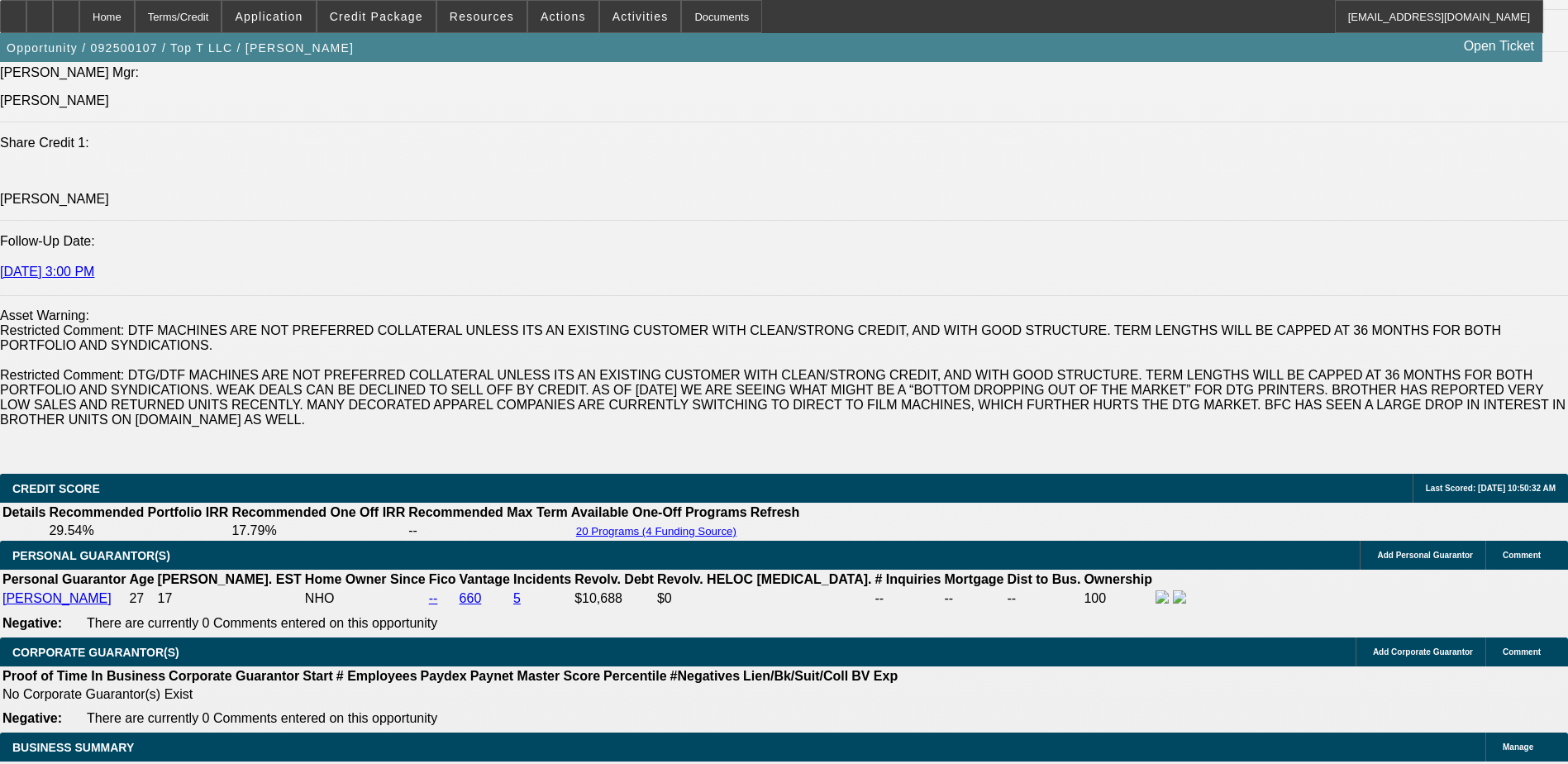
scroll to position [2141, 0]
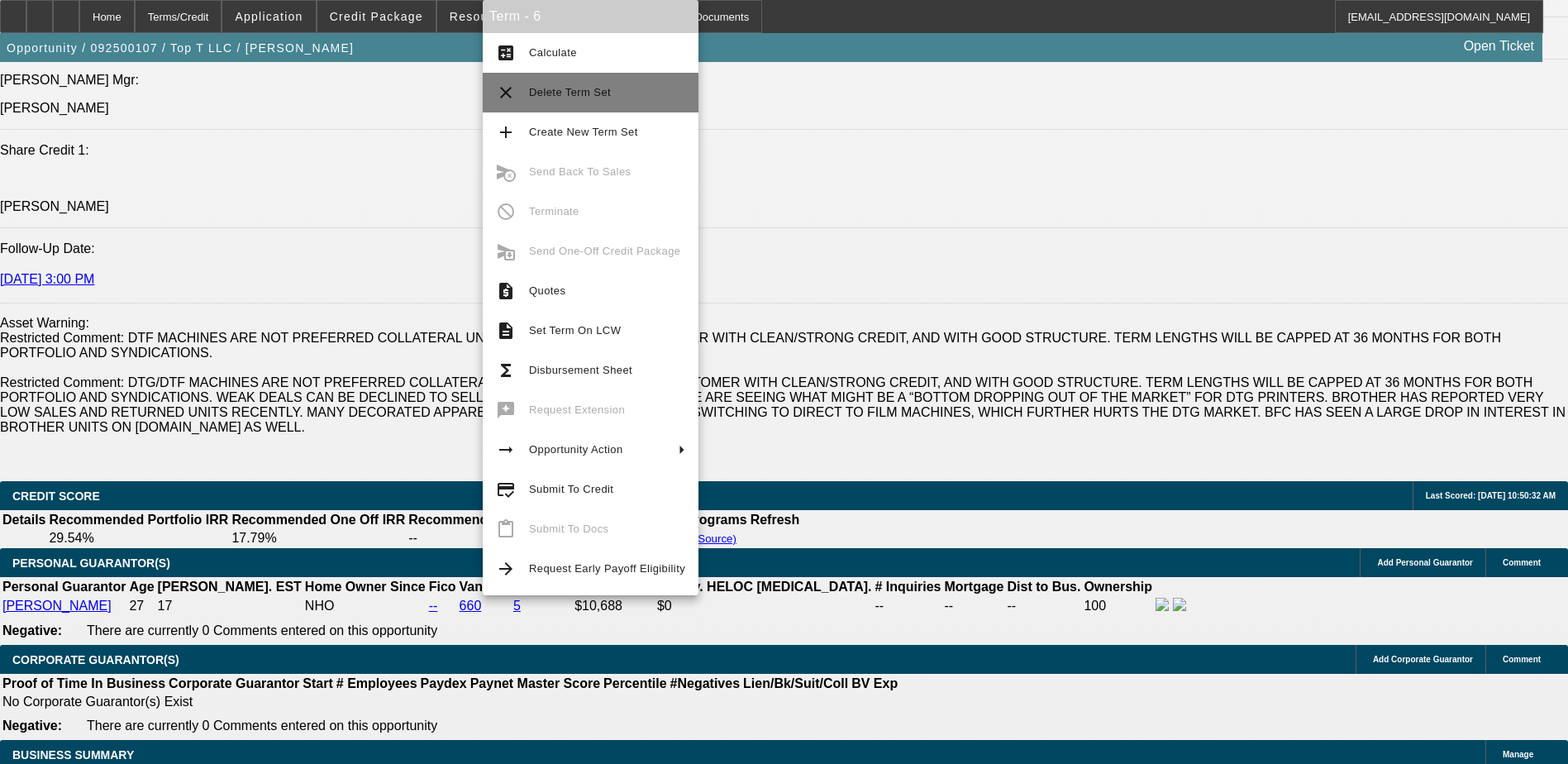
click at [594, 103] on button "clear Delete Term Set" at bounding box center [591, 93] width 216 height 40
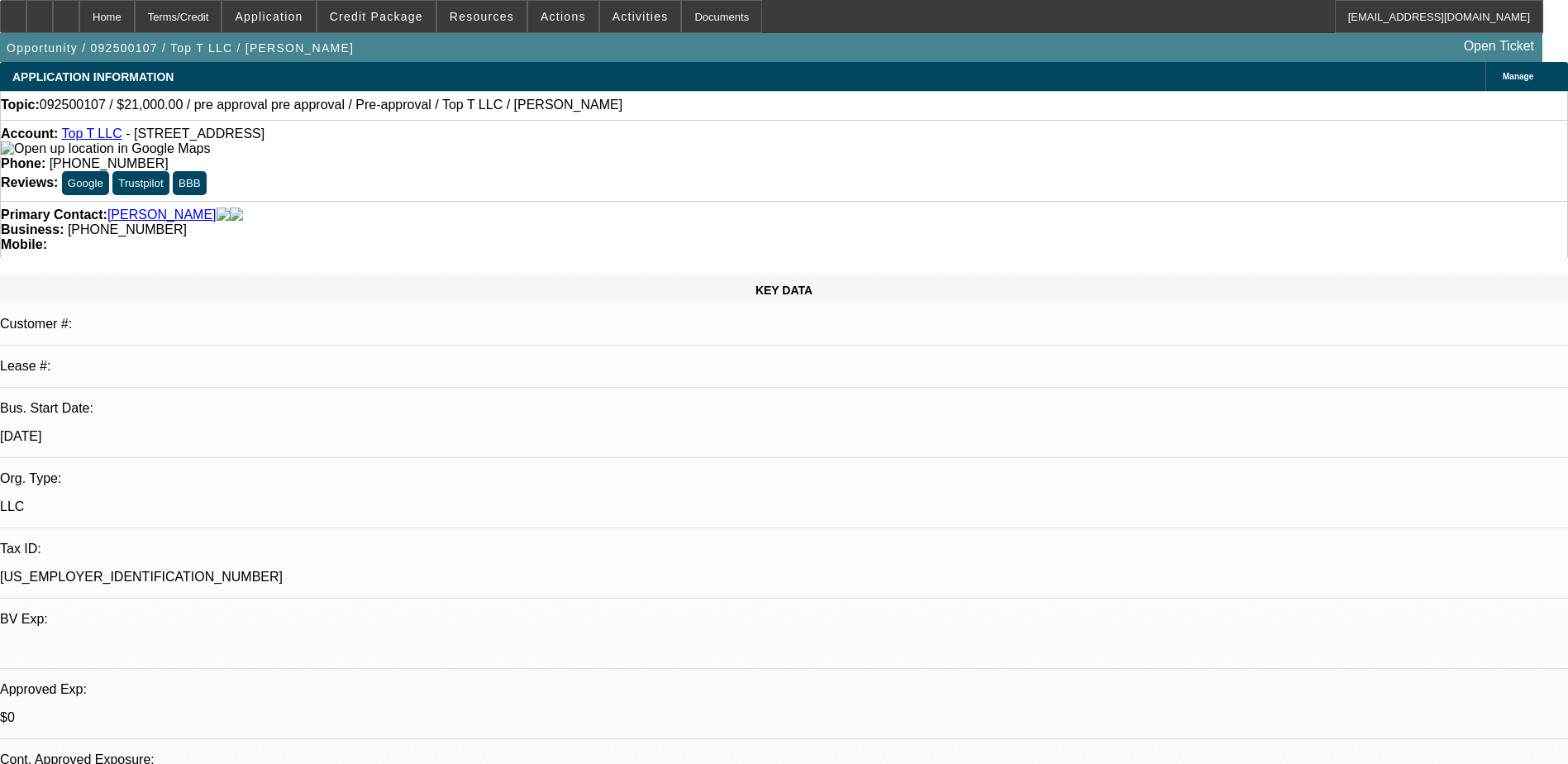
select select "0"
select select "0.1"
select select "0"
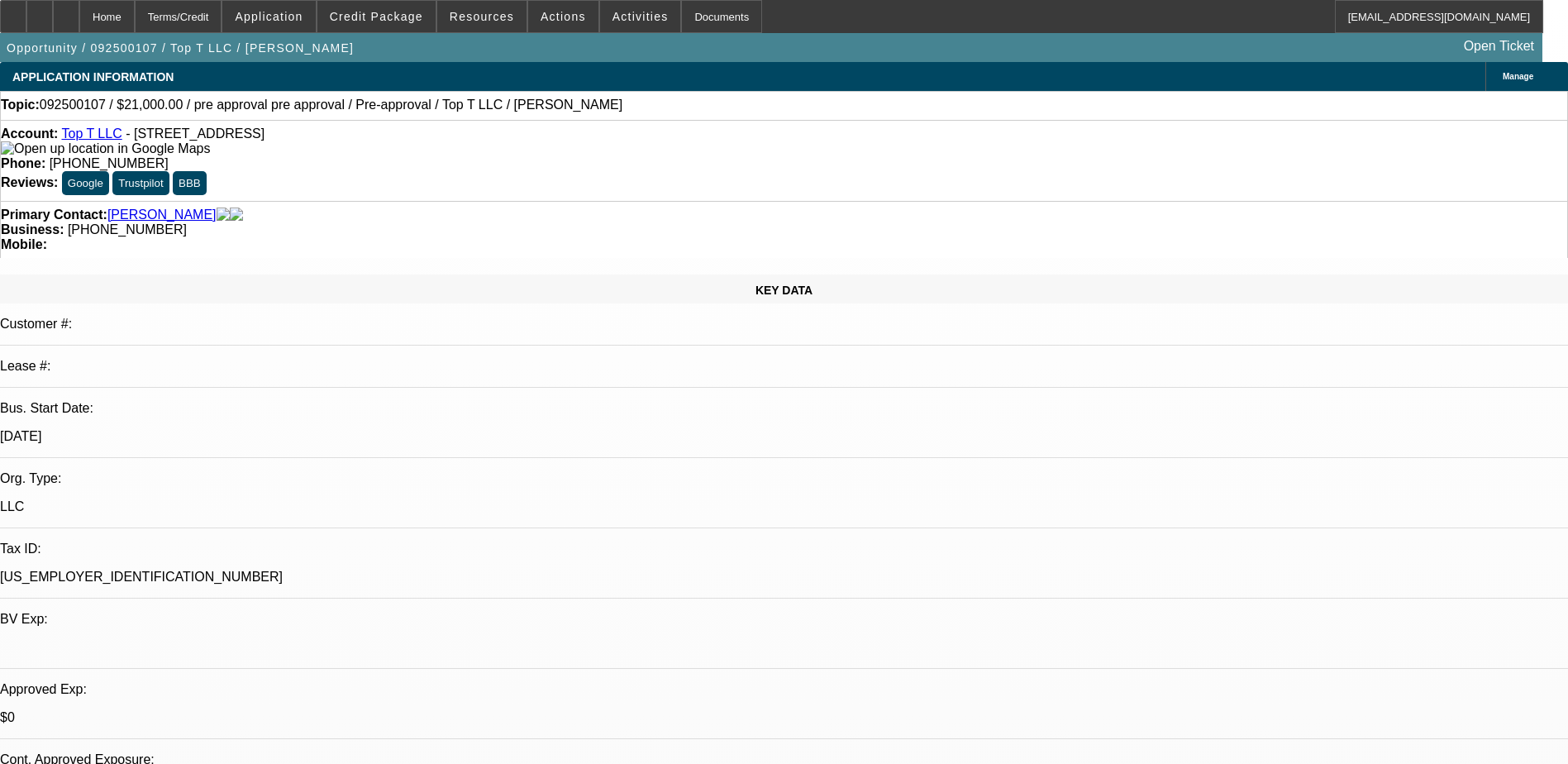
select select "0.1"
select select "0"
select select "0.1"
select select "0"
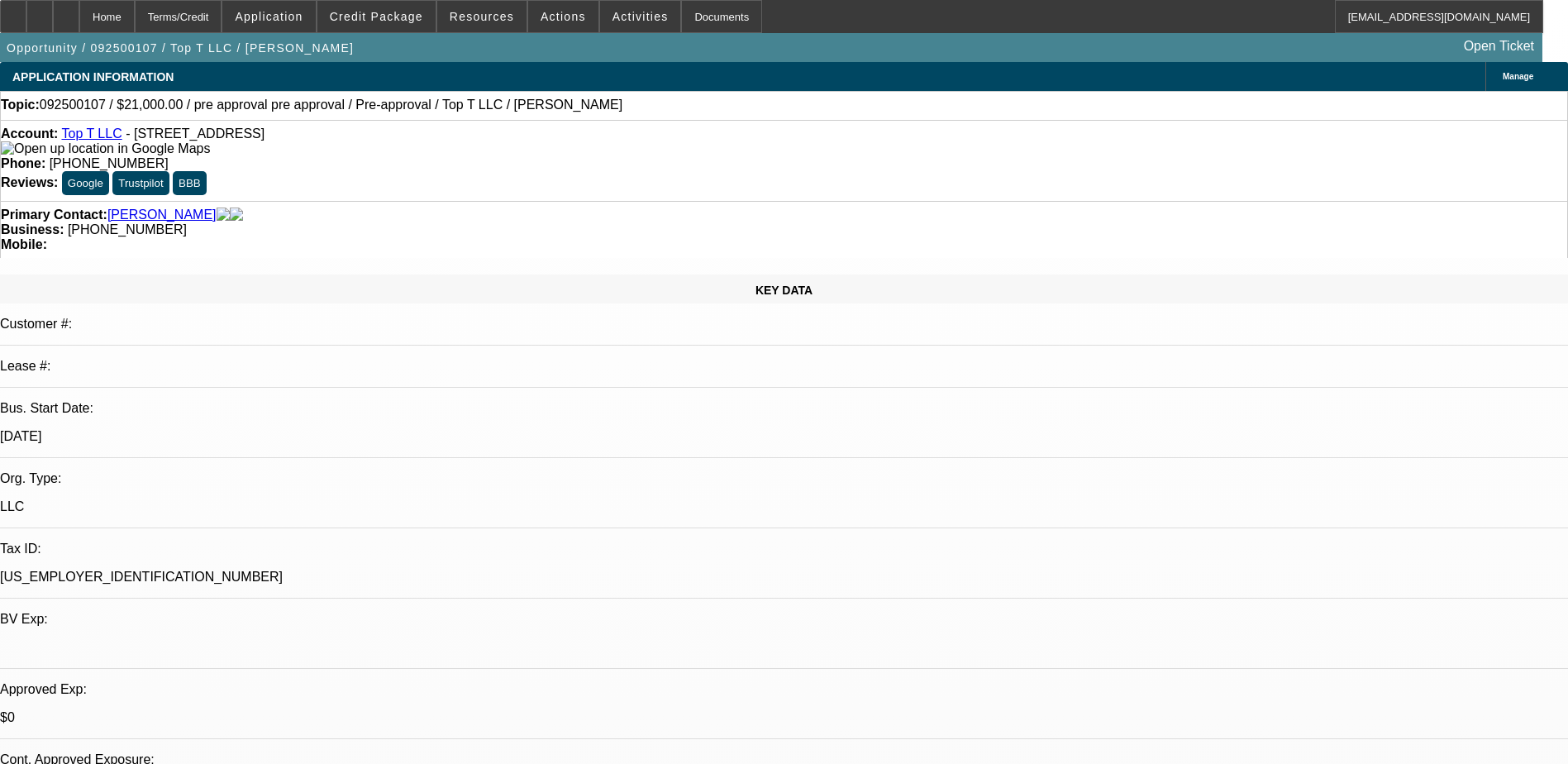
select select "0"
select select "0.1"
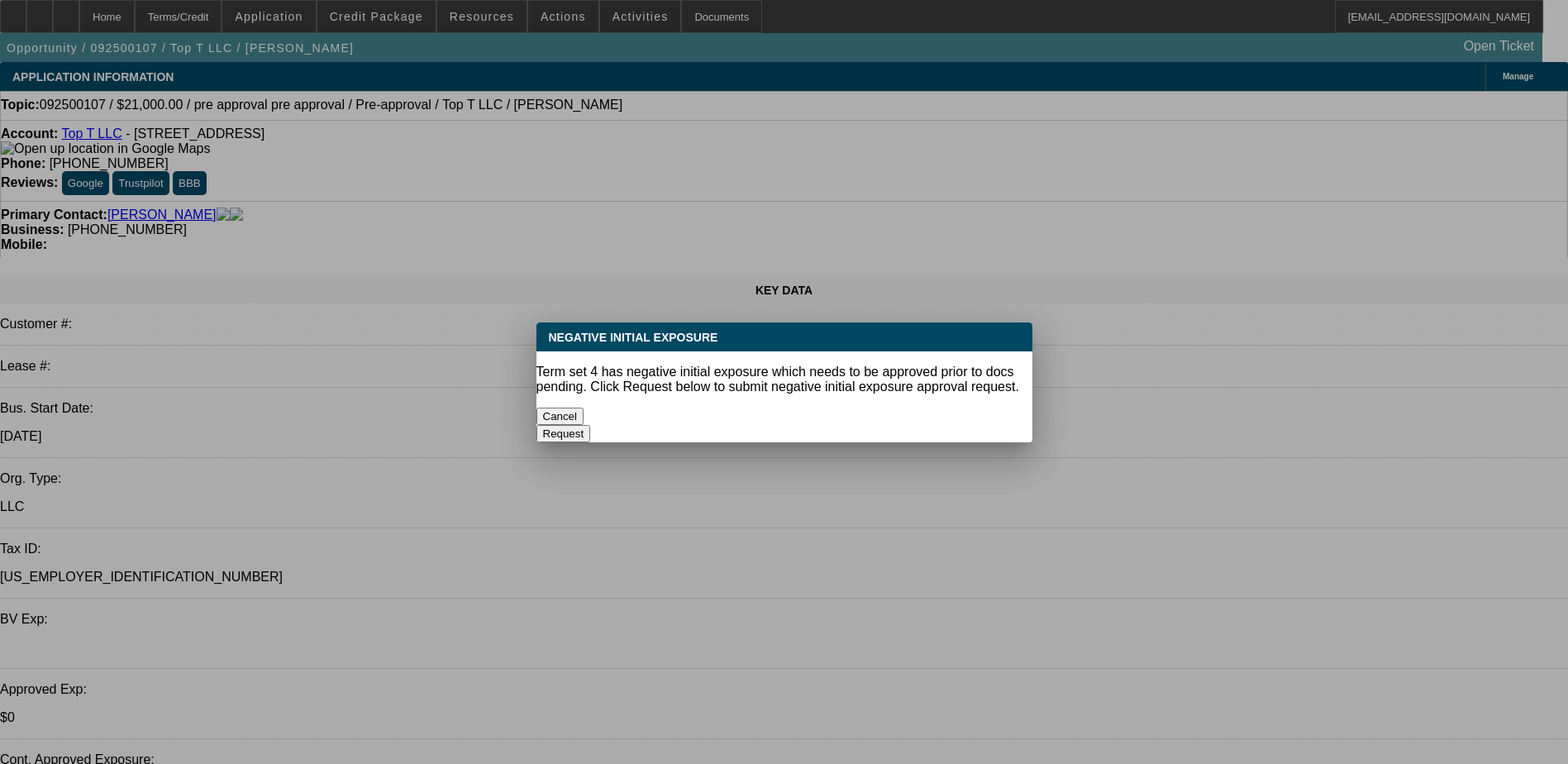
select select "1"
select select "4"
select select "1"
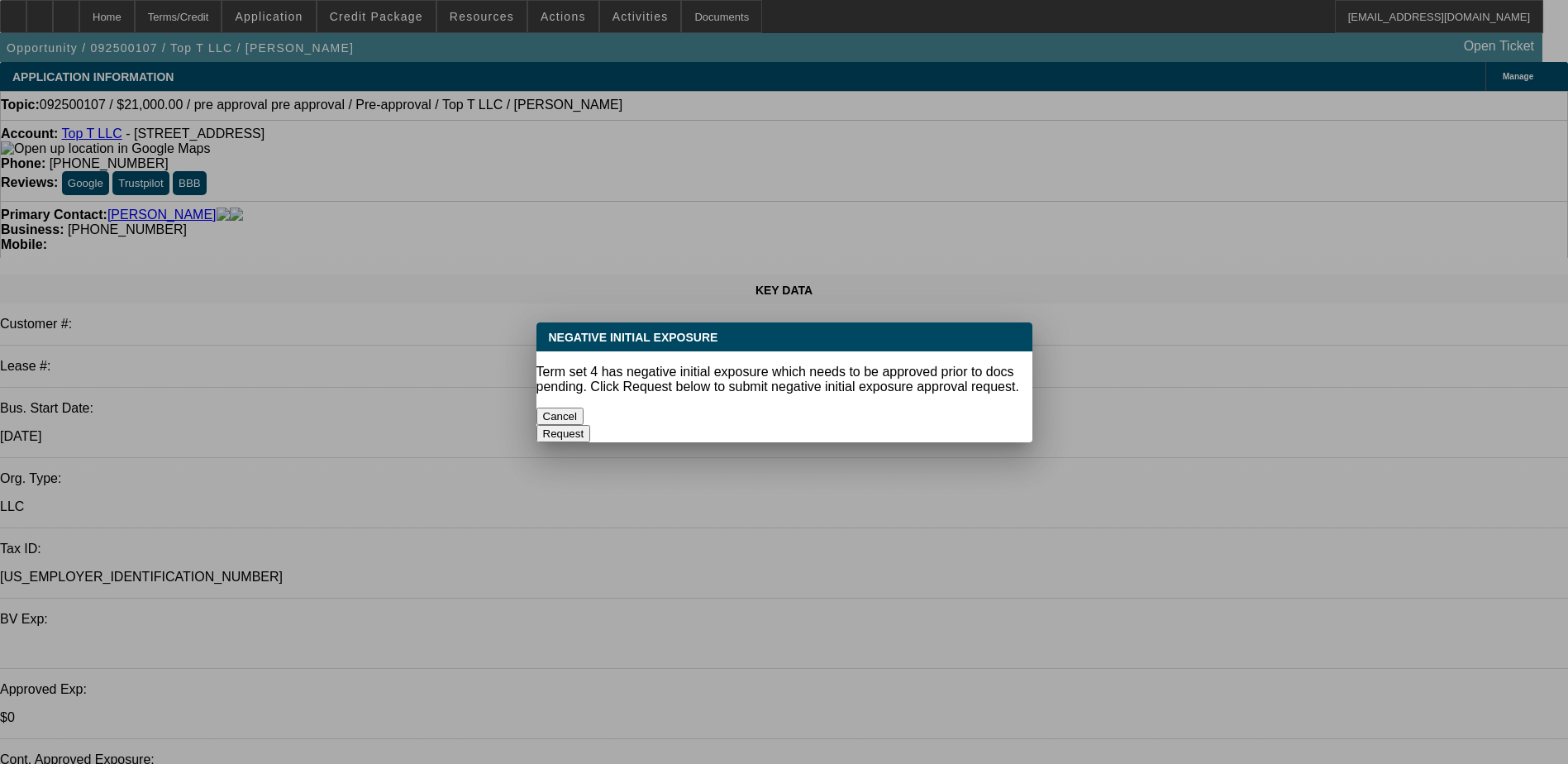
select select "4"
select select "1"
select select "4"
select select "1"
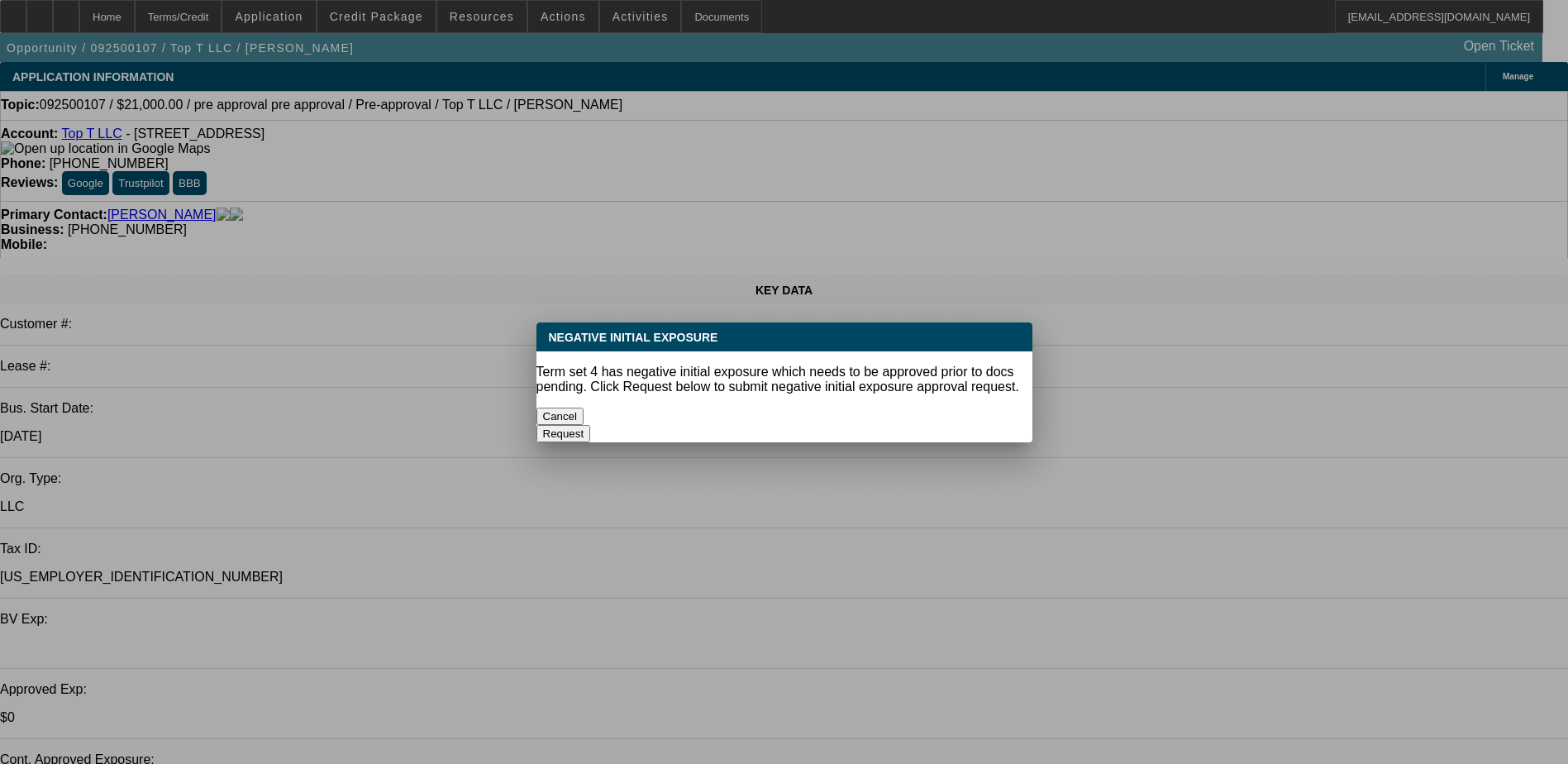
select select "1"
select select "4"
click at [584, 408] on button "Cancel" at bounding box center [560, 417] width 48 height 17
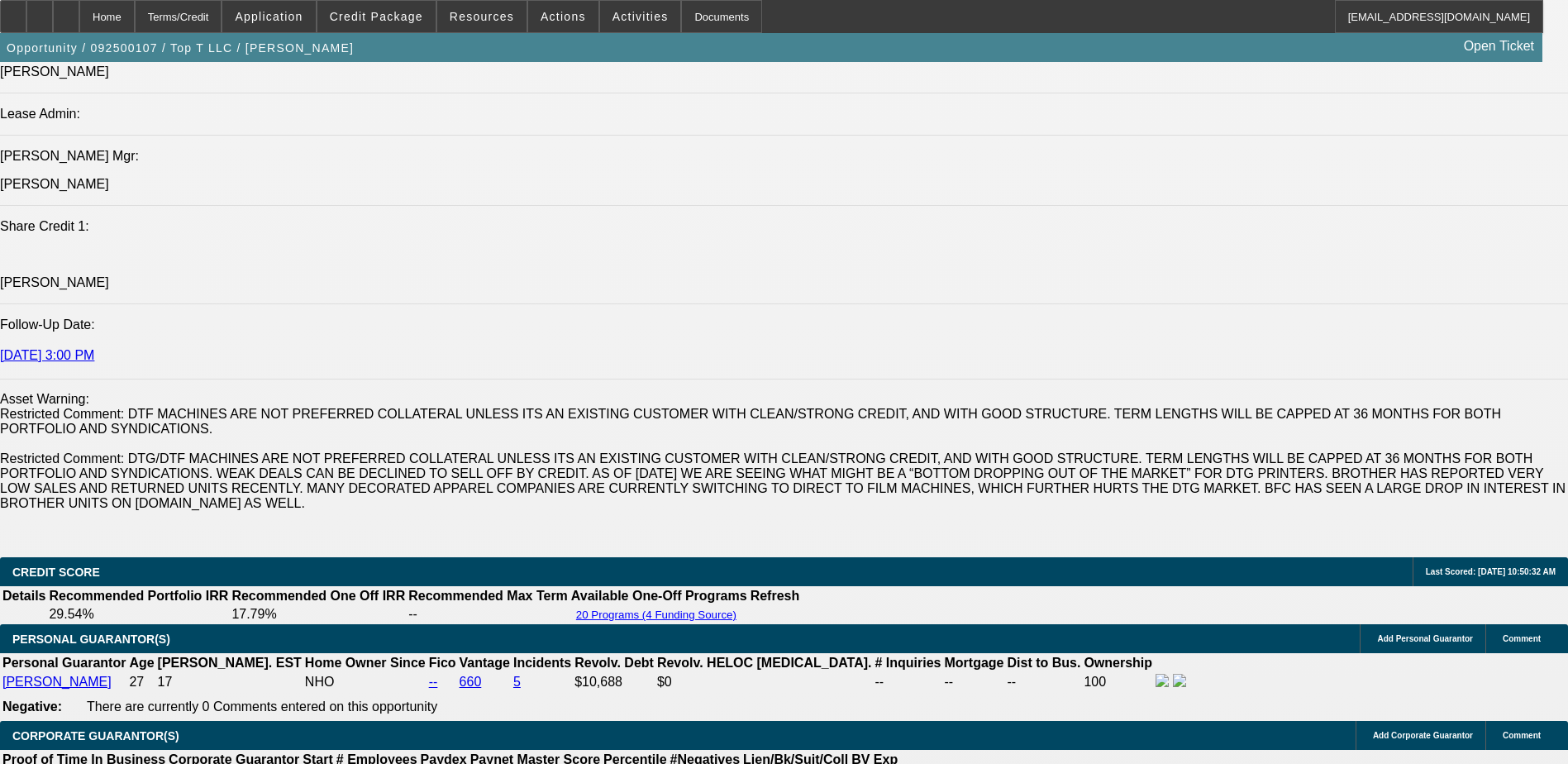
scroll to position [2233, 0]
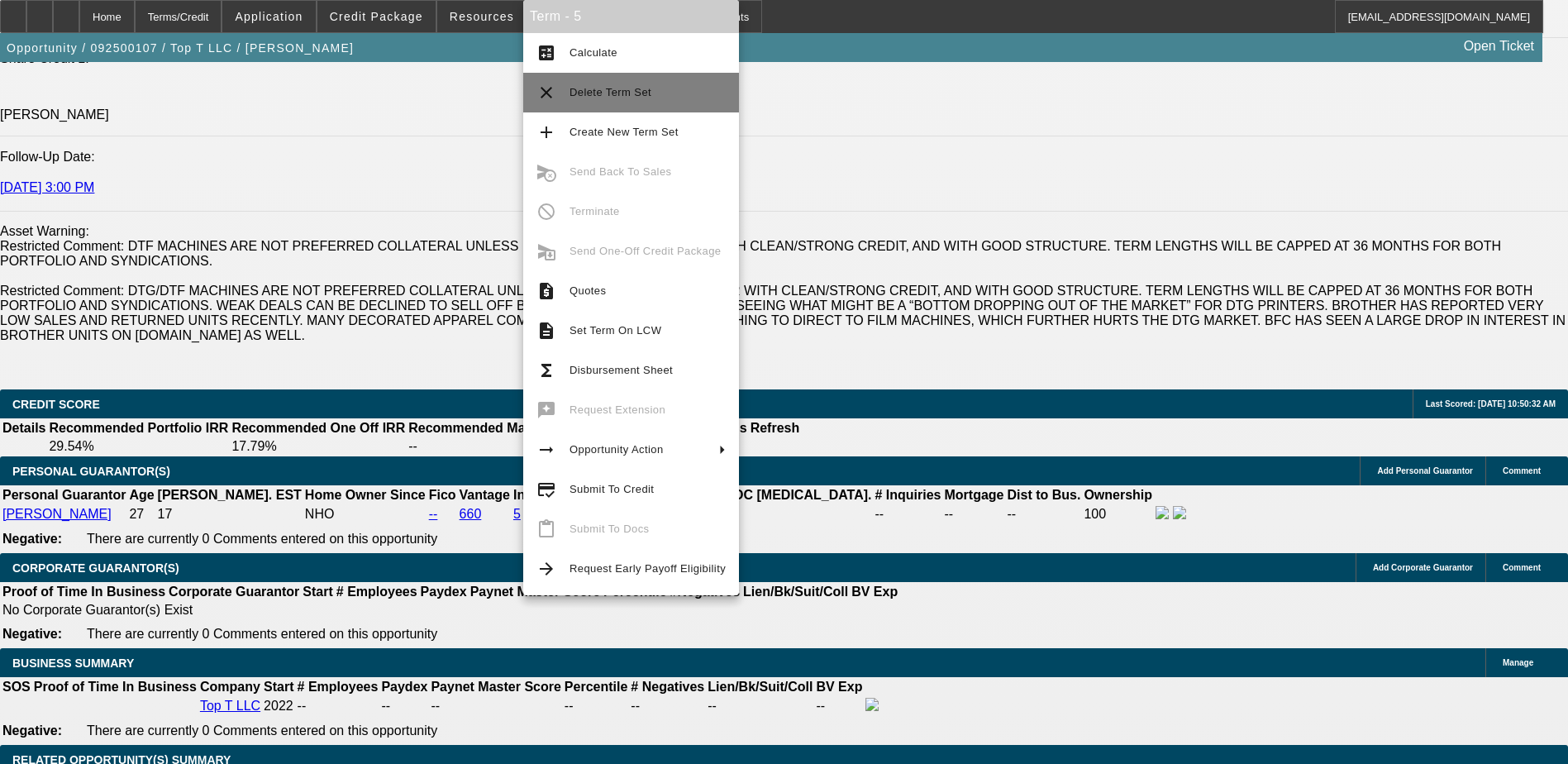
click at [646, 91] on span "Delete Term Set" at bounding box center [648, 92] width 157 height 20
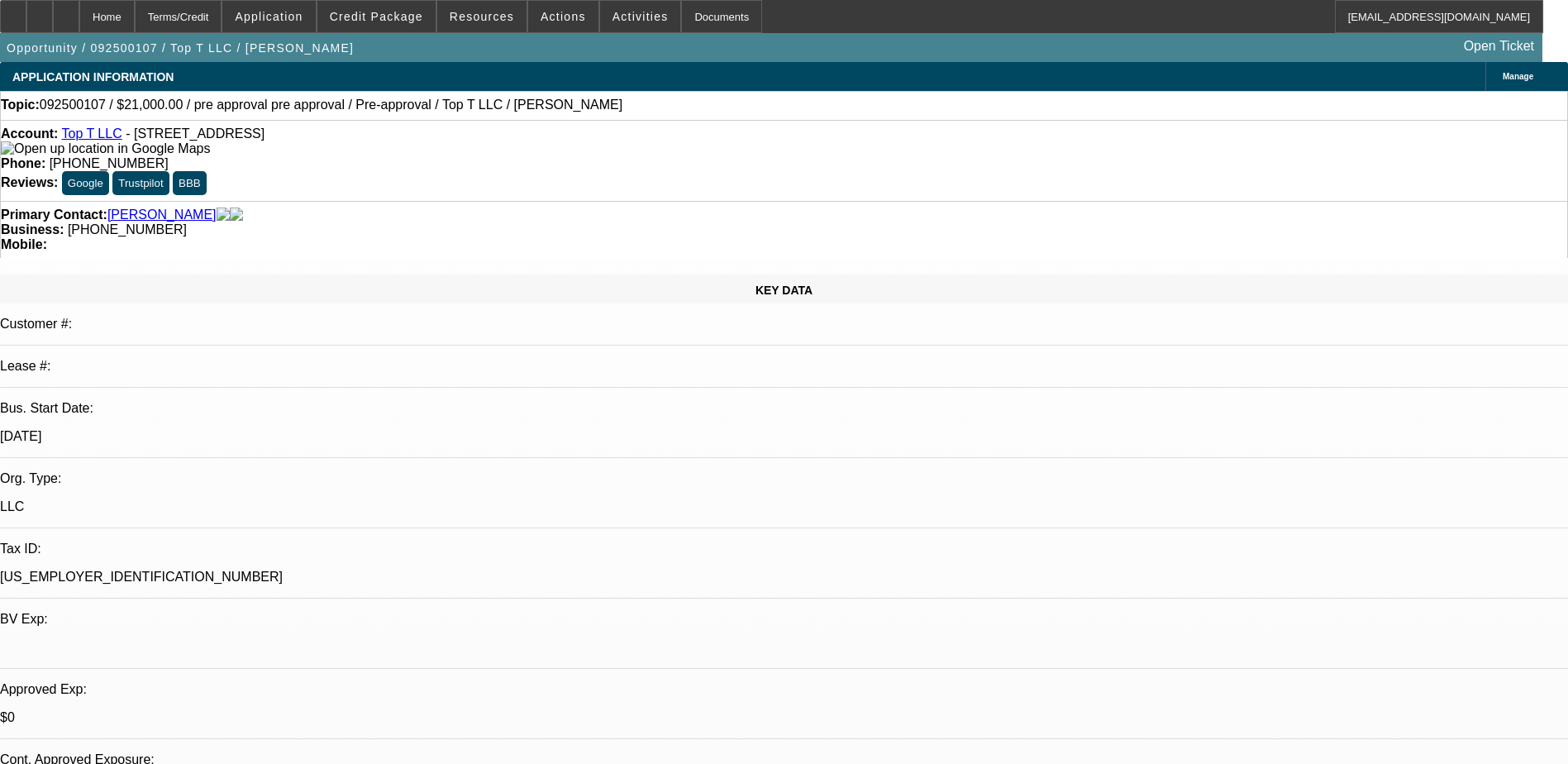
select select "0"
select select "0.1"
select select "0"
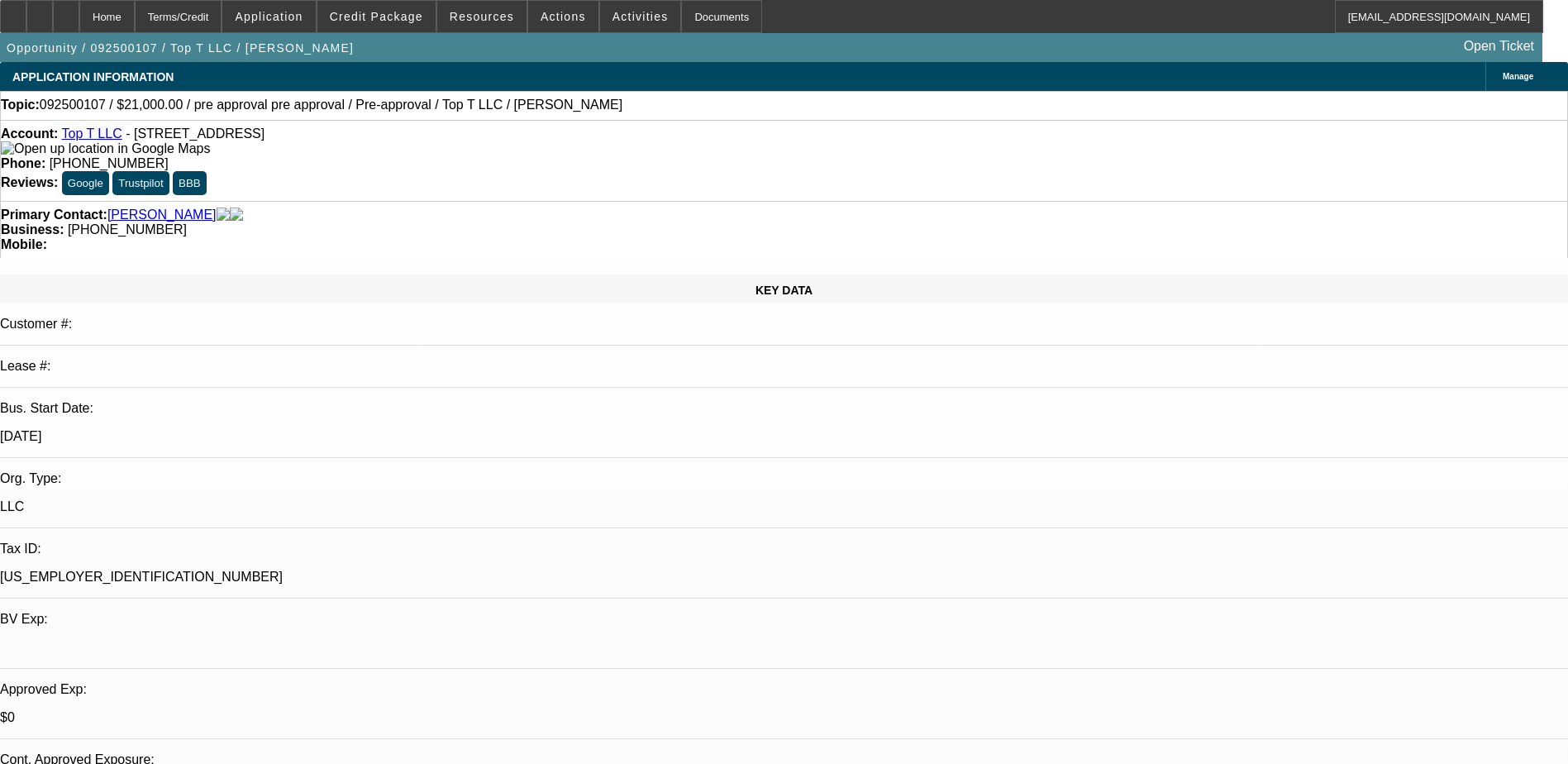
select select "0.1"
select select "0"
select select "0.1"
select select "0"
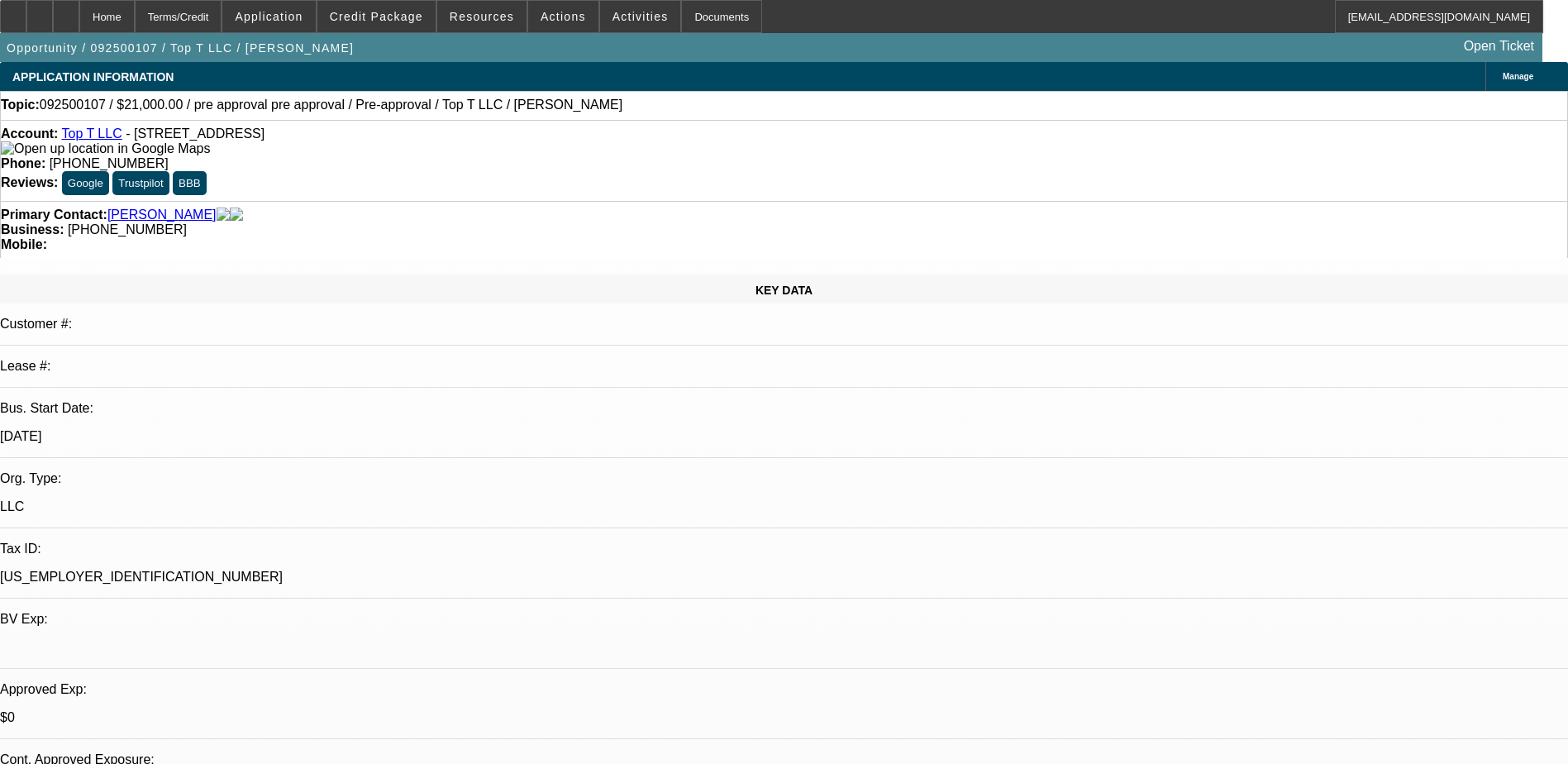
select select "0"
select select "0.1"
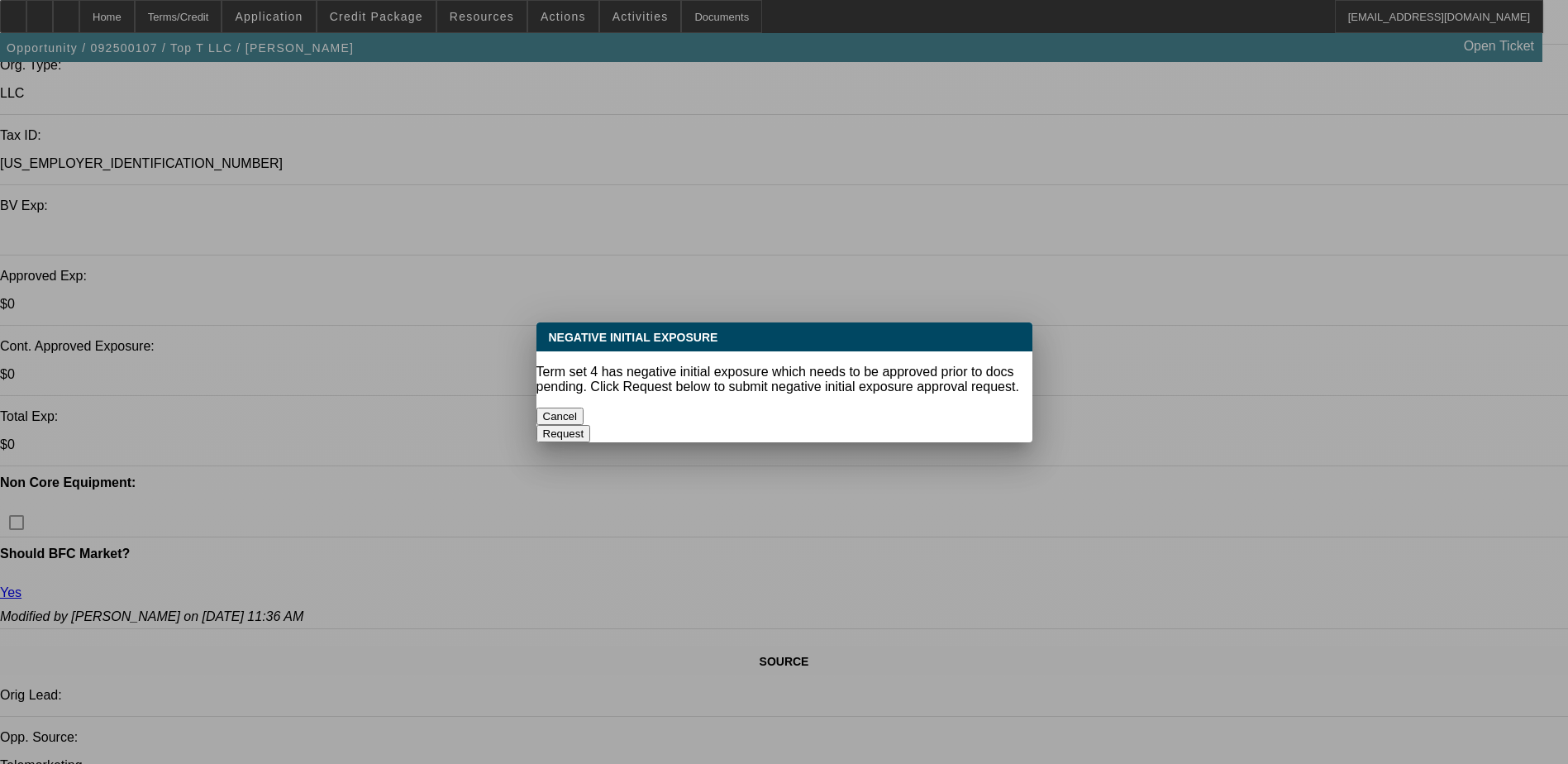
select select "1"
select select "4"
select select "1"
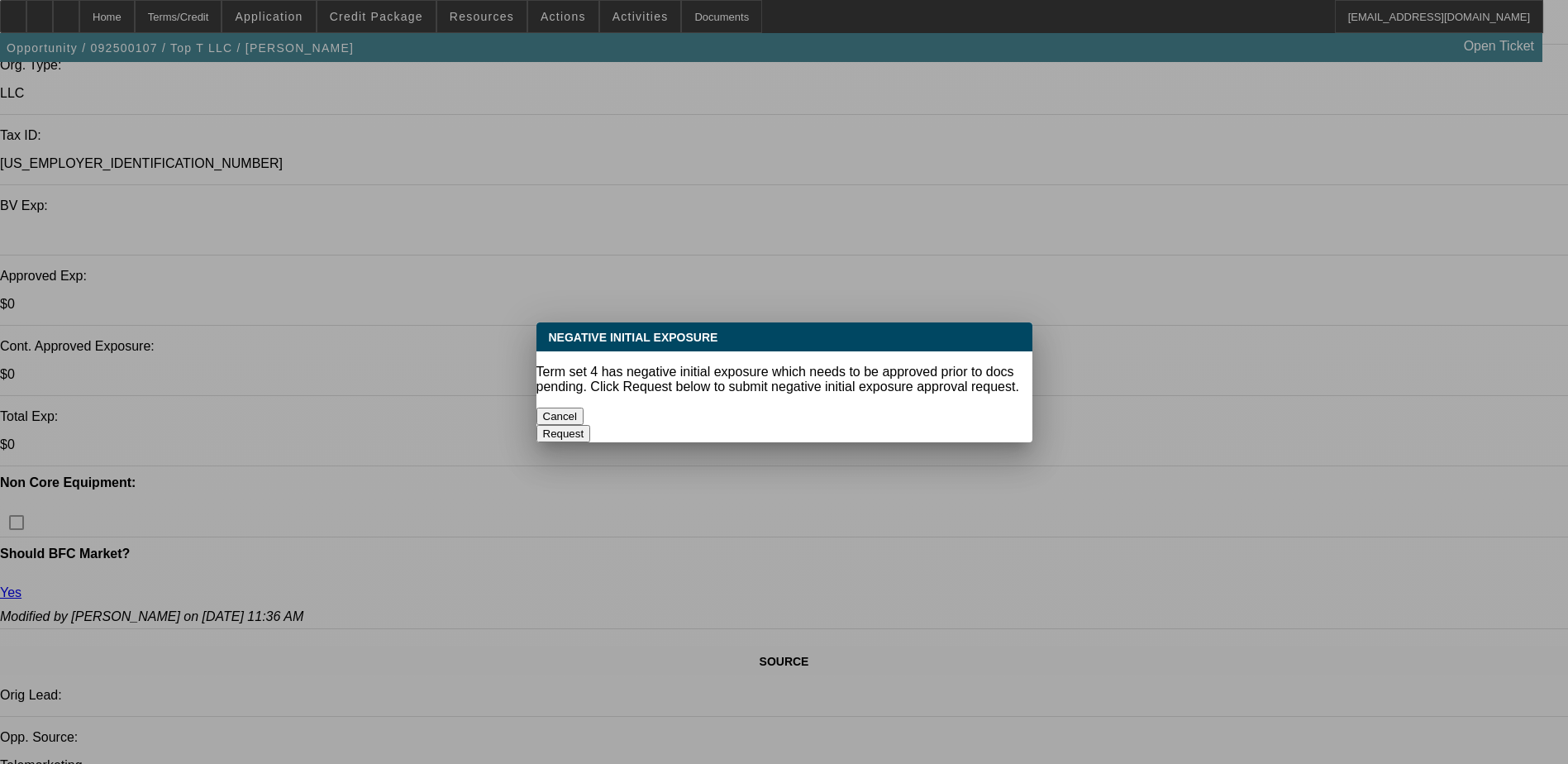
select select "4"
select select "1"
select select "4"
select select "1"
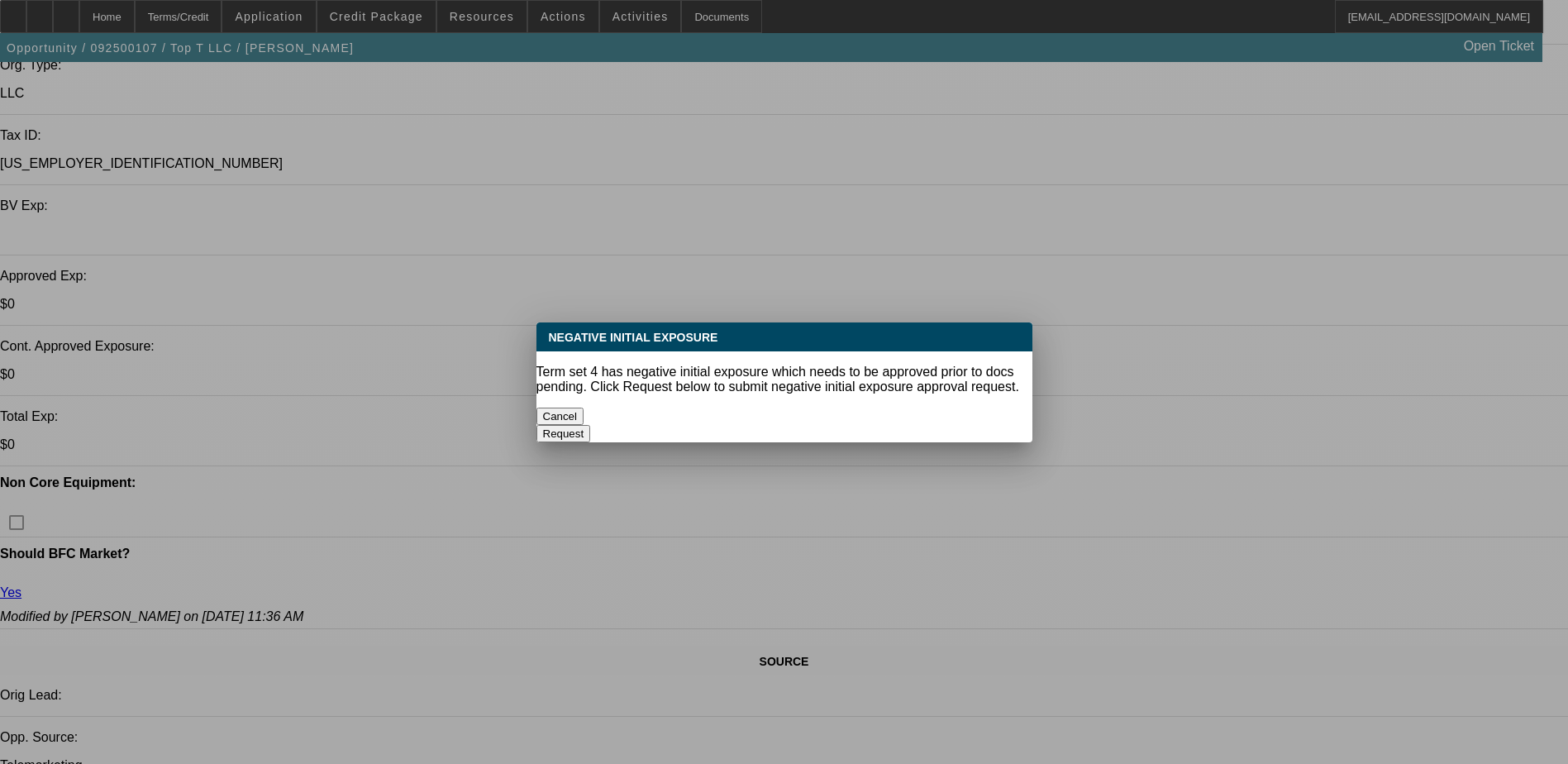
select select "1"
select select "4"
click at [584, 408] on button "Cancel" at bounding box center [560, 417] width 48 height 17
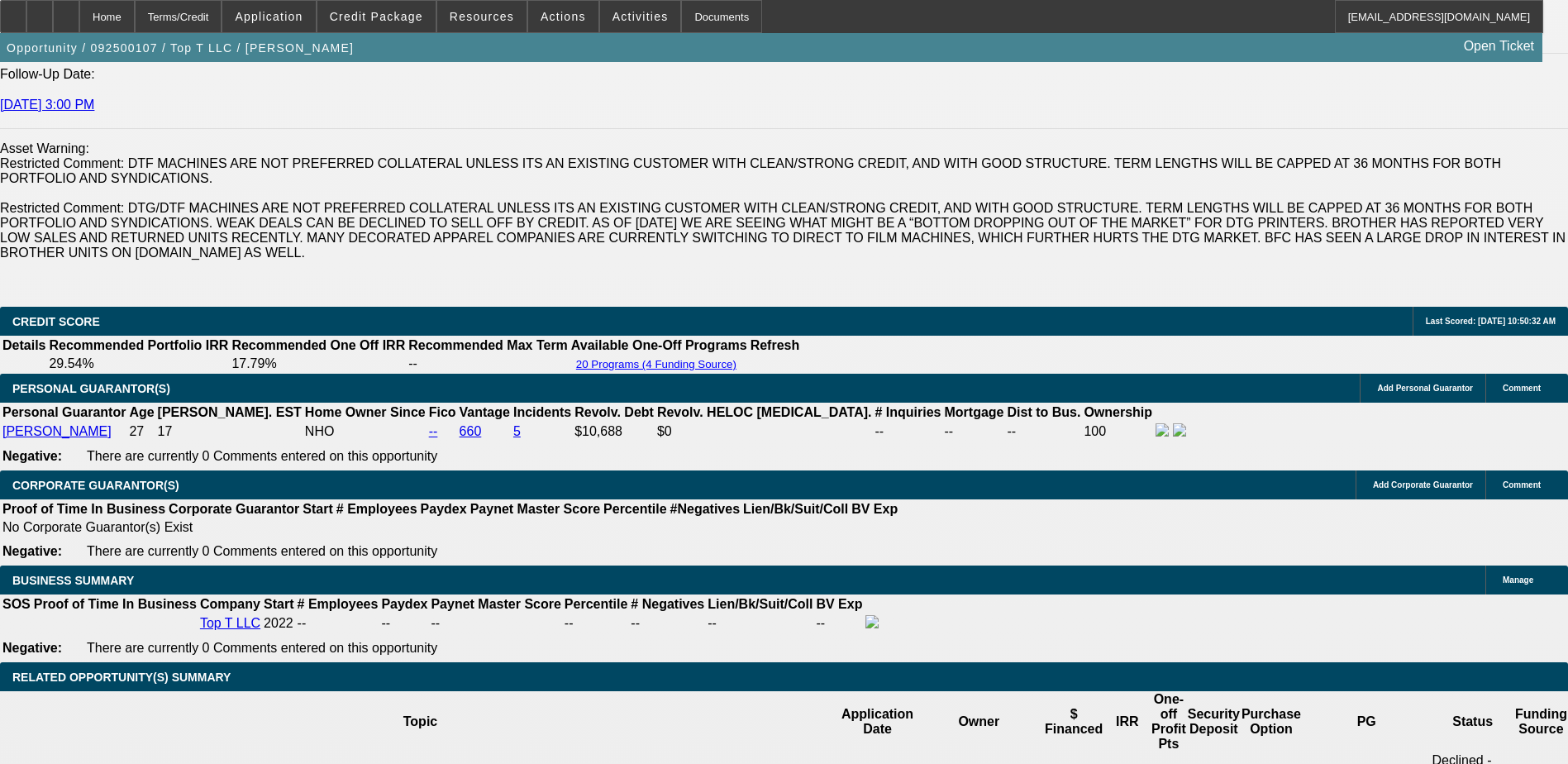
scroll to position [2398, 0]
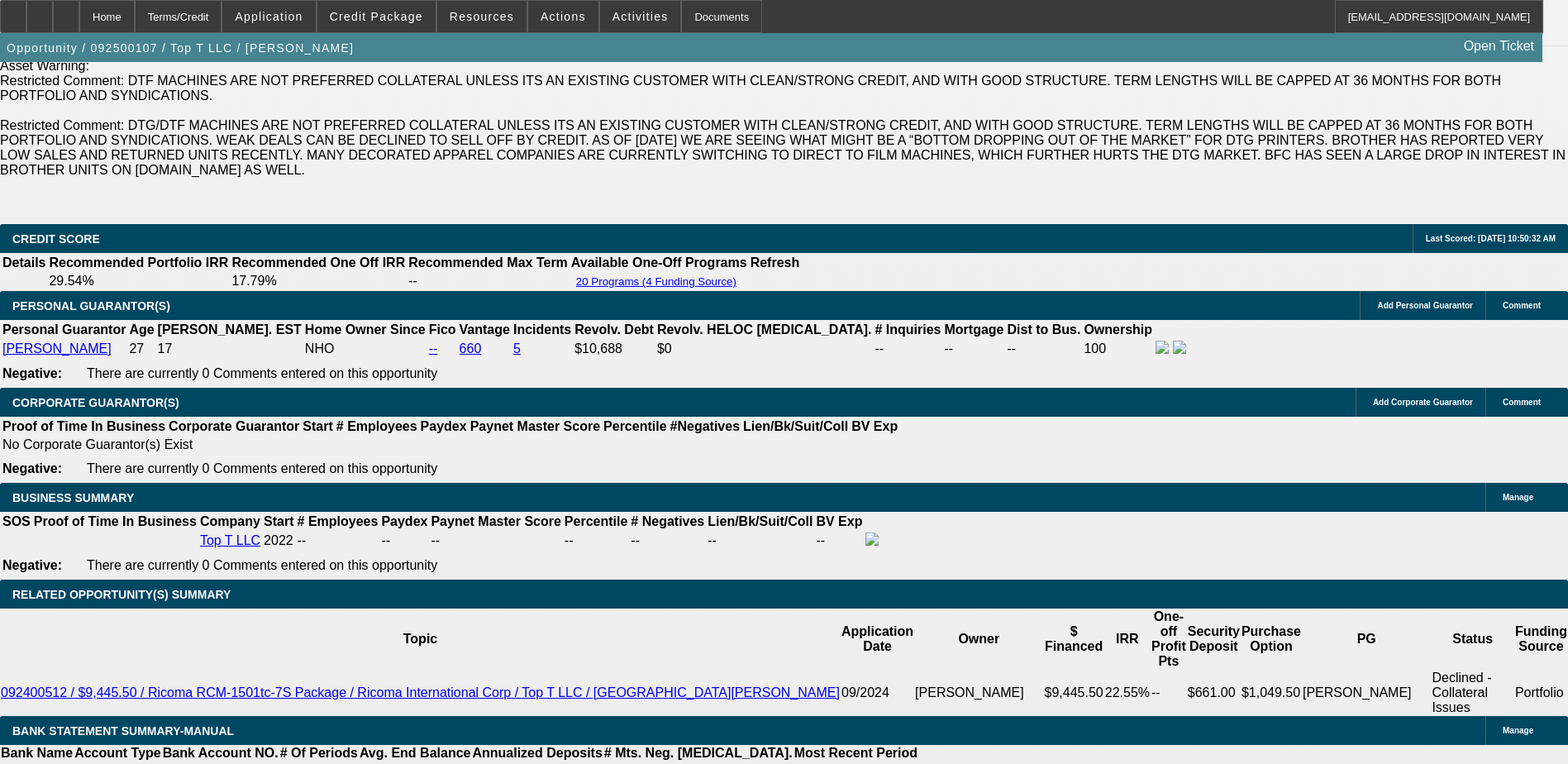
scroll to position [248, 0]
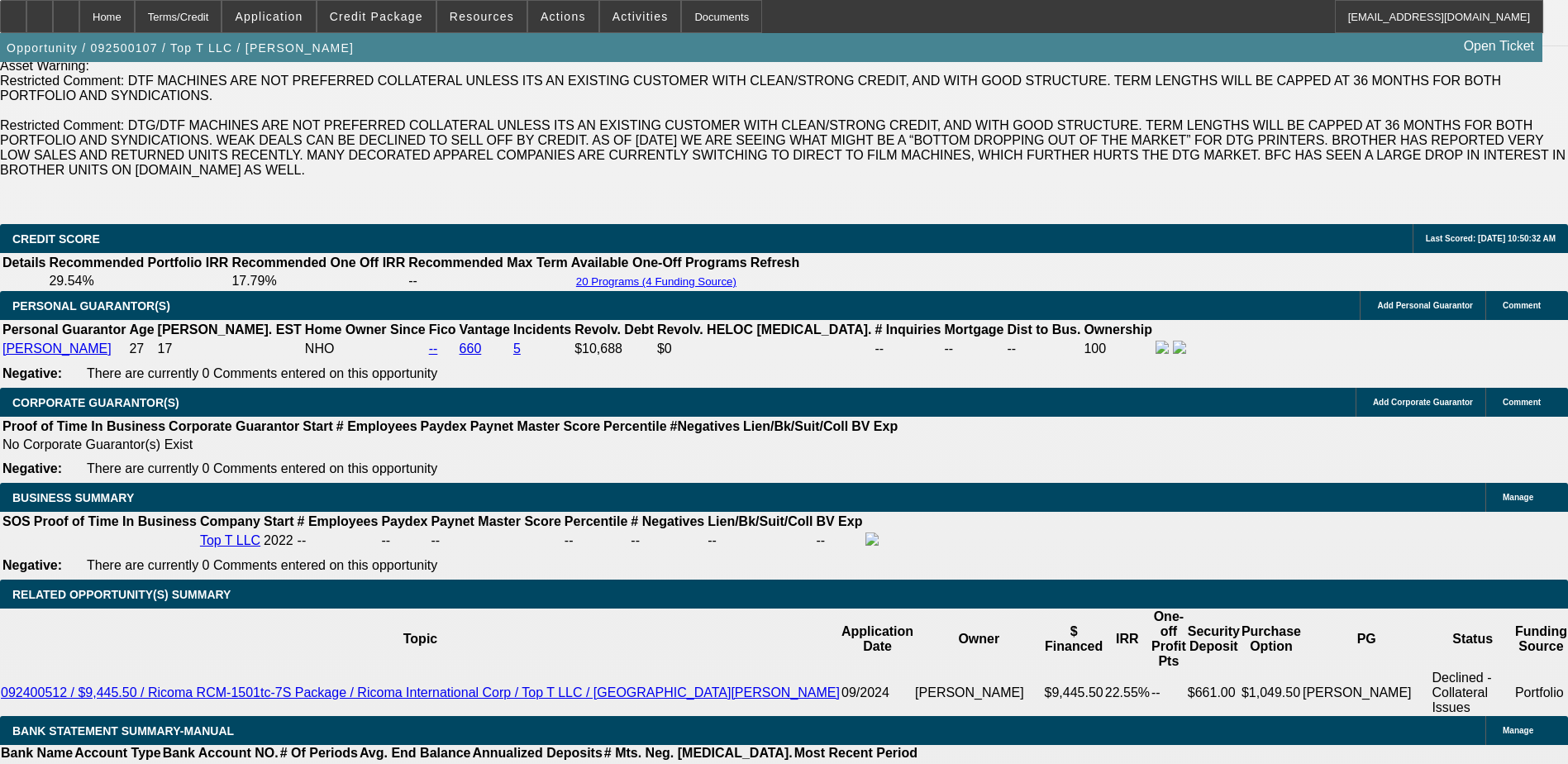
scroll to position [2481, 0]
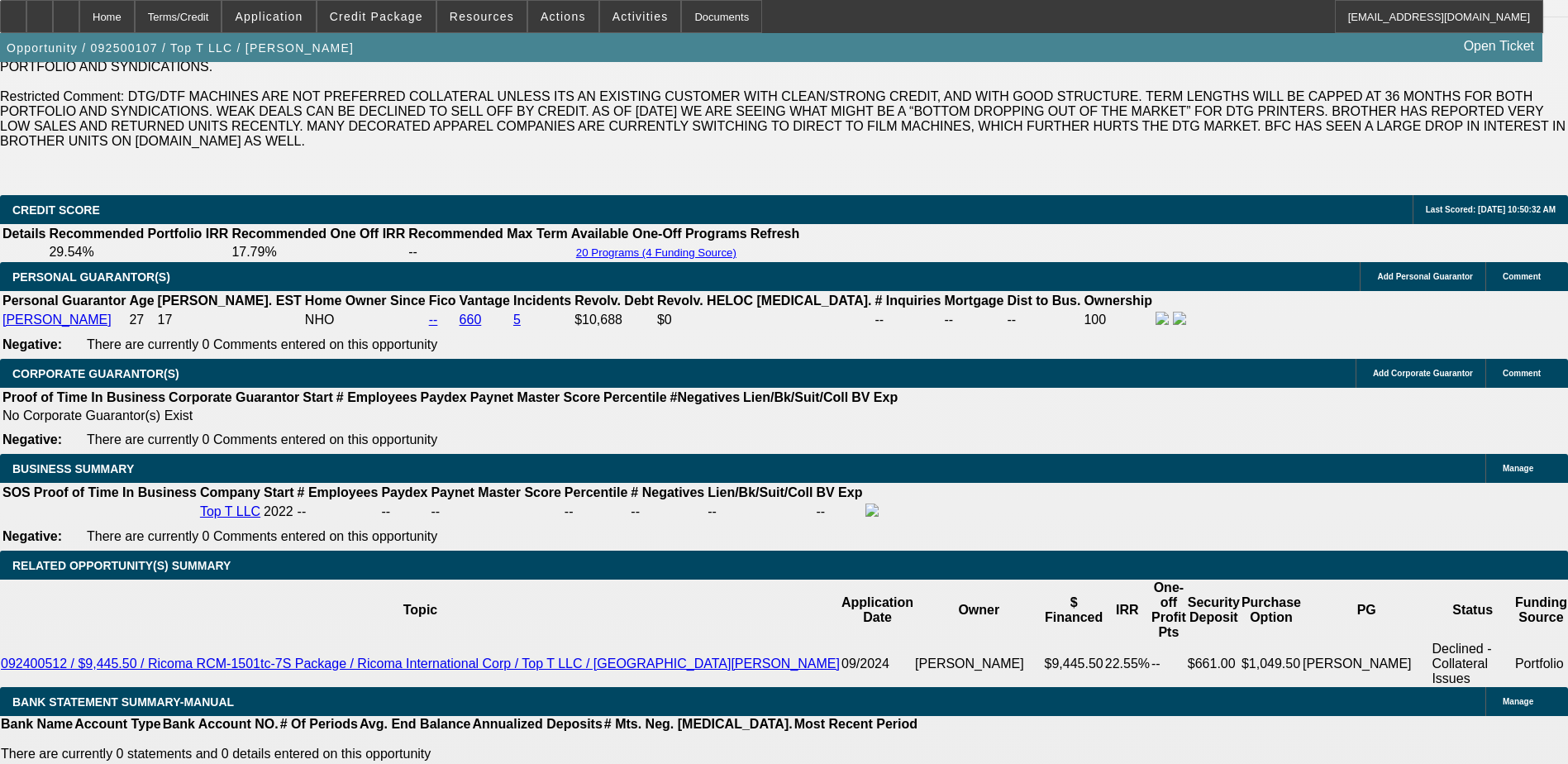
scroll to position [2398, 0]
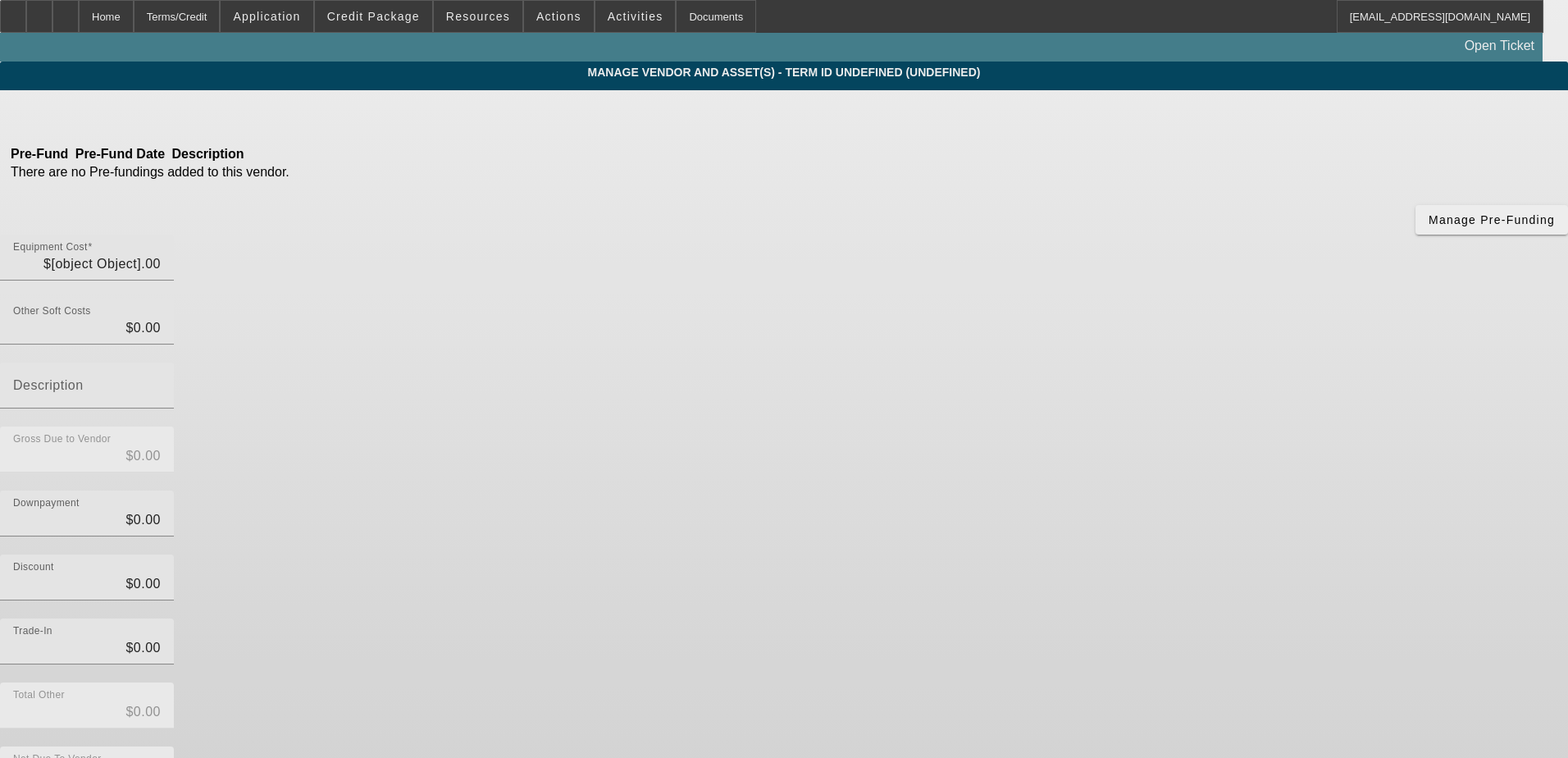
type input "$5,000.00"
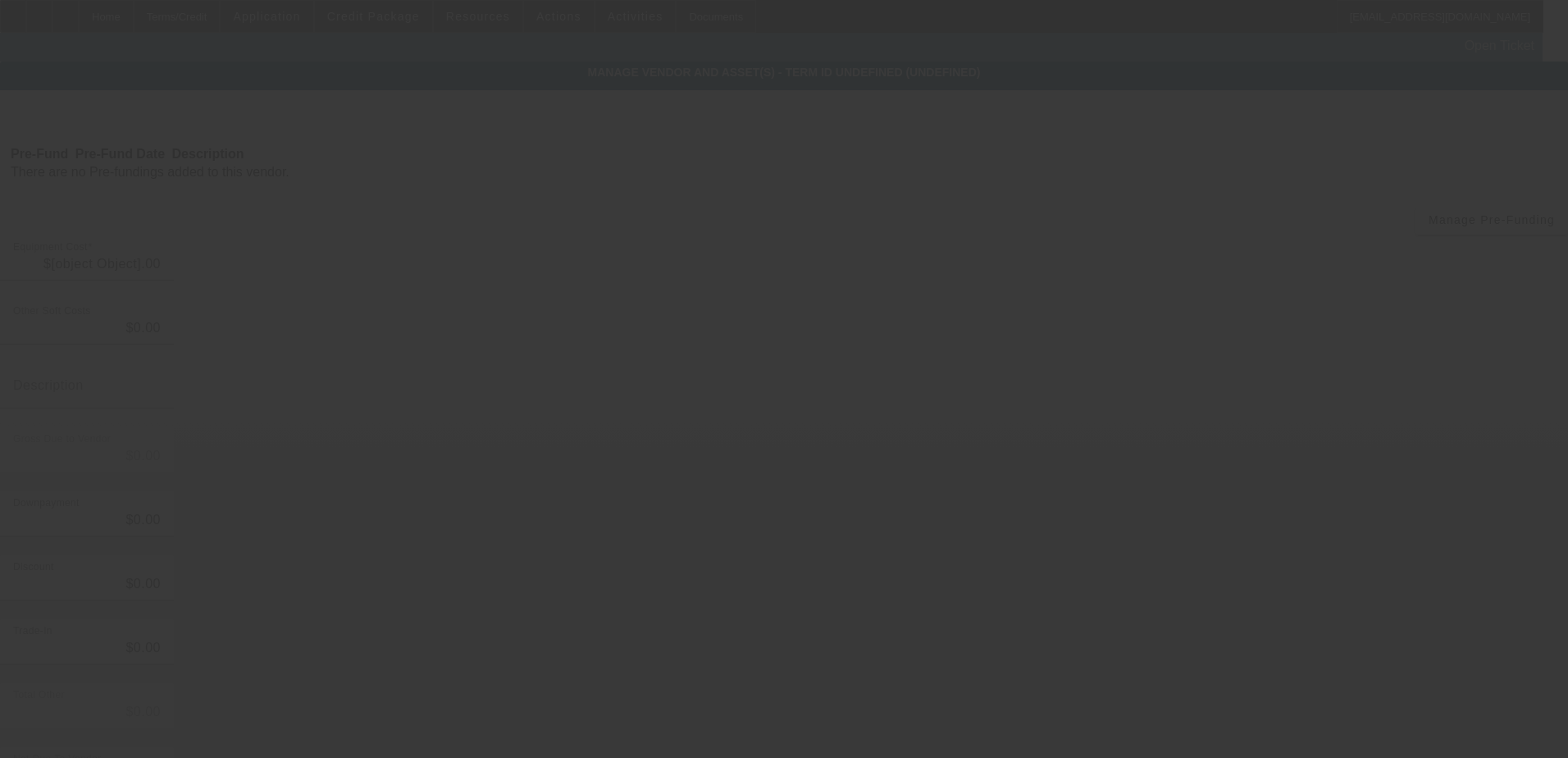
type input "$5,000.00"
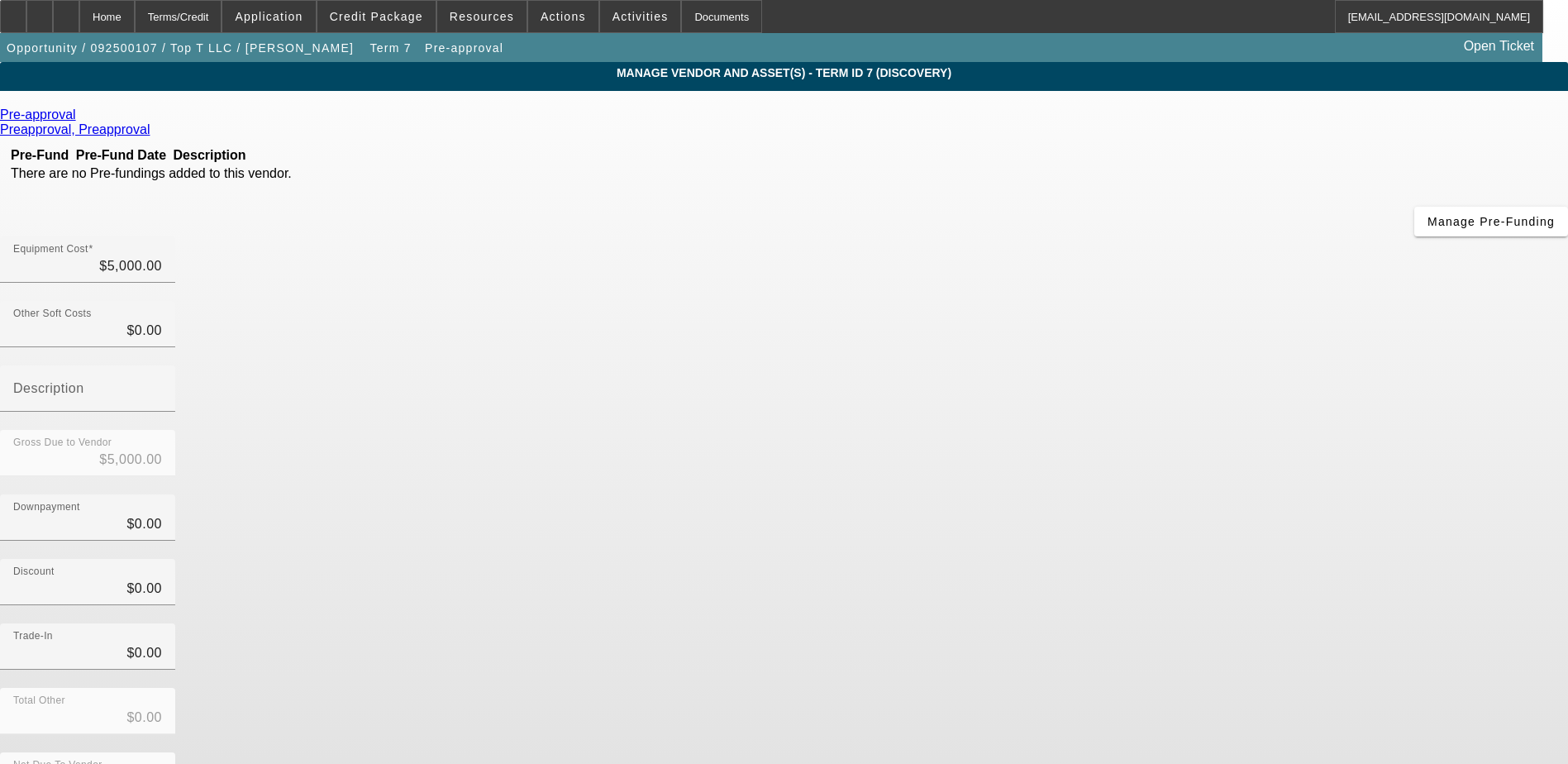
click at [80, 118] on icon at bounding box center [80, 115] width 0 height 14
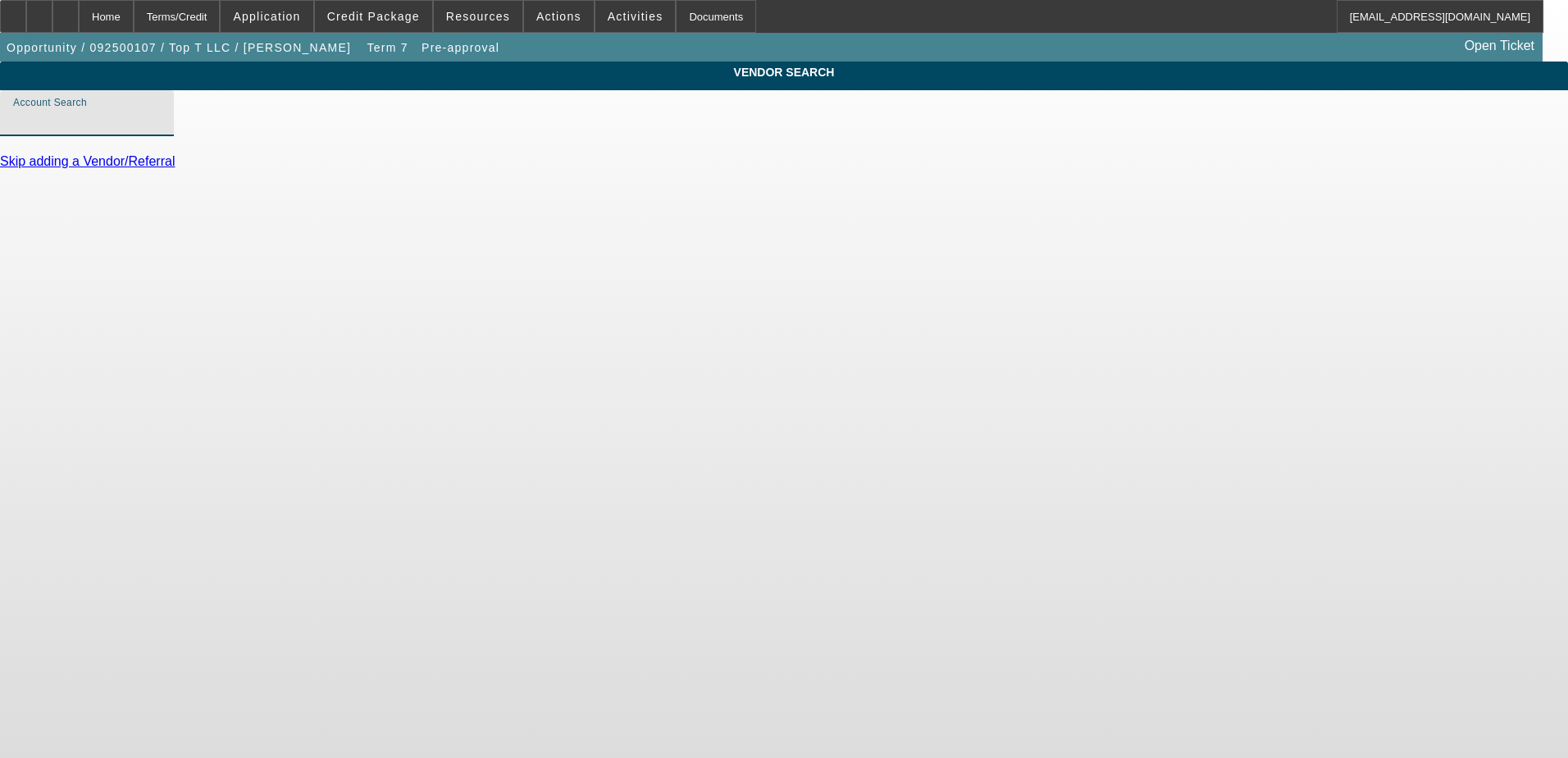
click at [161, 129] on input "Account Search" at bounding box center [86, 119] width 148 height 20
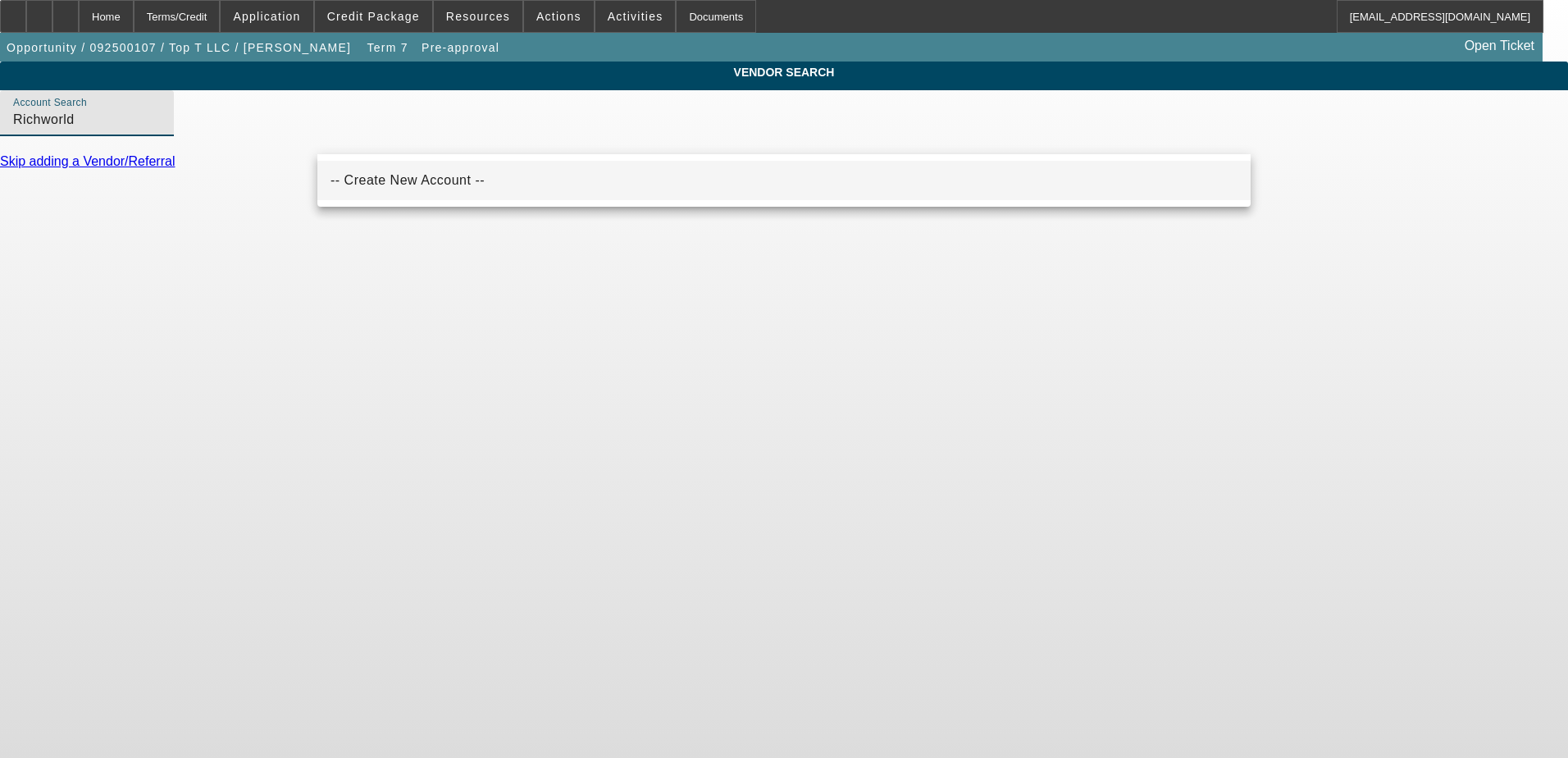
click at [442, 186] on span "-- Create New Account --" at bounding box center [407, 180] width 154 height 14
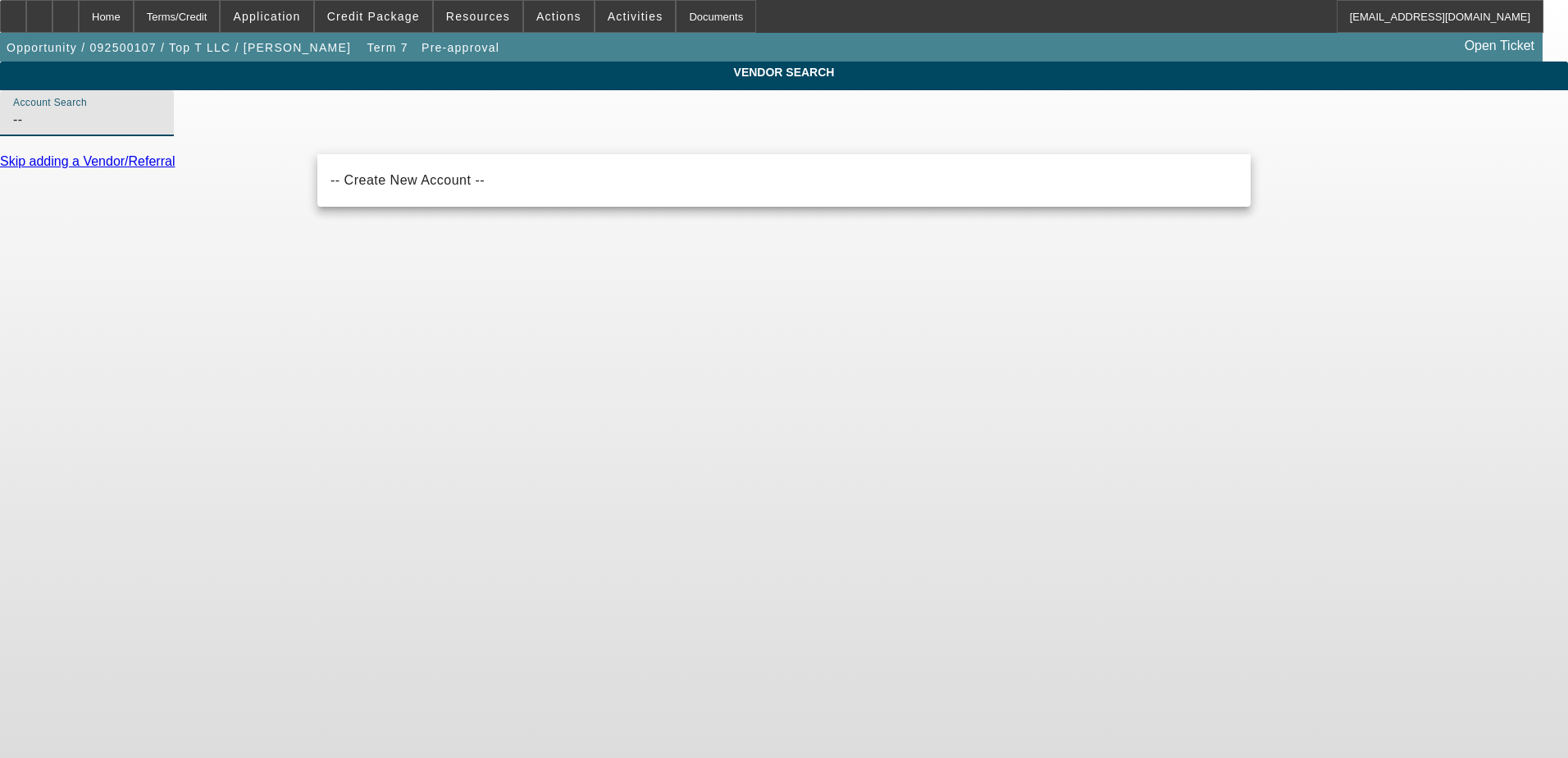
type input "-"
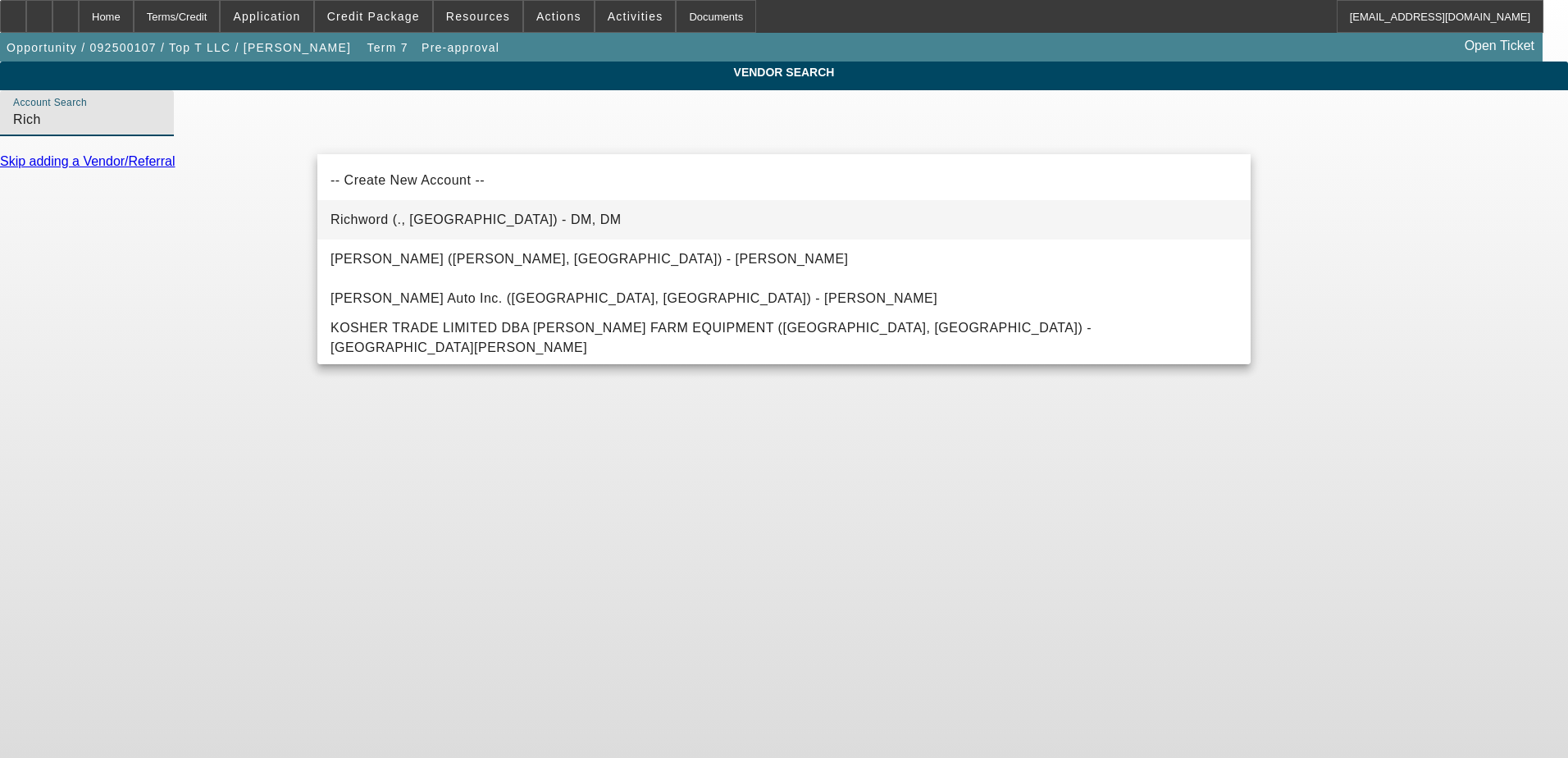
click at [471, 225] on mat-option "Richword (., [GEOGRAPHIC_DATA]) - DM, DM" at bounding box center [784, 220] width 934 height 40
type input "Richword (., [GEOGRAPHIC_DATA]) - DM, DM"
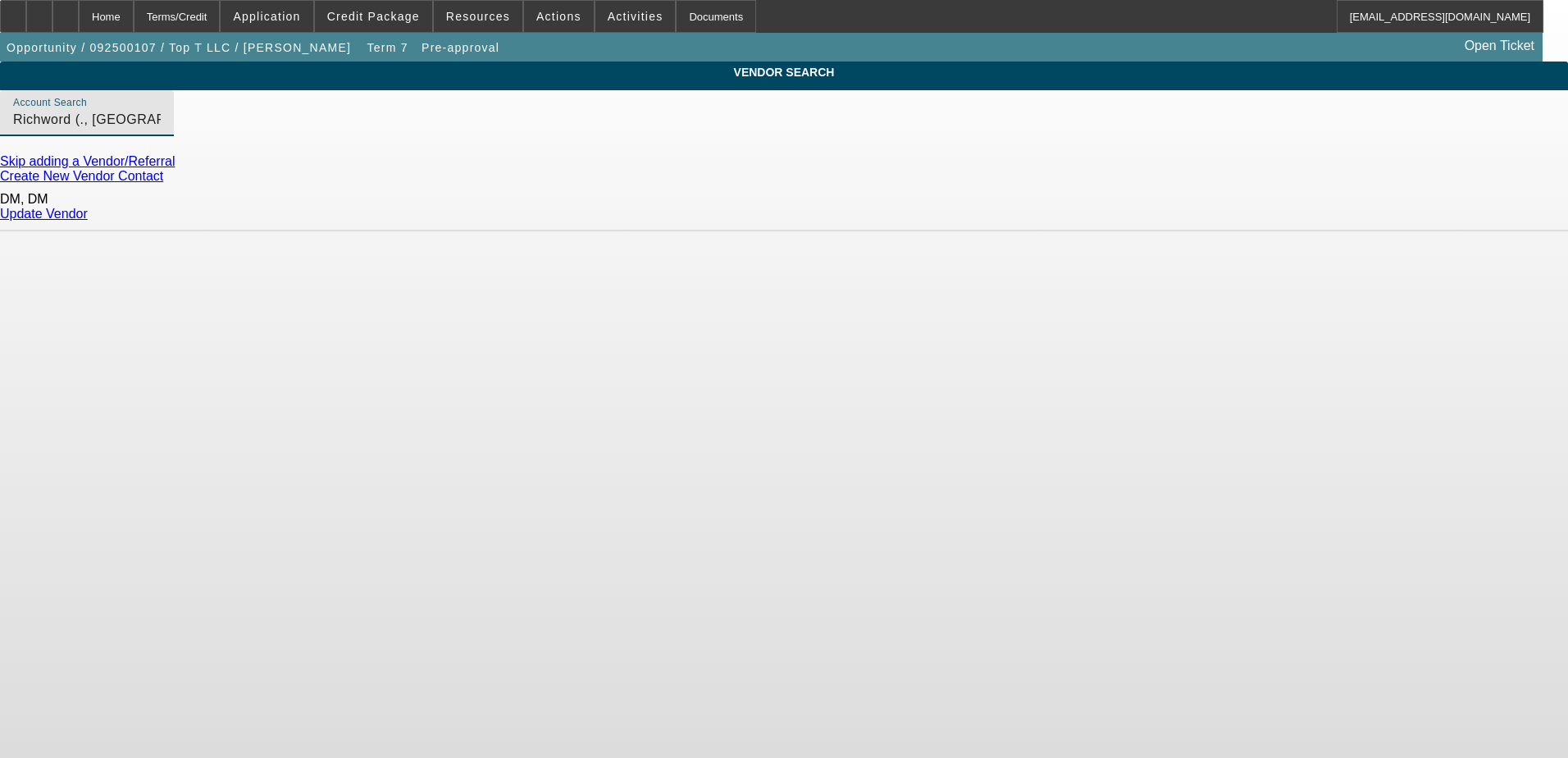
click at [88, 215] on link "Update Vendor" at bounding box center [44, 213] width 88 height 14
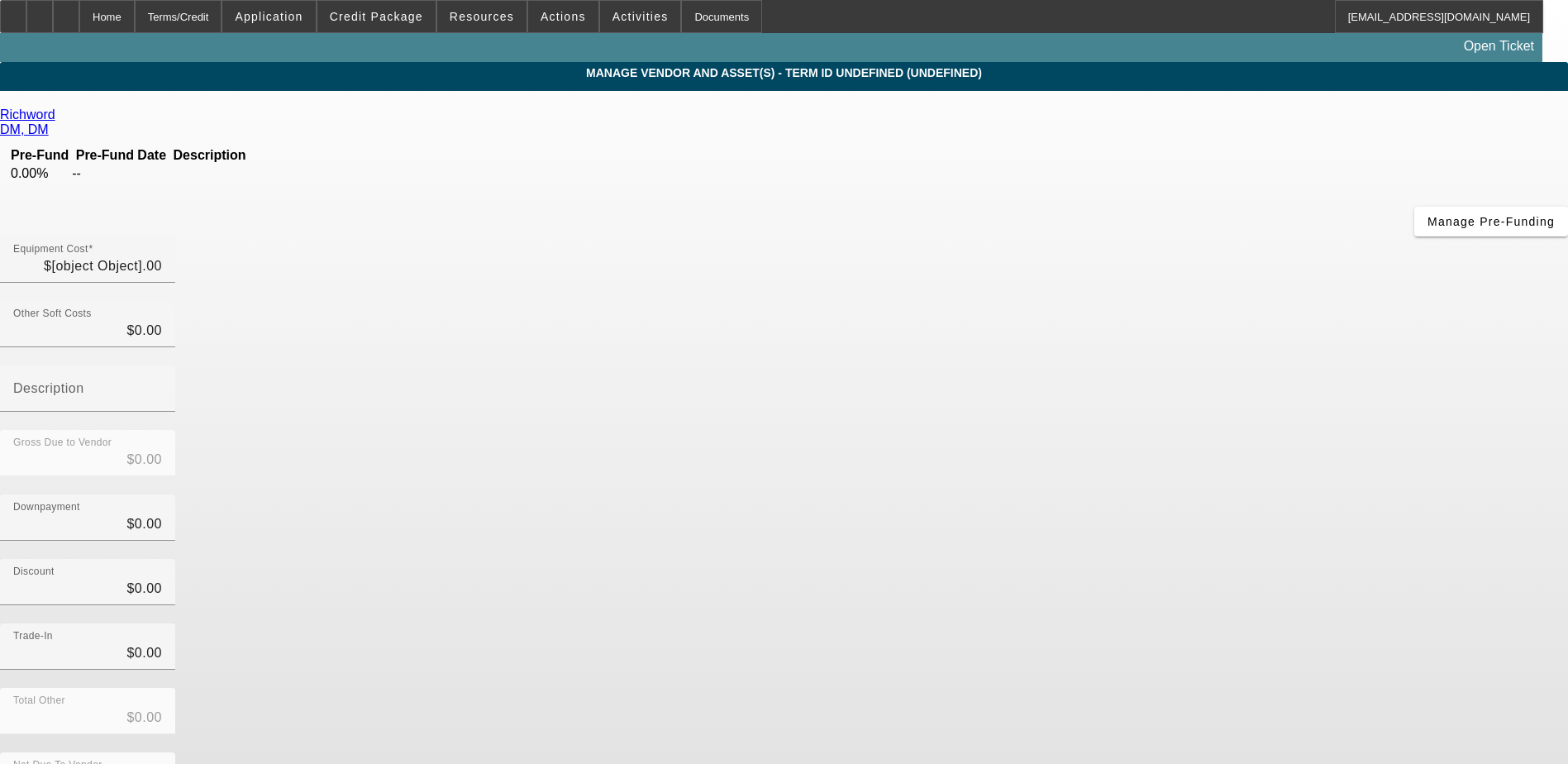
type input "$5,000.00"
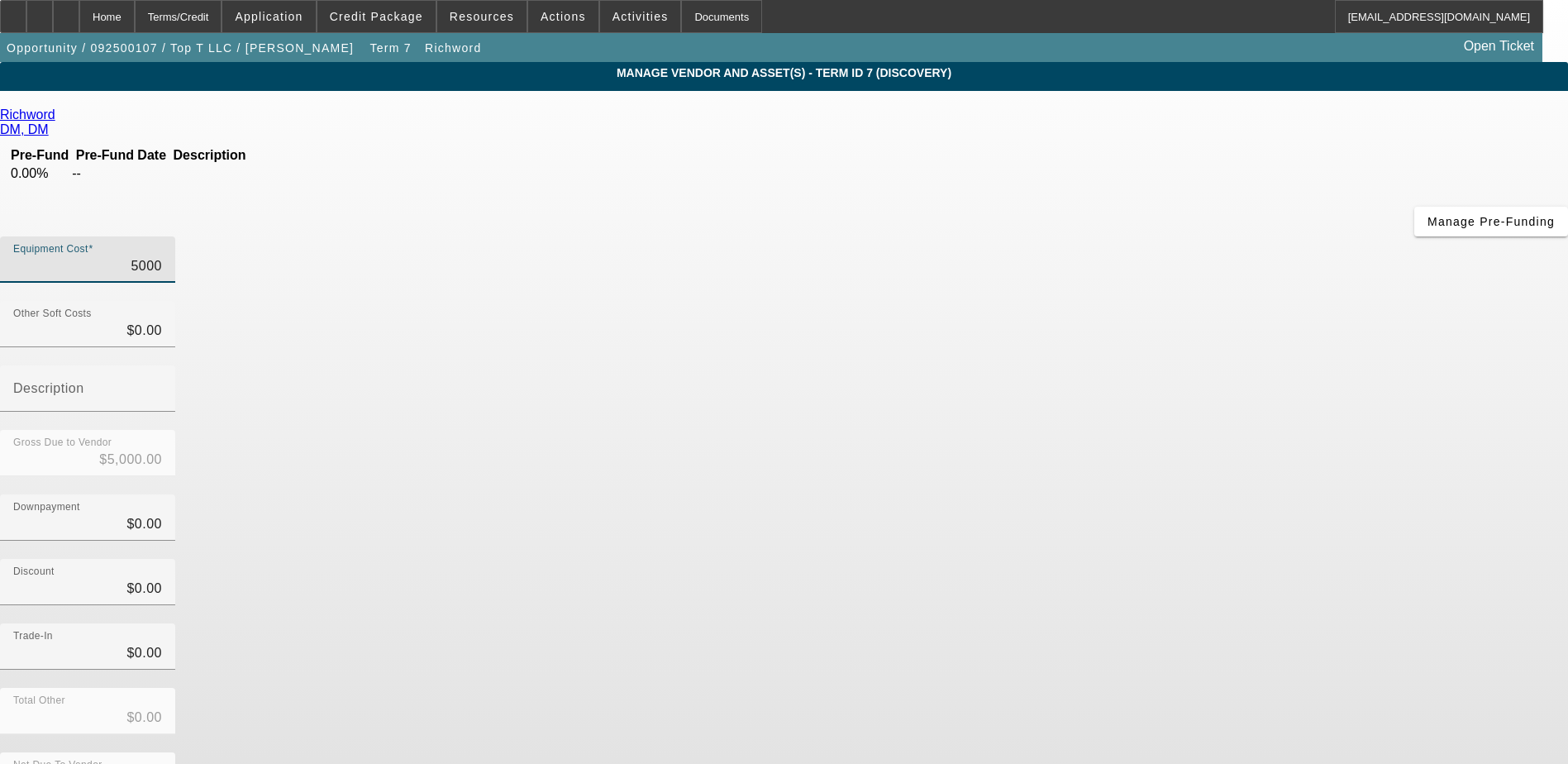
click at [162, 257] on input "5000" at bounding box center [87, 266] width 149 height 20
type input "500"
type input "$500.00"
type input "50"
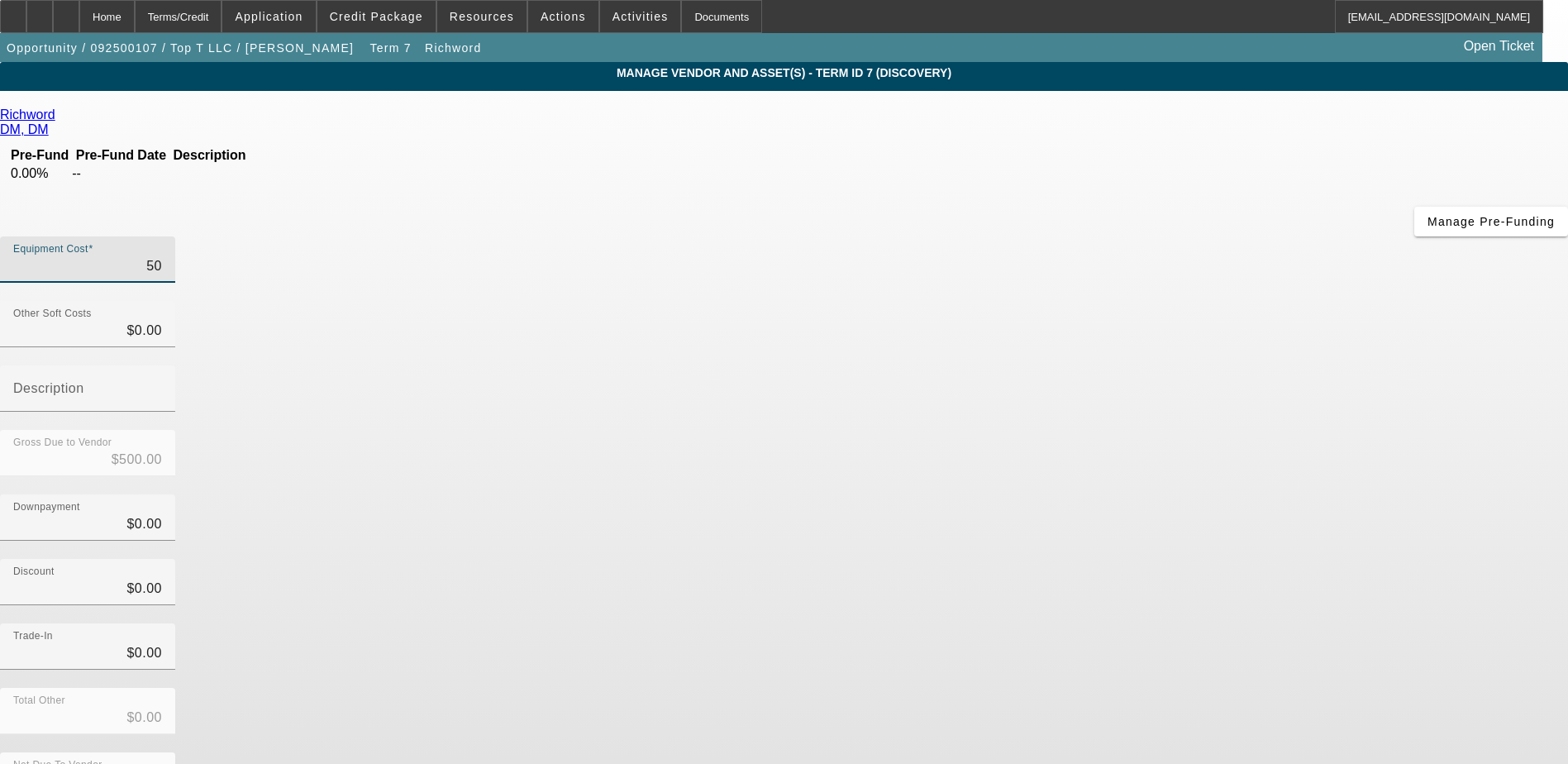
type input "$50.00"
type input "5"
type input "$5.00"
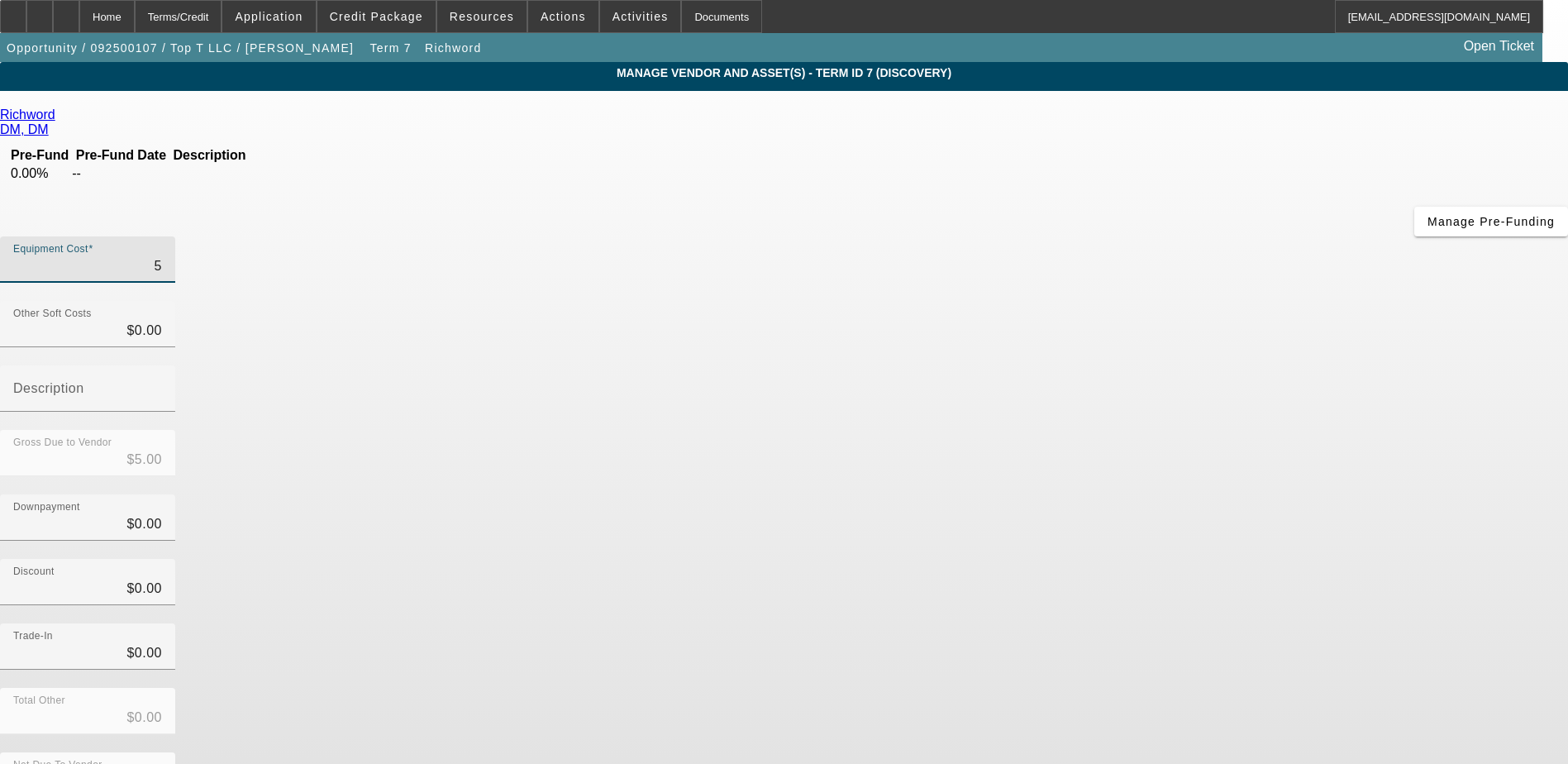
type input "53"
type input "$53.00"
type input "539"
type input "$539.00"
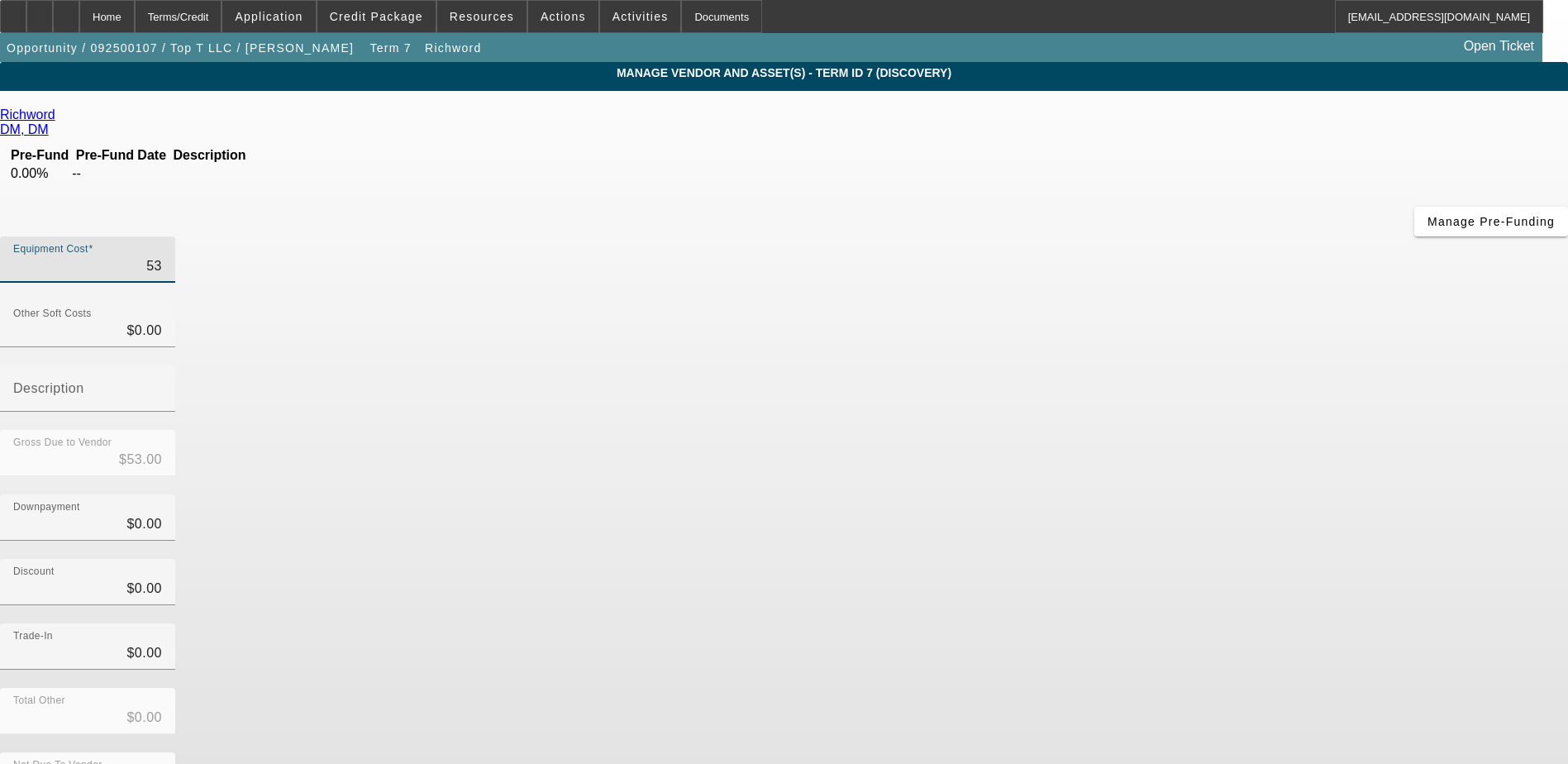
type input "$539.00"
type input "5399"
type input "$5,399.00"
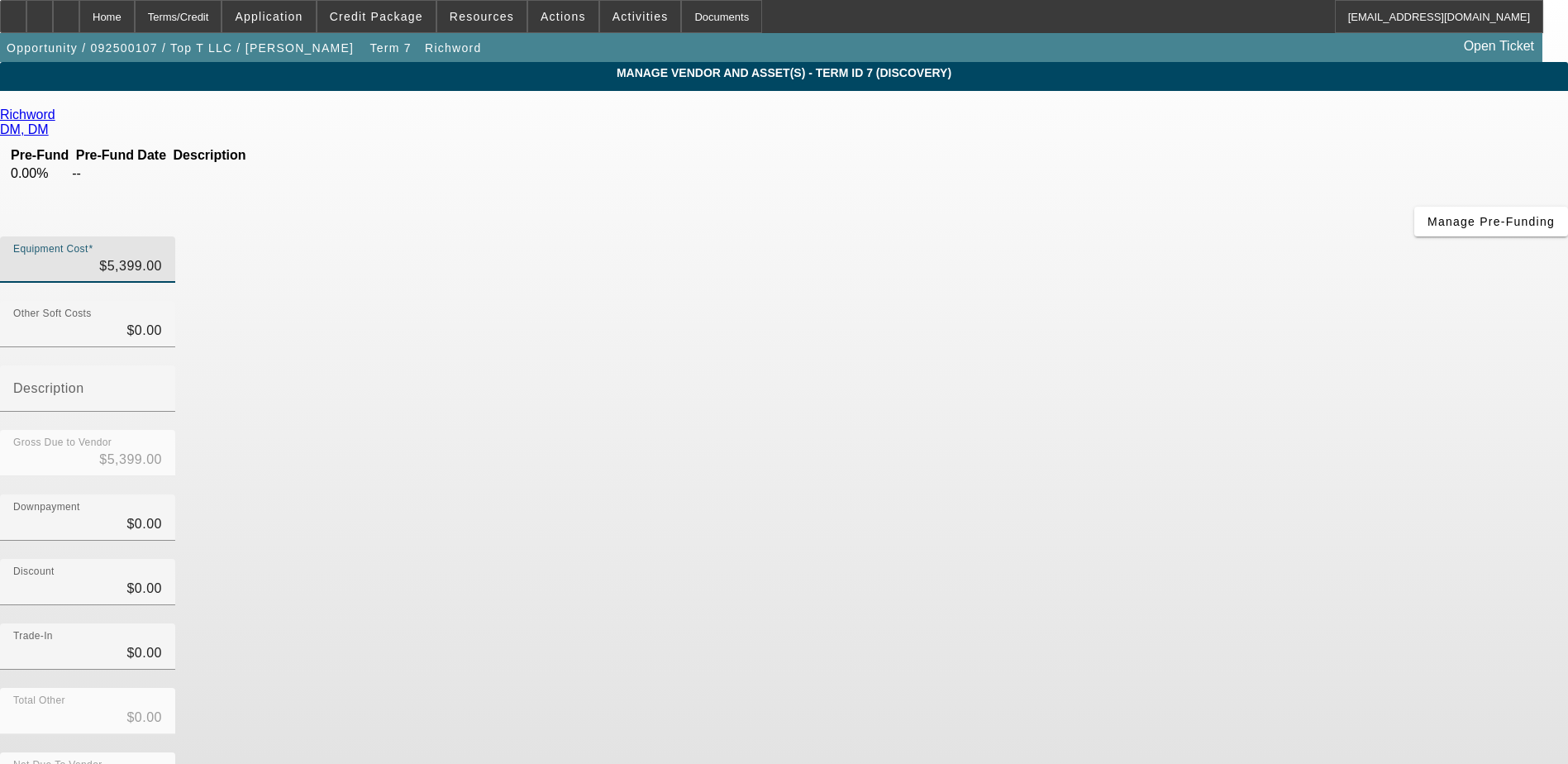
click at [1091, 494] on div "Downpayment $0.00" at bounding box center [784, 526] width 1568 height 64
click at [162, 579] on input "0" at bounding box center [87, 588] width 149 height 20
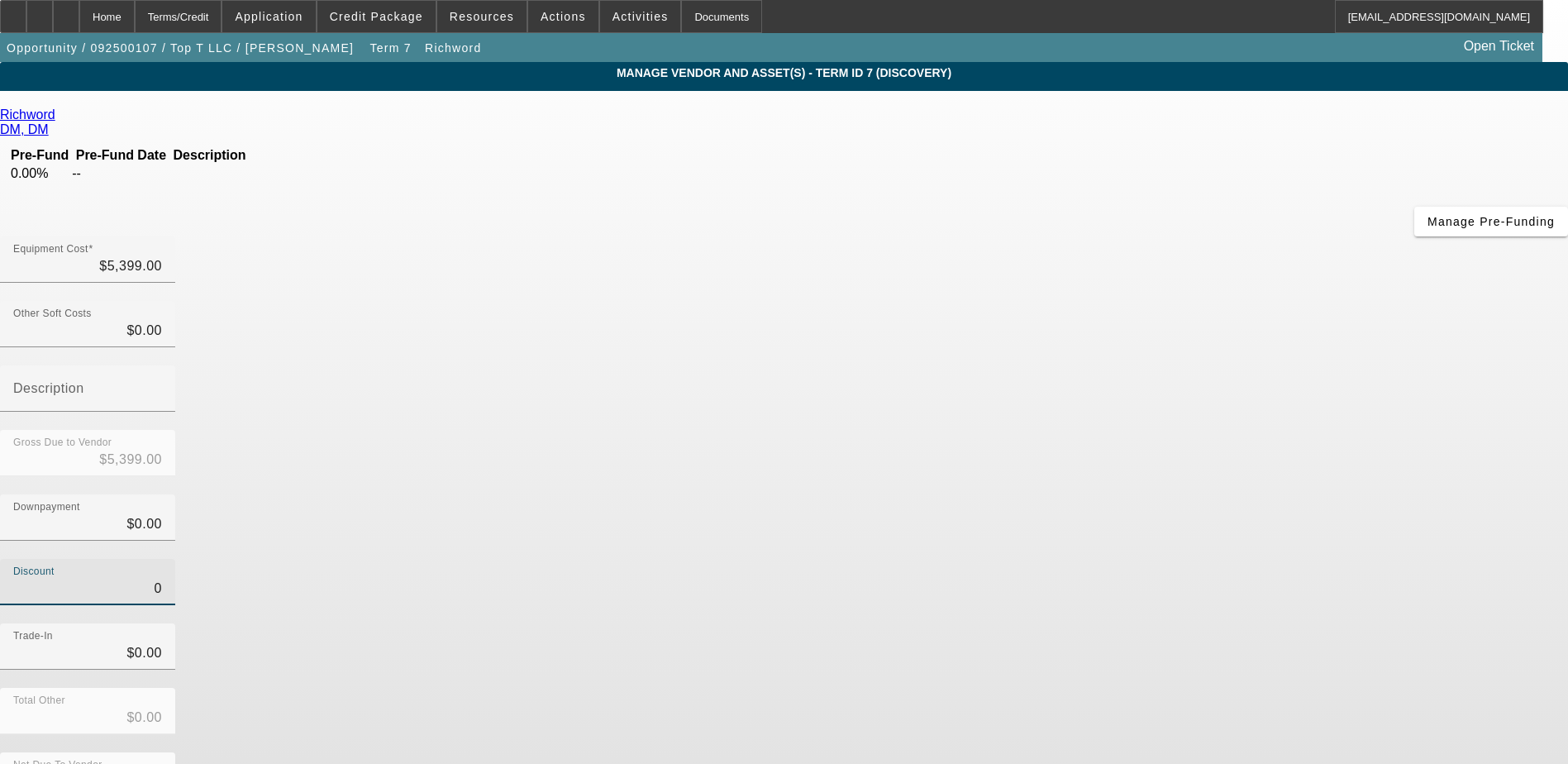
type input "30"
type input "$30.00"
type input "$5,369.00"
type input "300"
type input "$300.00"
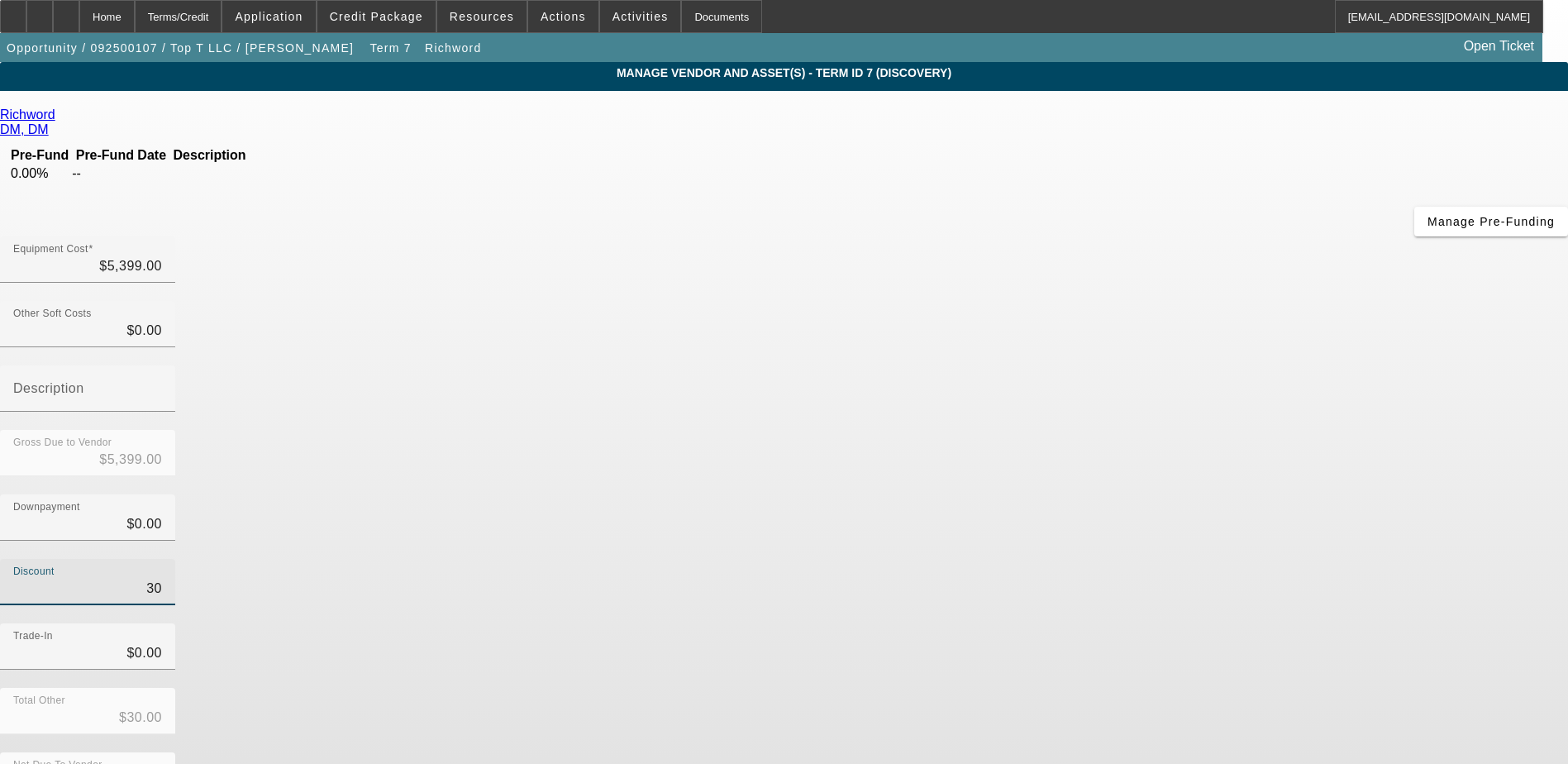
type input "$5,099.00"
type input "3000"
type input "$3,000.00"
type input "$2,399.00"
type input "300"
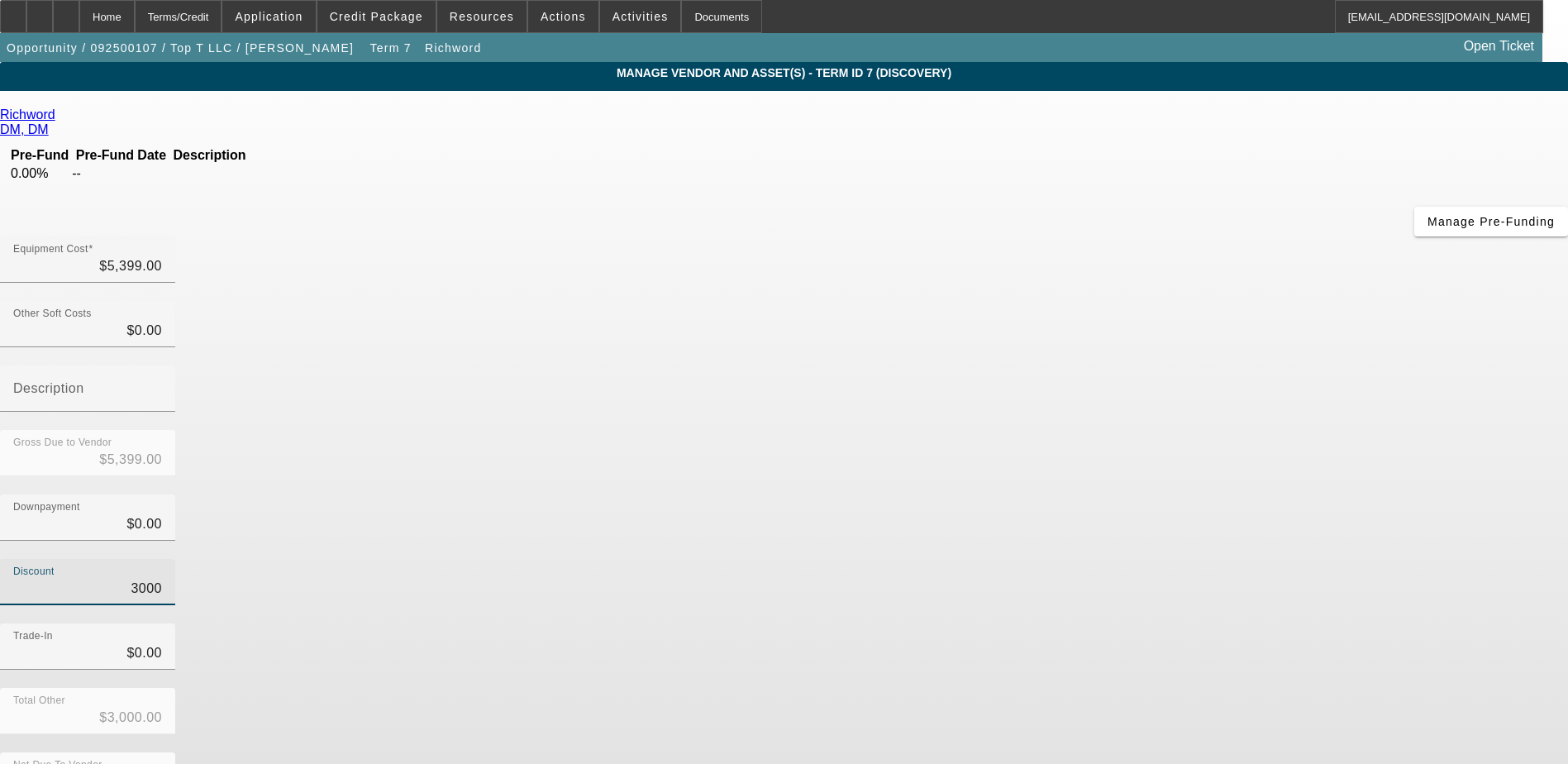
type input "$300.00"
type input "$5,099.00"
type input "$300.00"
click at [1104, 559] on div "Discount $300.00" at bounding box center [784, 591] width 1568 height 64
click at [1105, 688] on div "Total Other $300.00" at bounding box center [784, 720] width 1568 height 64
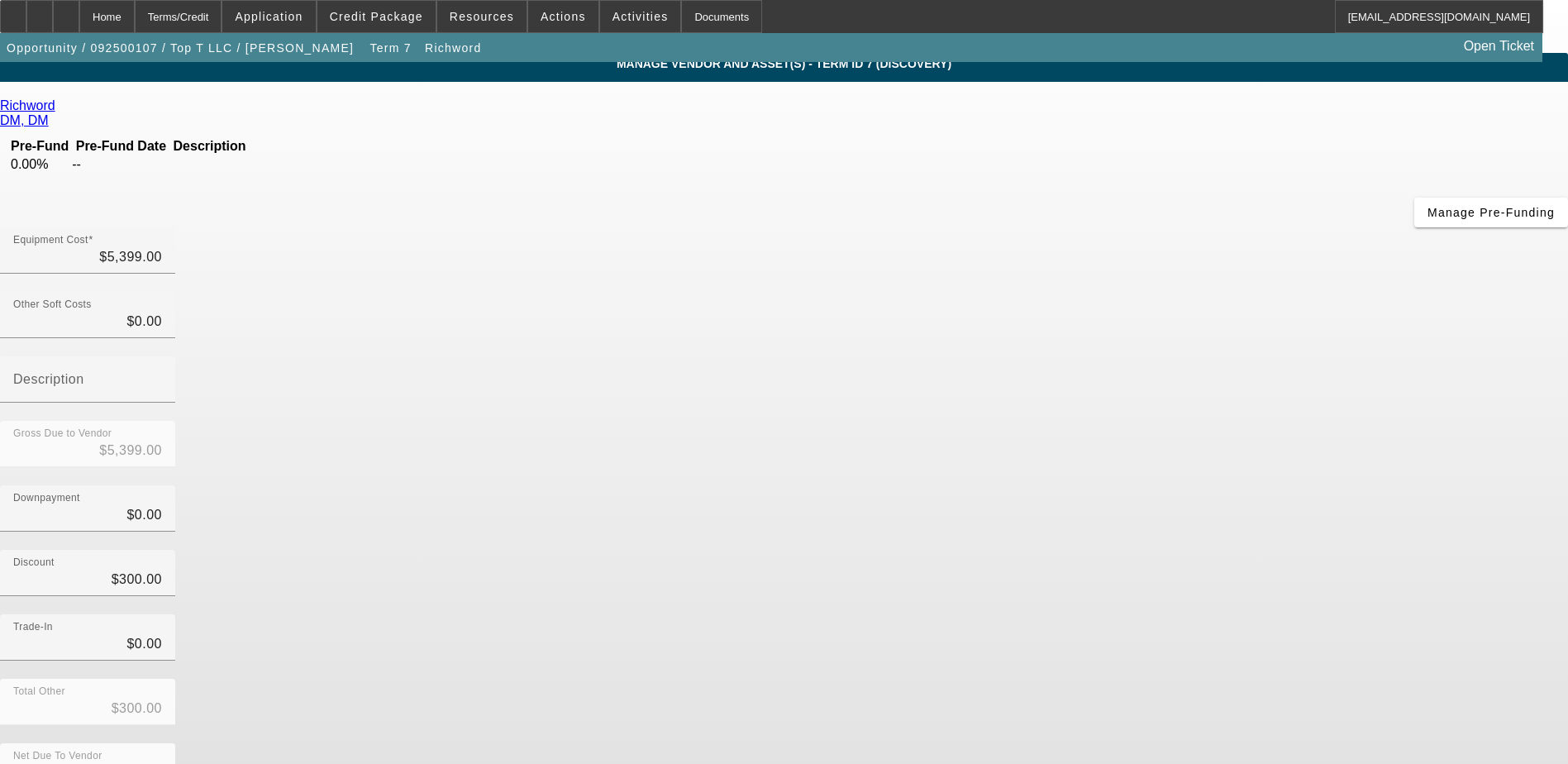
scroll to position [11, 0]
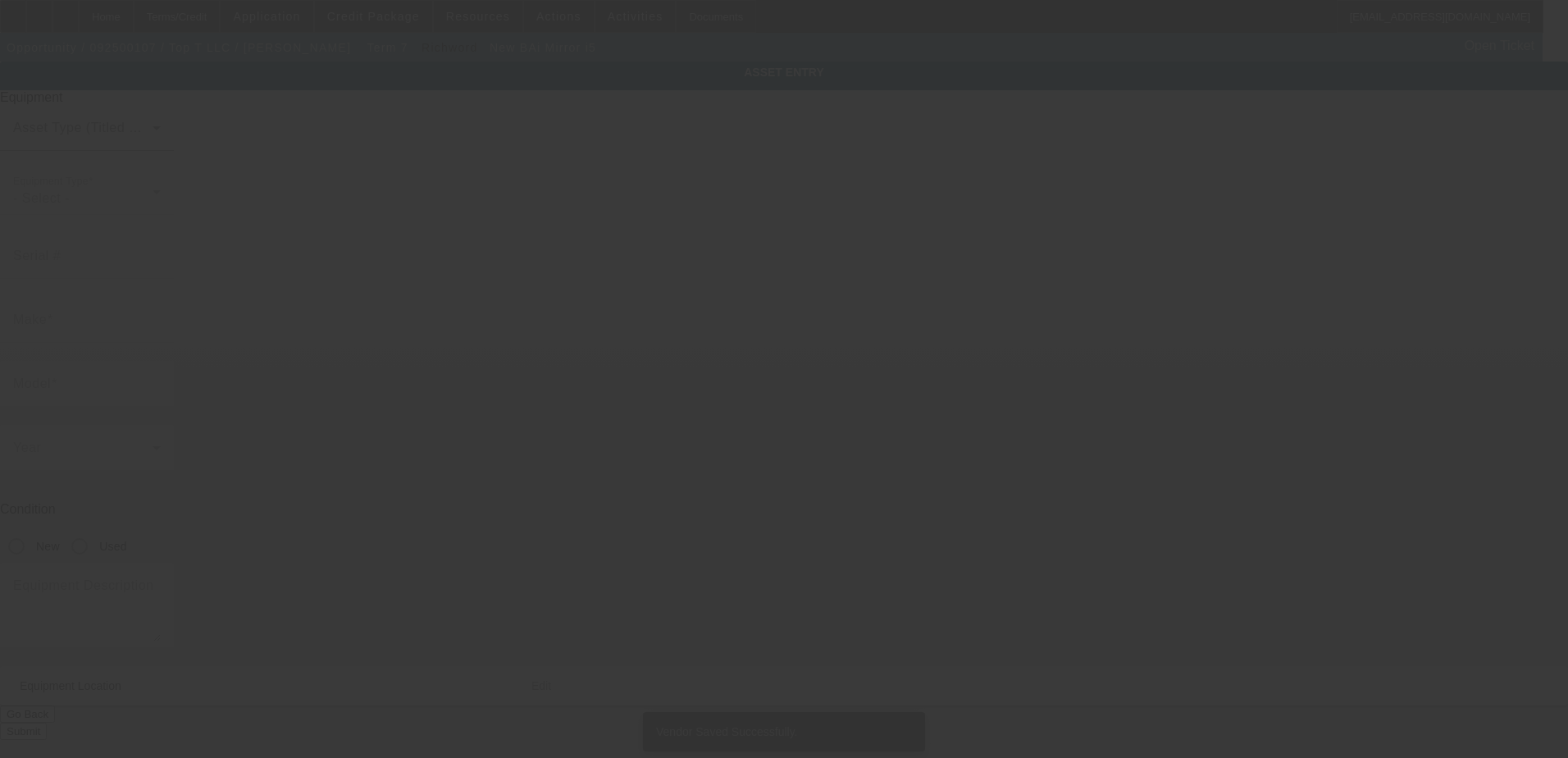
type input "BAi"
type input "Mirror i5"
radio input "true"
type textarea "Embroidery Machine"
type input "411 3rd Ave NW"
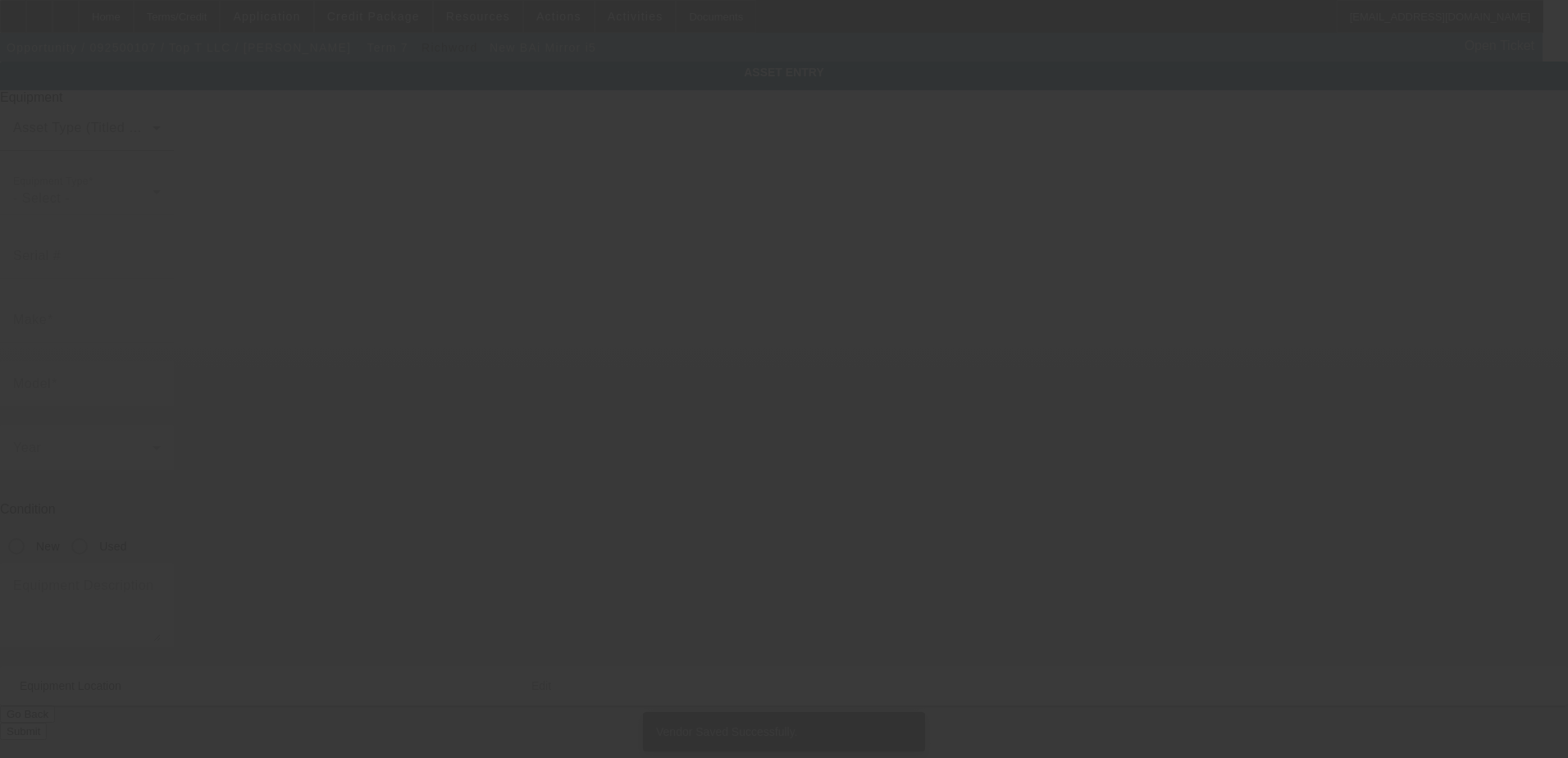
type input "Pocahontas"
type input "50574"
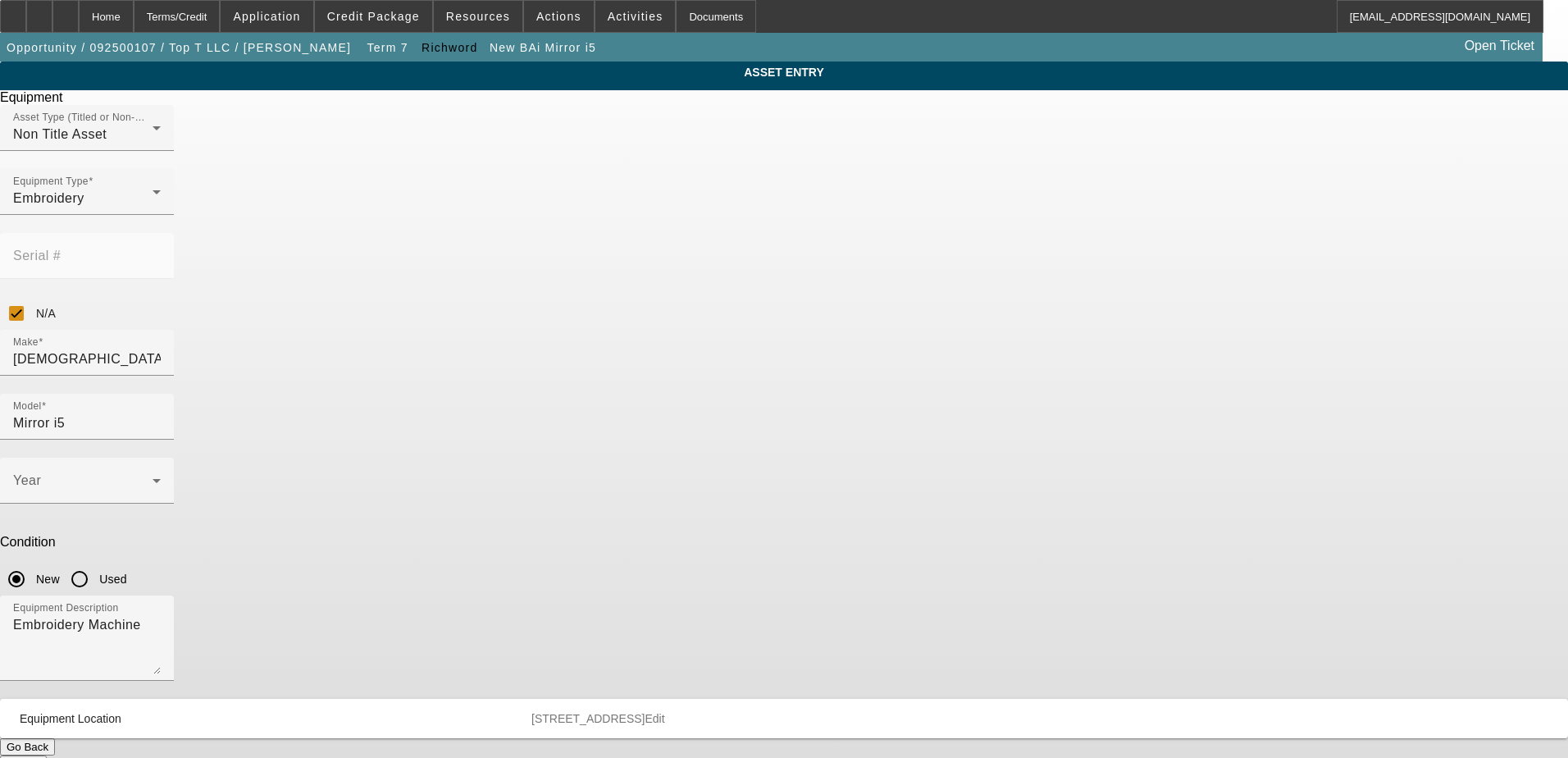
click at [55, 738] on button "Go Back" at bounding box center [28, 747] width 55 height 17
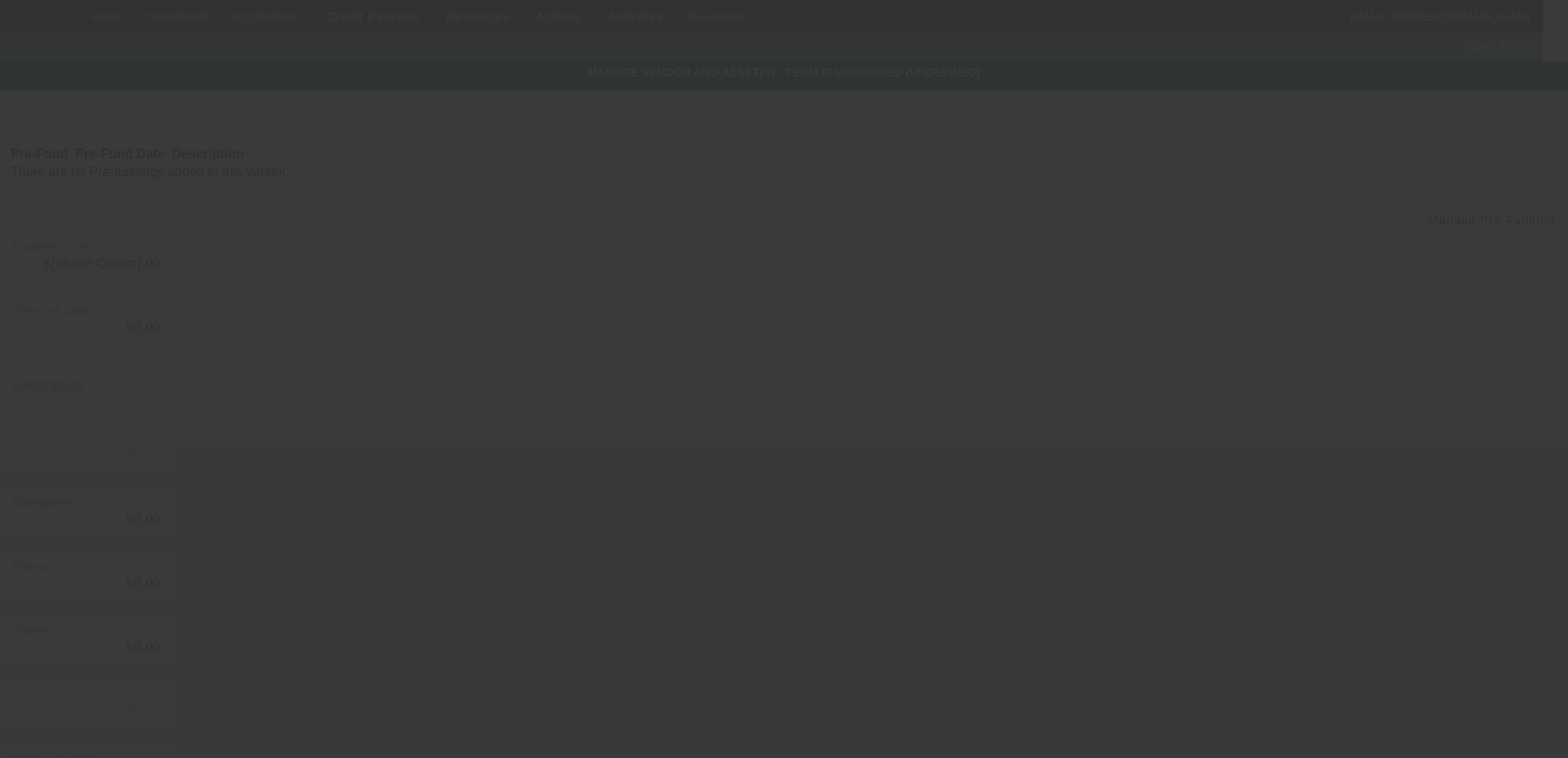
type input "$5,399.00"
type input "$300.00"
type input "$5,099.00"
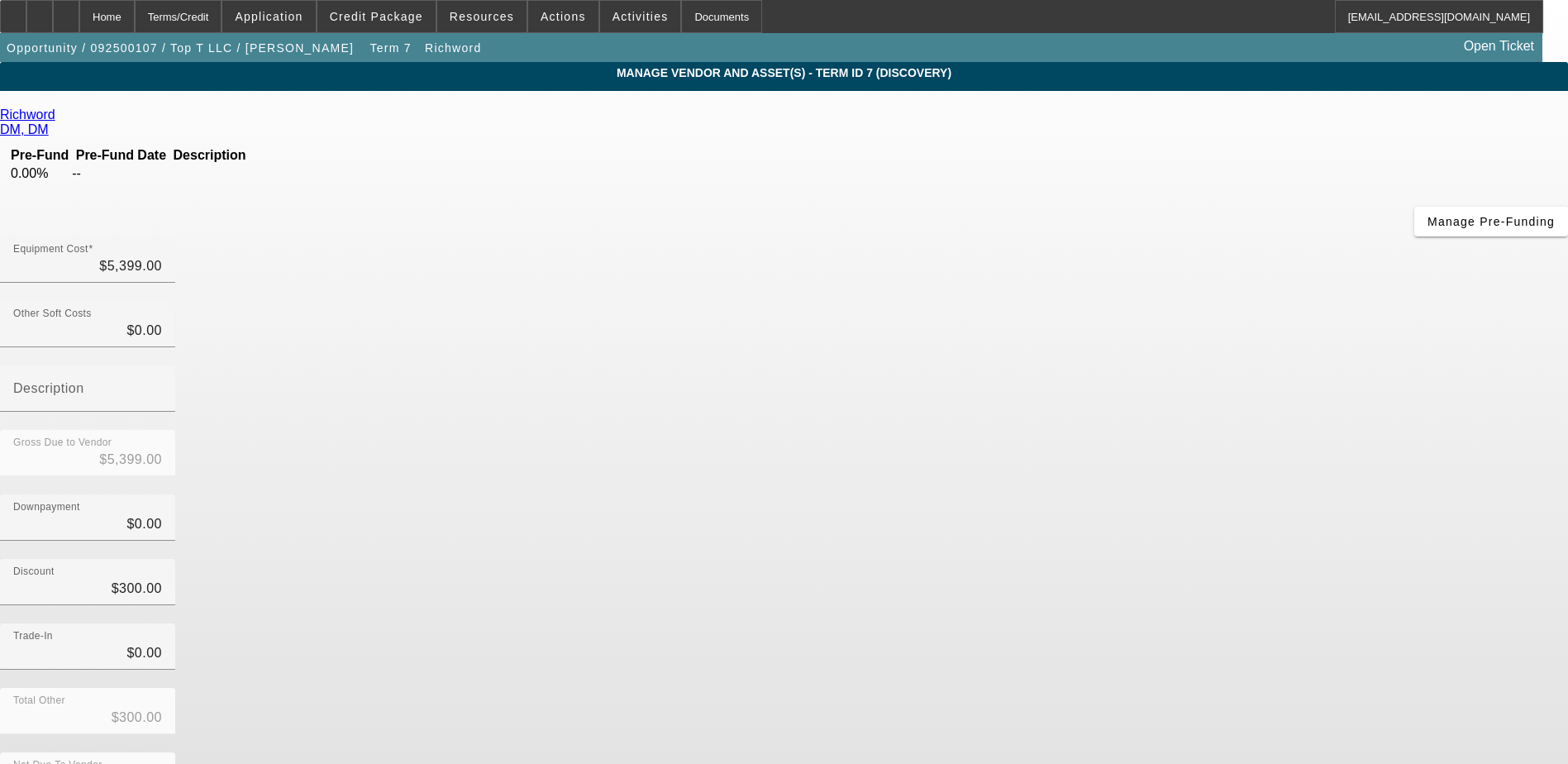
click at [1108, 494] on div "Downpayment $0.00" at bounding box center [784, 526] width 1568 height 64
click at [641, 405] on div "Richword DM, DM Pre-Fund Pre-Fund Date Description 0.00% -- Manage Pre-Funding …" at bounding box center [784, 479] width 1568 height 744
click at [1113, 430] on div "Gross Due to Vendor $5,399.00" at bounding box center [784, 462] width 1568 height 64
click at [1122, 430] on div "Gross Due to Vendor $5,399.00" at bounding box center [784, 462] width 1568 height 64
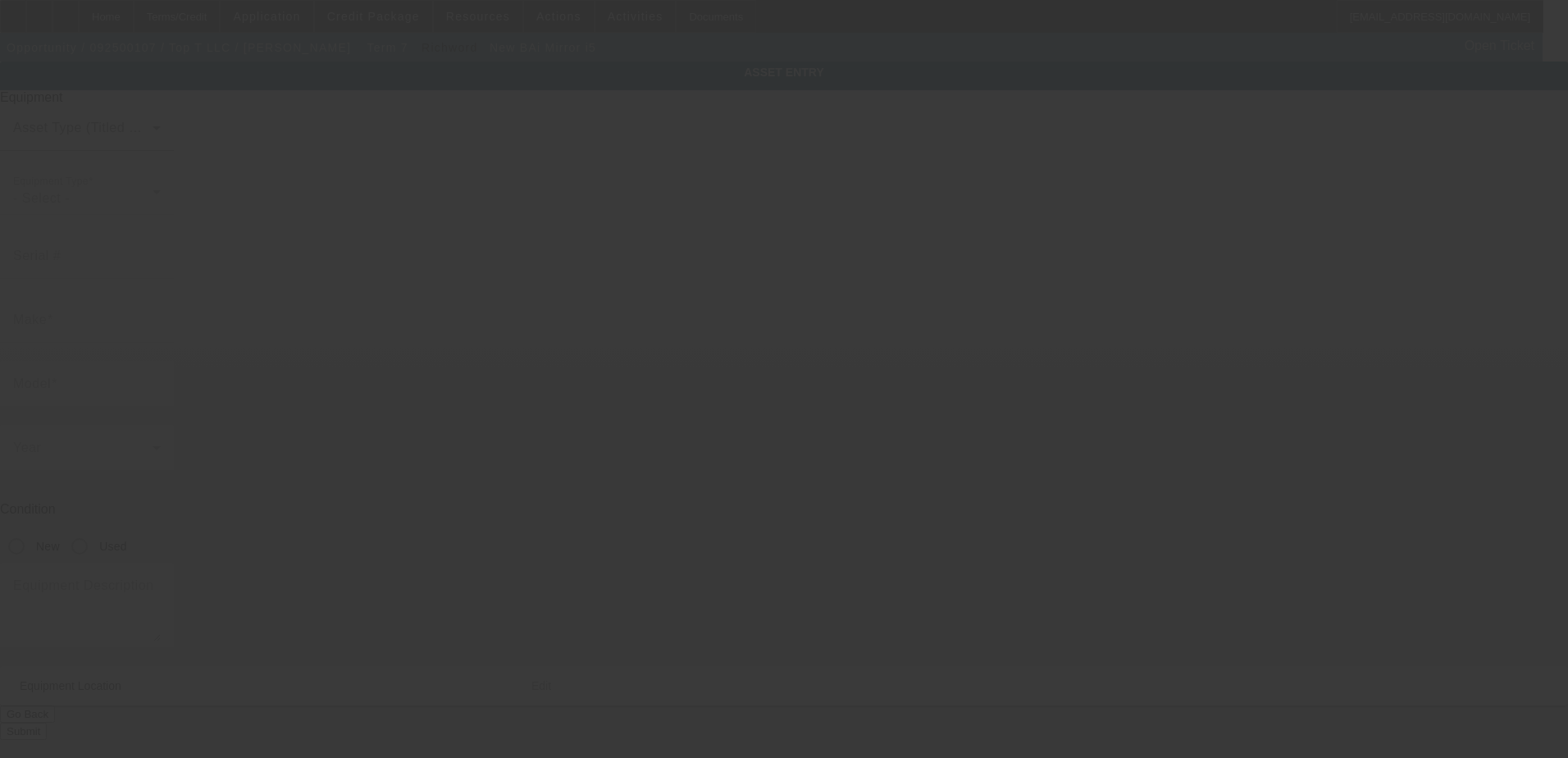
type input "BAi"
type input "Mirror i5"
radio input "true"
type textarea "Embroidery Machine"
type input "411 3rd Ave NW"
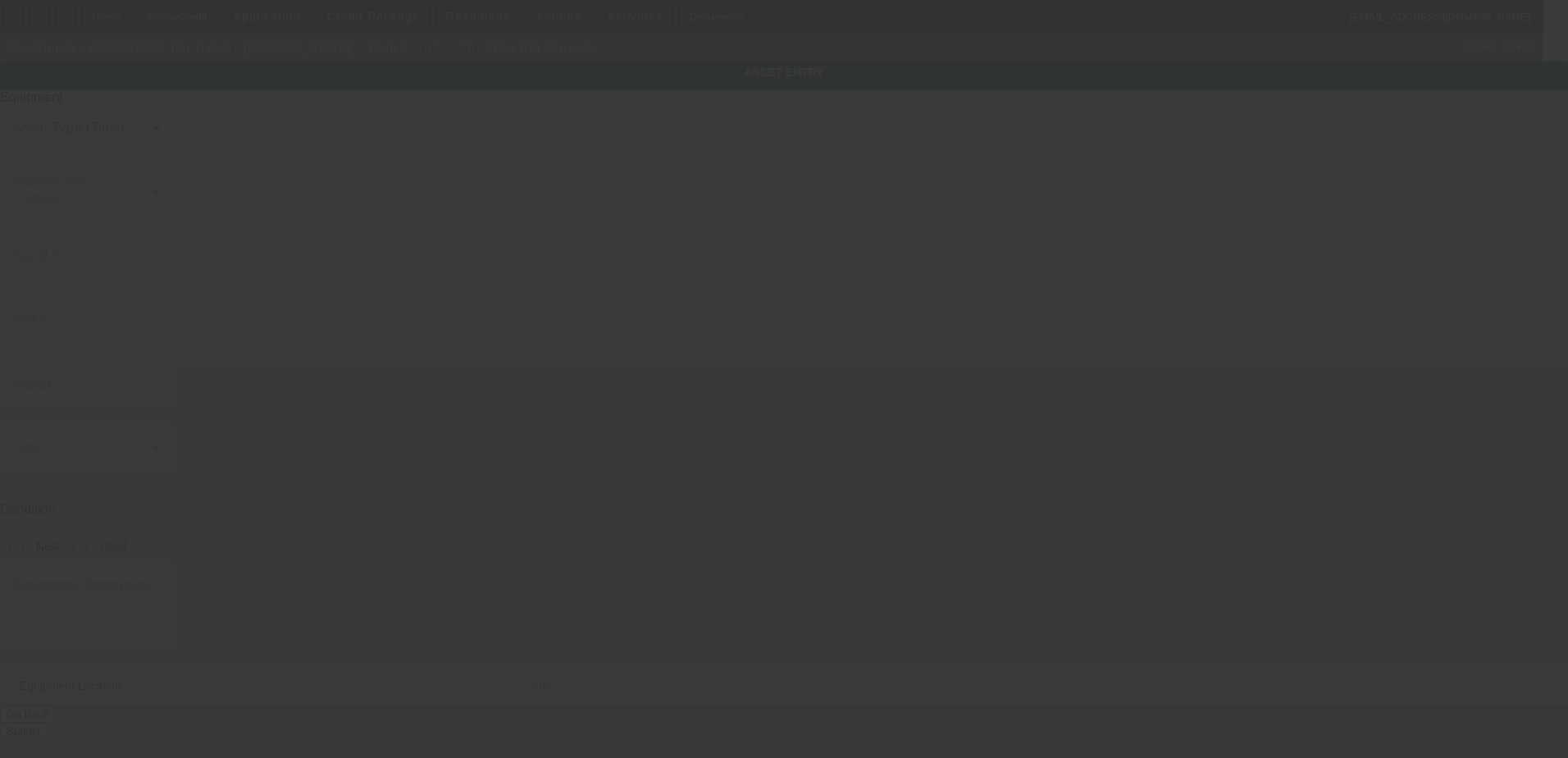
type input "Pocahontas"
type input "50574"
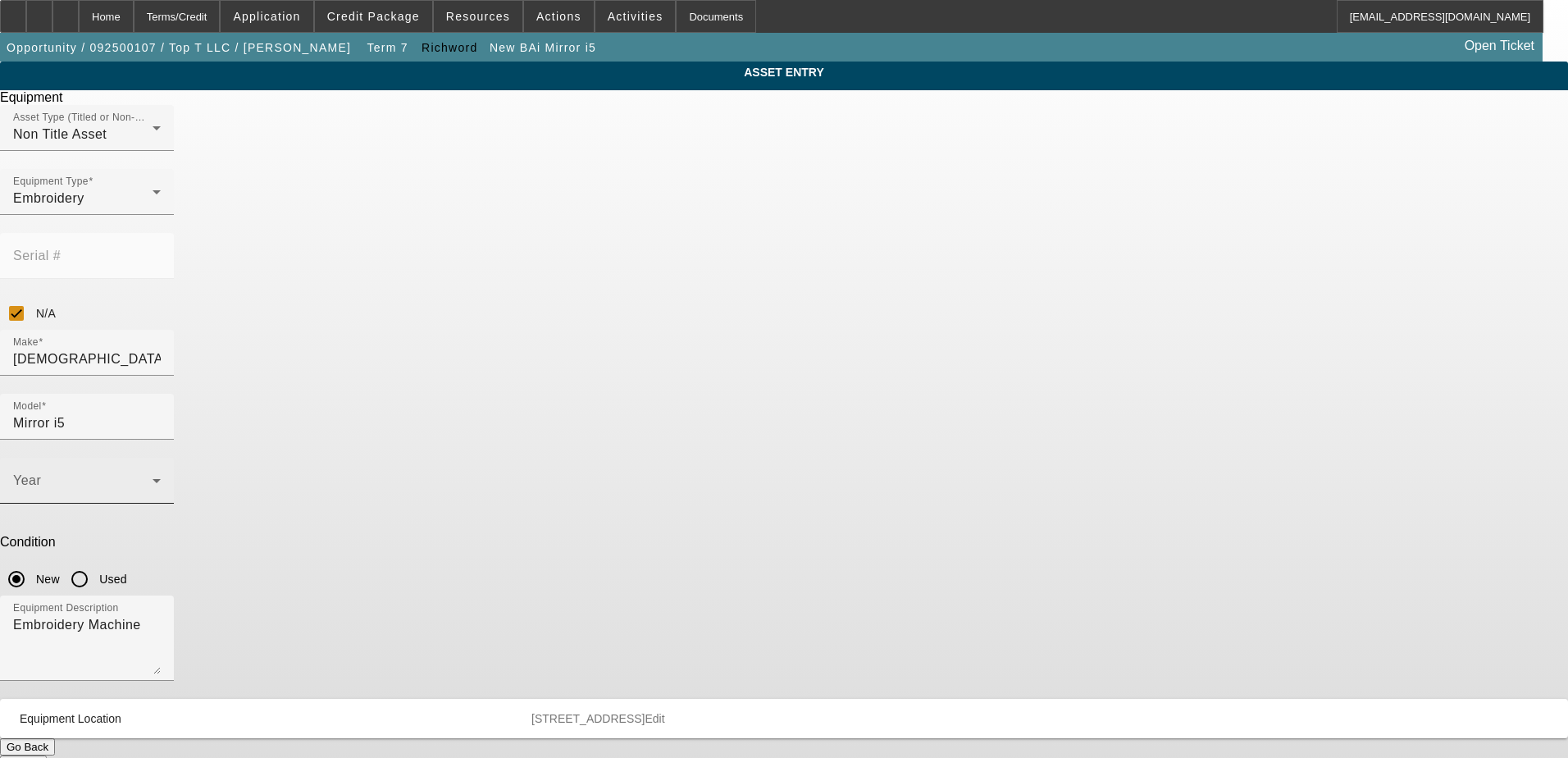
click at [153, 477] on span at bounding box center [83, 487] width 140 height 20
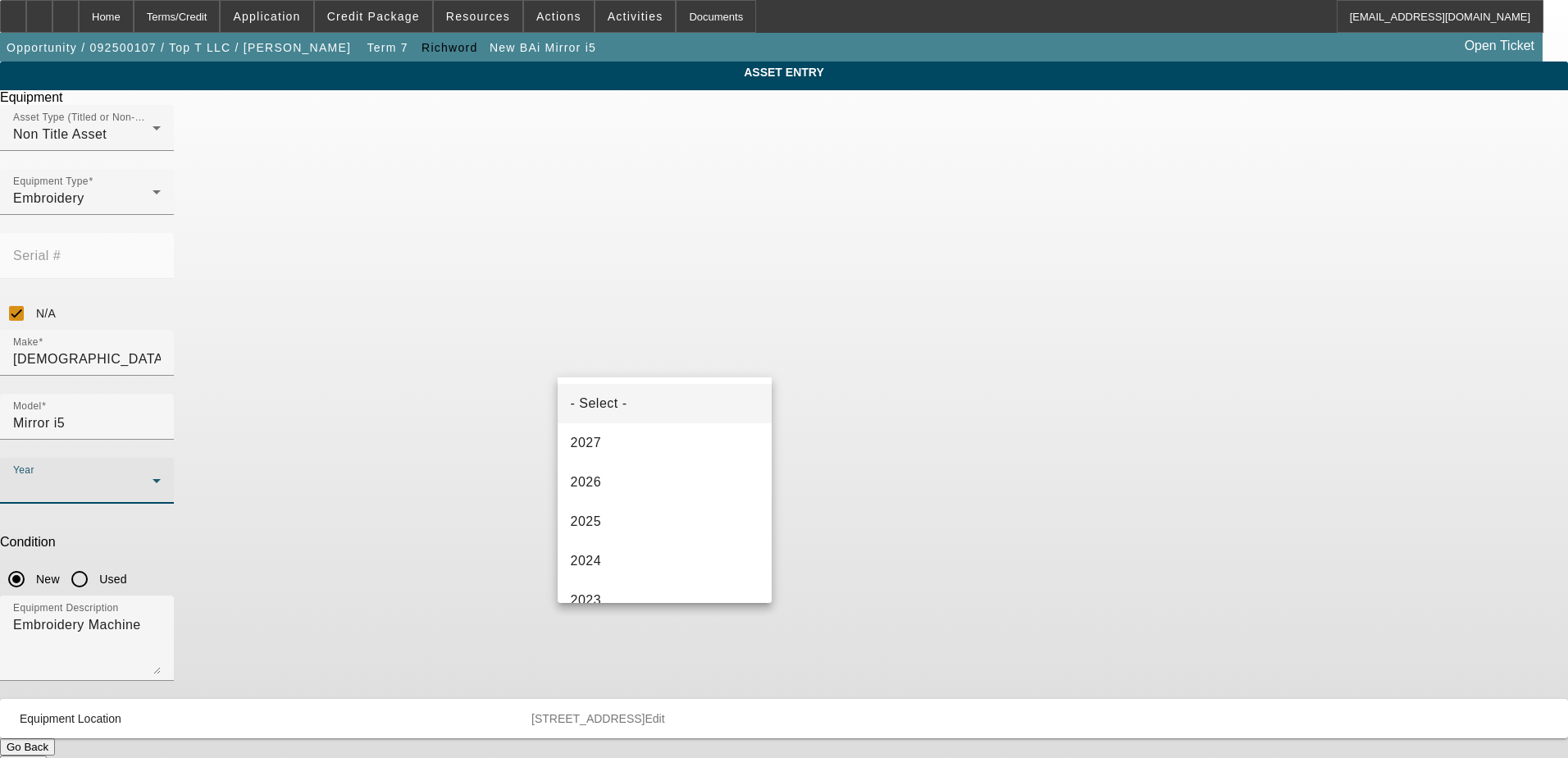
click at [967, 342] on div at bounding box center [784, 379] width 1568 height 758
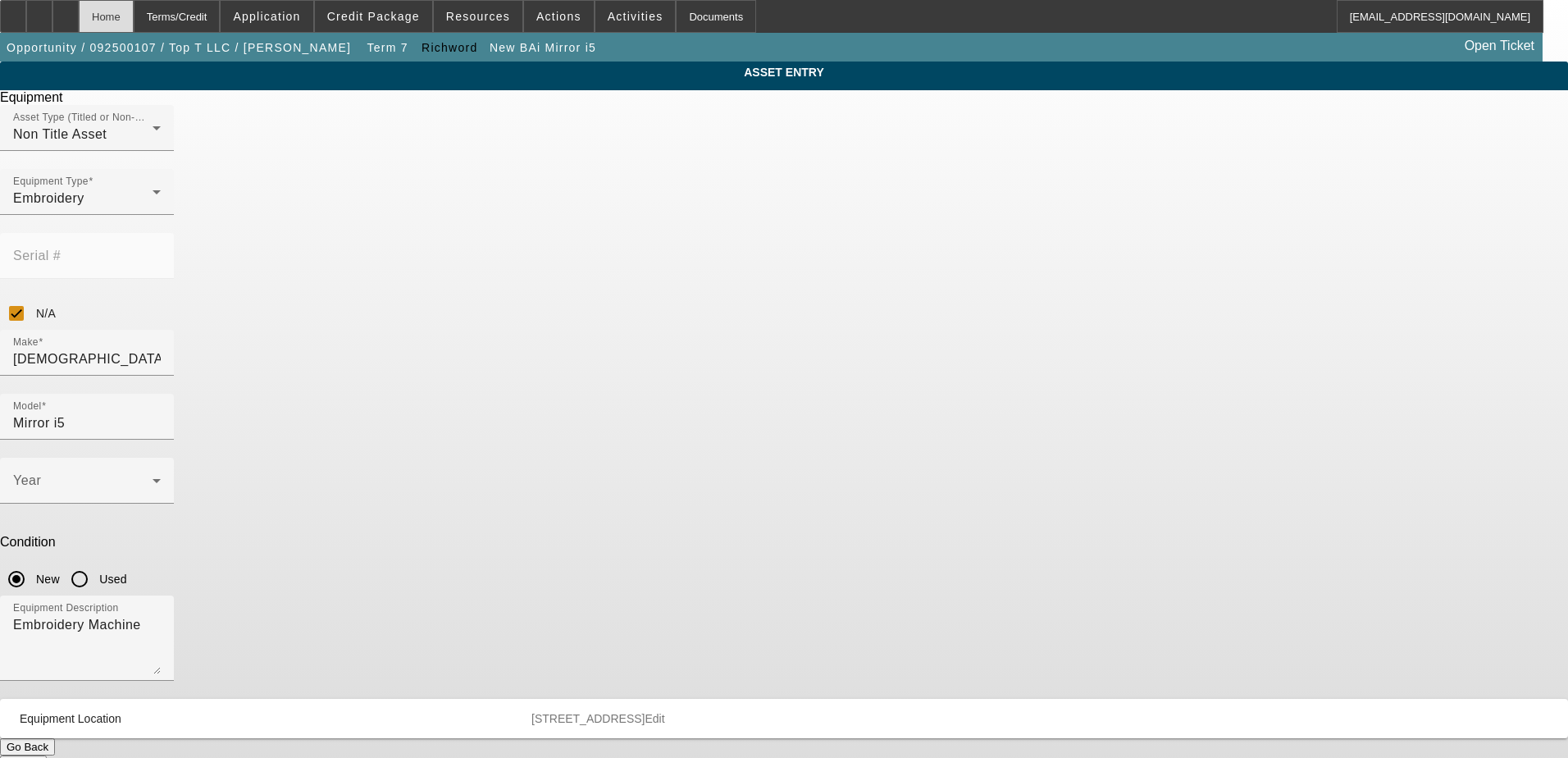
click at [134, 9] on div "Home" at bounding box center [106, 16] width 55 height 33
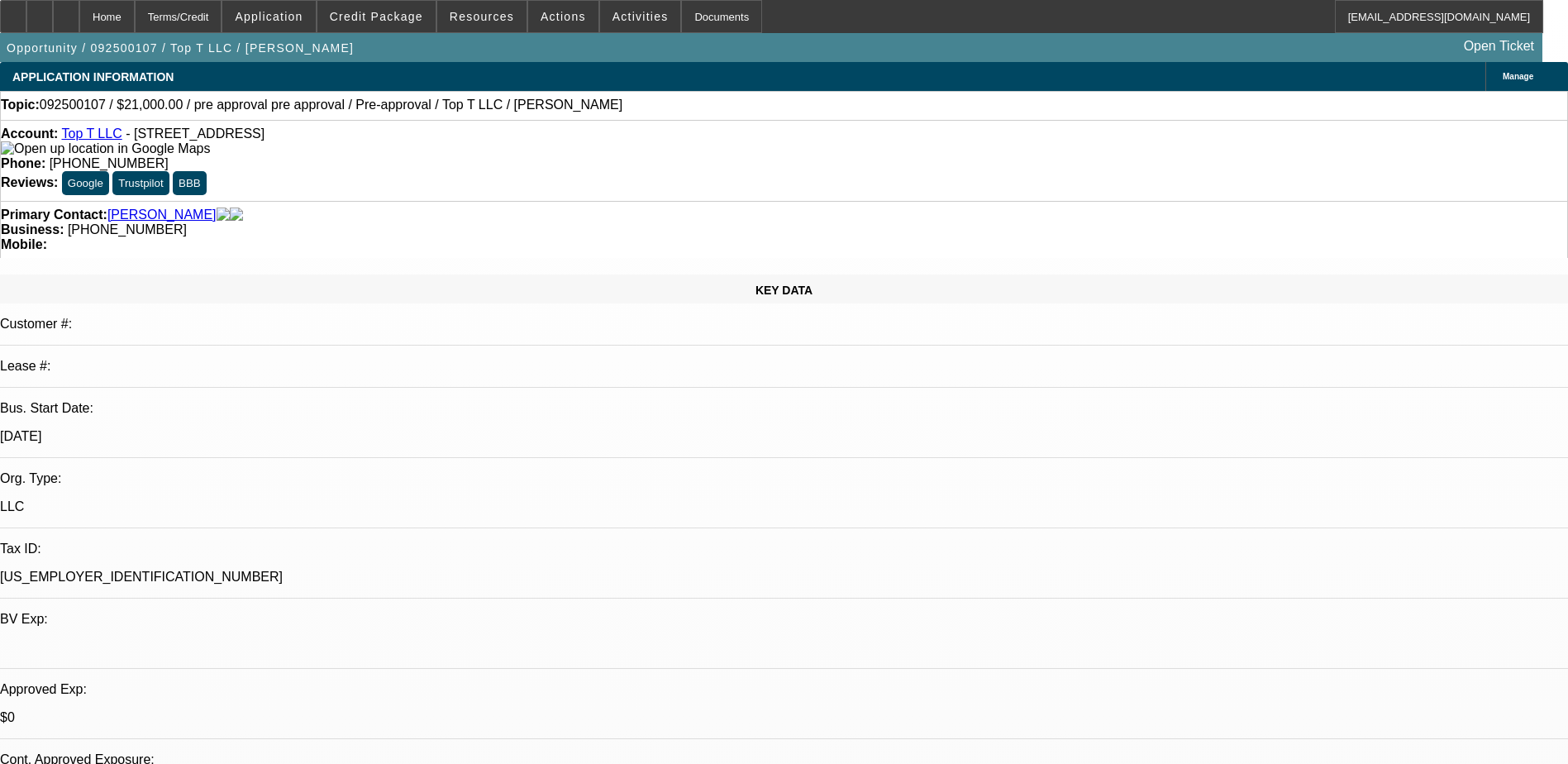
select select "0"
select select "0.1"
select select "4"
select select "0"
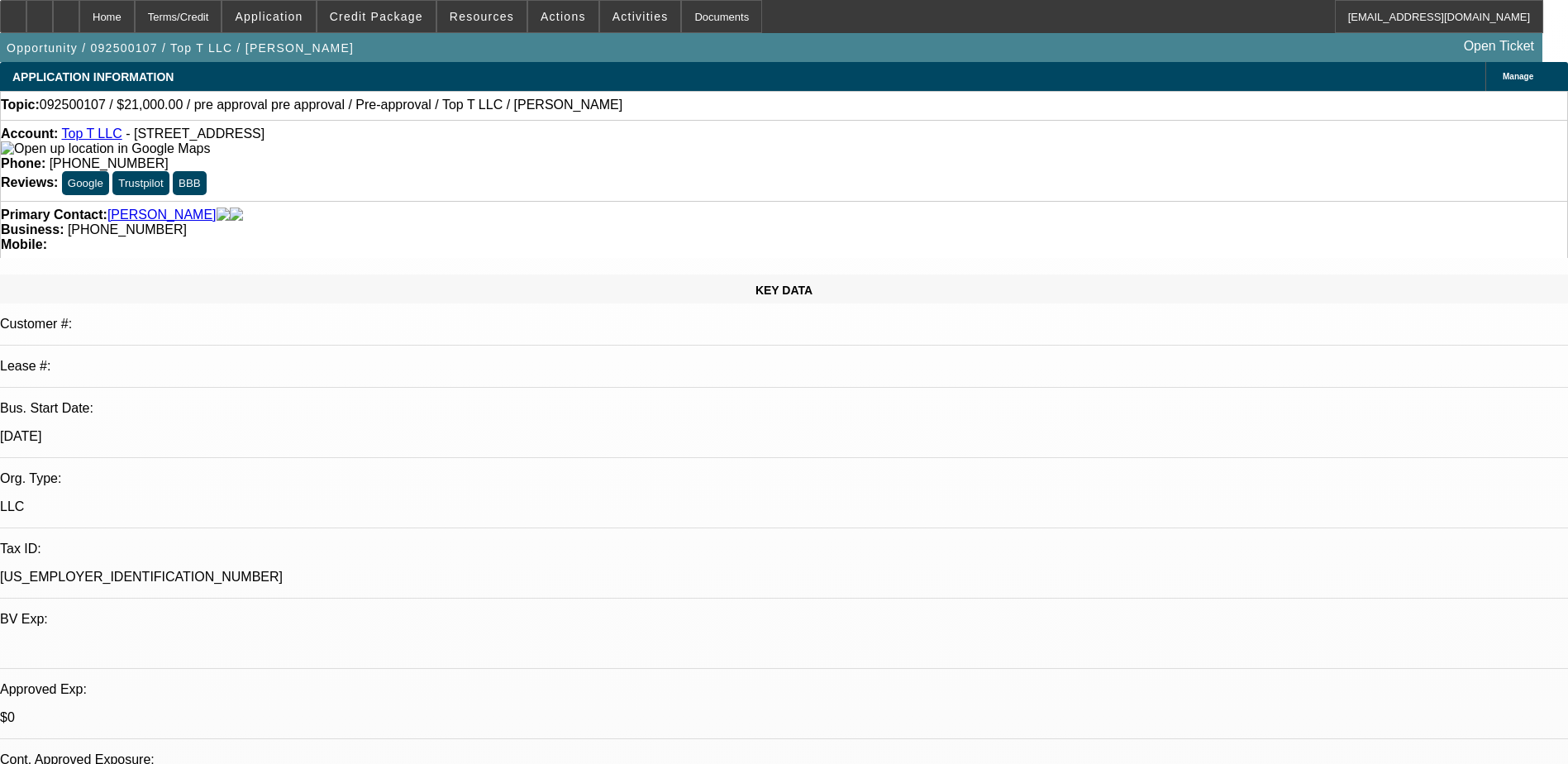
select select "0"
select select "0.1"
select select "4"
select select "0"
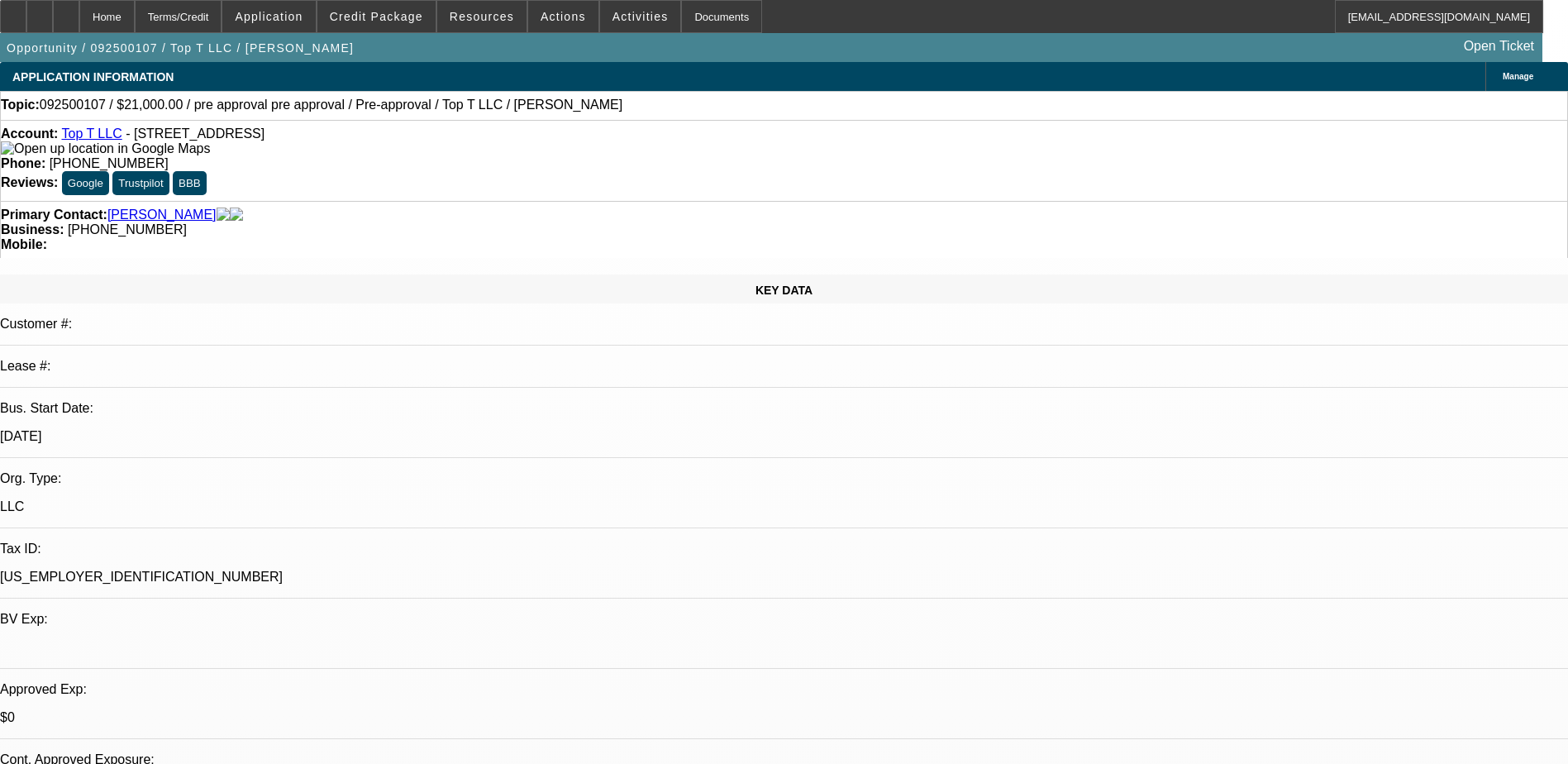
select select "0.1"
select select "4"
select select "0"
select select "0.1"
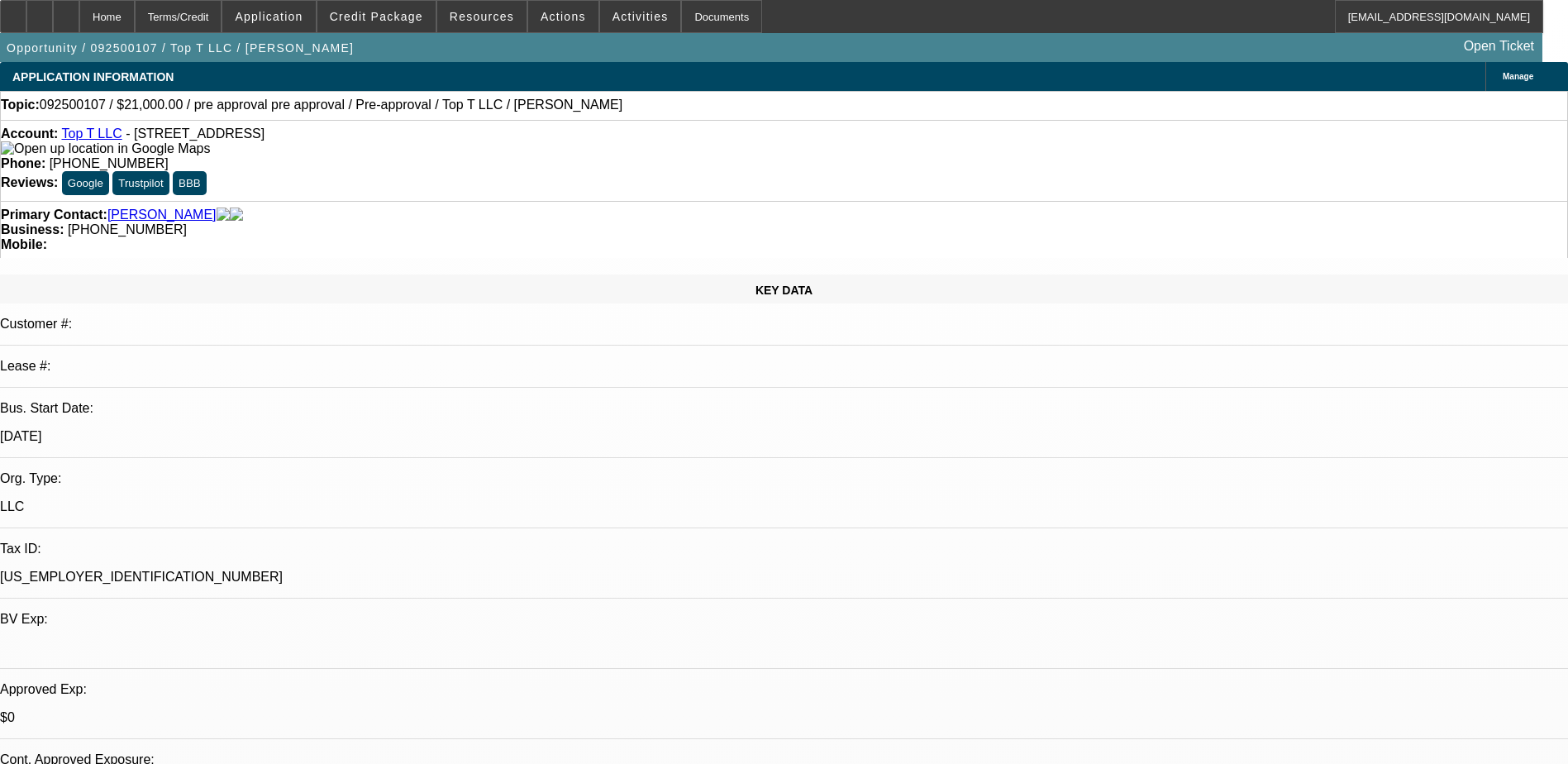
select select "4"
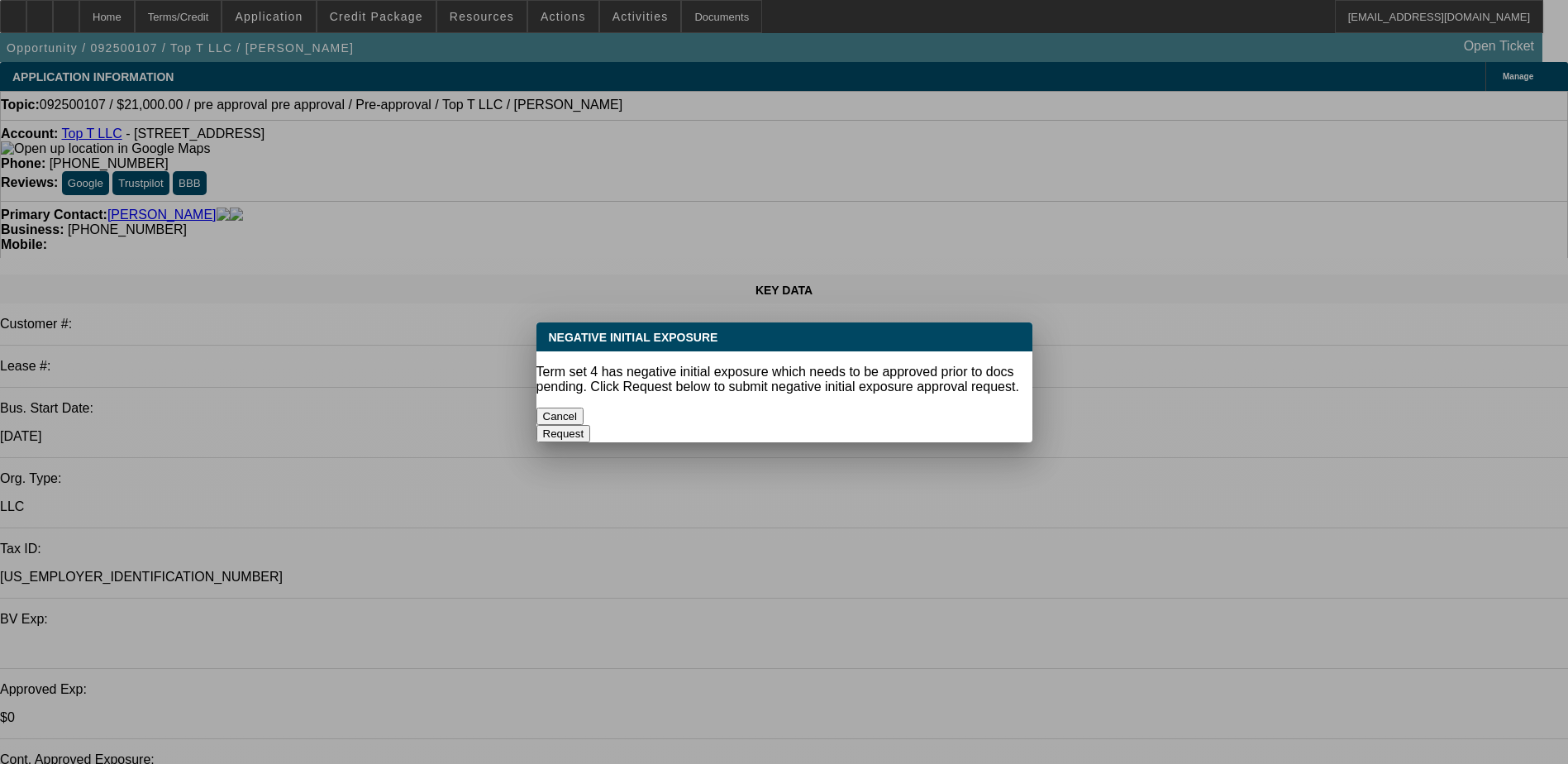
click at [584, 408] on button "Cancel" at bounding box center [560, 417] width 48 height 17
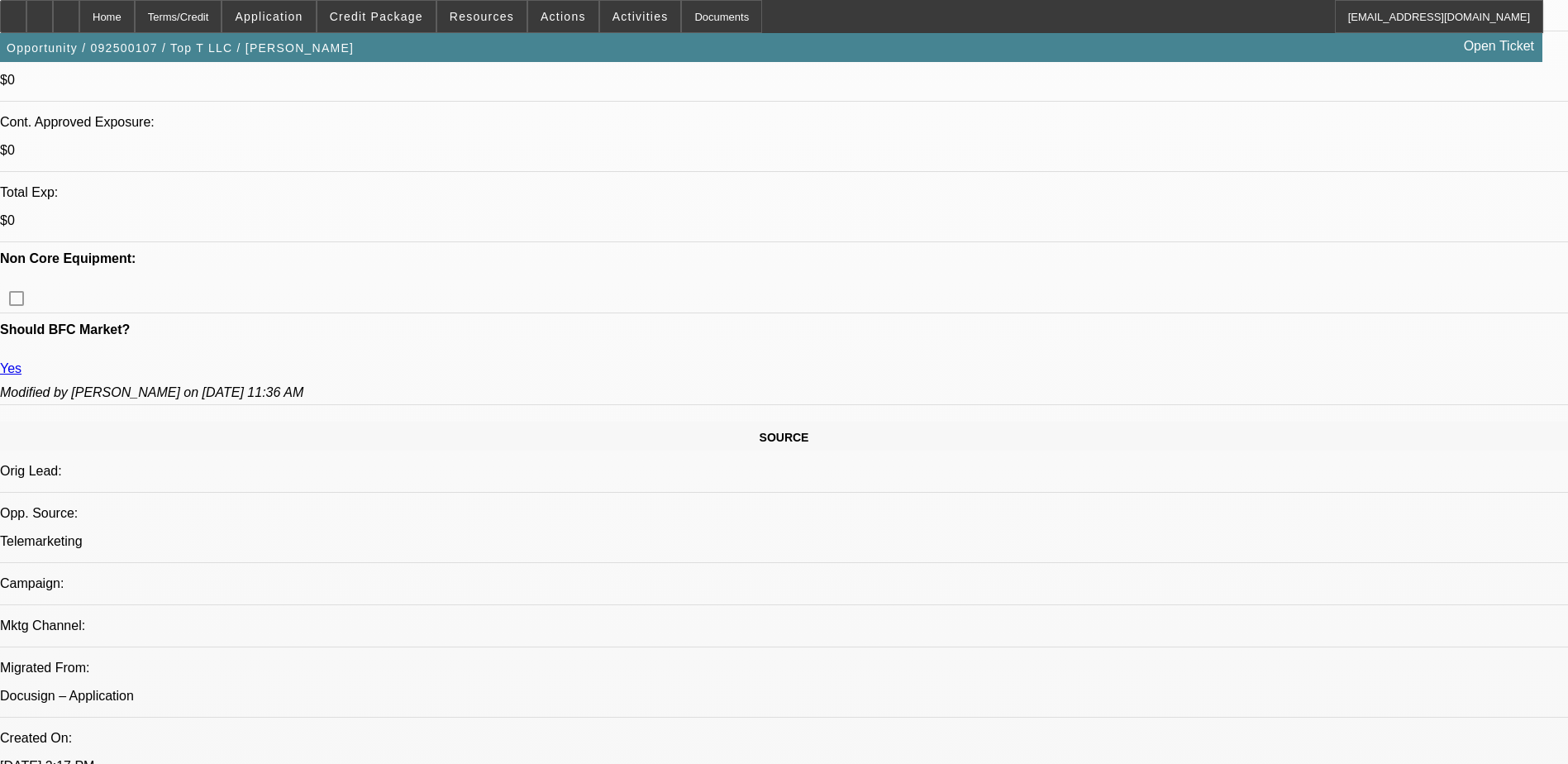
scroll to position [661, 0]
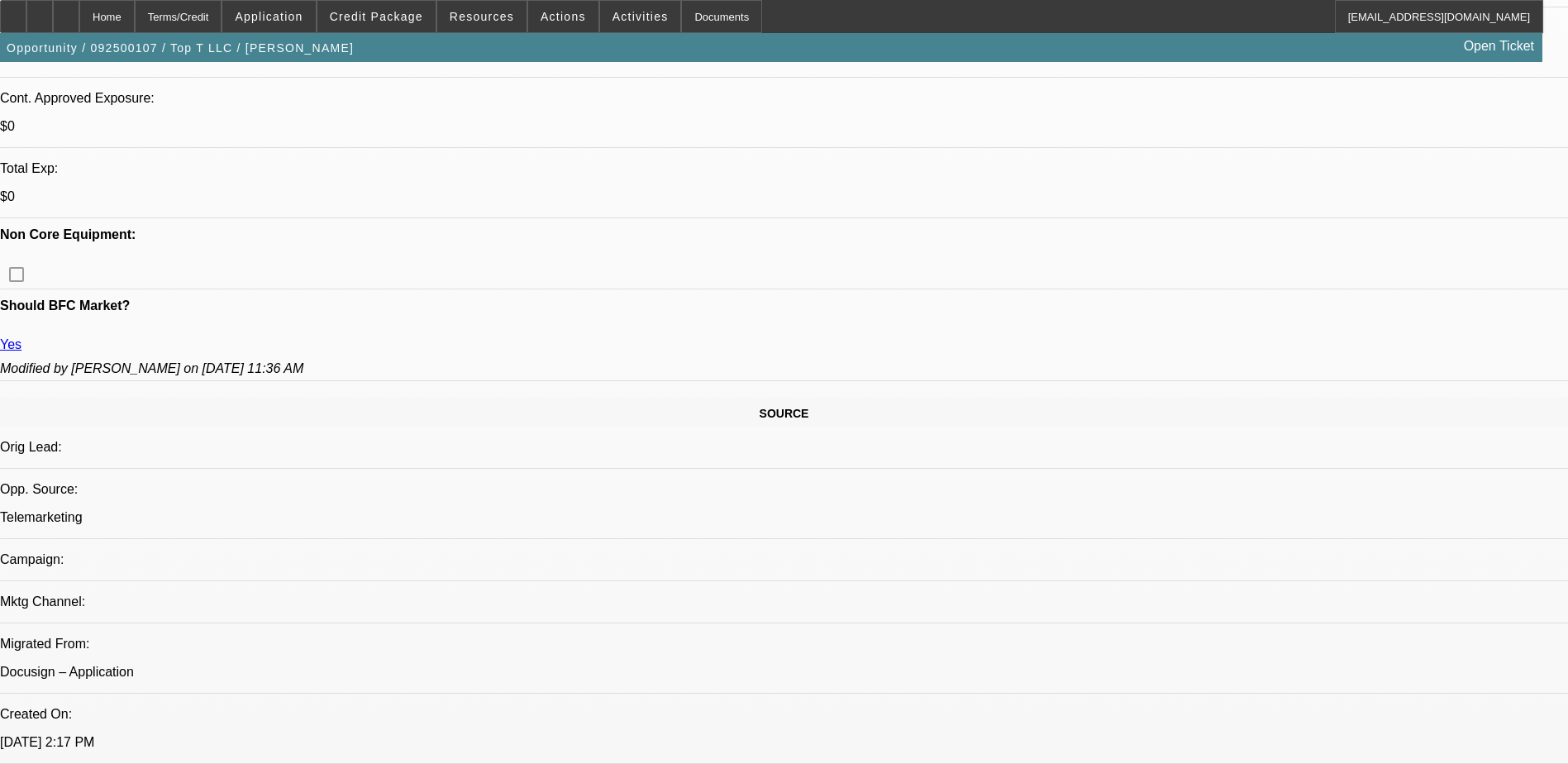
radio input "true"
type textarea "he's getting an invoice"
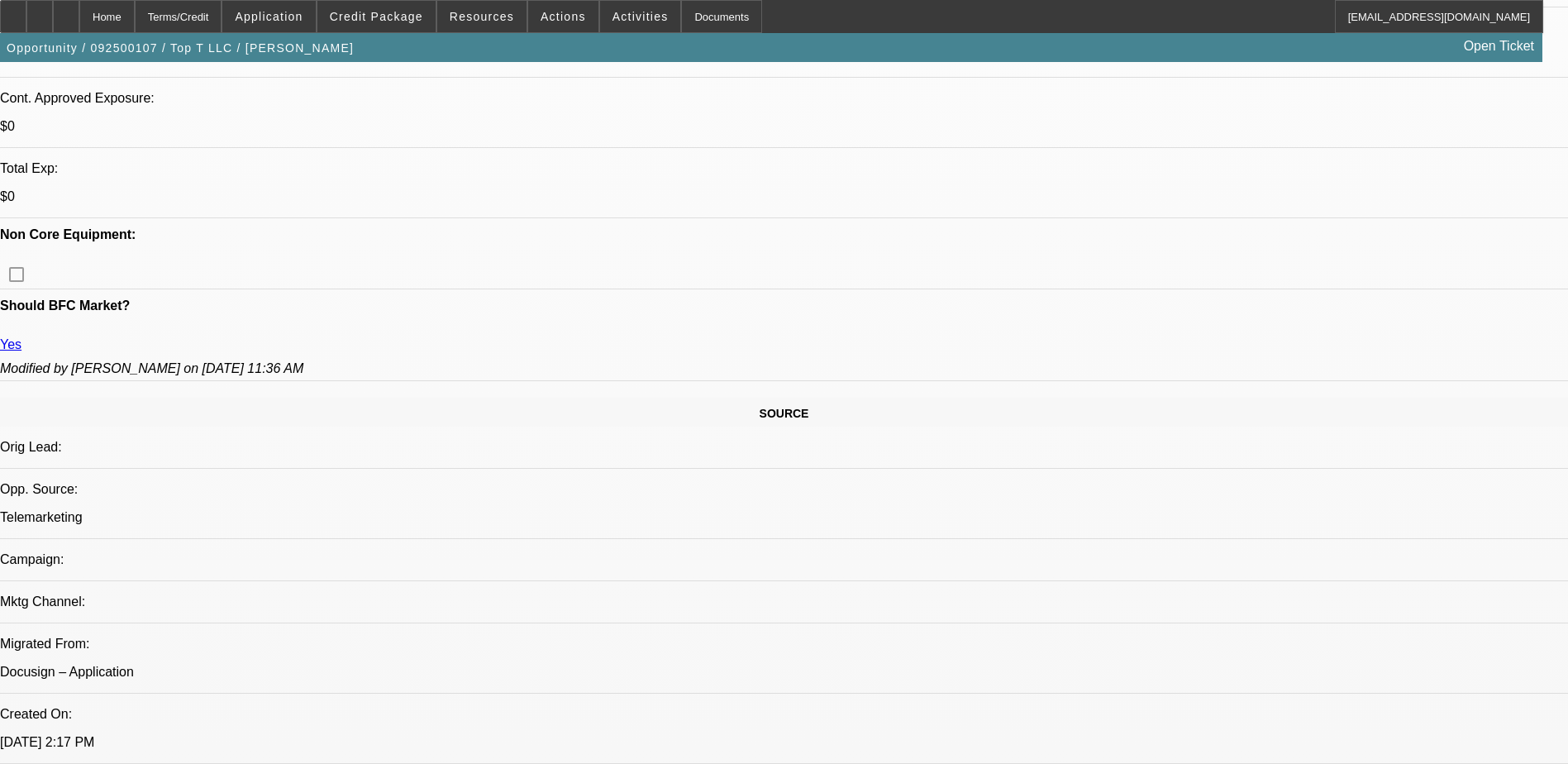
radio input "true"
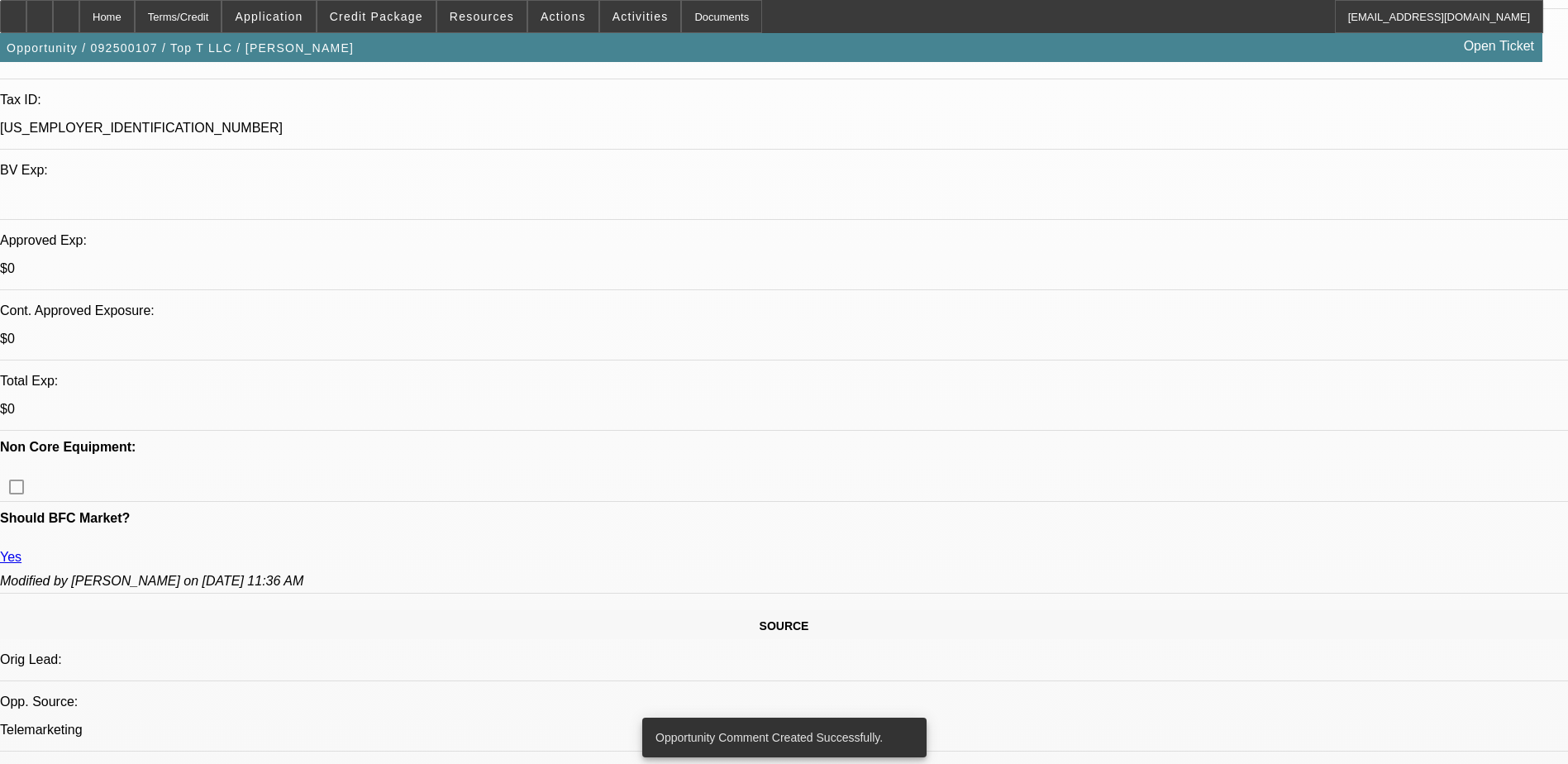
scroll to position [248, 0]
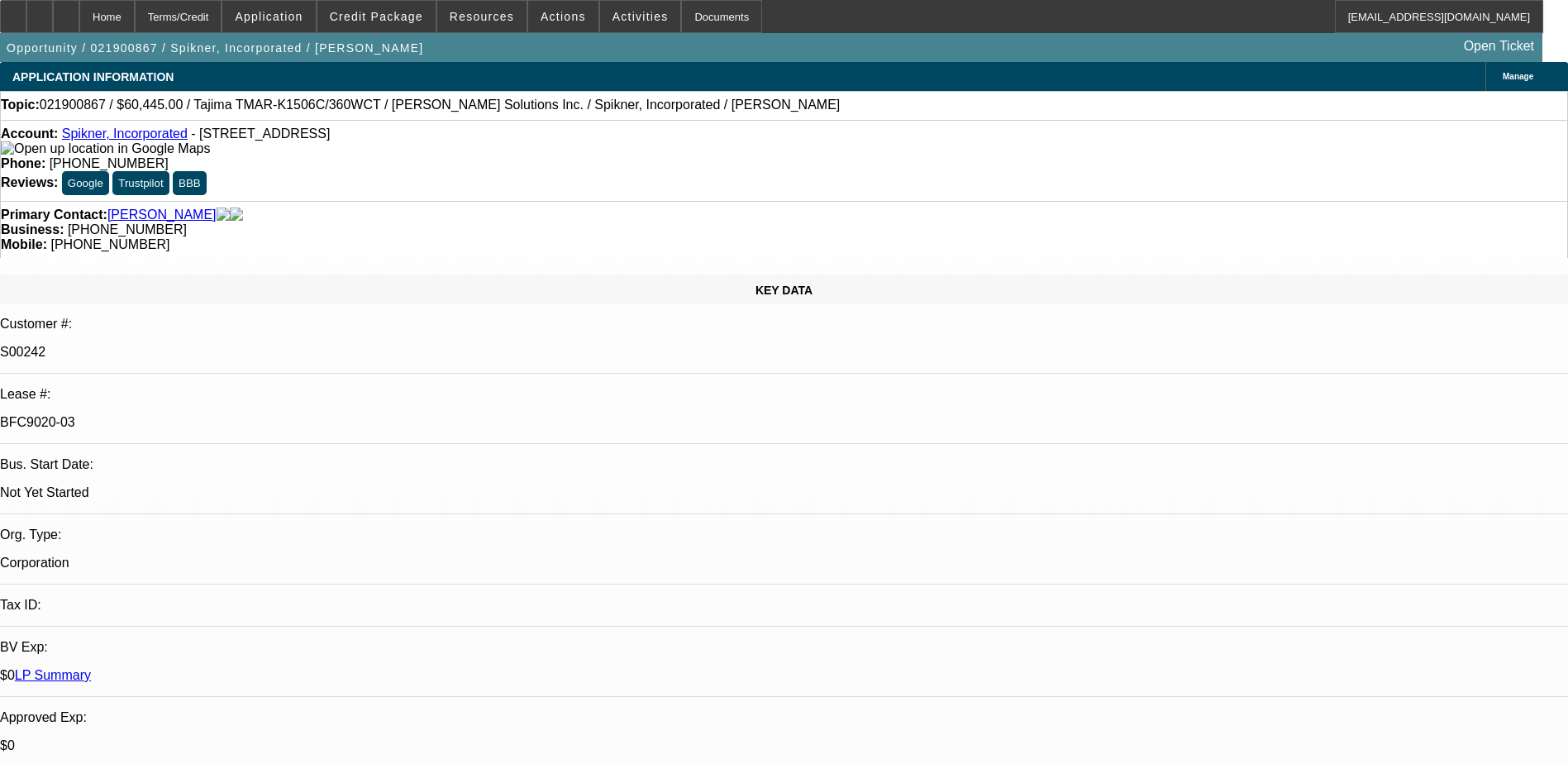
select select "0"
select select "2"
select select "0.1"
select select "0"
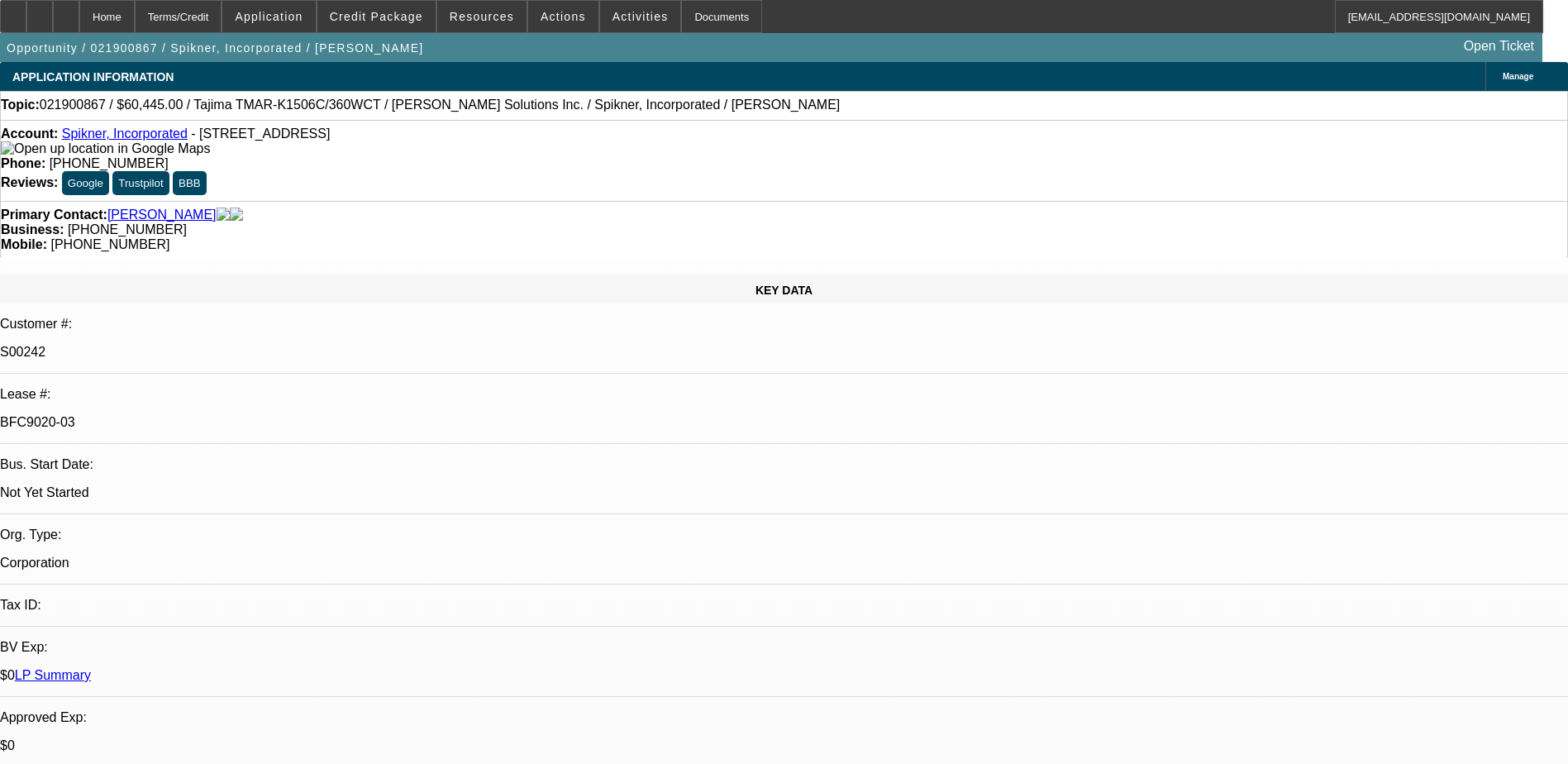
select select "0.1"
select select "0"
select select "0.1"
select select "0"
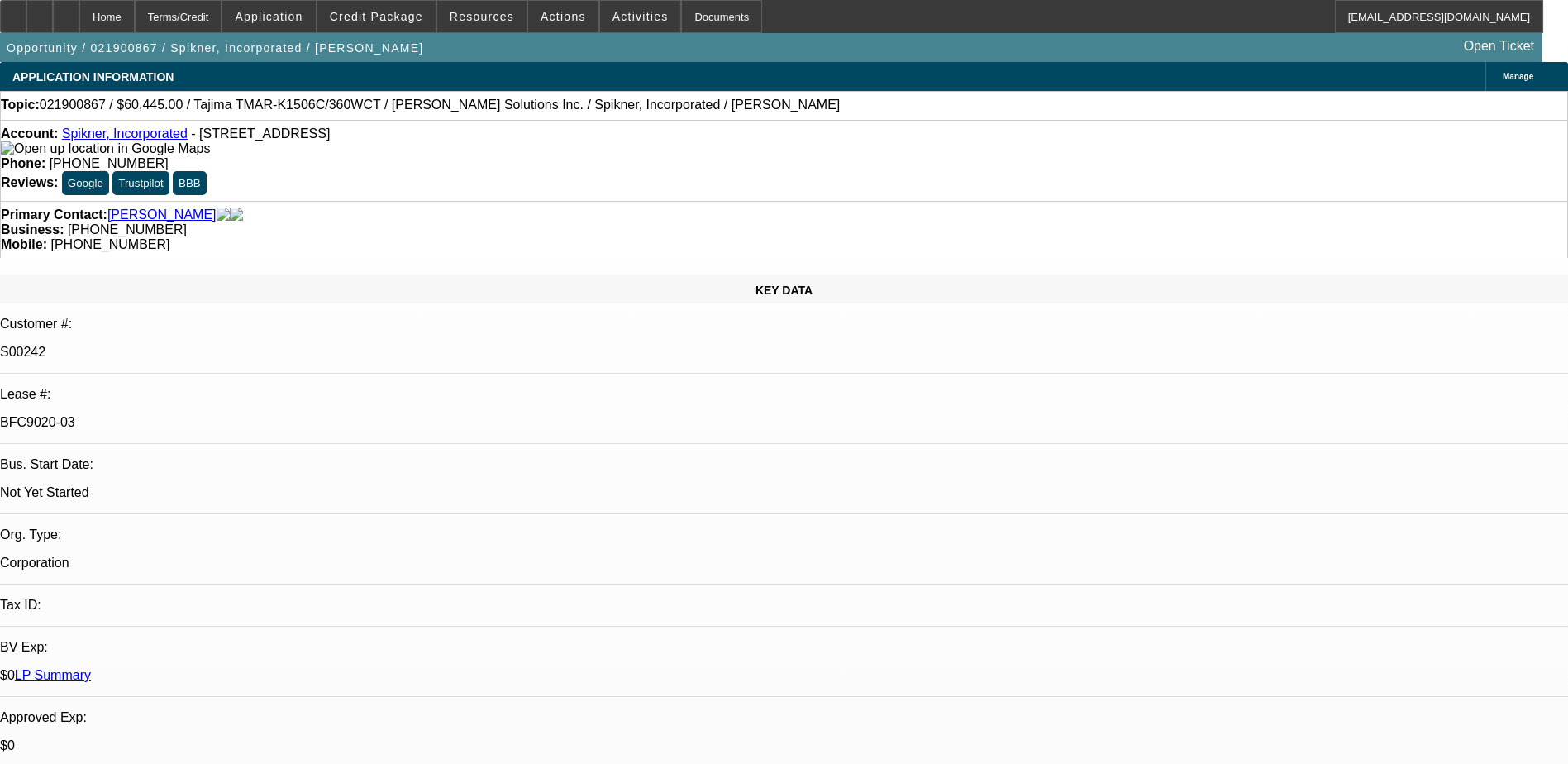
select select "0"
select select "0.1"
select select "1"
select select "2"
select select "4"
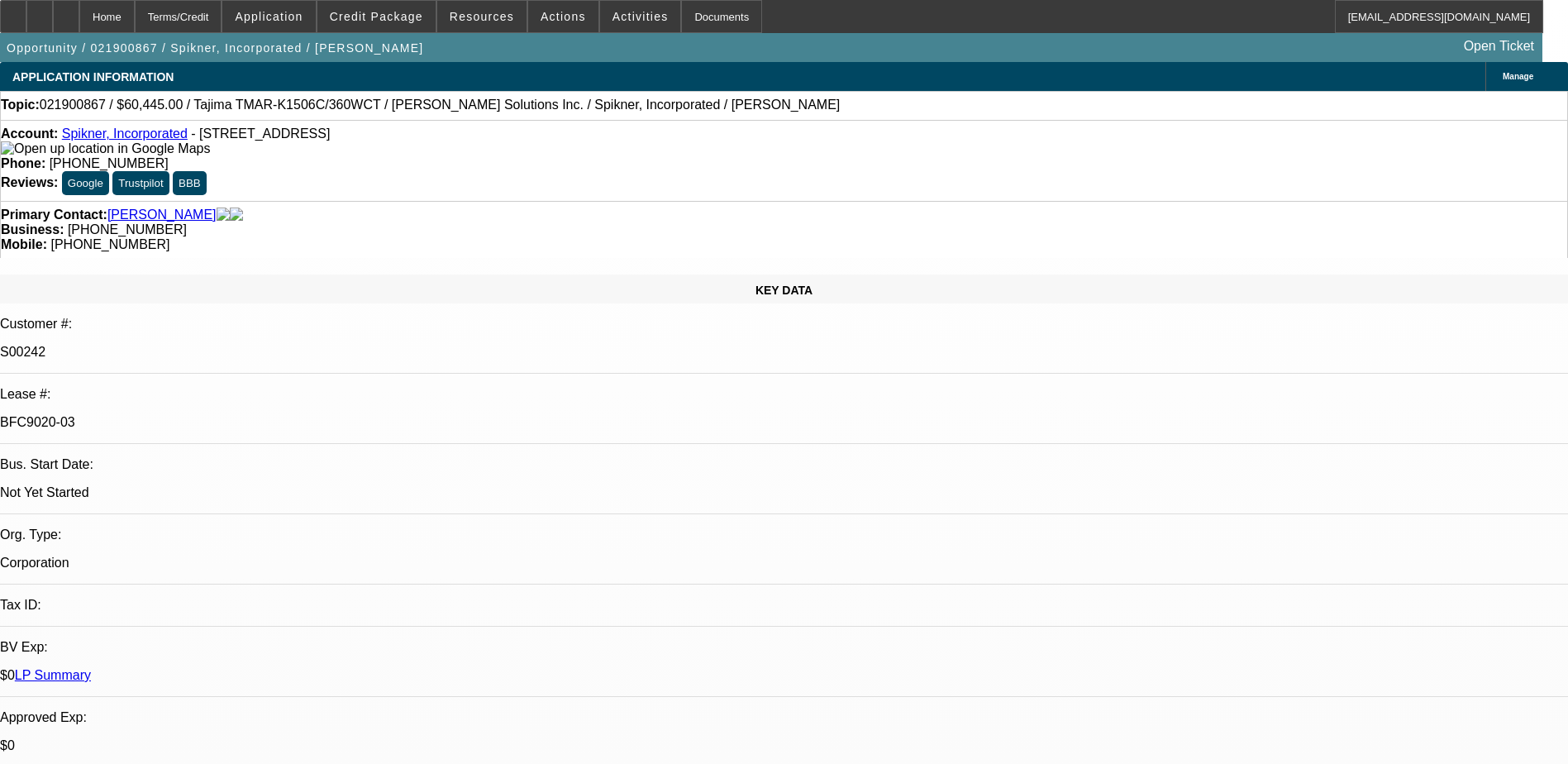
select select "1"
select select "4"
select select "1"
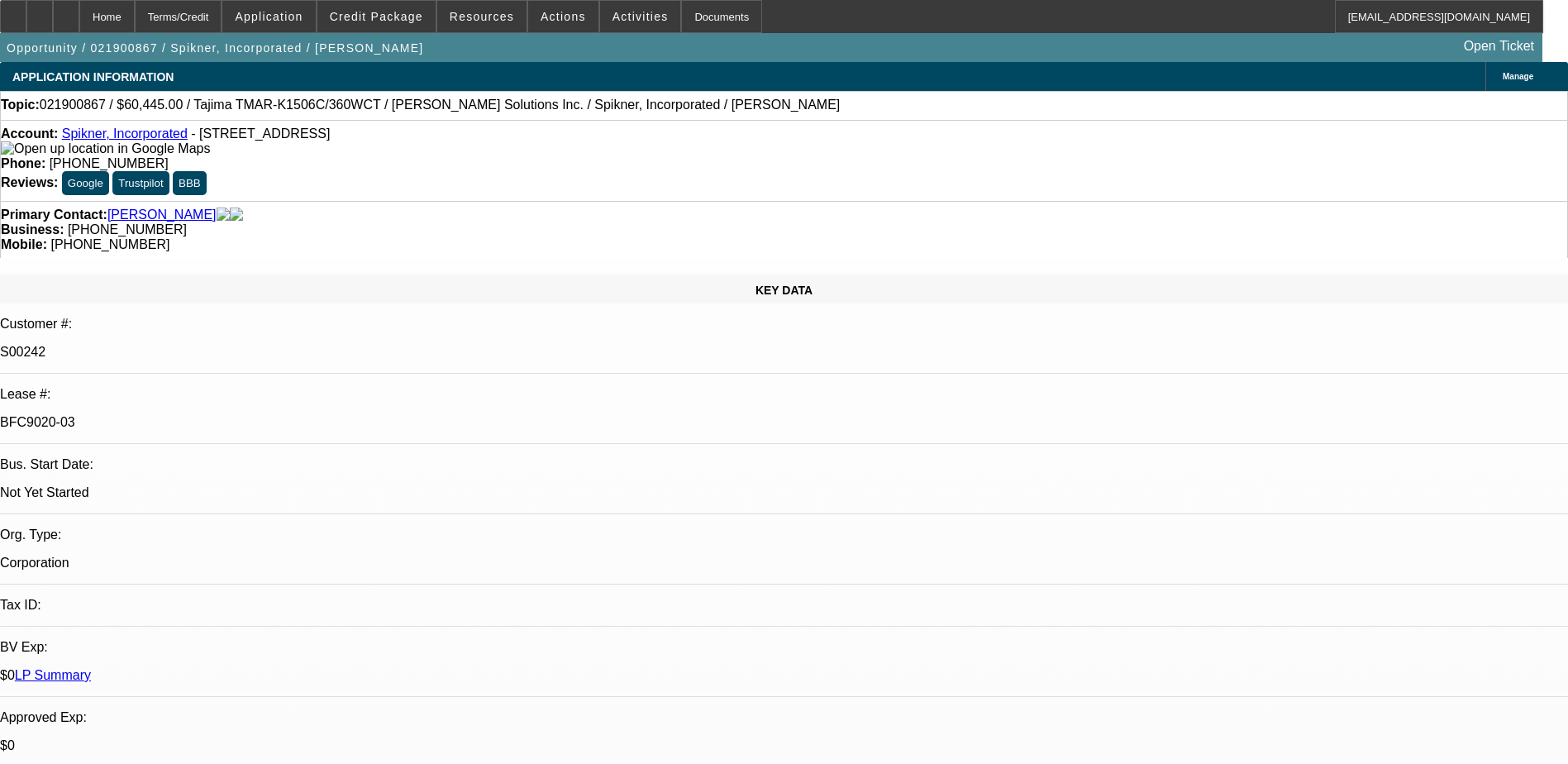
select select "7"
select select "1"
select select "4"
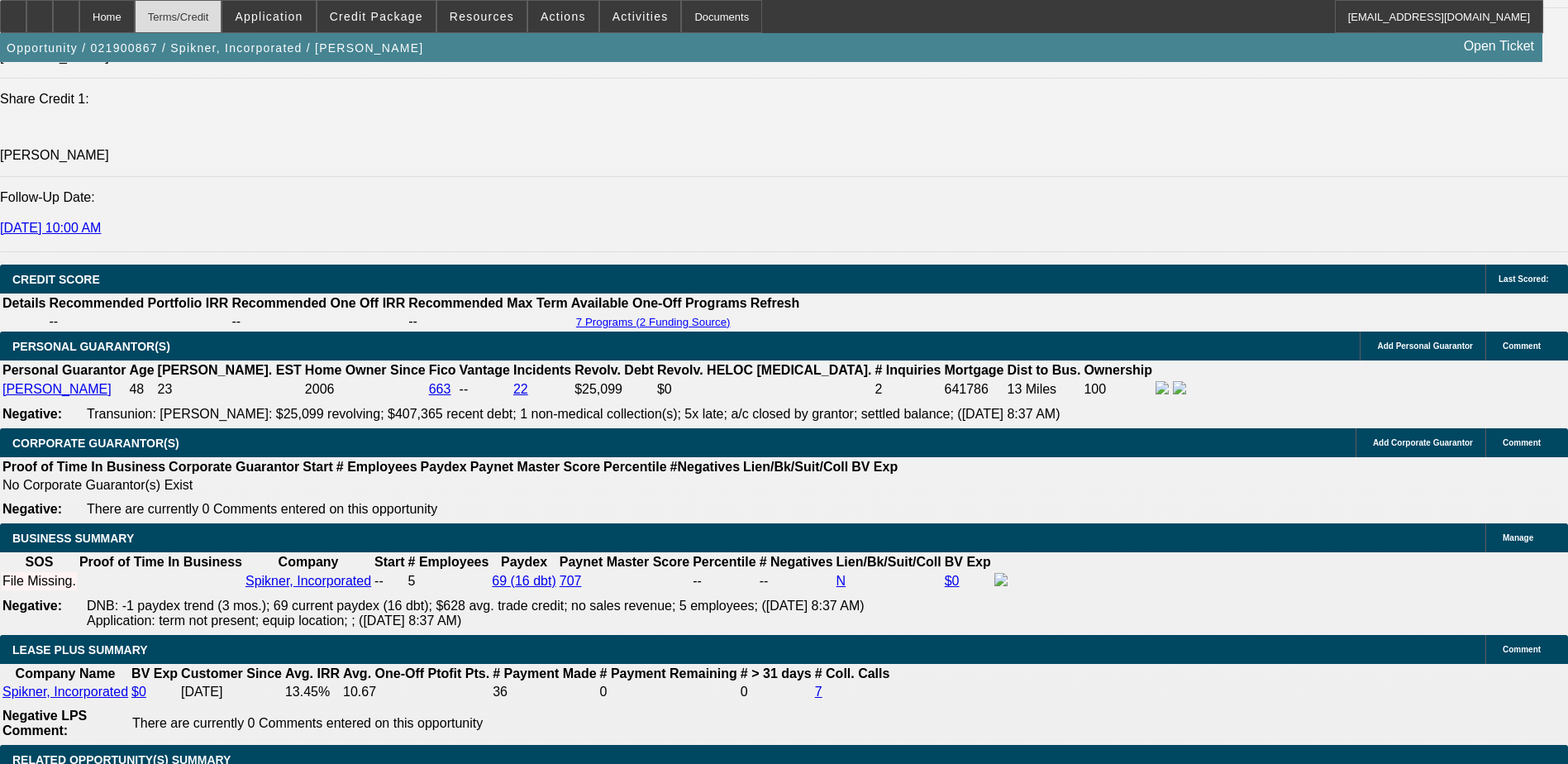
scroll to position [2315, 0]
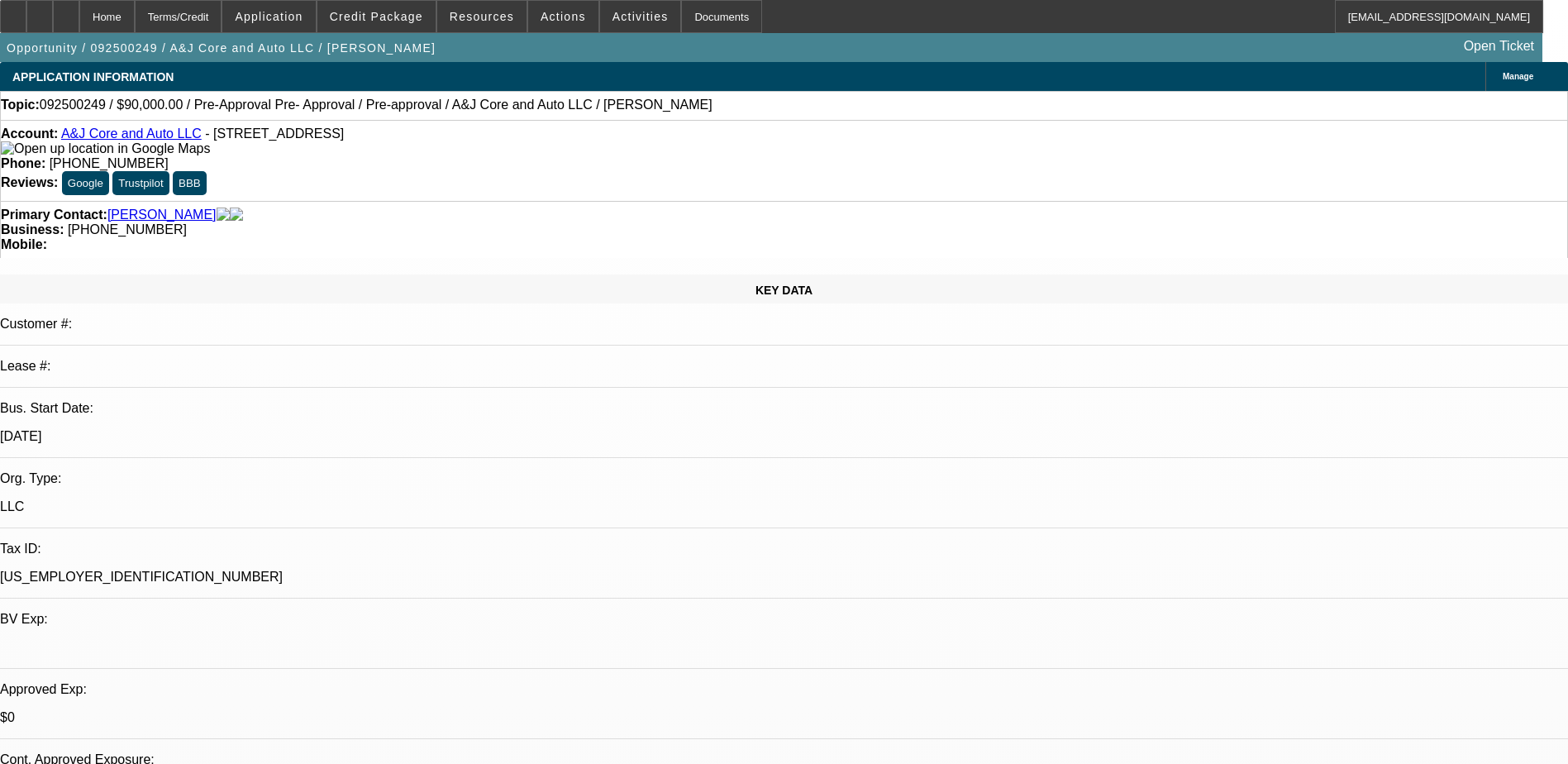
select select "0"
select select "2"
select select "0.1"
select select "4"
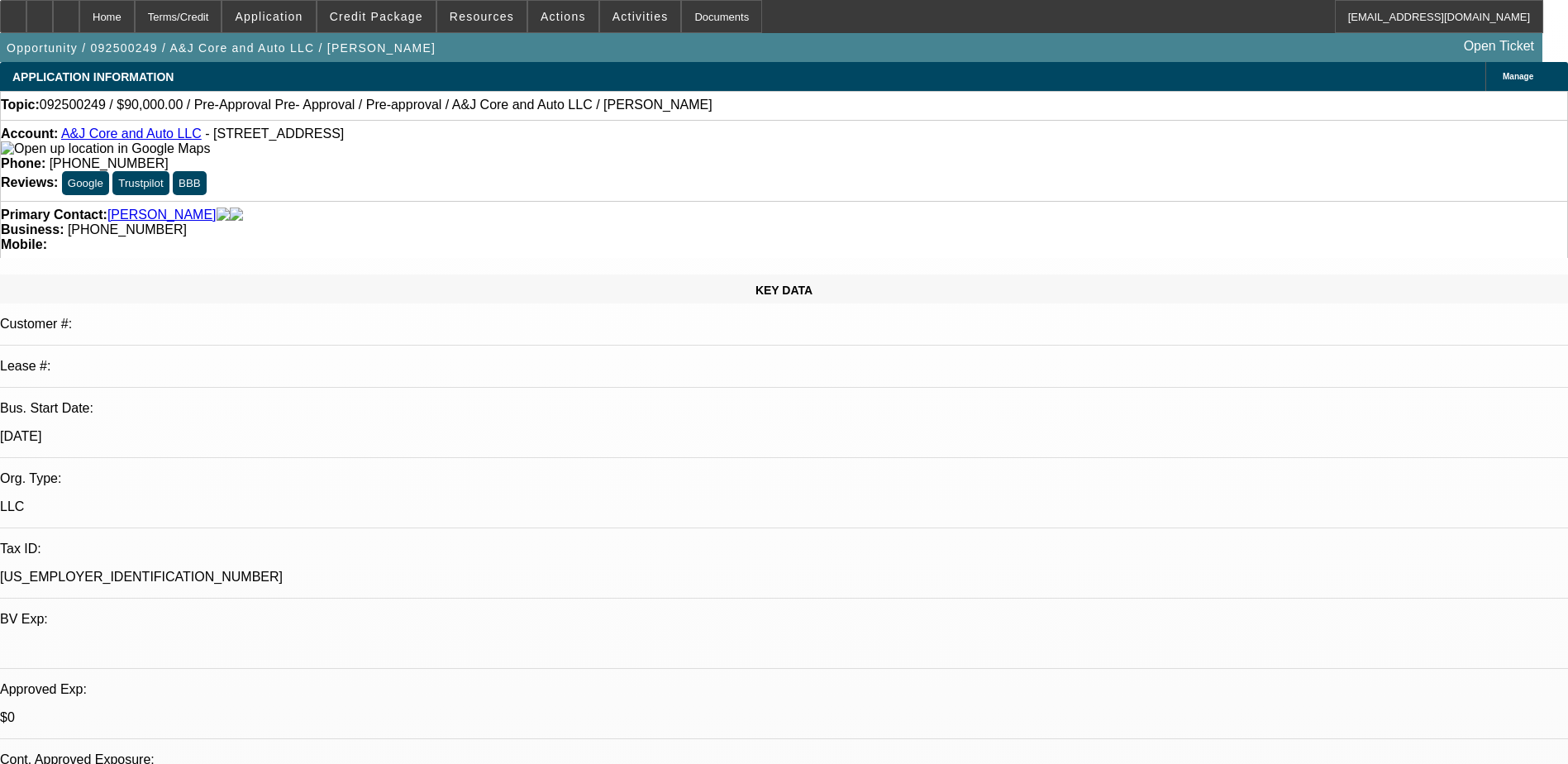
select select "0"
select select "2"
select select "0.1"
select select "4"
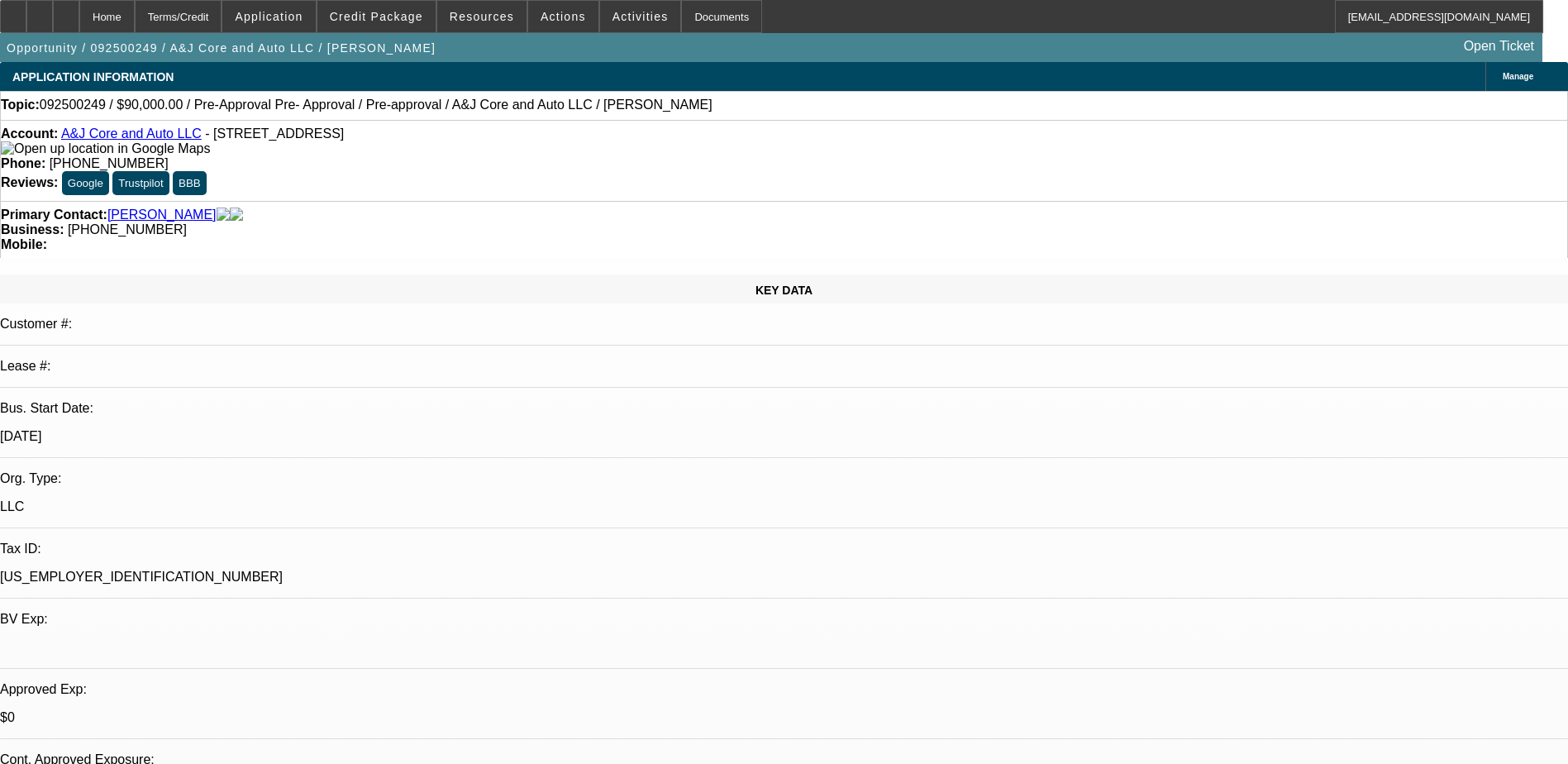
scroll to position [579, 0]
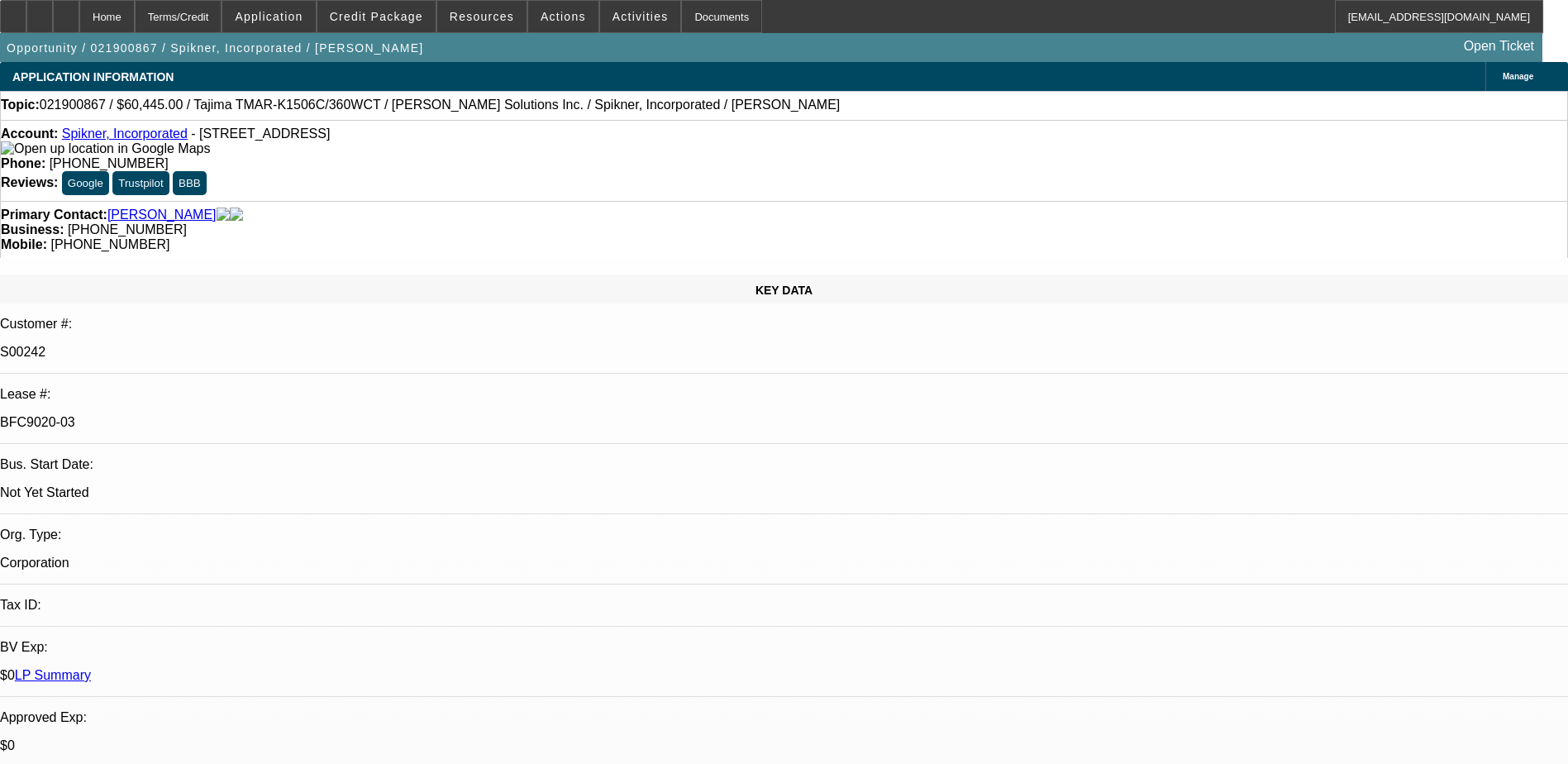
select select "0"
select select "2"
select select "0.1"
select select "4"
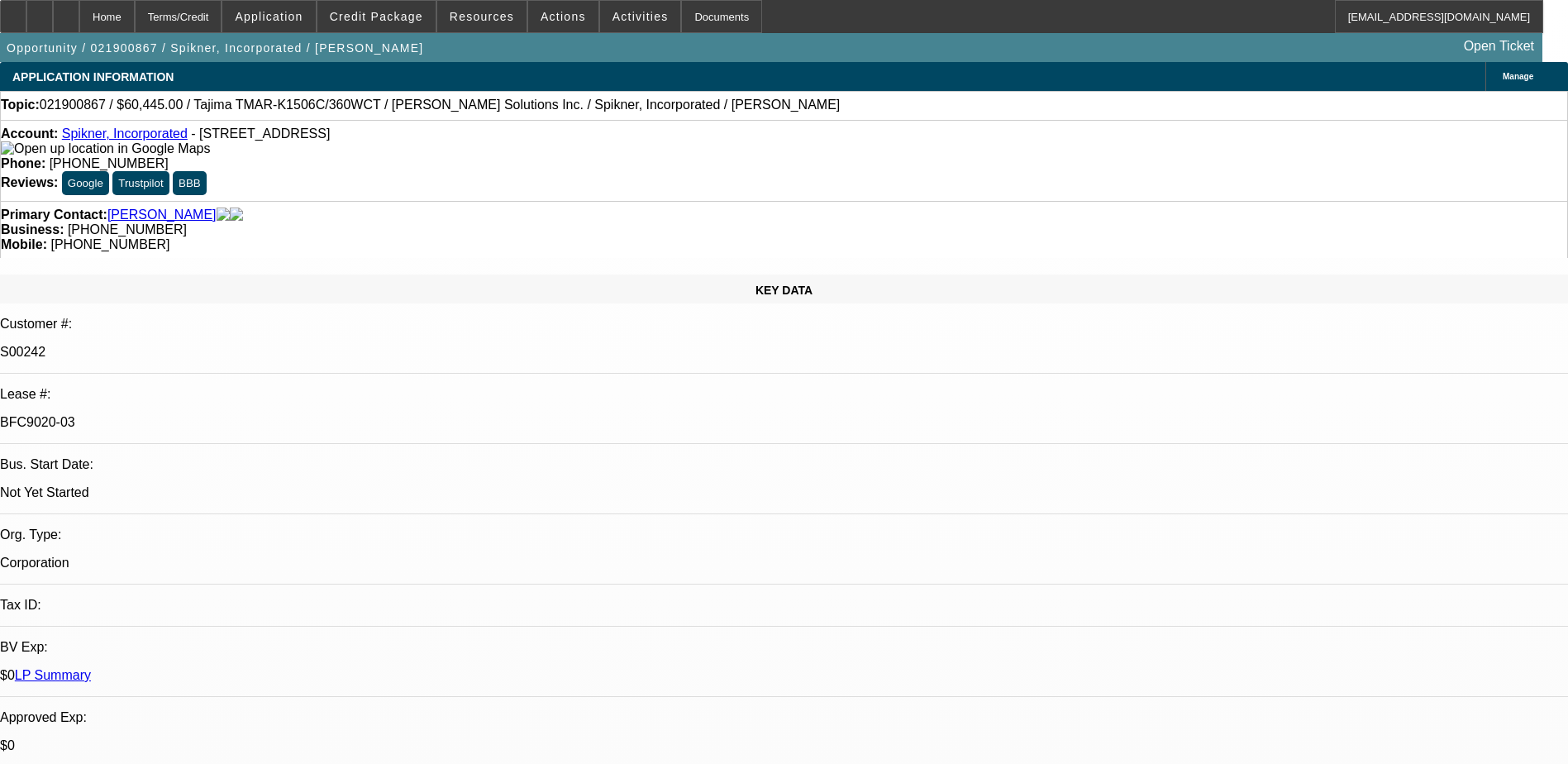
select select "0"
select select "0.1"
select select "4"
select select "0"
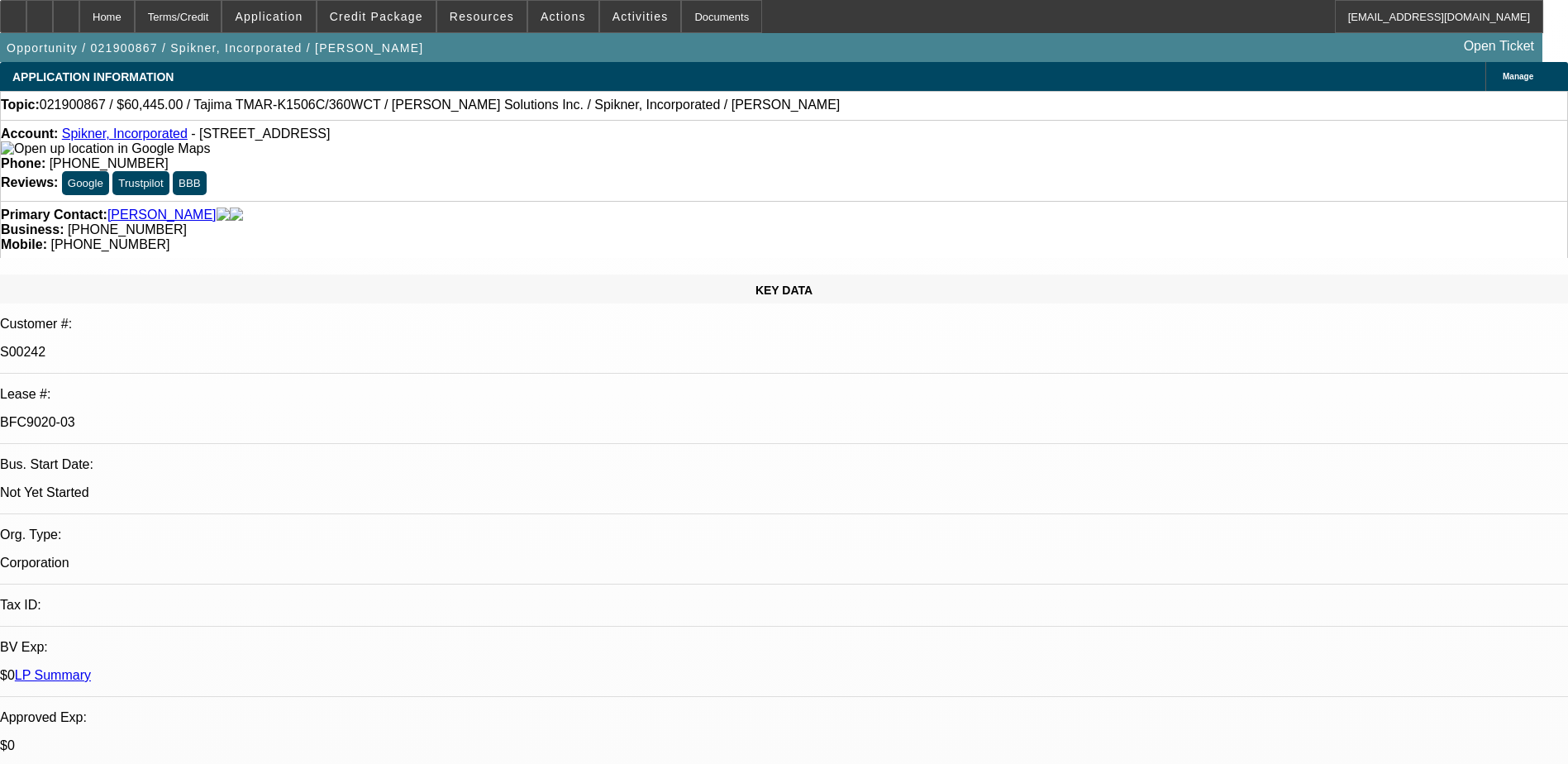
select select "0"
select select "0.1"
select select "7"
select select "0"
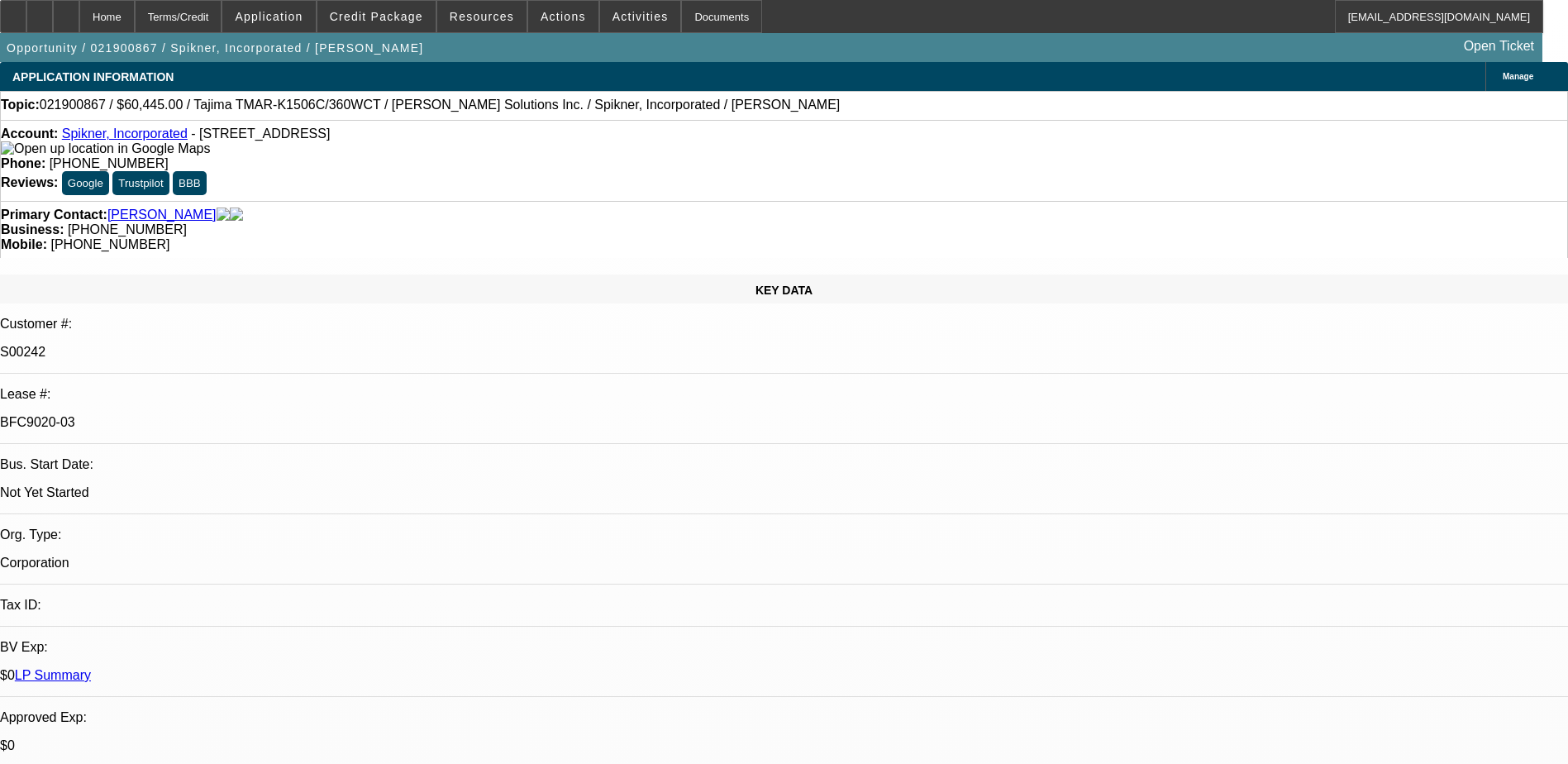
select select "0.1"
select select "4"
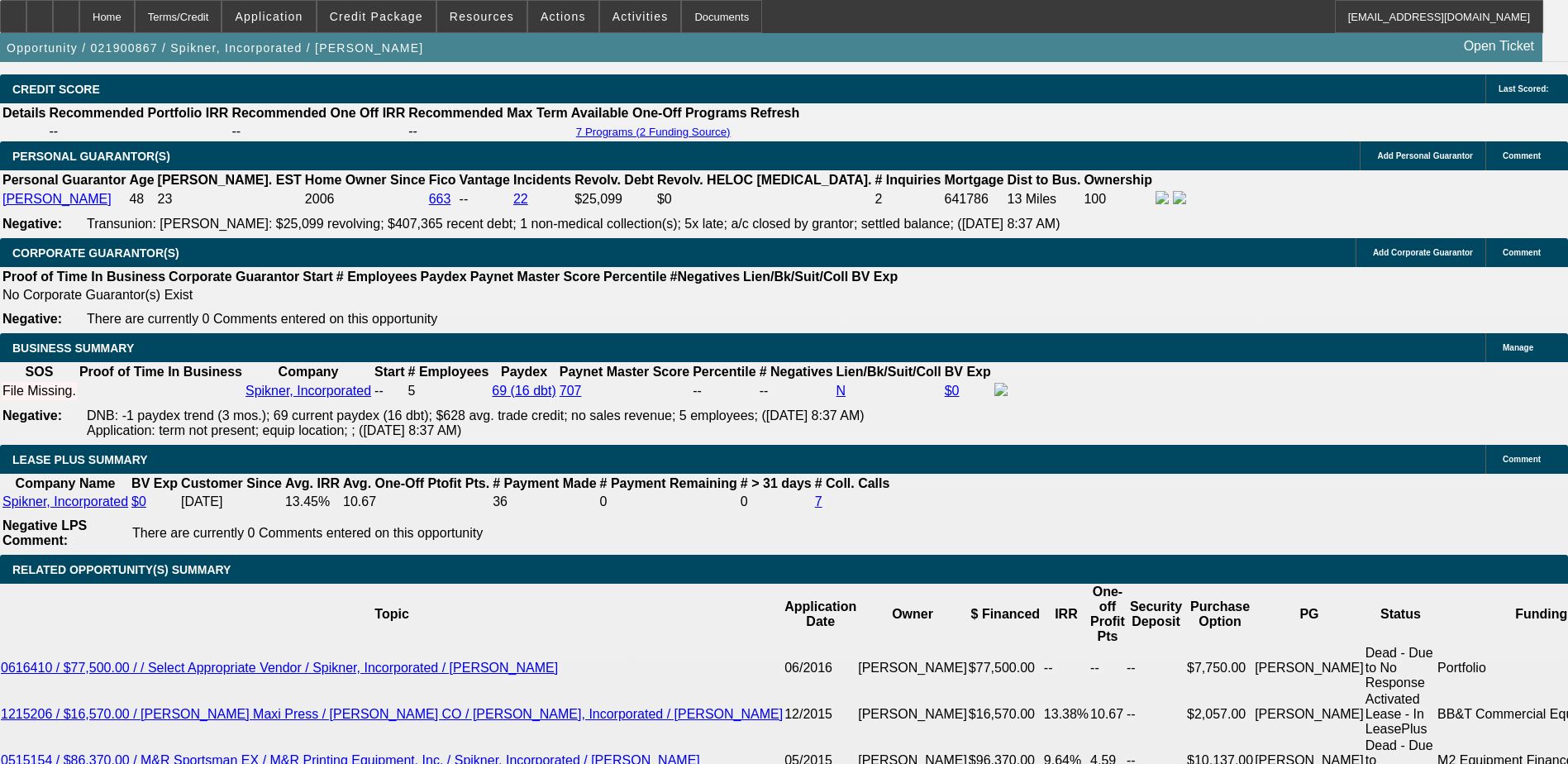
scroll to position [2481, 0]
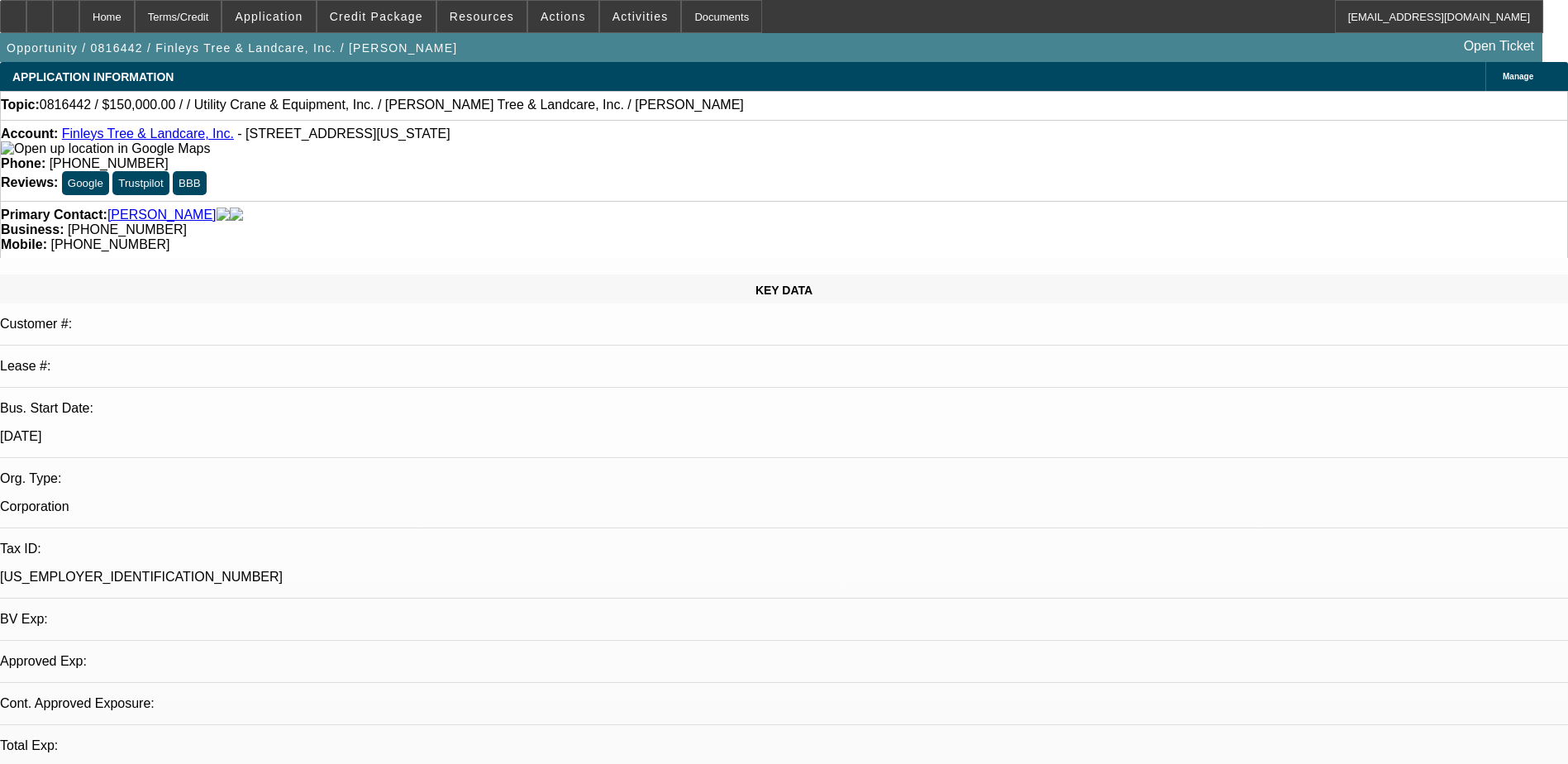
select select "0"
select select "1"
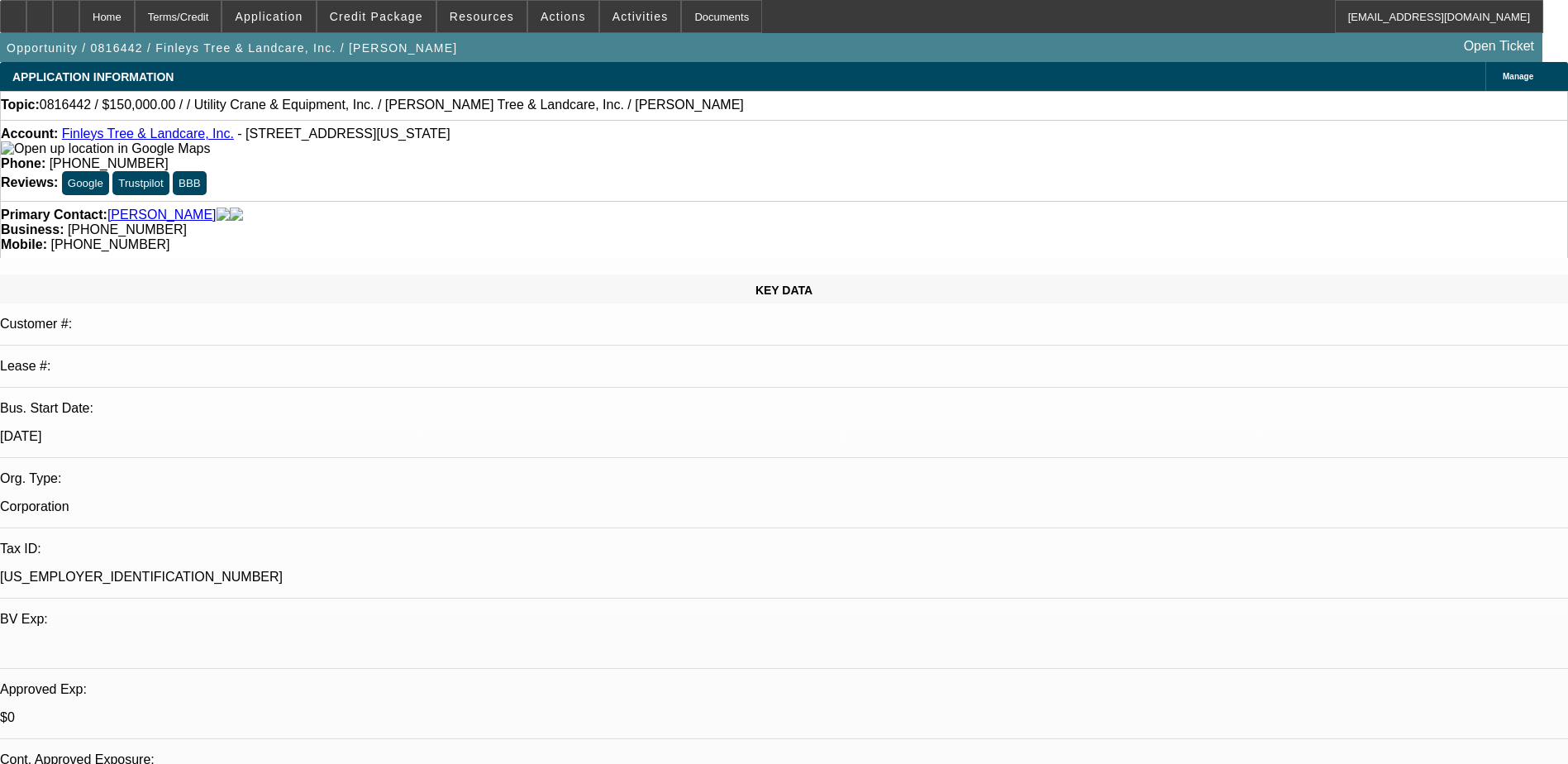
select select "2"
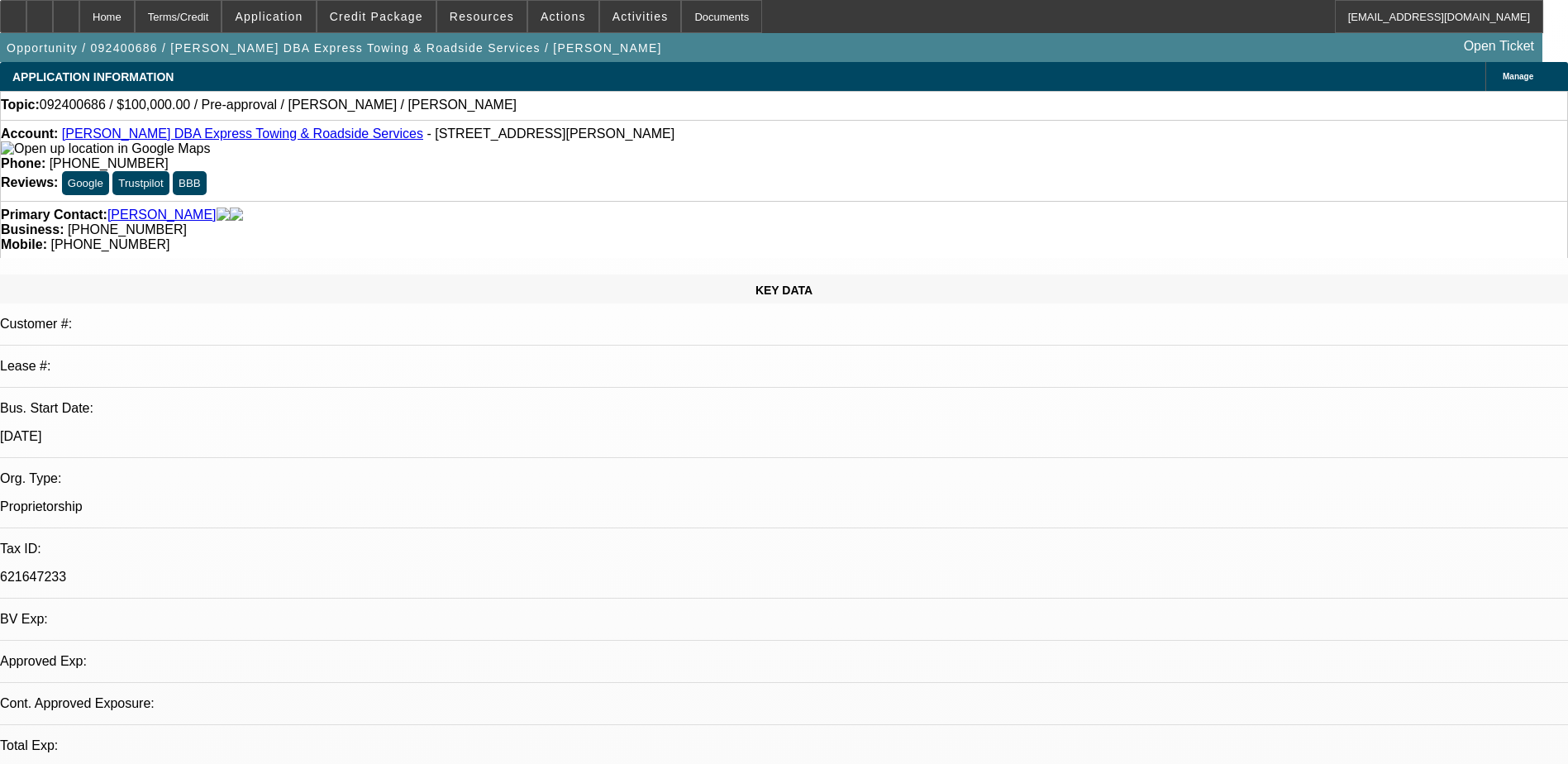
select select "0"
select select "2"
select select "0.1"
select select "4"
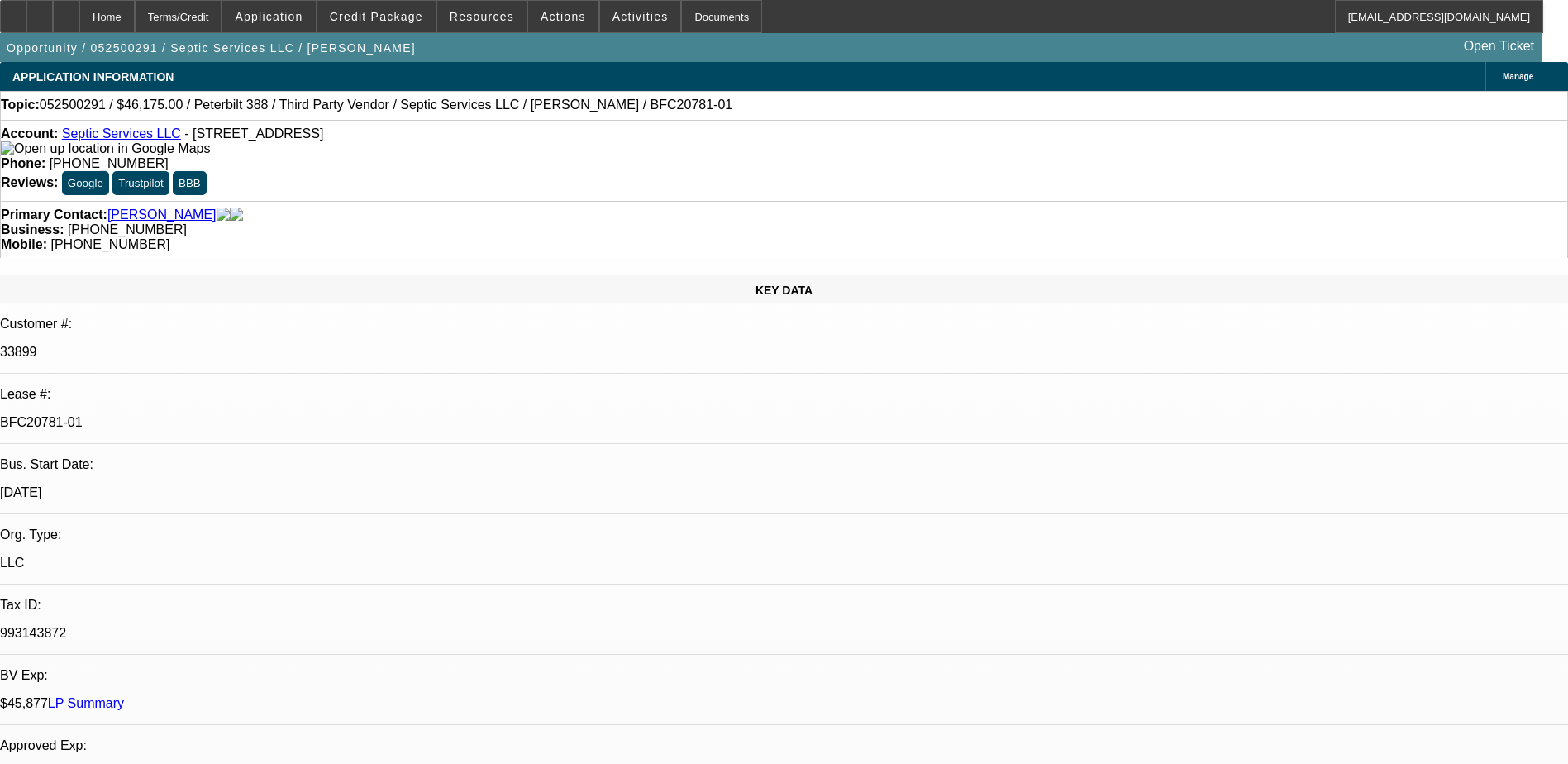
select select "0"
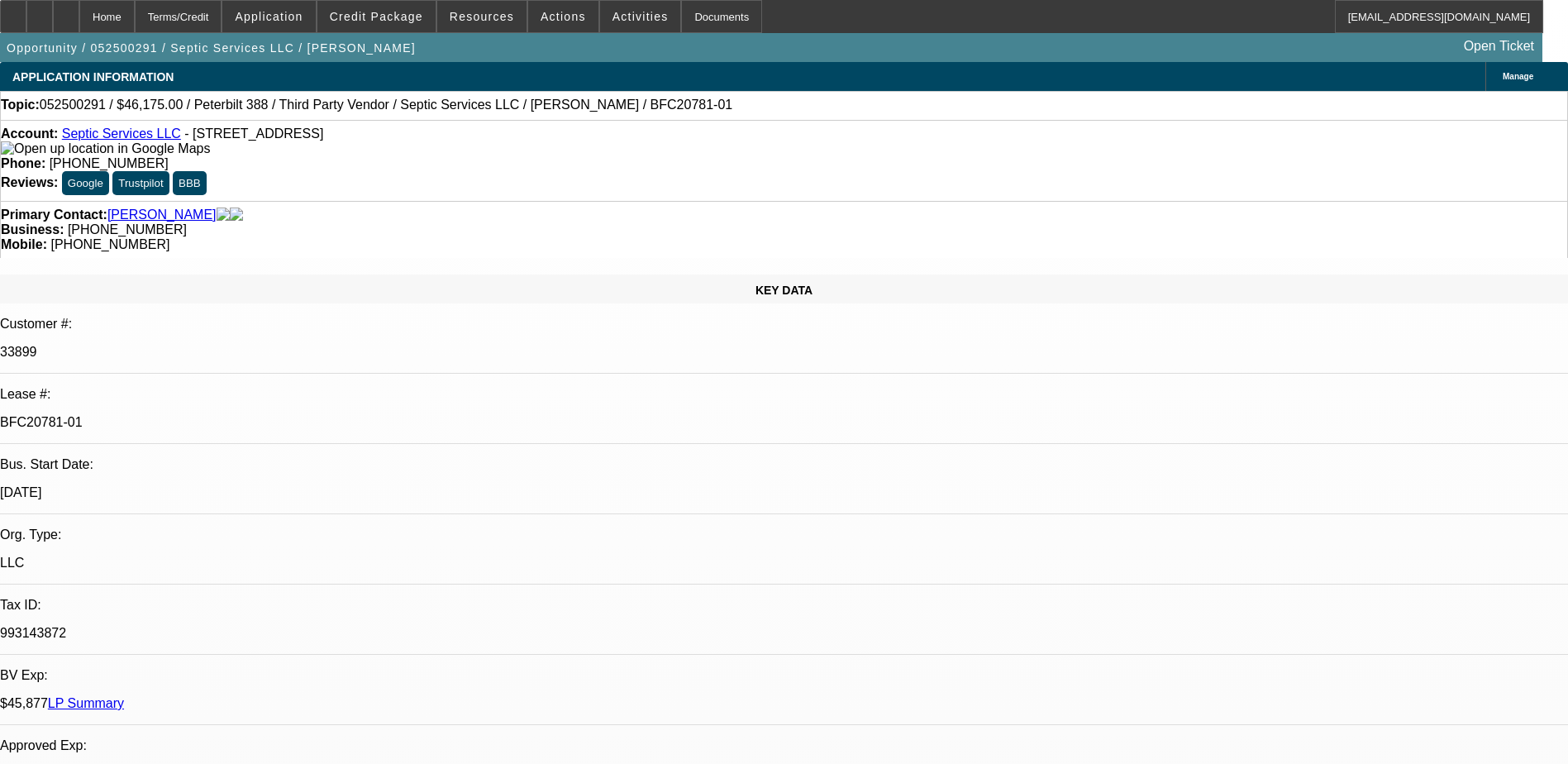
select select "0"
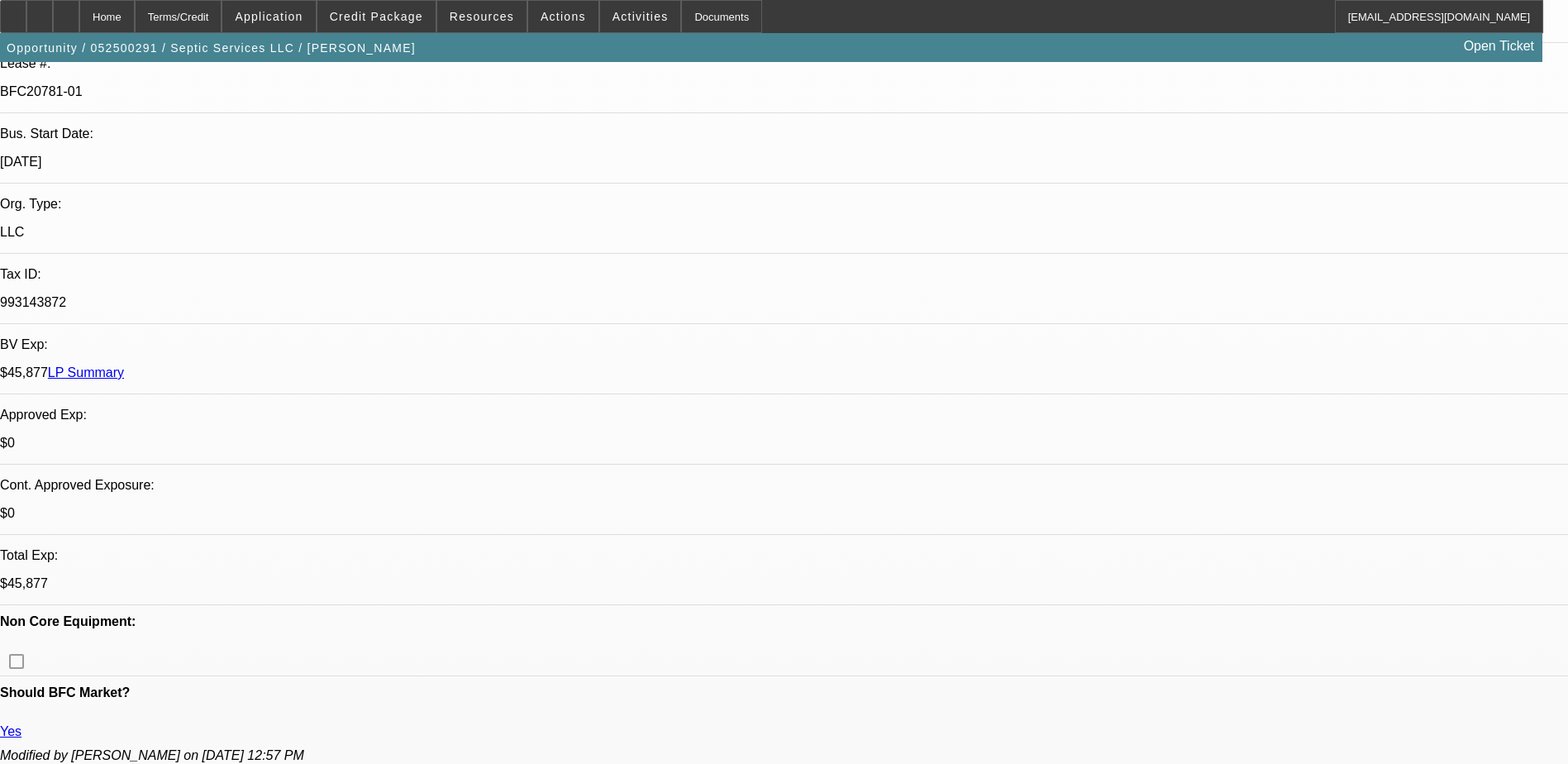
select select "1"
select select "2"
select select "6"
select select "1"
select select "2"
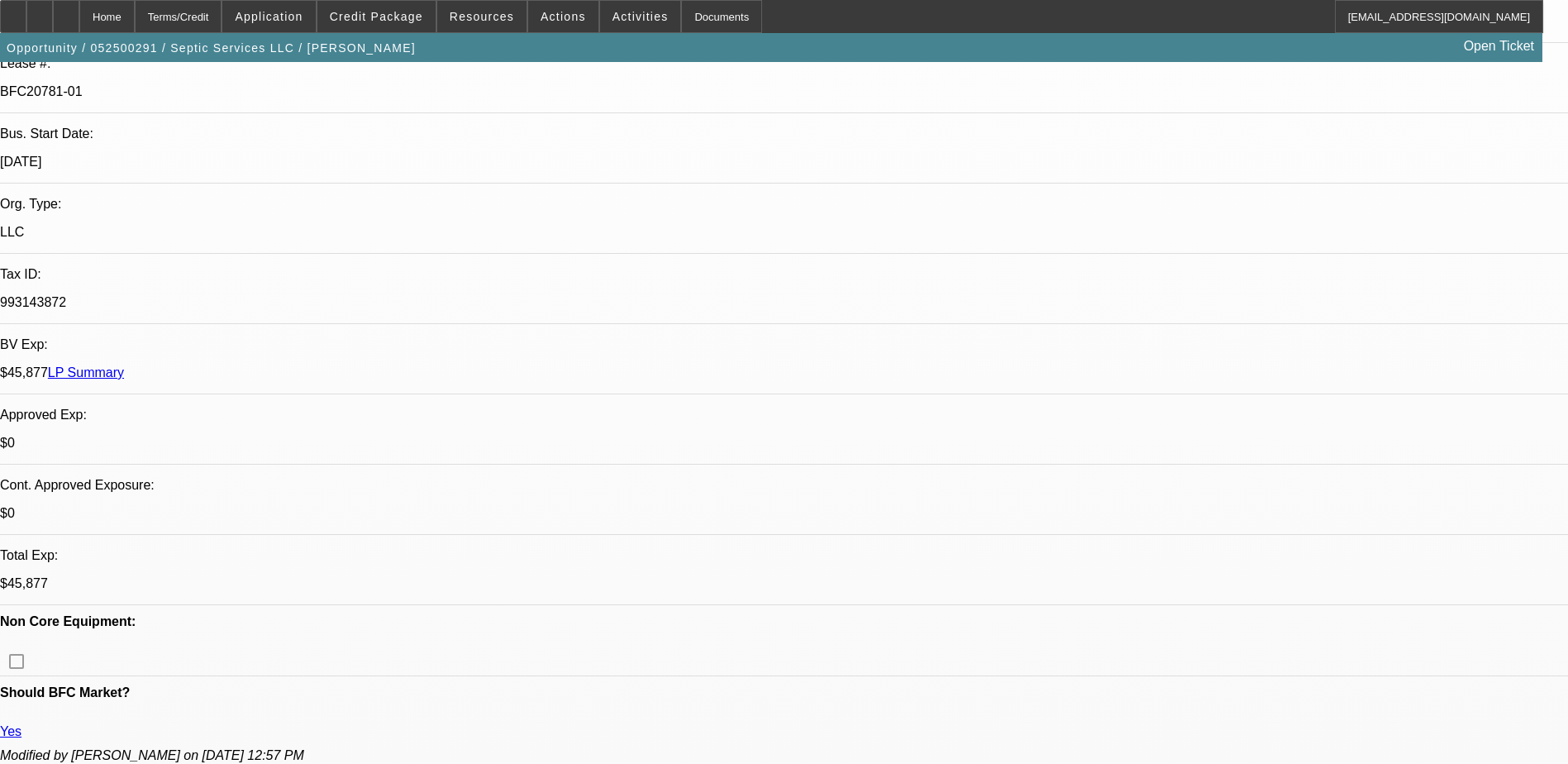
select select "2"
select select "1"
select select "2"
select select "1"
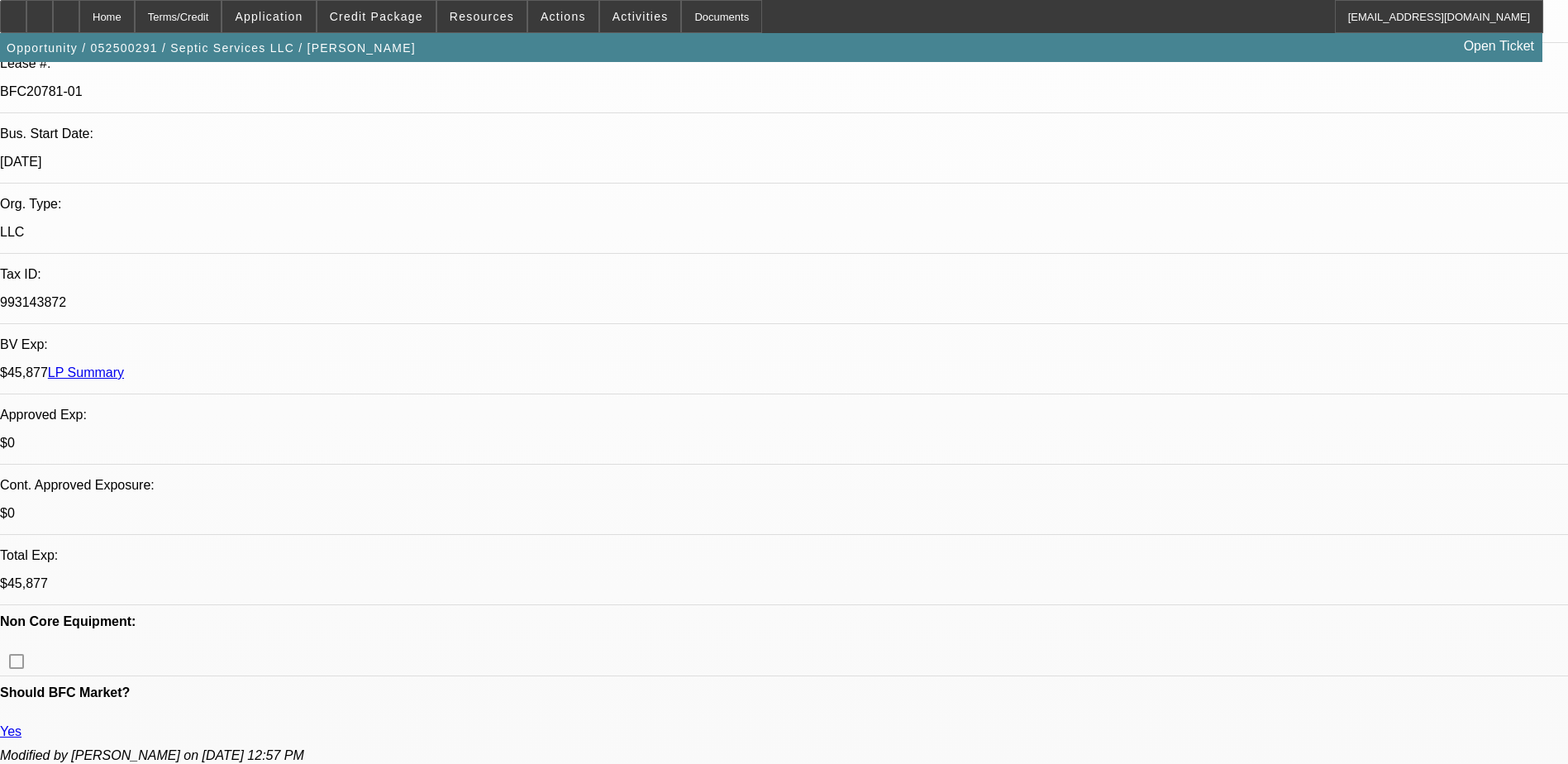
select select "2"
